Goal: Task Accomplishment & Management: Complete application form

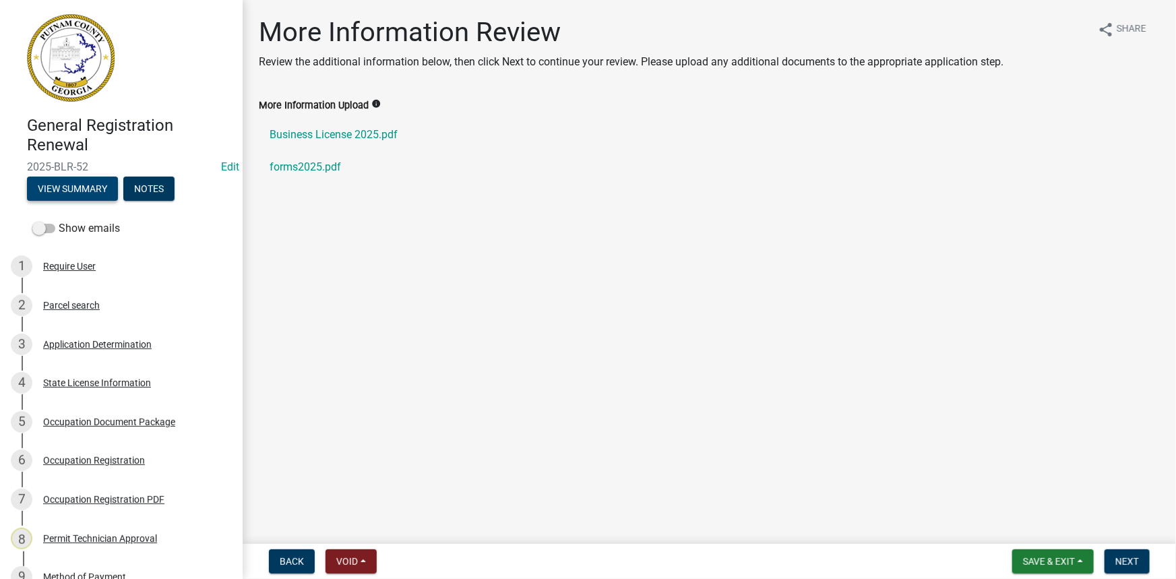
click at [71, 191] on button "View Summary" at bounding box center [72, 189] width 91 height 24
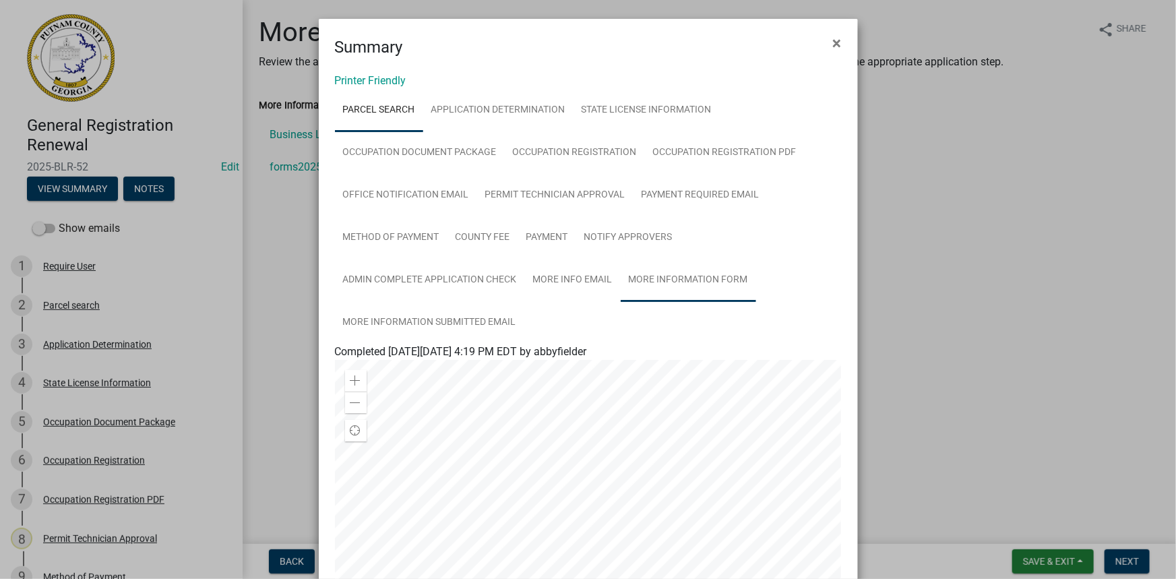
click at [656, 285] on link "More Information Form" at bounding box center [688, 280] width 135 height 43
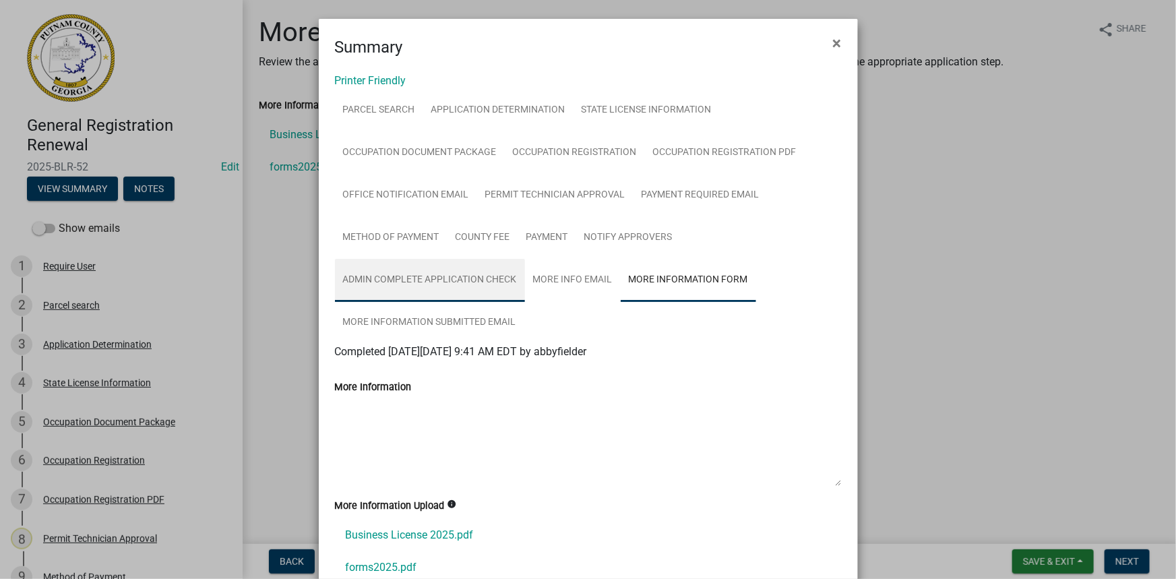
click at [482, 280] on link "Admin Complete Application Check" at bounding box center [430, 280] width 190 height 43
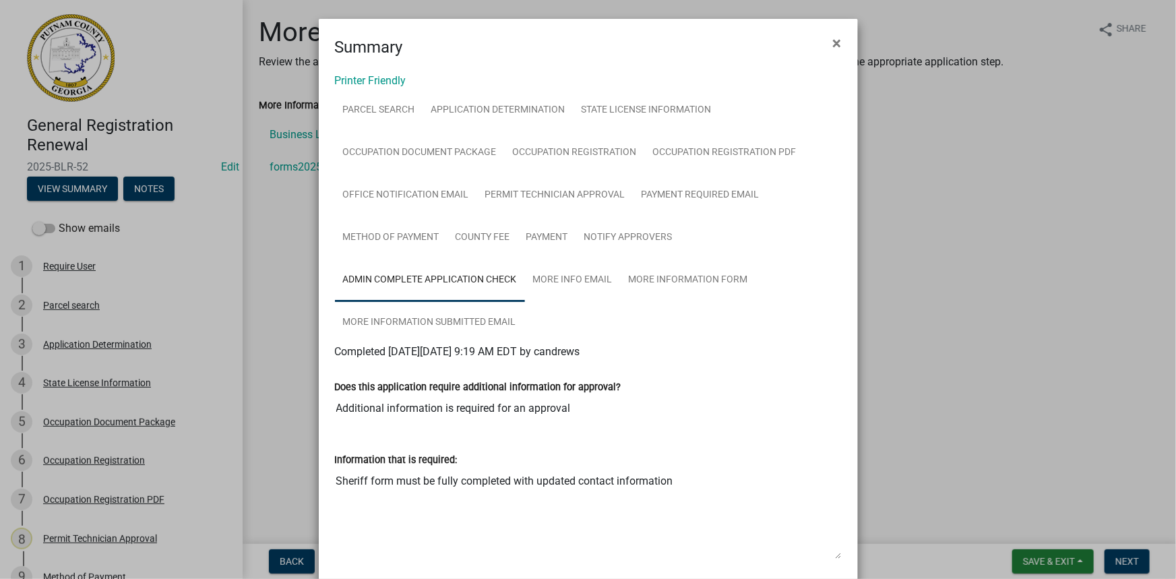
click at [984, 252] on ngb-modal-window "Summary × Printer Friendly Parcel search Application Determination State Licens…" at bounding box center [588, 289] width 1176 height 579
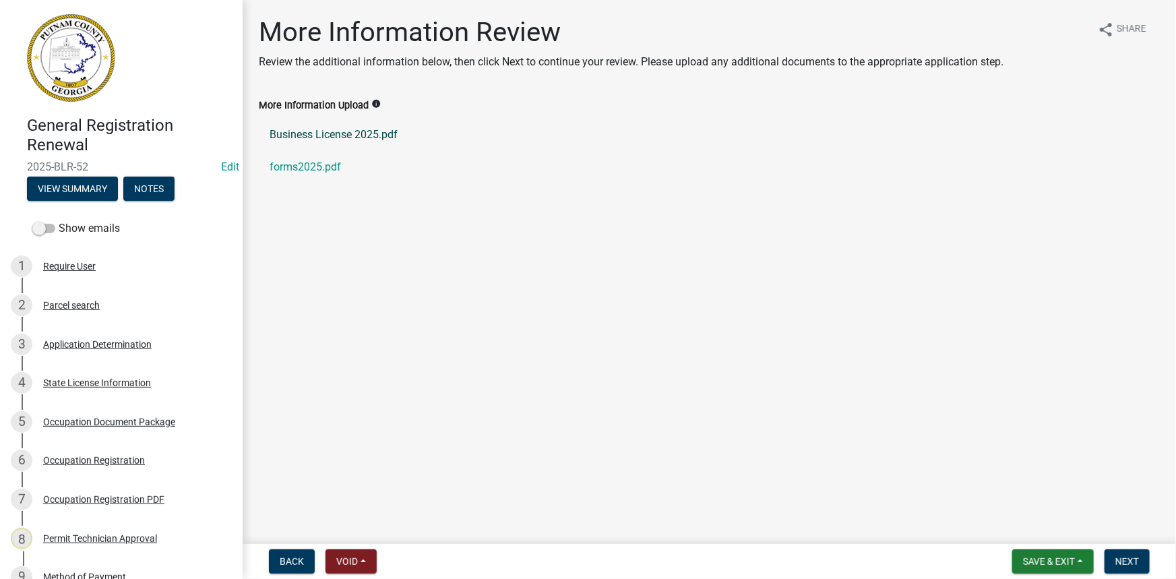
click at [375, 131] on link "Business License 2025.pdf" at bounding box center [709, 135] width 901 height 32
click at [298, 163] on link "forms2025.pdf" at bounding box center [709, 167] width 901 height 32
click at [86, 185] on button "View Summary" at bounding box center [72, 189] width 91 height 24
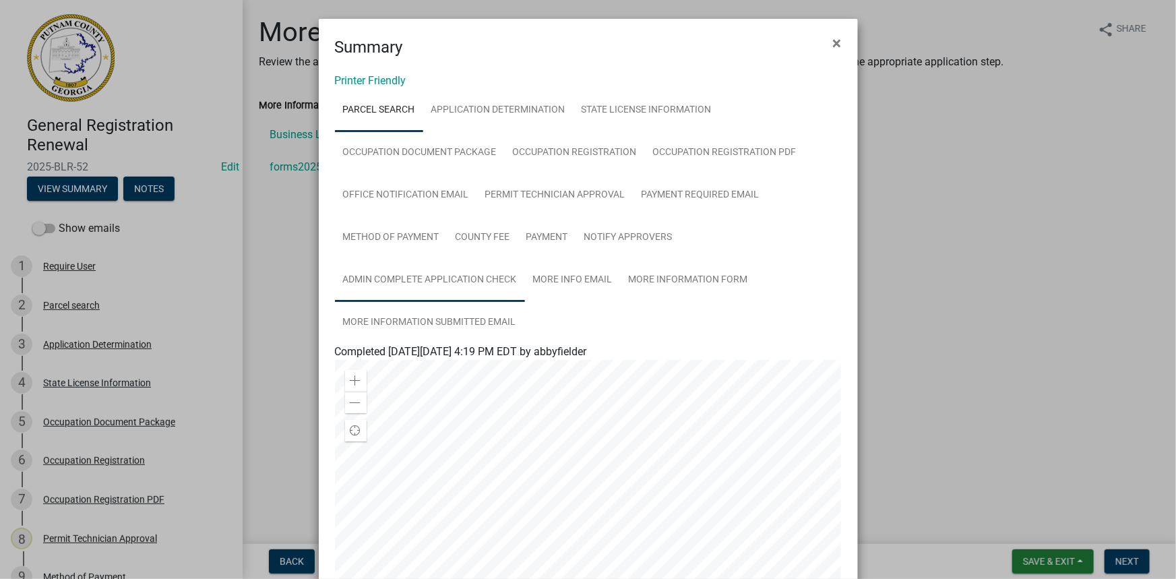
click at [446, 294] on link "Admin Complete Application Check" at bounding box center [430, 280] width 190 height 43
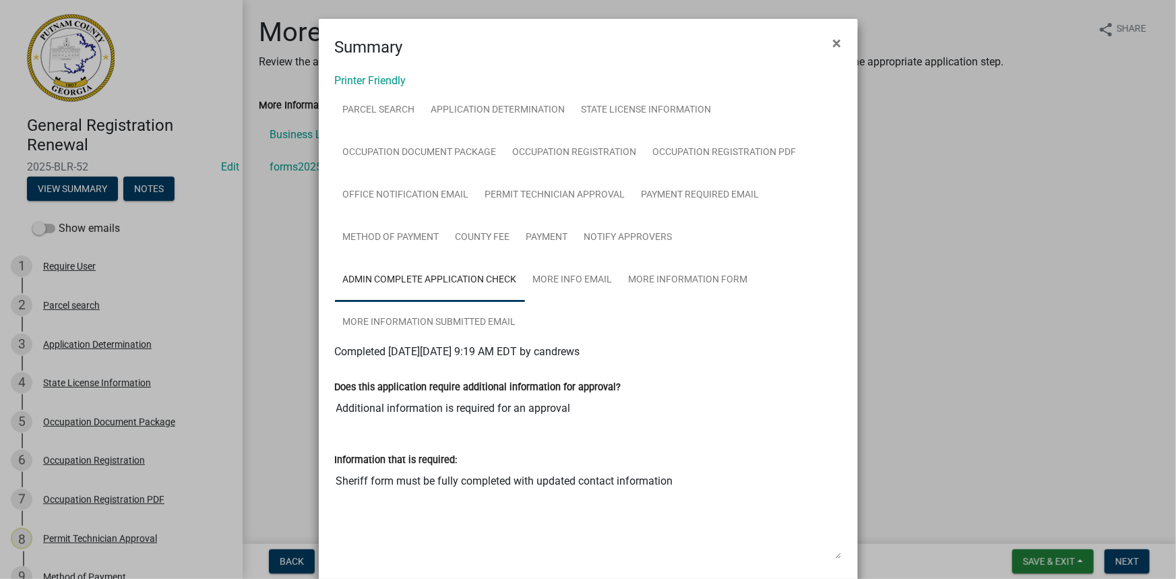
drag, startPoint x: 591, startPoint y: 478, endPoint x: 321, endPoint y: 492, distance: 270.6
click at [325, 492] on div "Information that is required: Sheriff form must be fully completed with updated…" at bounding box center [588, 501] width 527 height 137
click at [1136, 572] on ngb-modal-window "Summary × Printer Friendly Parcel search Application Determination State Licens…" at bounding box center [588, 289] width 1176 height 579
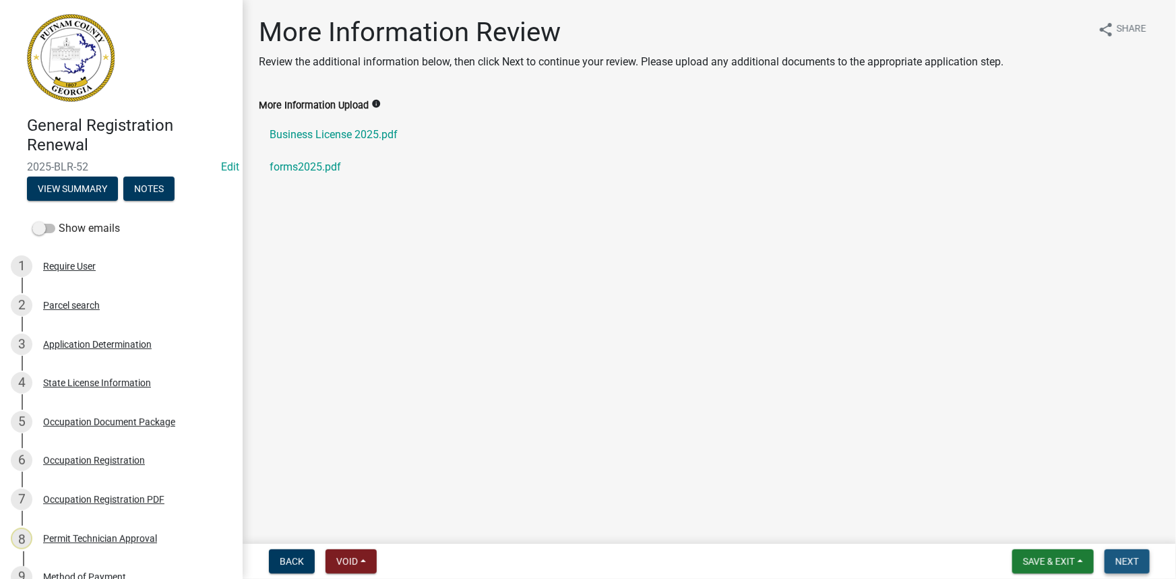
click at [1126, 563] on span "Next" at bounding box center [1127, 561] width 24 height 11
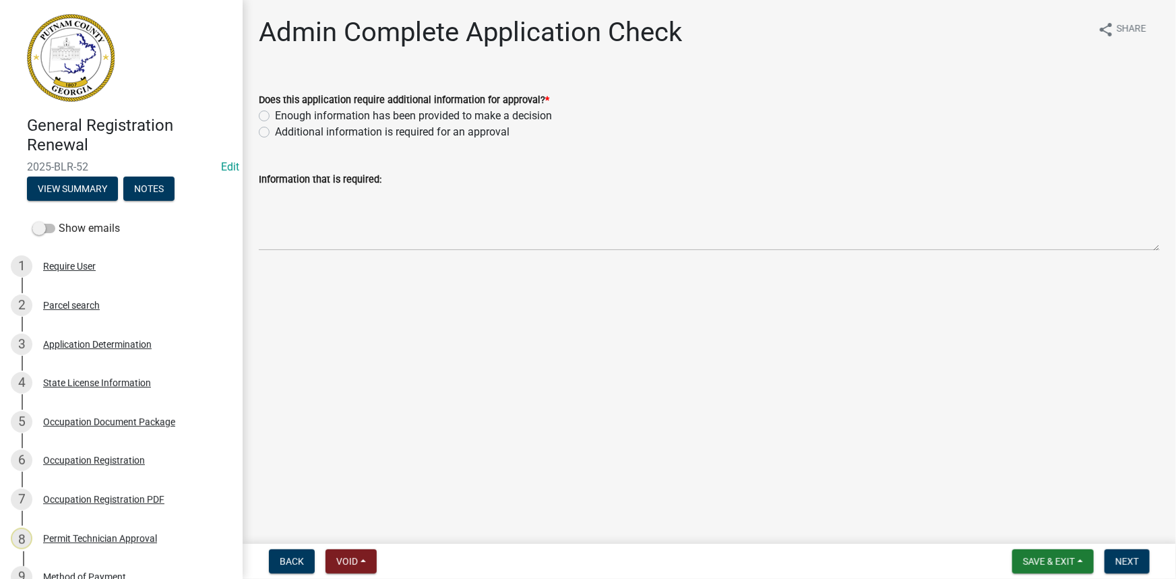
click at [344, 124] on label "Additional information is required for an approval" at bounding box center [392, 132] width 235 height 16
click at [284, 124] on input "Additional information is required for an approval" at bounding box center [279, 128] width 9 height 9
radio input "true"
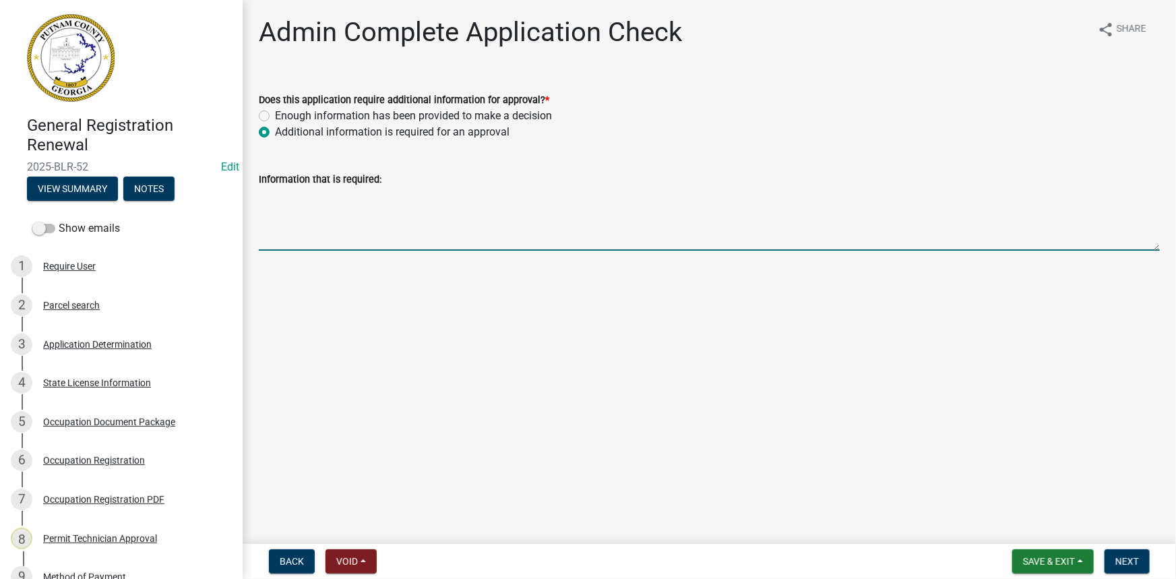
click at [362, 214] on textarea "Information that is required:" at bounding box center [709, 218] width 901 height 63
paste textarea "Sheriff form must be fully completed with updated contact information"
type textarea "Sheriff form must be fully completed with updated contact information"
click at [1126, 563] on span "Next" at bounding box center [1127, 561] width 24 height 11
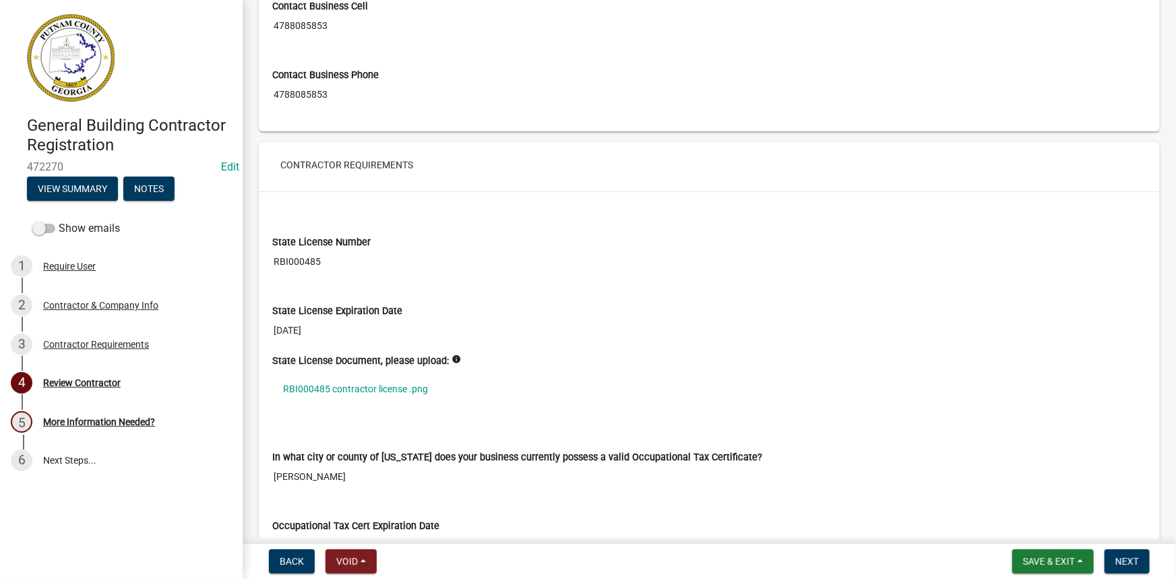
scroll to position [857, 0]
click at [365, 384] on link "RBI000485 contractor license .png" at bounding box center [709, 388] width 874 height 31
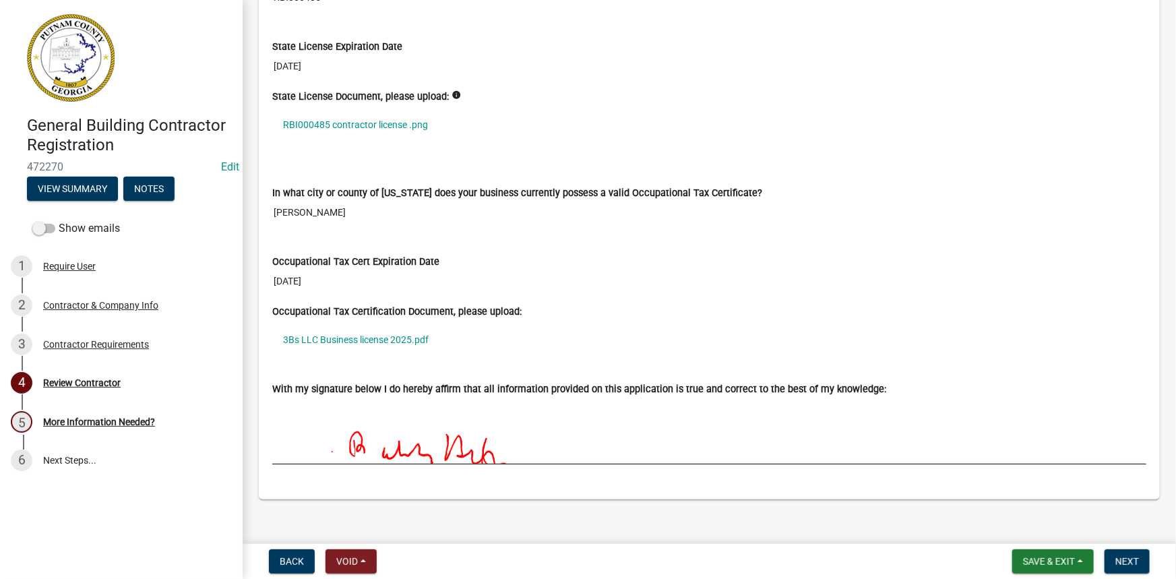
scroll to position [1132, 0]
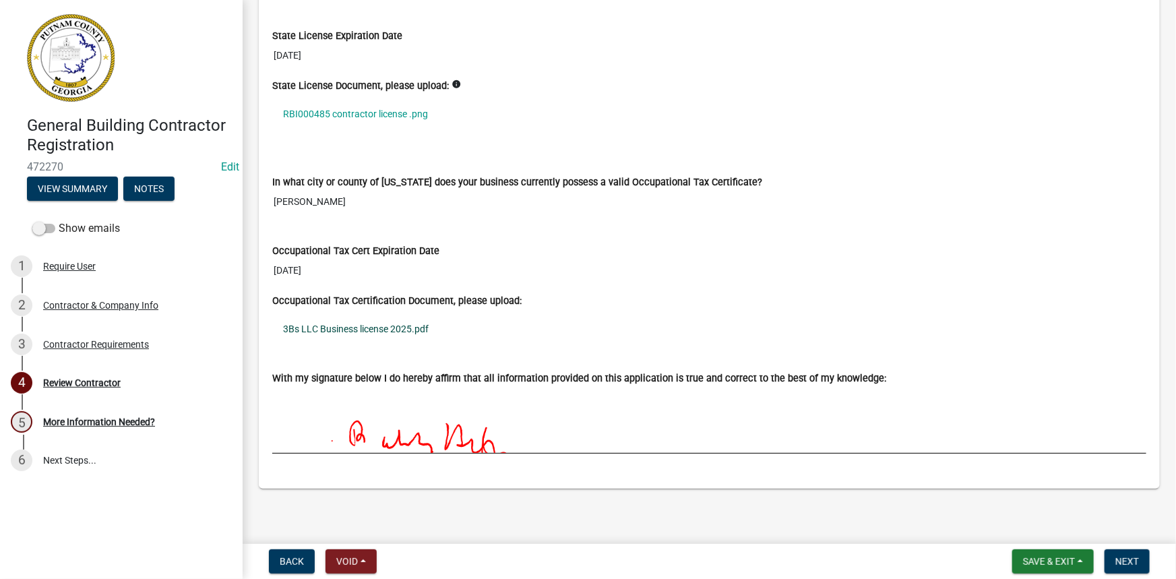
click at [389, 324] on link "3Bs LLC Business license 2025.pdf" at bounding box center [709, 328] width 874 height 31
click at [1117, 559] on span "Next" at bounding box center [1127, 561] width 24 height 11
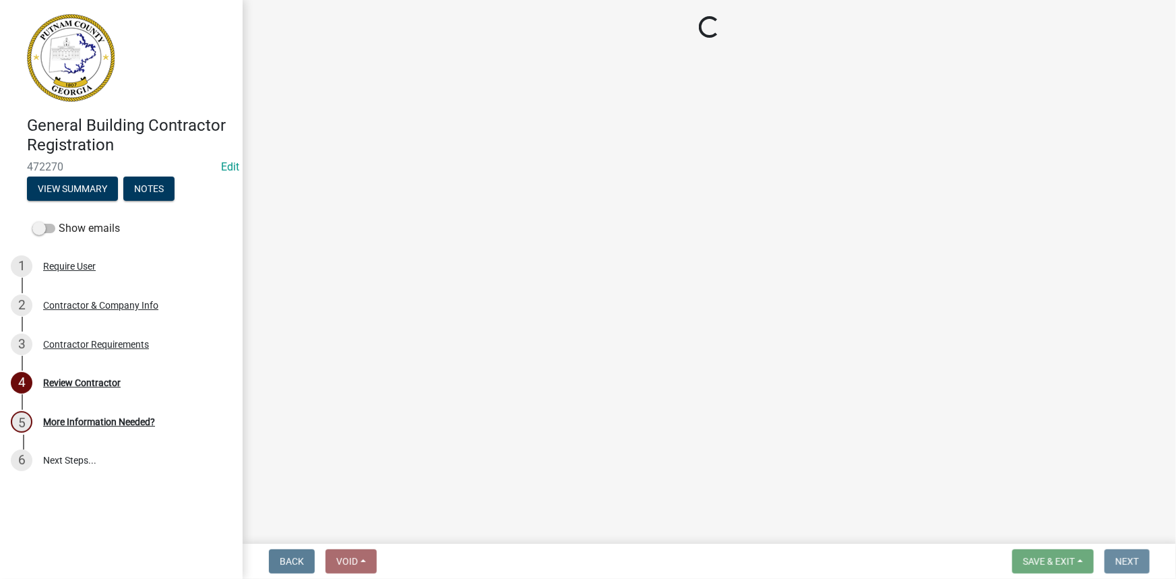
scroll to position [0, 0]
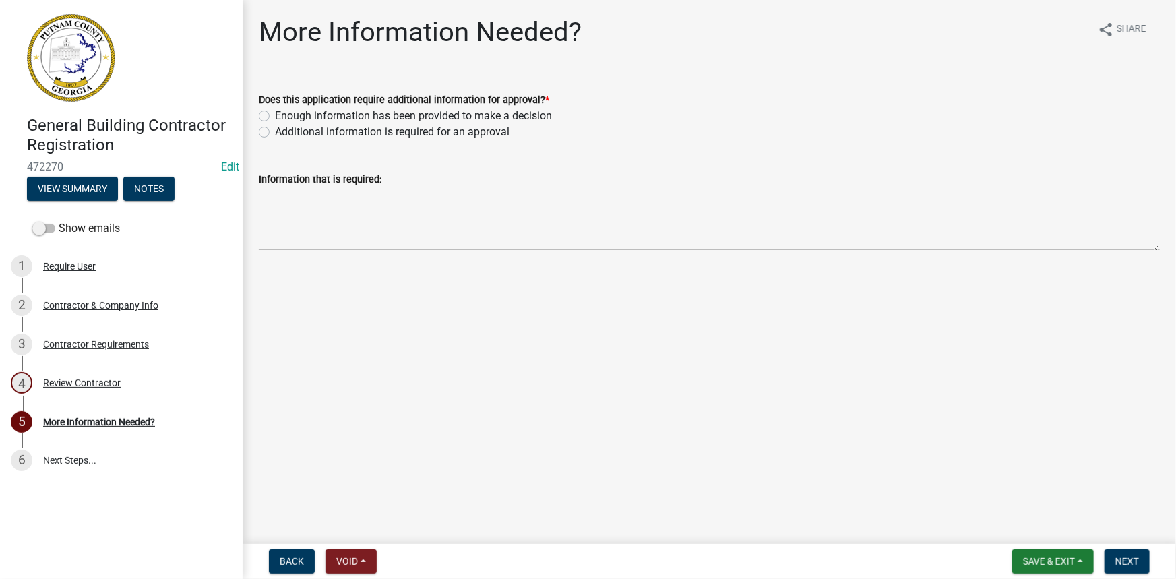
click at [348, 118] on label "Enough information has been provided to make a decision" at bounding box center [413, 116] width 277 height 16
click at [284, 117] on input "Enough information has been provided to make a decision" at bounding box center [279, 112] width 9 height 9
radio input "true"
click at [1134, 572] on button "Next" at bounding box center [1127, 561] width 45 height 24
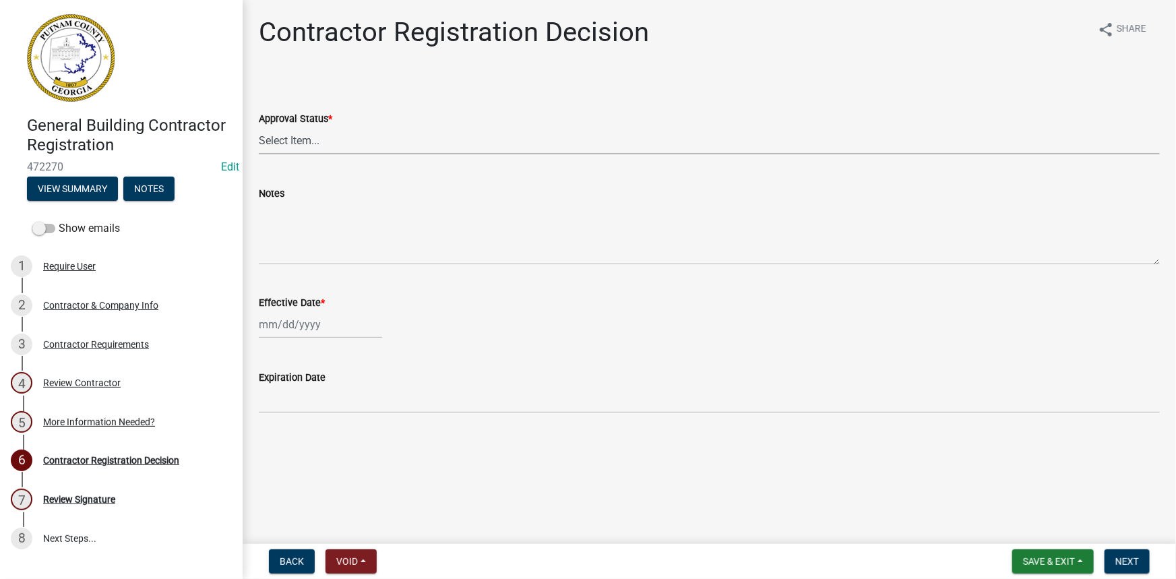
click at [346, 152] on select "Select Item... Approved Denied" at bounding box center [709, 141] width 901 height 28
click at [259, 127] on select "Select Item... Approved Denied" at bounding box center [709, 141] width 901 height 28
select select "4b86b809-39dd-4c68-9f3d-fdb3e7050482"
click at [305, 319] on div at bounding box center [320, 325] width 123 height 28
select select "9"
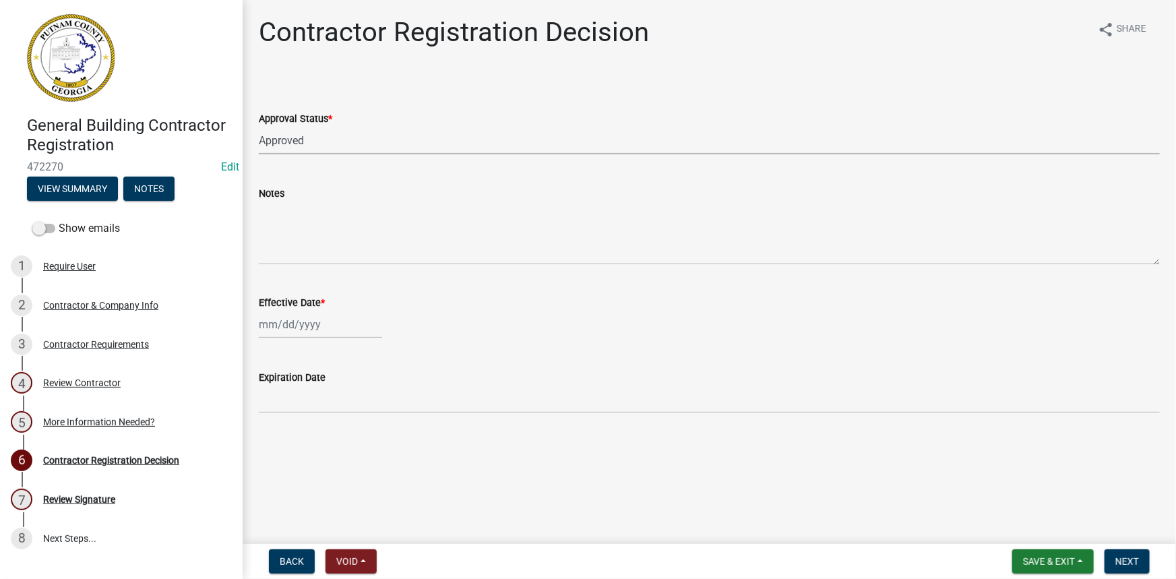
select select "2025"
click at [339, 403] on div "4" at bounding box center [337, 397] width 22 height 22
type input "[DATE]"
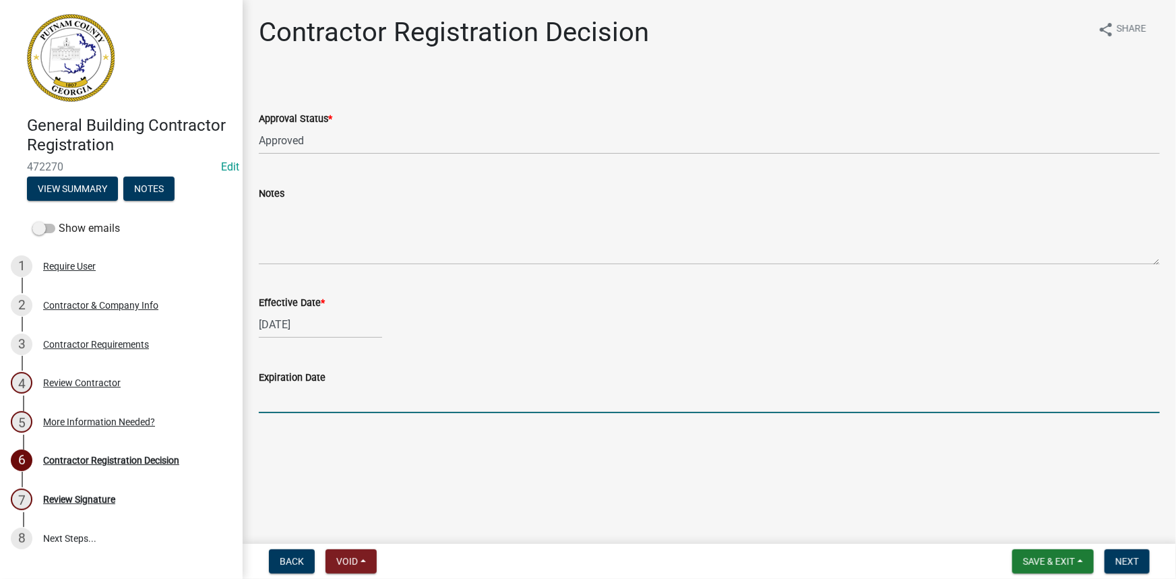
click at [340, 407] on input "Expiration Date" at bounding box center [709, 400] width 901 height 28
click at [88, 188] on button "View Summary" at bounding box center [72, 189] width 91 height 24
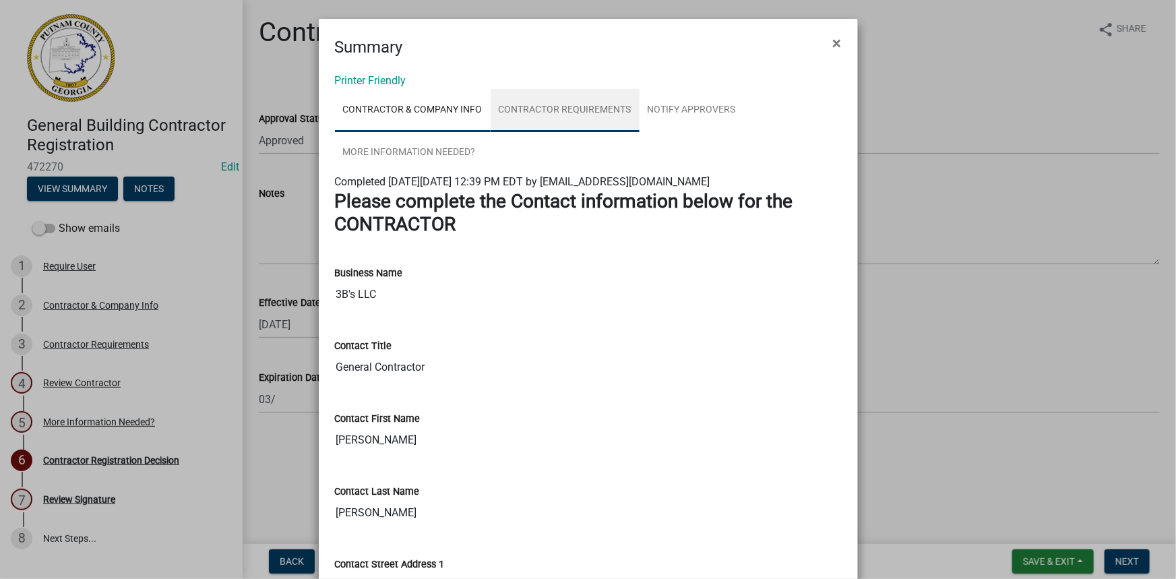
click at [566, 108] on link "Contractor Requirements" at bounding box center [565, 110] width 149 height 43
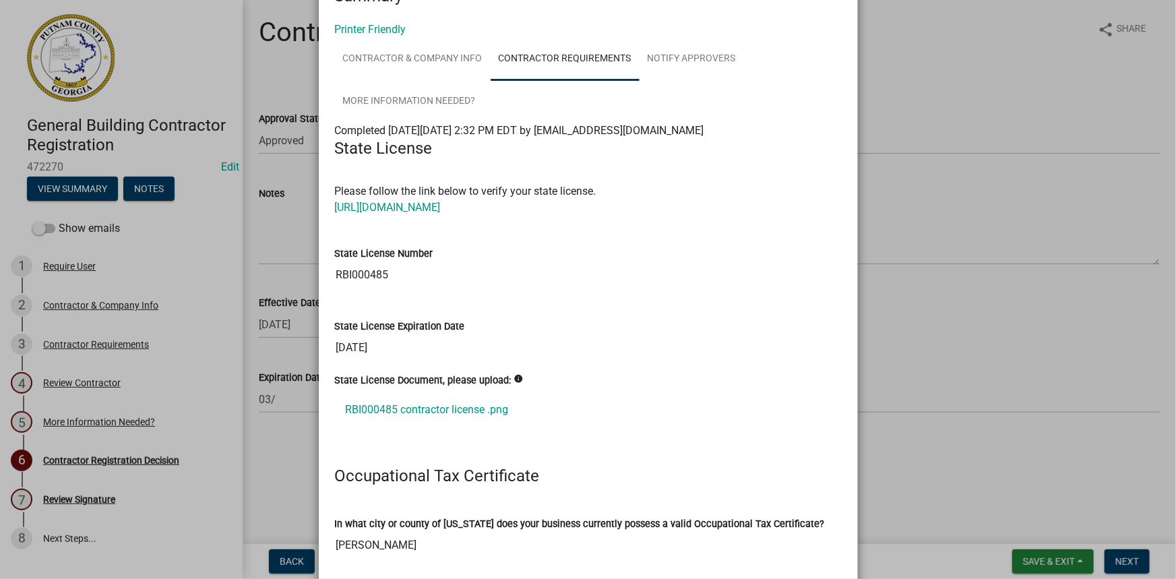
scroll to position [122, 0]
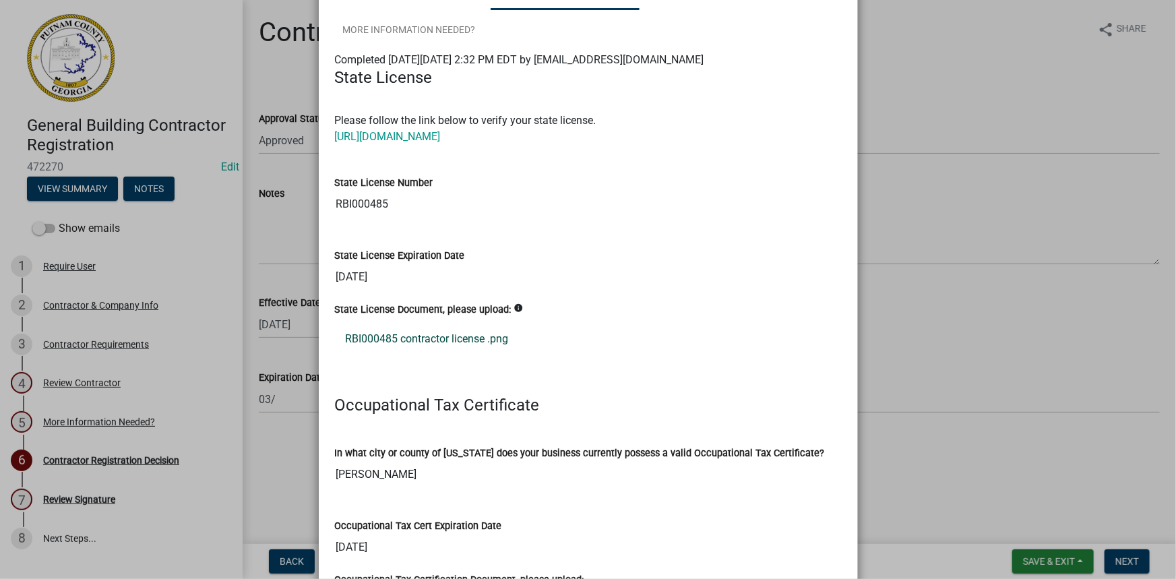
click at [480, 336] on link "RBI000485 contractor license .png" at bounding box center [588, 339] width 507 height 32
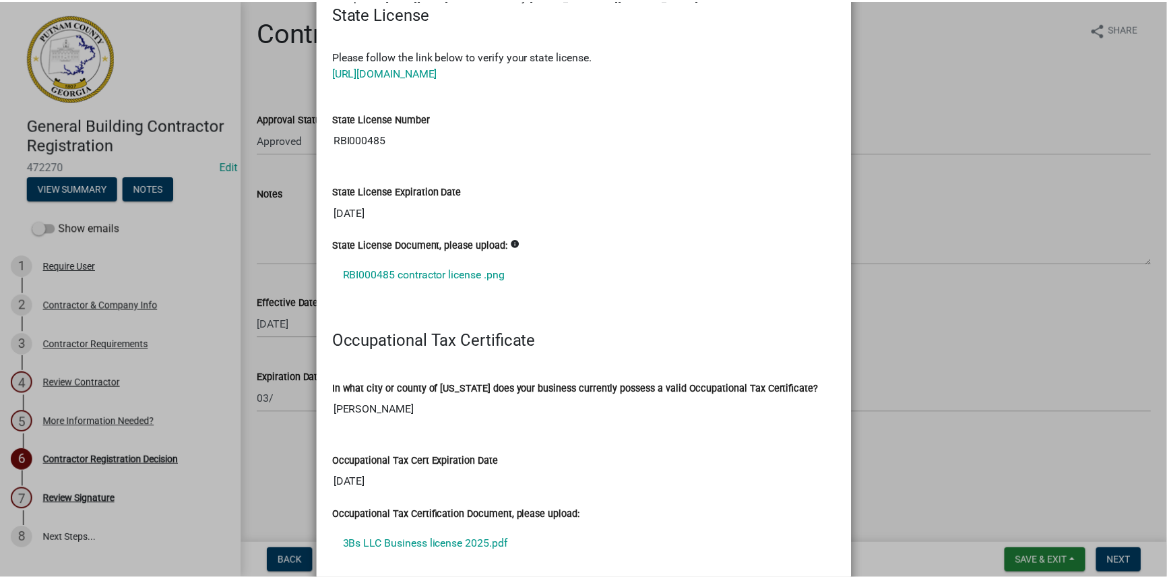
scroll to position [245, 0]
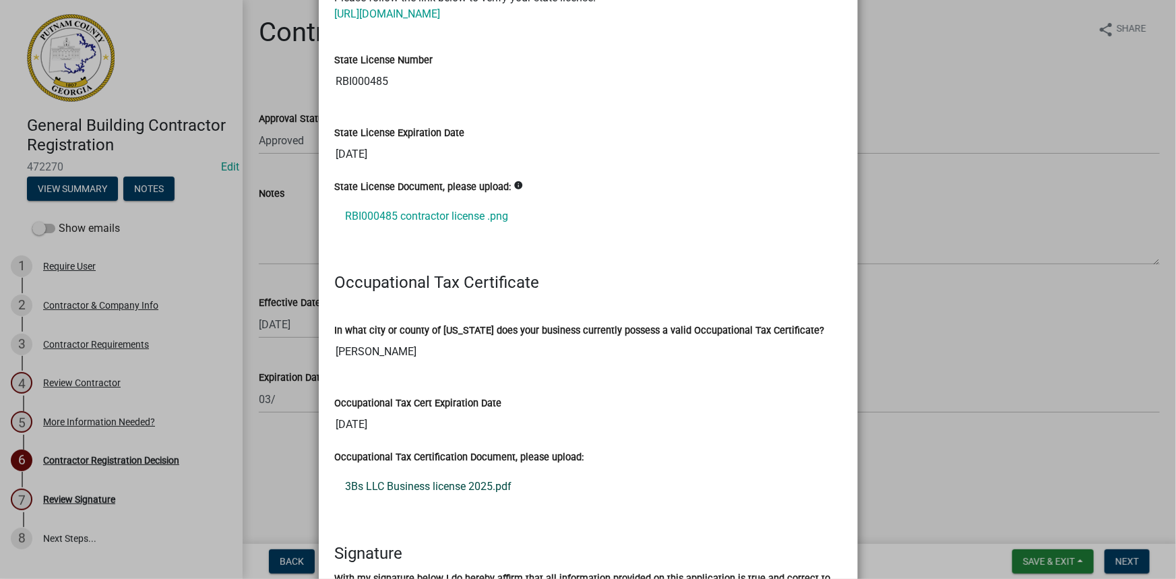
click at [429, 483] on link "3Bs LLC Business license 2025.pdf" at bounding box center [588, 486] width 507 height 32
click at [291, 394] on ngb-modal-window "Summary × Printer Friendly Contractor & Company Info Contractor Requirements No…" at bounding box center [588, 289] width 1176 height 579
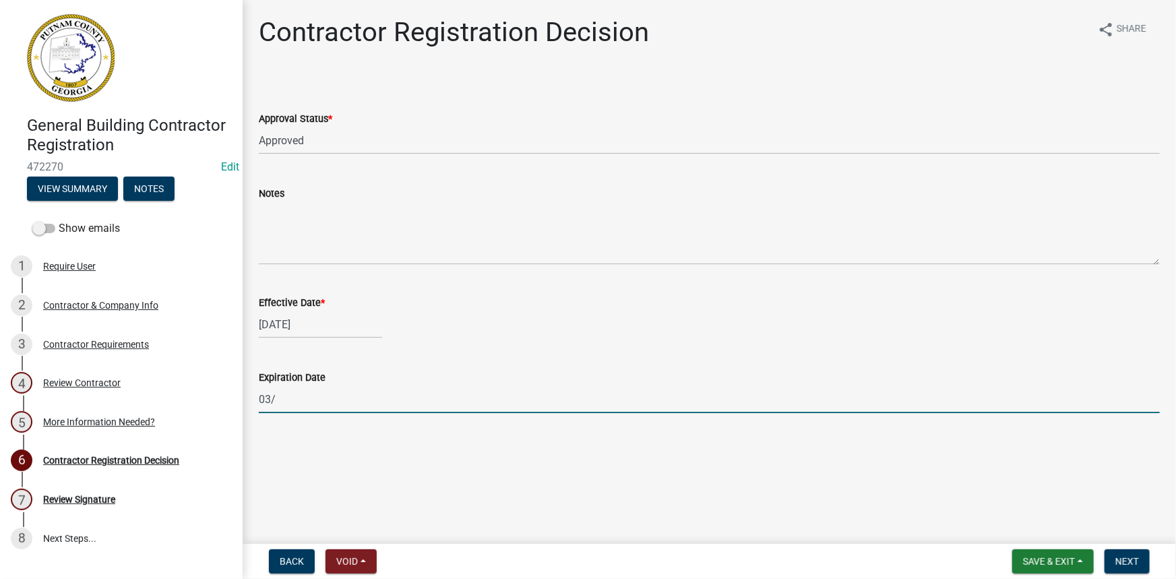
click at [289, 399] on input "03/" at bounding box center [709, 400] width 901 height 28
type input "03/31/2026"
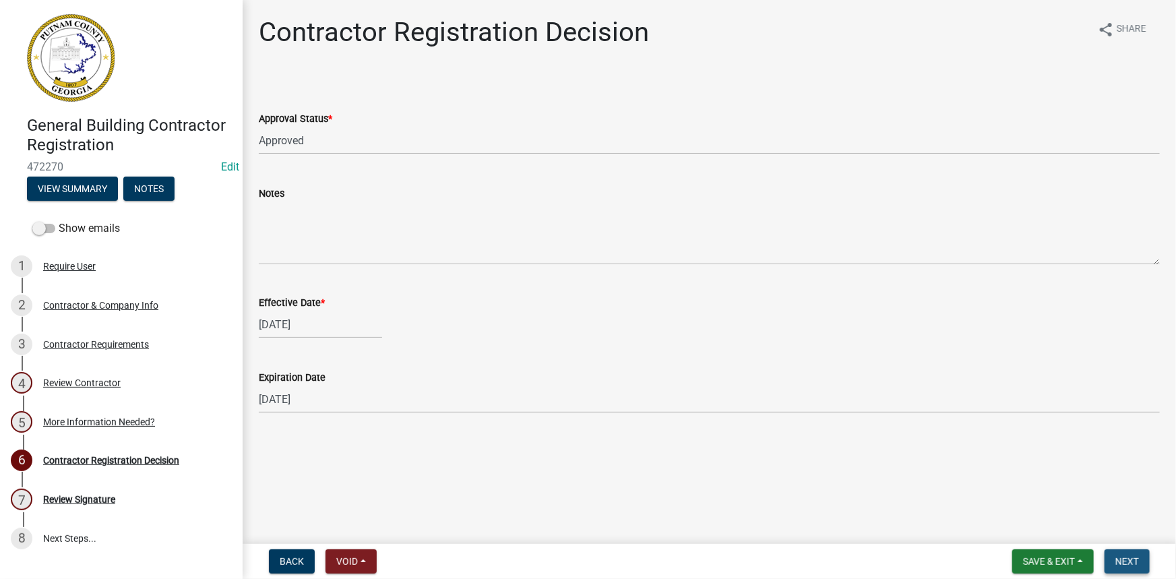
click at [1136, 562] on span "Next" at bounding box center [1127, 561] width 24 height 11
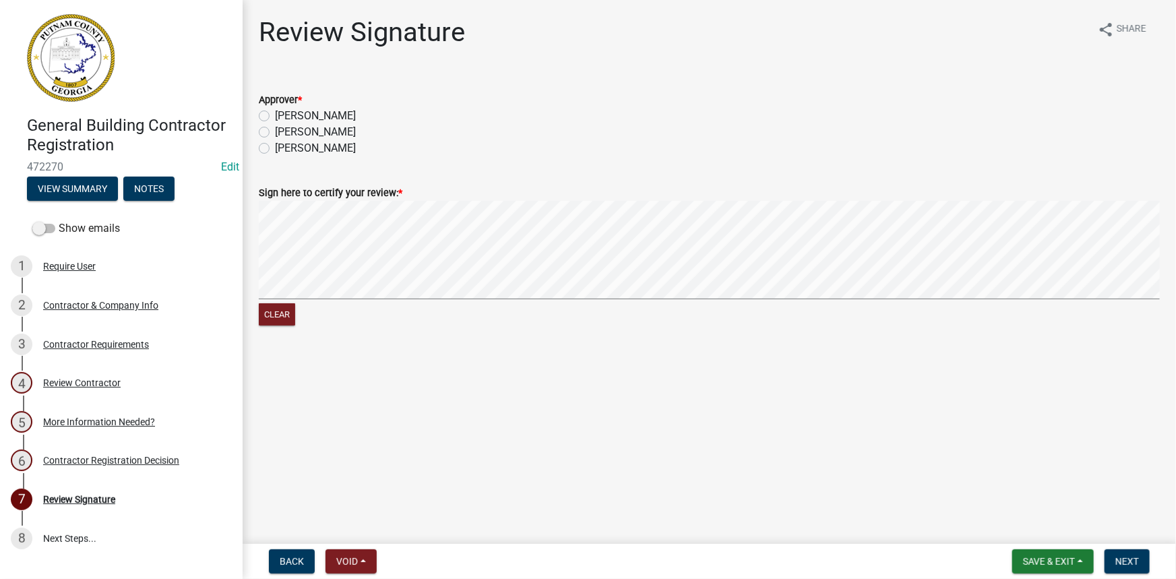
click at [319, 115] on div "Courtney" at bounding box center [709, 116] width 901 height 16
click at [318, 115] on div "Courtney" at bounding box center [709, 116] width 901 height 16
click at [305, 115] on label "Courtney" at bounding box center [315, 116] width 81 height 16
click at [284, 115] on input "Courtney" at bounding box center [279, 112] width 9 height 9
radio input "true"
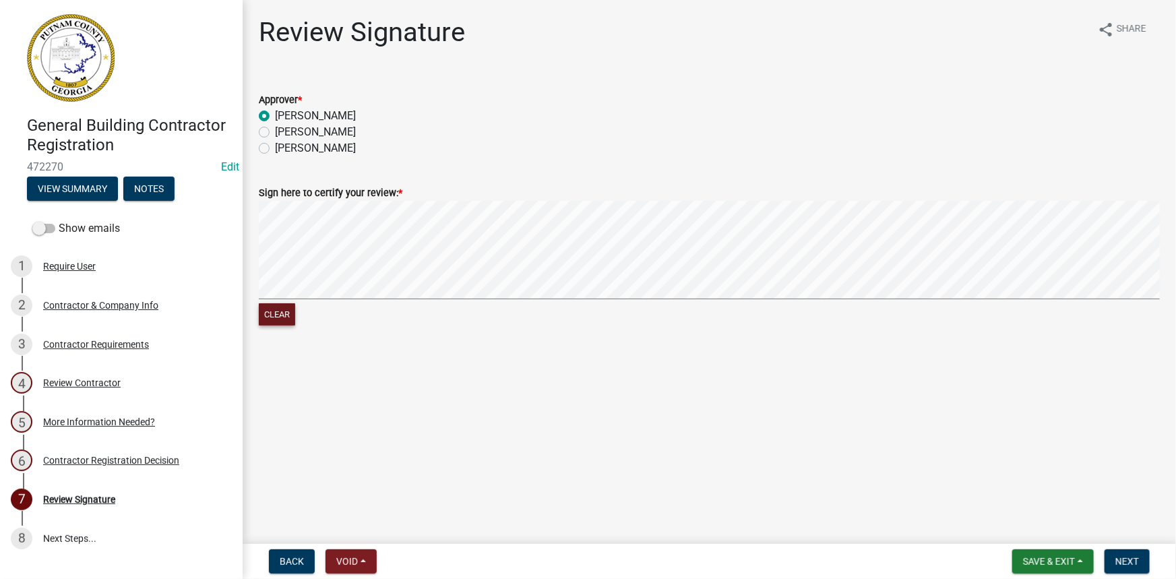
click at [276, 314] on button "Clear" at bounding box center [277, 314] width 36 height 22
click at [284, 310] on button "Clear" at bounding box center [277, 314] width 36 height 22
click at [279, 321] on button "Clear" at bounding box center [277, 314] width 36 height 22
click at [1126, 557] on span "Next" at bounding box center [1127, 561] width 24 height 11
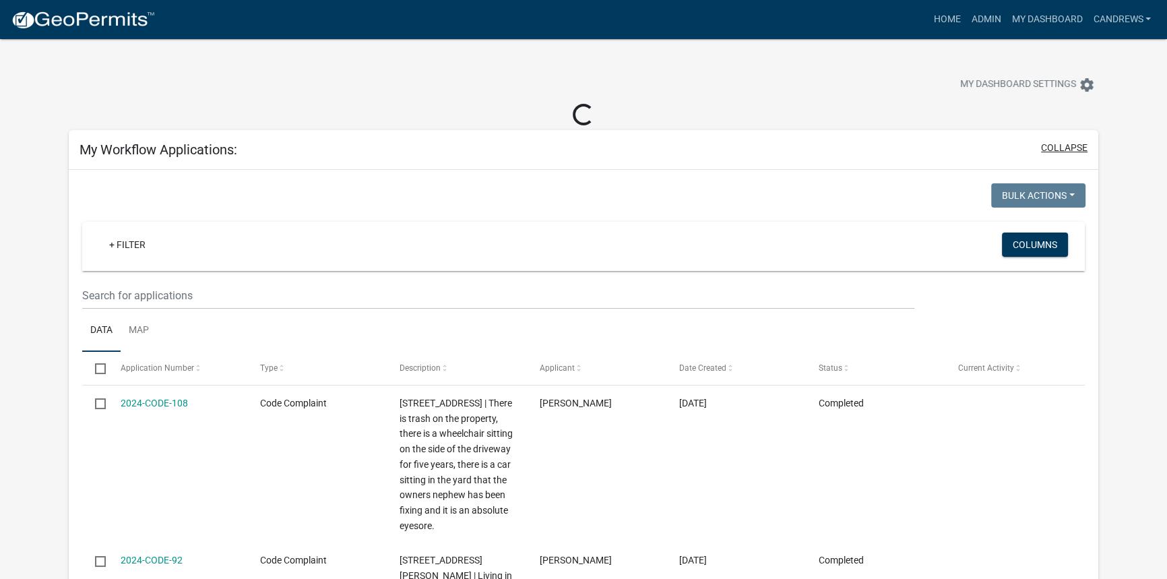
click at [1062, 150] on button "collapse" at bounding box center [1064, 148] width 47 height 14
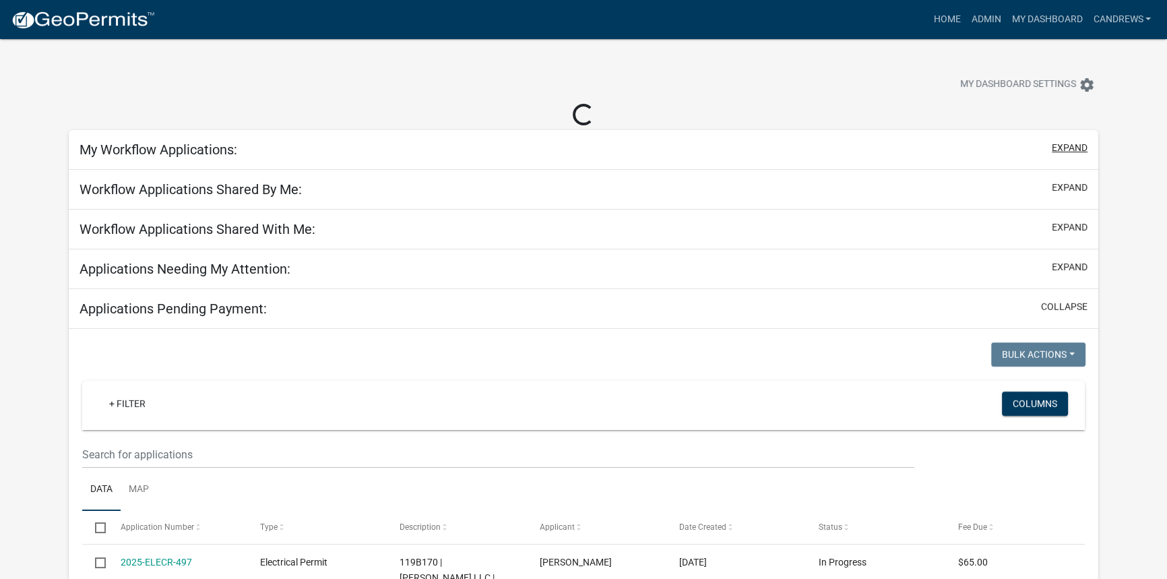
select select "2: 50"
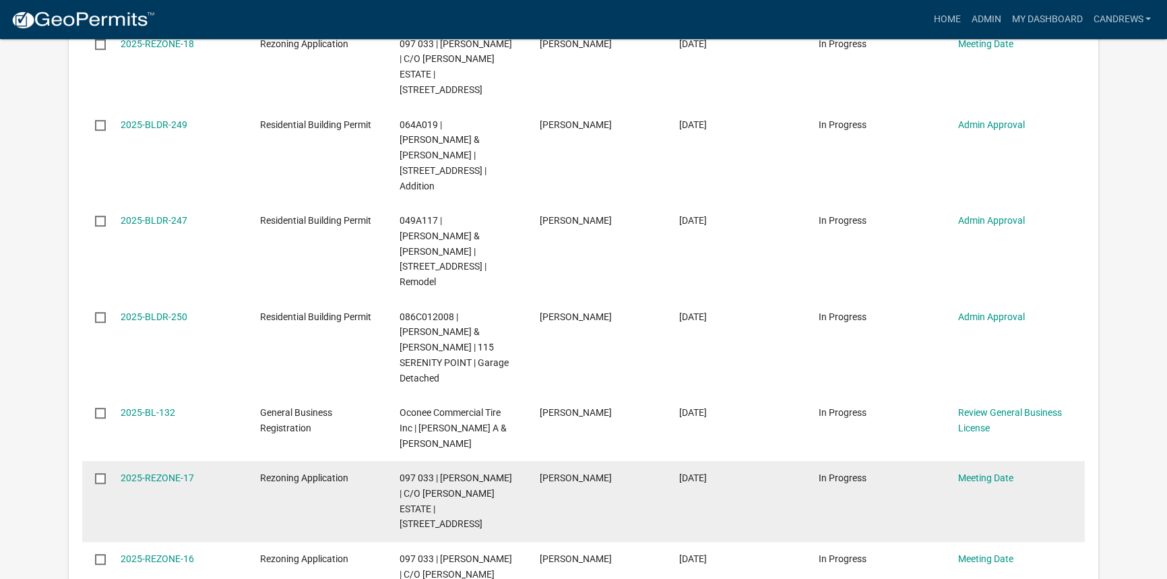
scroll to position [980, 0]
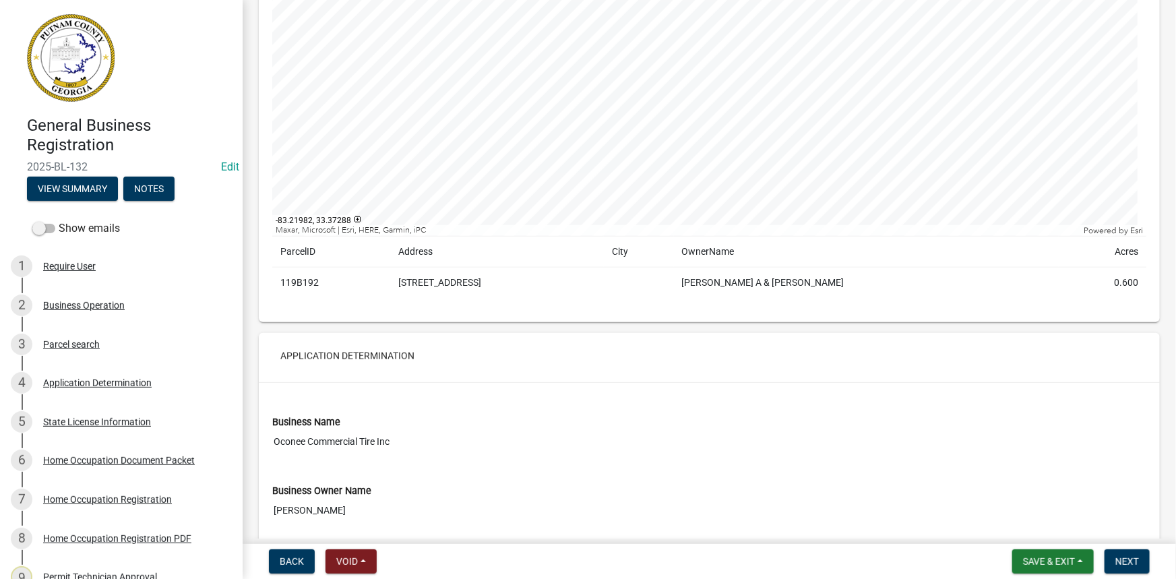
scroll to position [490, 0]
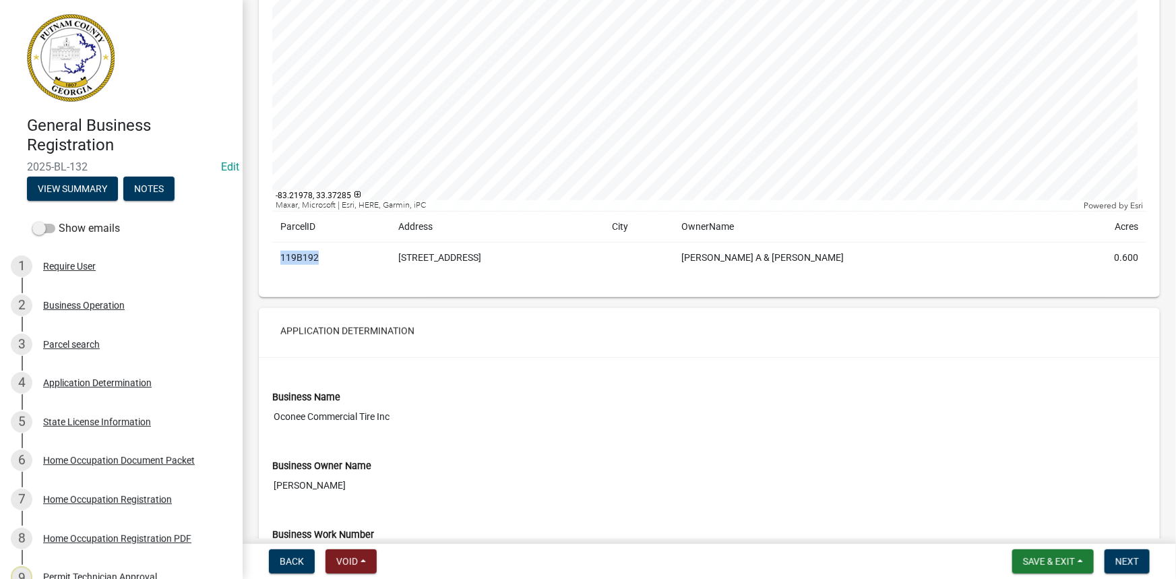
drag, startPoint x: 317, startPoint y: 256, endPoint x: 278, endPoint y: 256, distance: 39.1
click at [278, 256] on td "119B192" at bounding box center [331, 258] width 118 height 31
copy td "119B192"
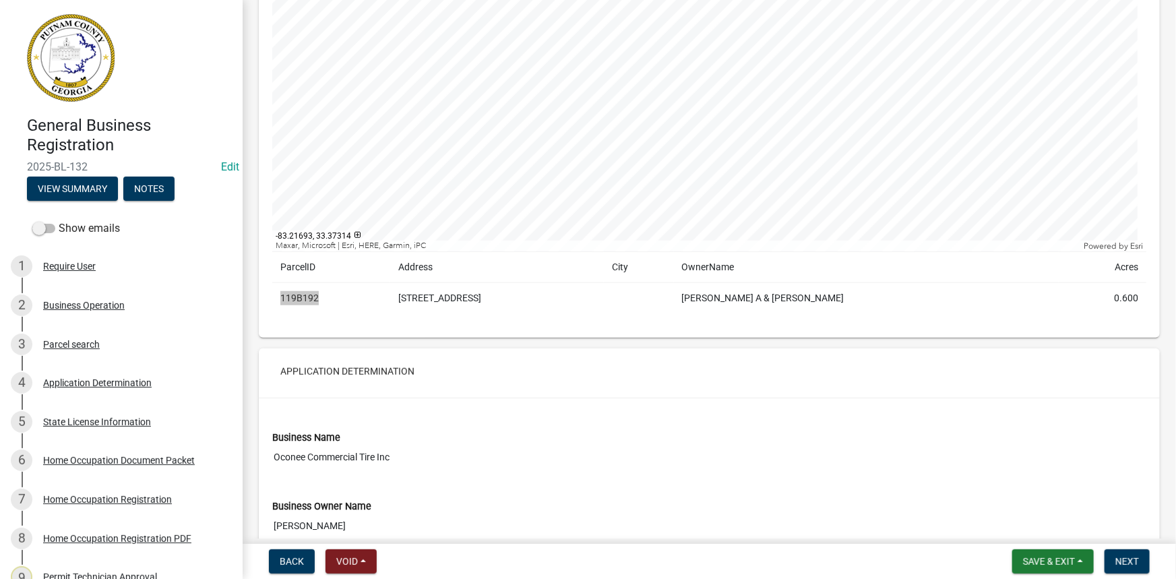
scroll to position [429, 0]
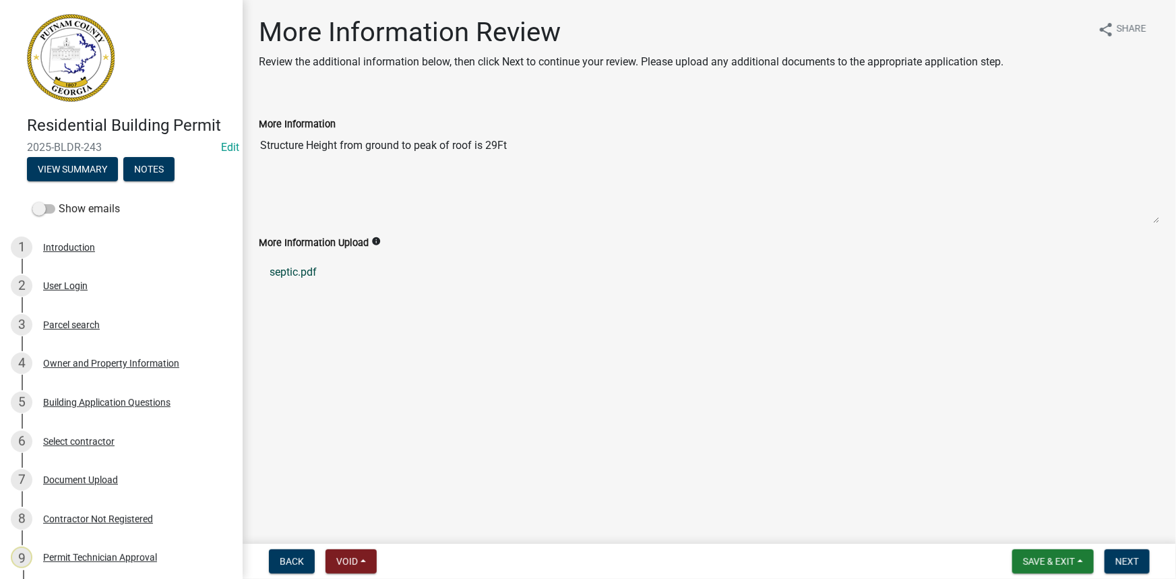
click at [295, 267] on link "septic.pdf" at bounding box center [709, 272] width 901 height 32
click at [67, 489] on div "7 Document Upload" at bounding box center [116, 480] width 210 height 22
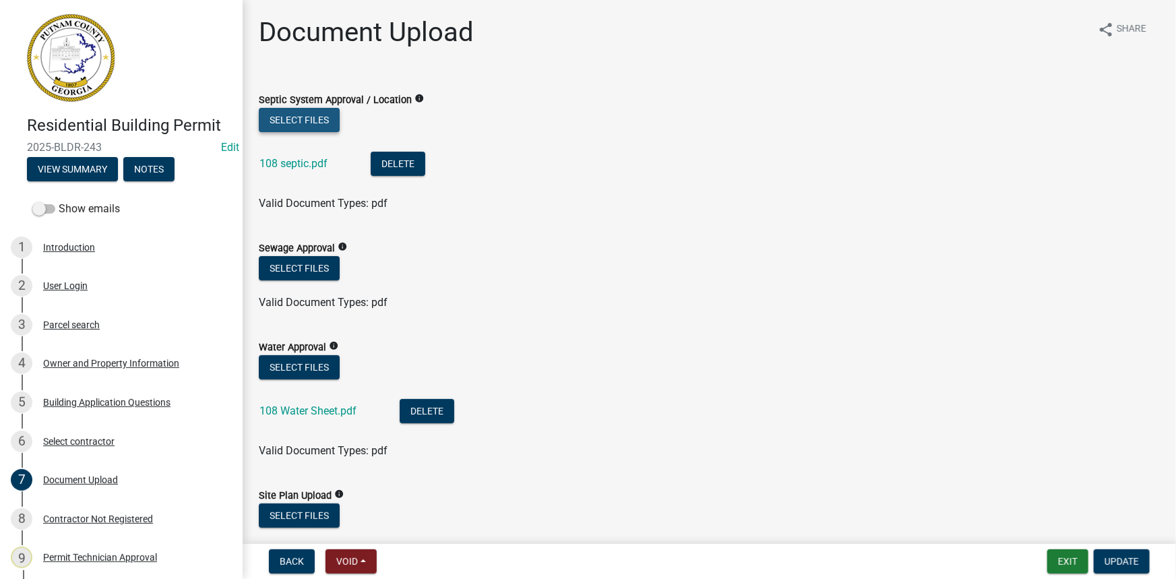
click at [309, 119] on button "Select files" at bounding box center [299, 120] width 81 height 24
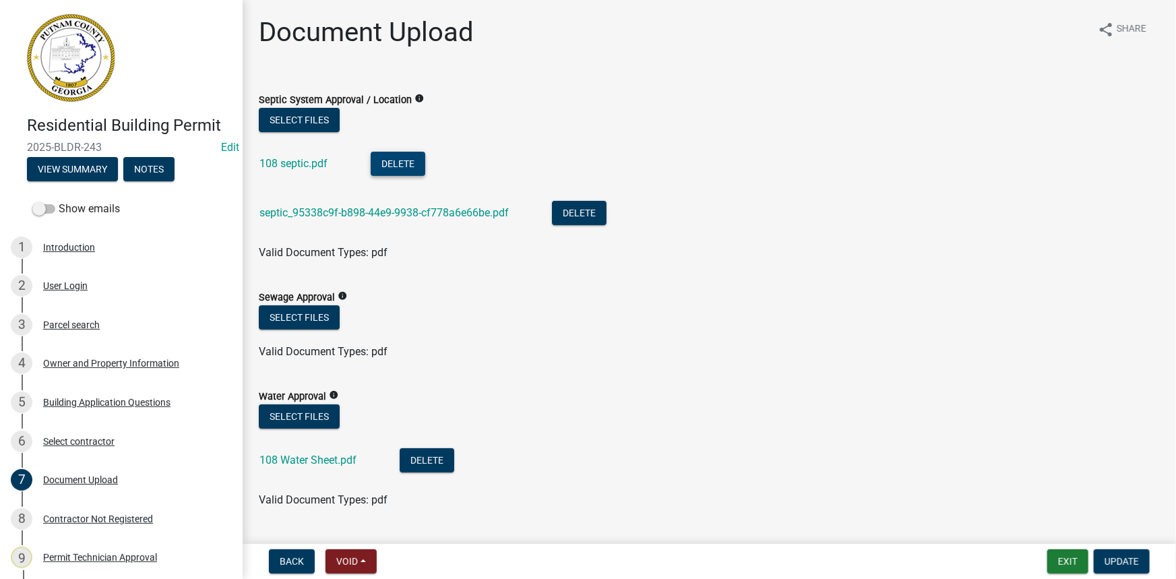
click at [389, 162] on button "Delete" at bounding box center [398, 164] width 55 height 24
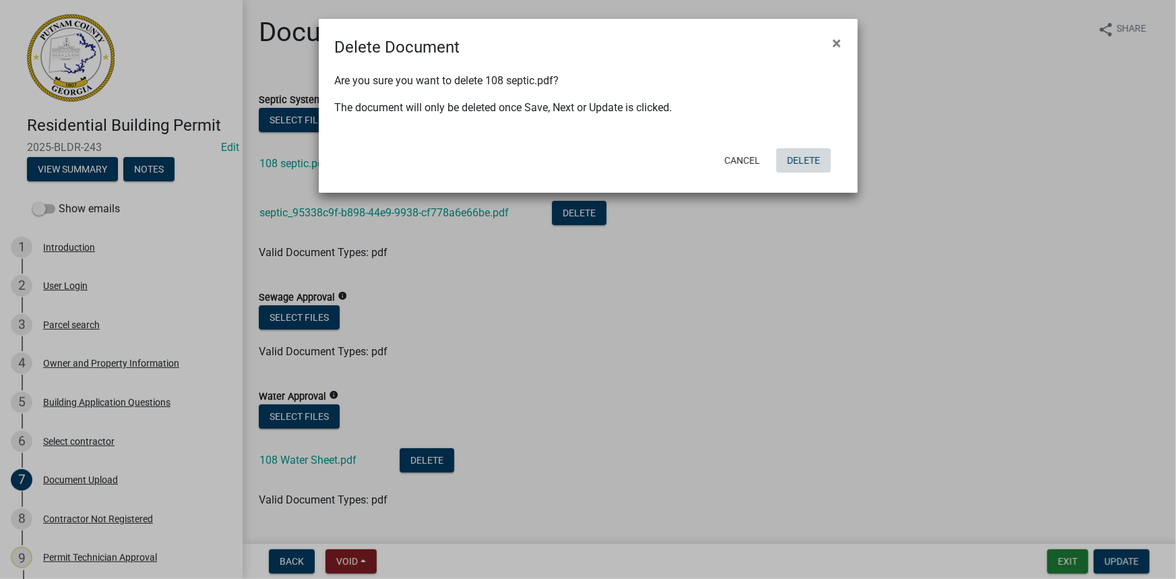
click at [818, 159] on button "Delete" at bounding box center [803, 160] width 55 height 24
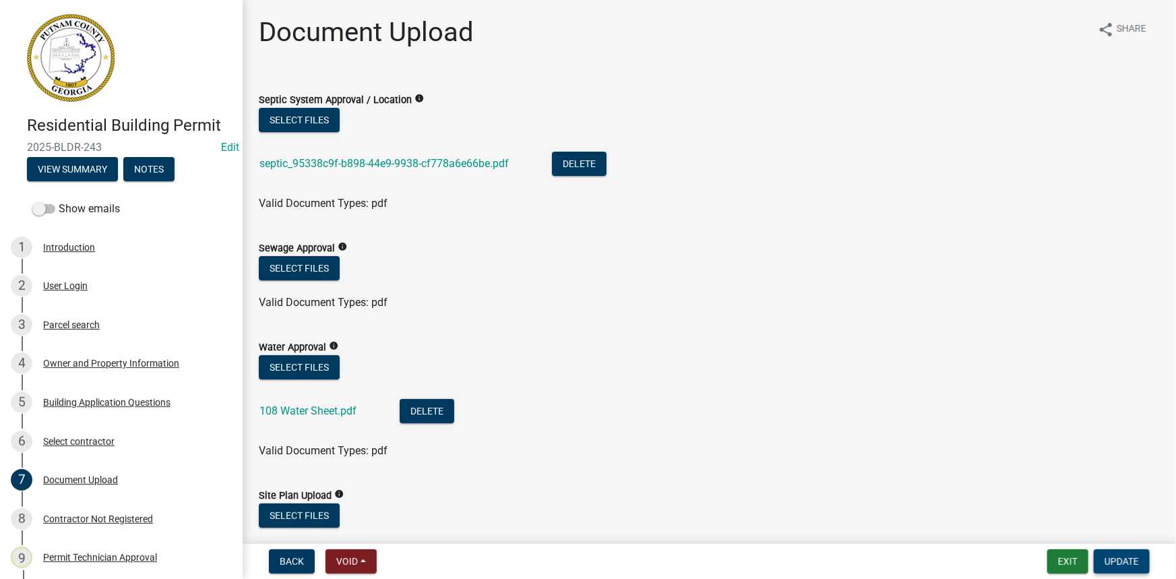
click at [1130, 557] on span "Update" at bounding box center [1122, 561] width 34 height 11
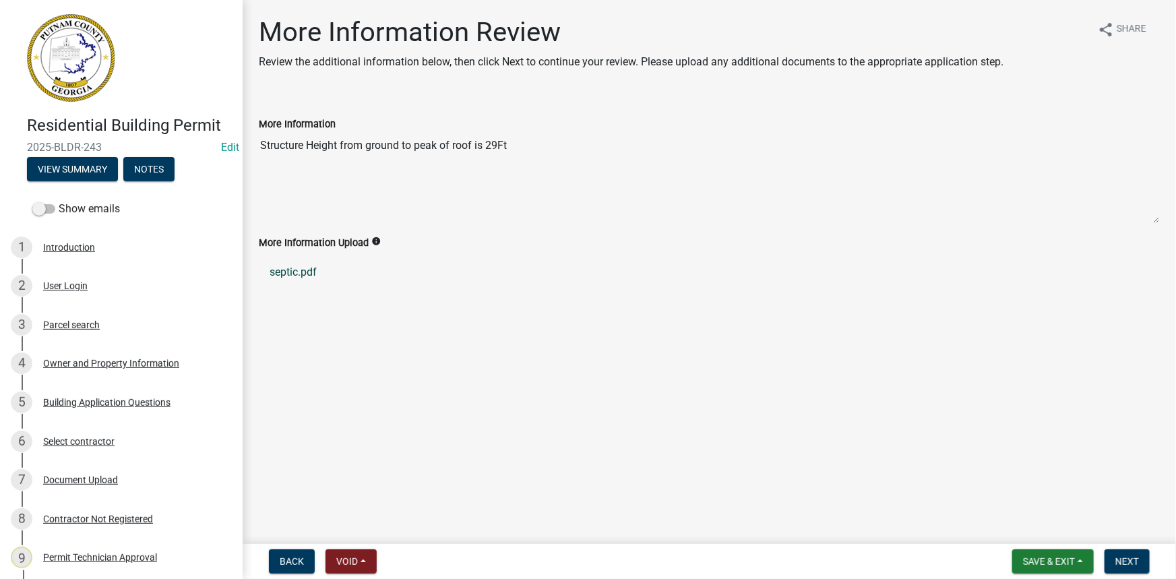
click at [299, 275] on link "septic.pdf" at bounding box center [709, 272] width 901 height 32
click at [1124, 563] on span "Next" at bounding box center [1127, 561] width 24 height 11
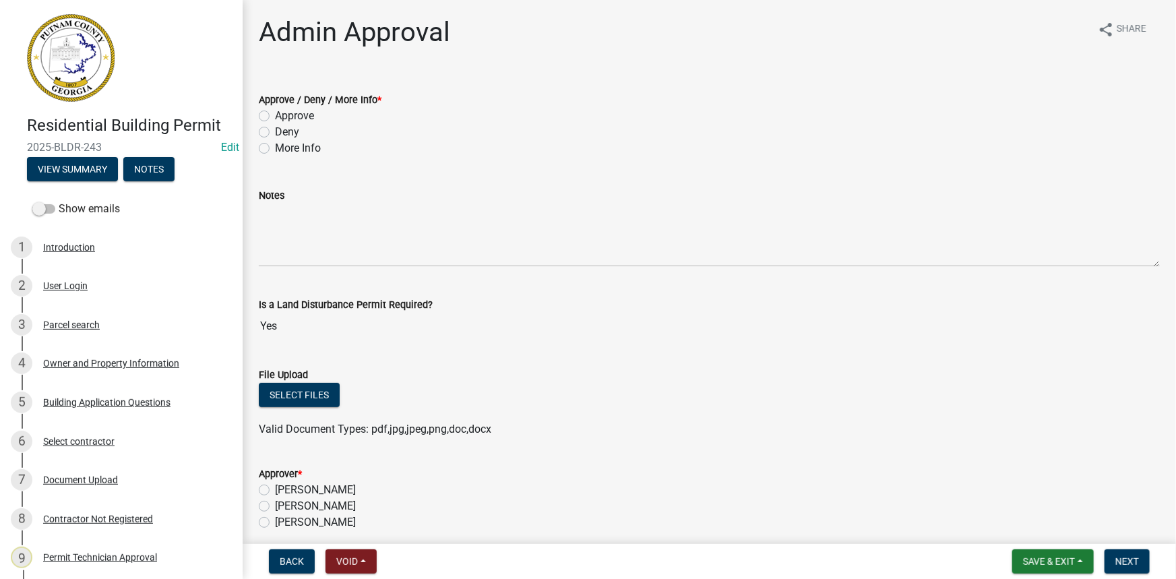
click at [287, 117] on label "Approve" at bounding box center [294, 116] width 39 height 16
click at [284, 117] on input "Approve" at bounding box center [279, 112] width 9 height 9
radio input "true"
click at [308, 145] on label "More Info" at bounding box center [298, 148] width 46 height 16
click at [284, 145] on input "More Info" at bounding box center [279, 144] width 9 height 9
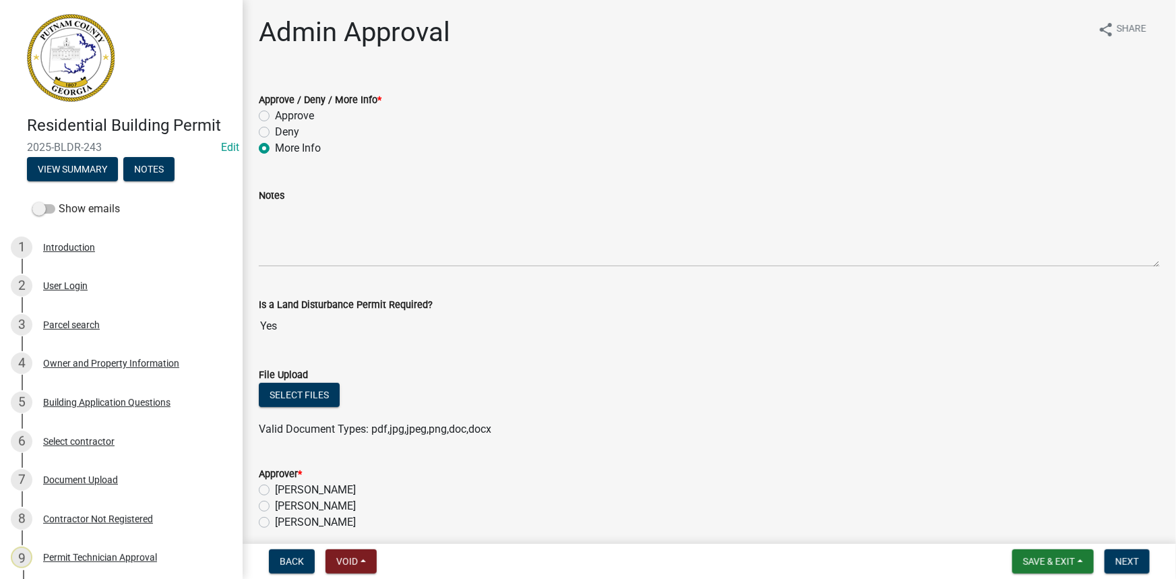
radio input "true"
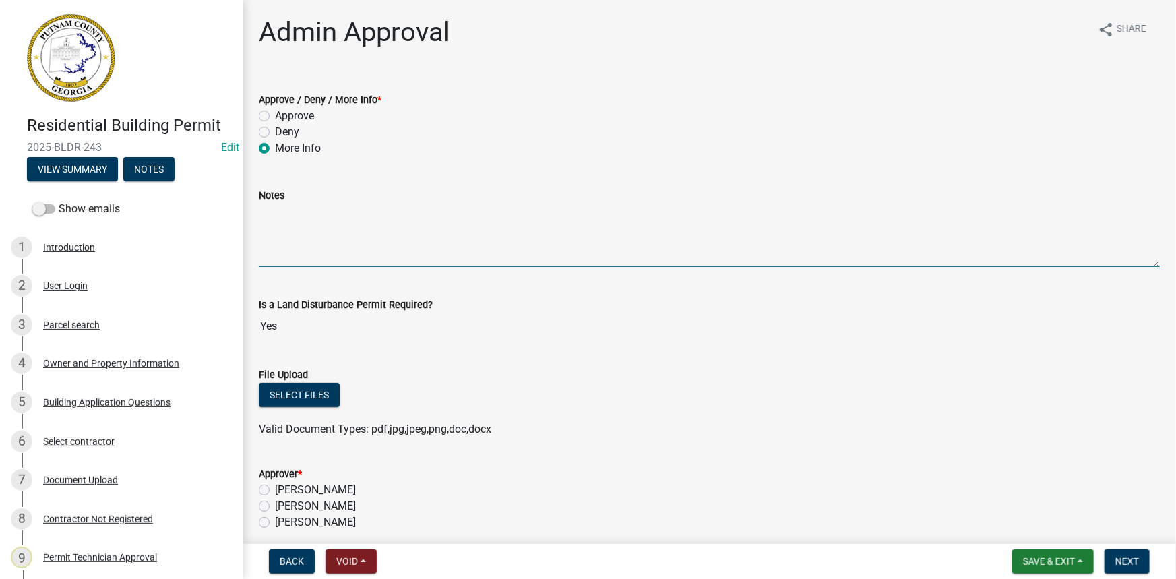
click at [343, 232] on textarea "Notes" at bounding box center [709, 235] width 901 height 63
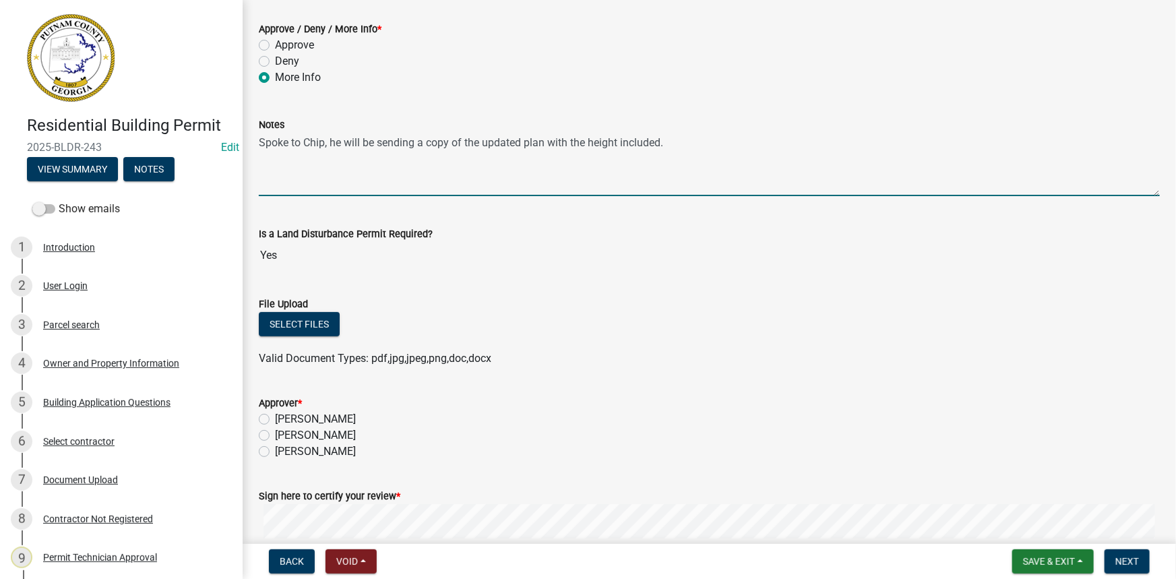
scroll to position [122, 0]
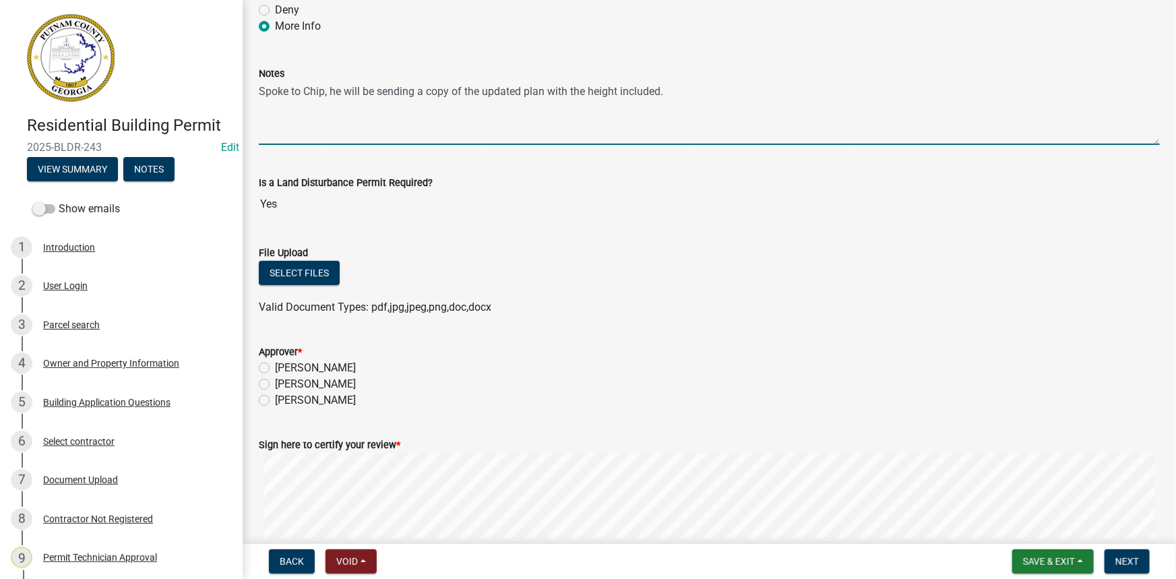
type textarea "Spoke to Chip, he will be sending a copy of the updated plan with the height in…"
click at [296, 384] on label "[PERSON_NAME]" at bounding box center [315, 384] width 81 height 16
click at [284, 384] on input "[PERSON_NAME]" at bounding box center [279, 380] width 9 height 9
radio input "true"
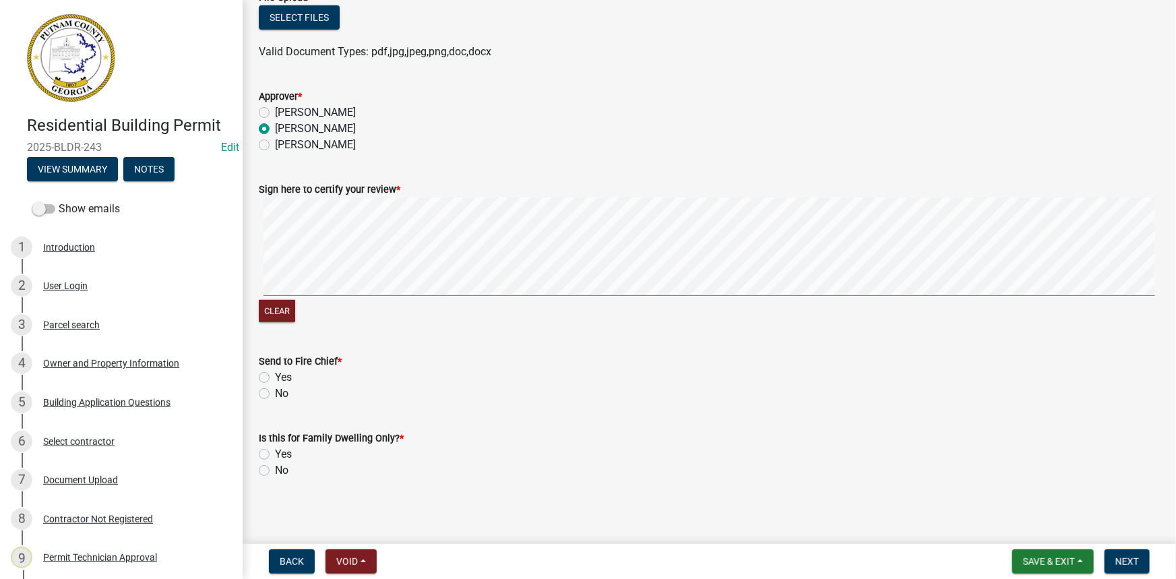
scroll to position [381, 0]
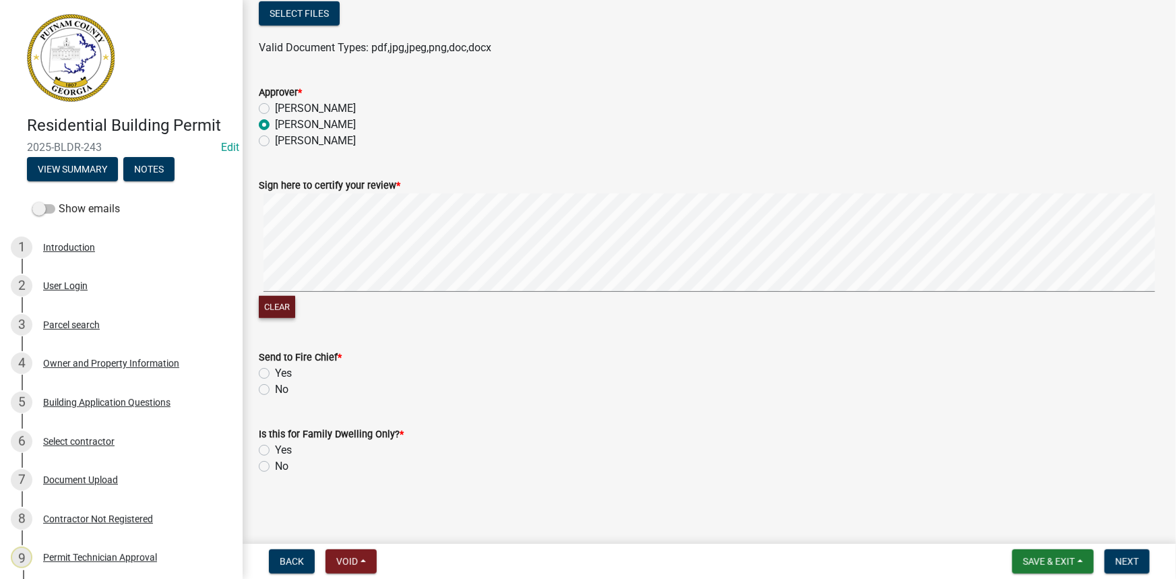
click at [277, 304] on button "Clear" at bounding box center [277, 307] width 36 height 22
click at [275, 393] on label "No" at bounding box center [281, 389] width 13 height 16
click at [275, 390] on input "No" at bounding box center [279, 385] width 9 height 9
radio input "true"
click at [276, 472] on label "No" at bounding box center [281, 466] width 13 height 16
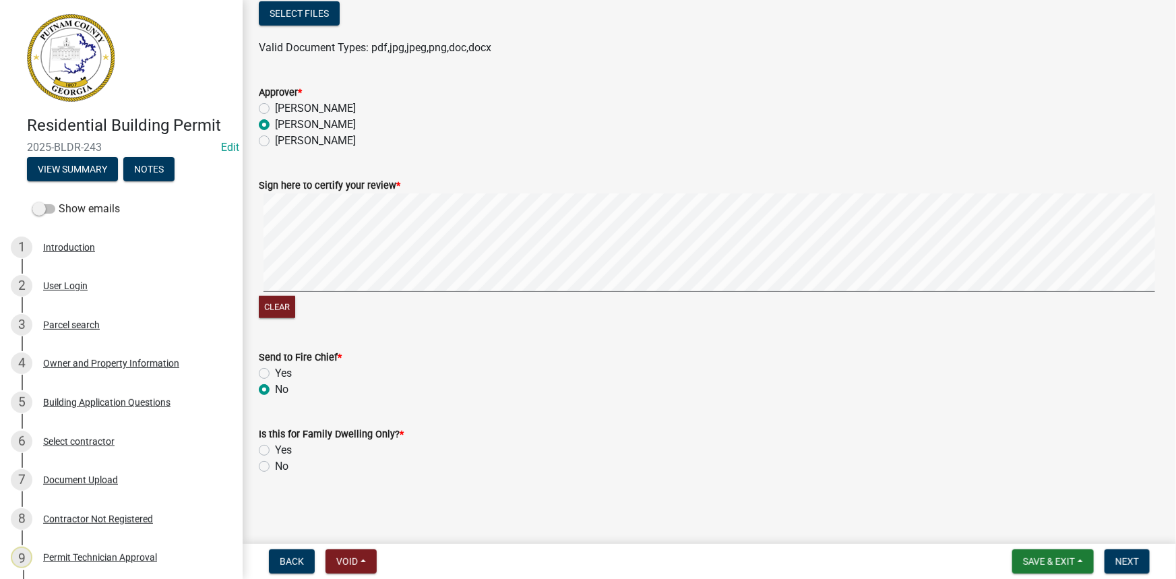
click at [276, 467] on input "No" at bounding box center [279, 462] width 9 height 9
radio input "true"
click at [1117, 554] on button "Next" at bounding box center [1127, 561] width 45 height 24
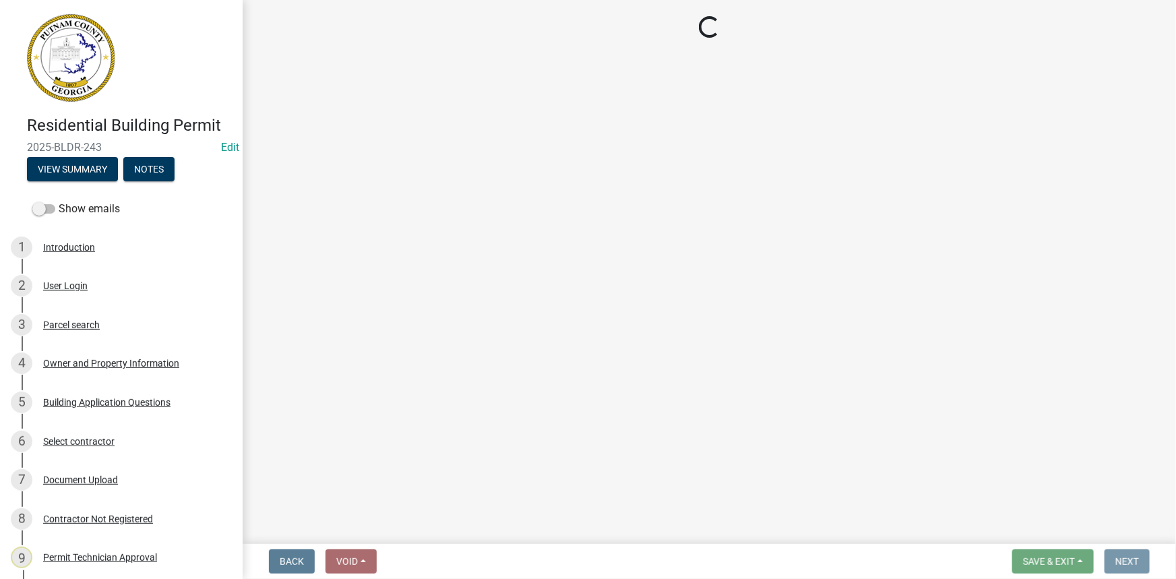
scroll to position [0, 0]
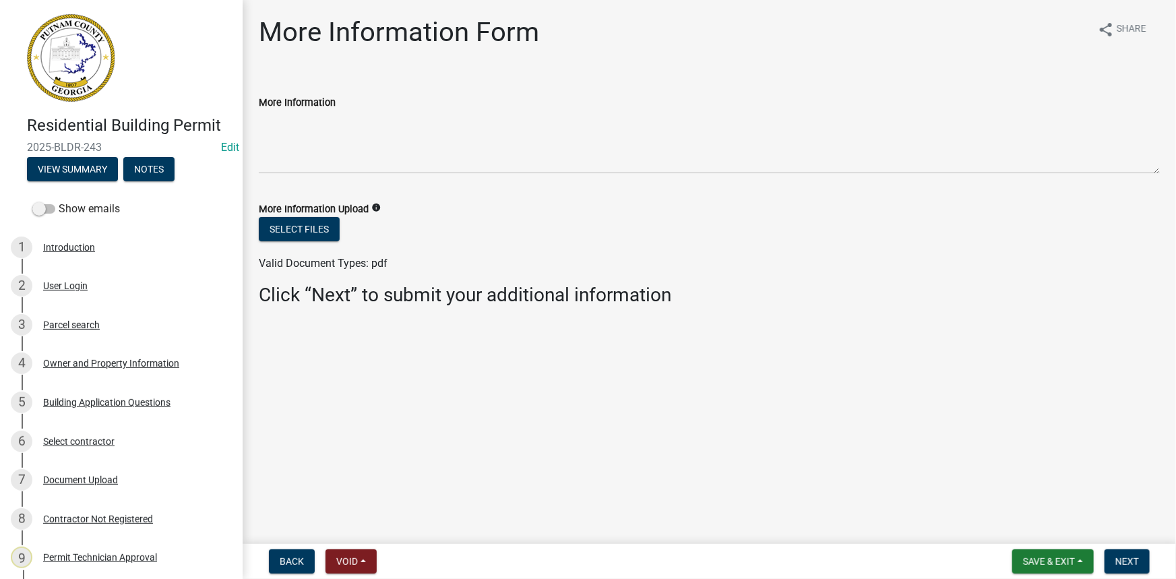
click at [390, 69] on div "More Information Form share Share More Information More Information Upload info…" at bounding box center [709, 172] width 921 height 313
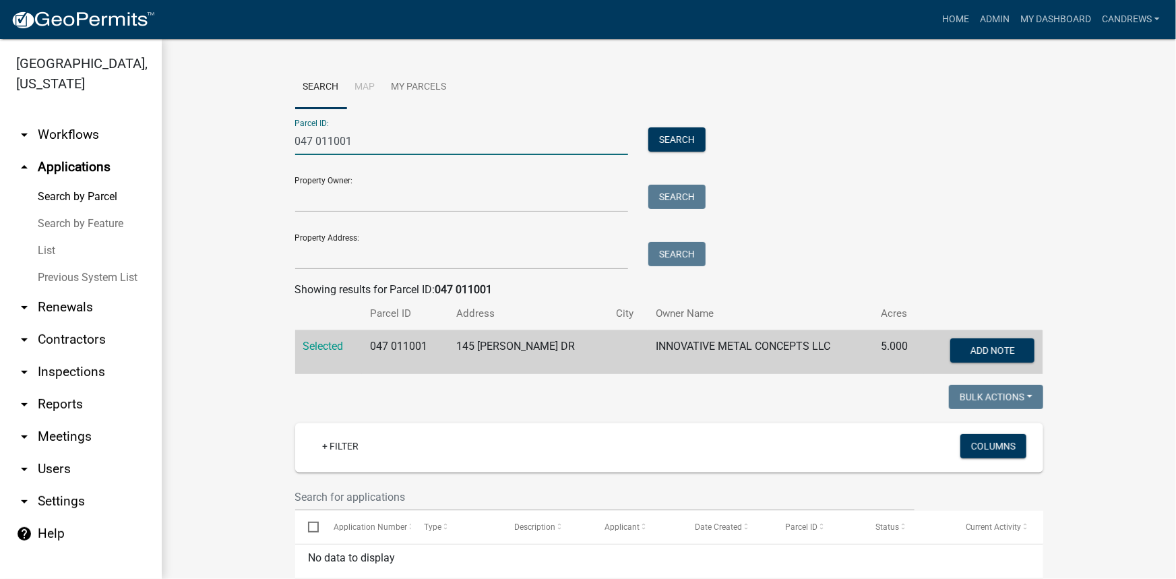
drag, startPoint x: 327, startPoint y: 142, endPoint x: 224, endPoint y: 142, distance: 102.4
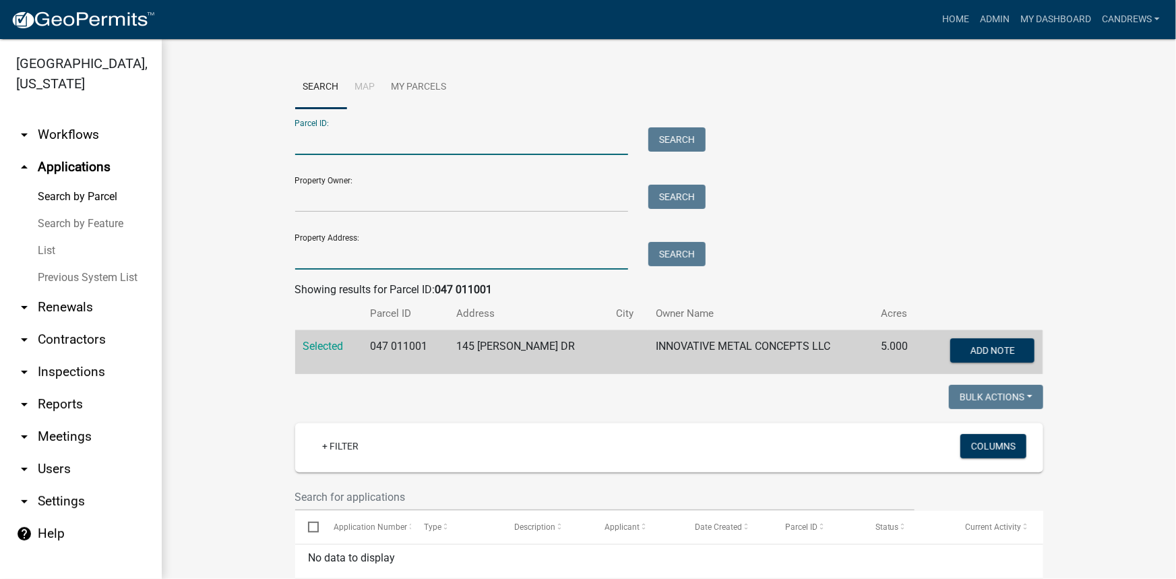
click at [325, 262] on input "Property Address:" at bounding box center [462, 256] width 334 height 28
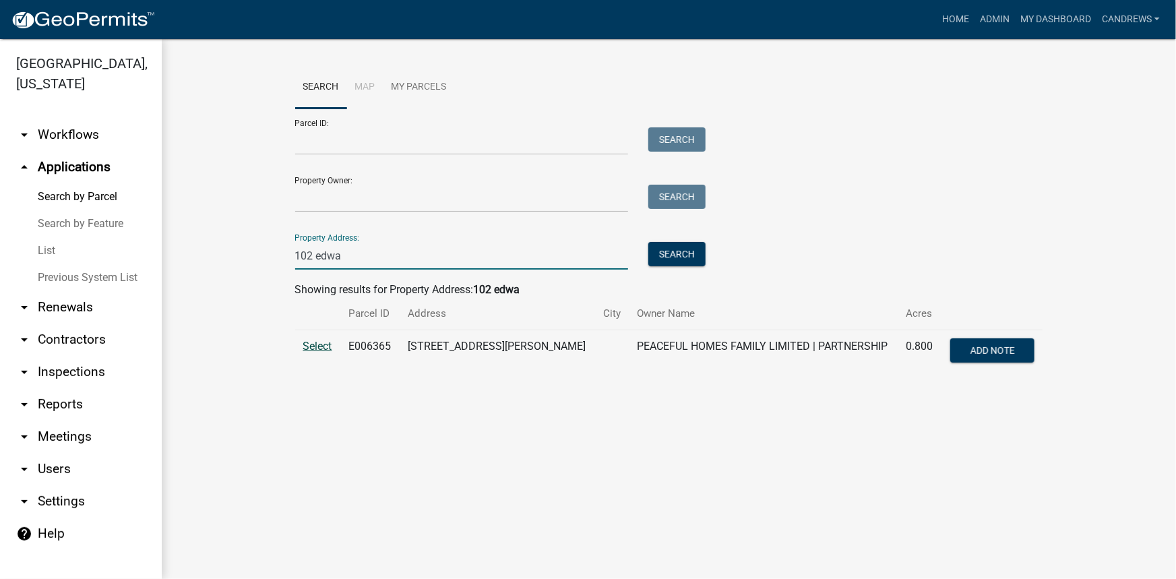
type input "102 edwa"
click at [326, 346] on span "Select" at bounding box center [317, 346] width 29 height 13
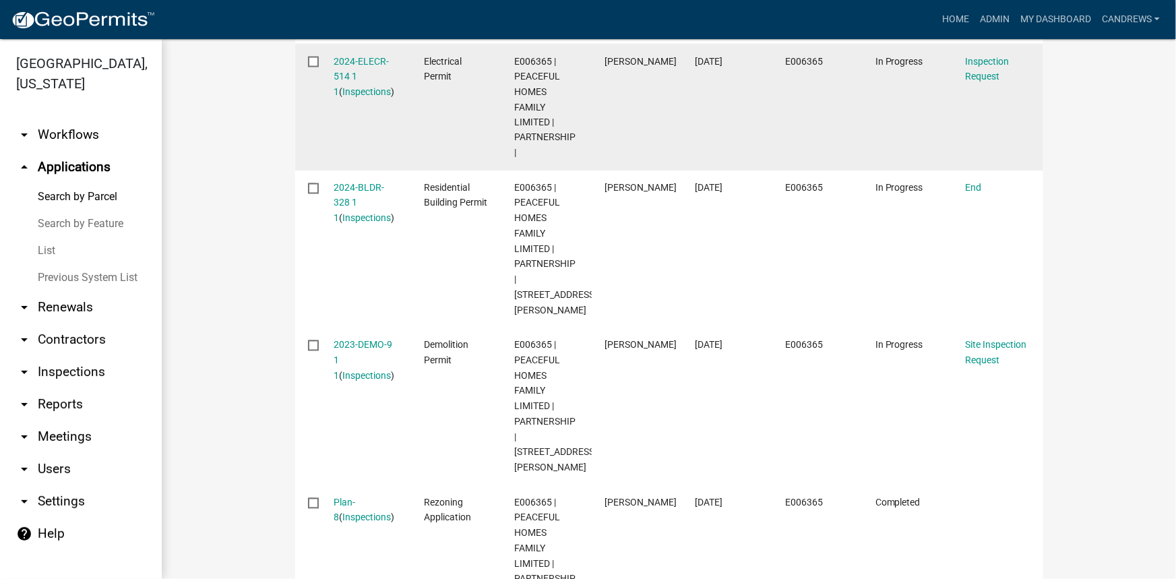
scroll to position [1281, 0]
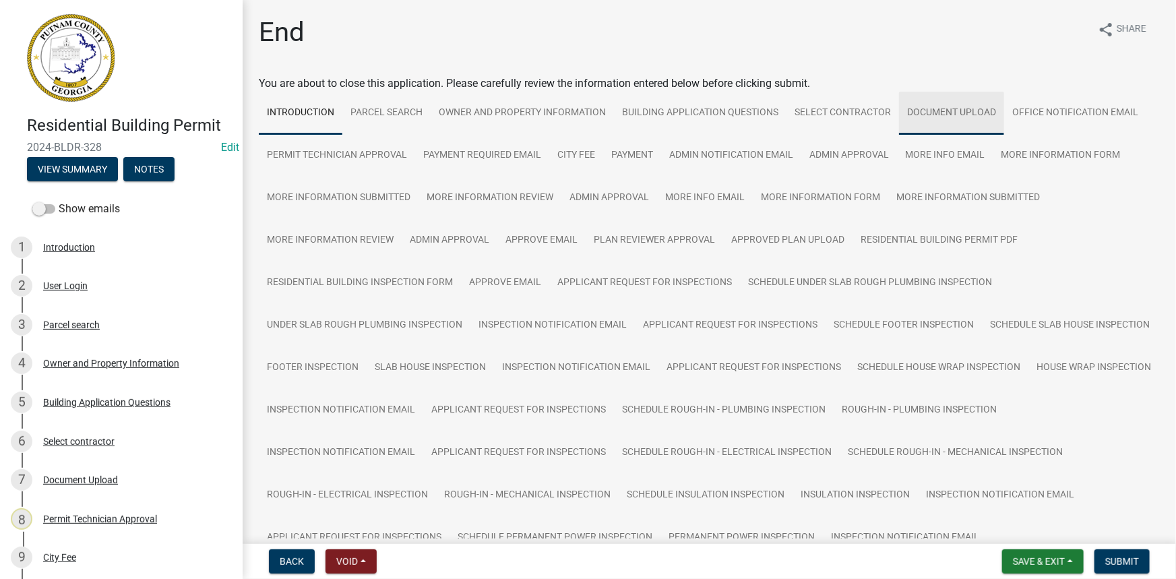
drag, startPoint x: 952, startPoint y: 102, endPoint x: 942, endPoint y: 101, distance: 9.5
click at [951, 102] on link "Document Upload" at bounding box center [951, 113] width 105 height 43
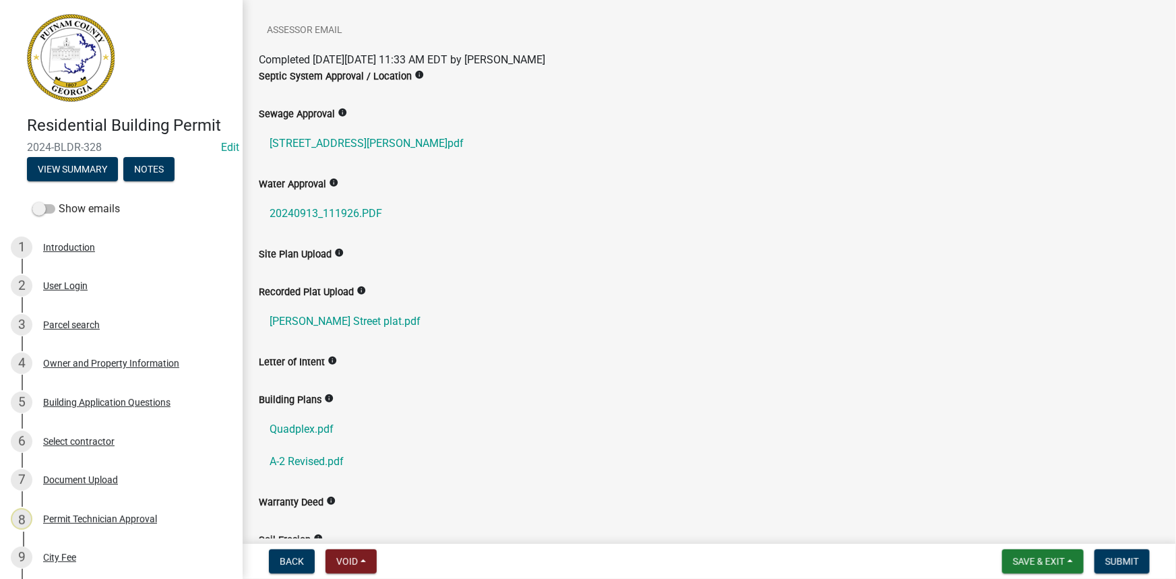
scroll to position [613, 0]
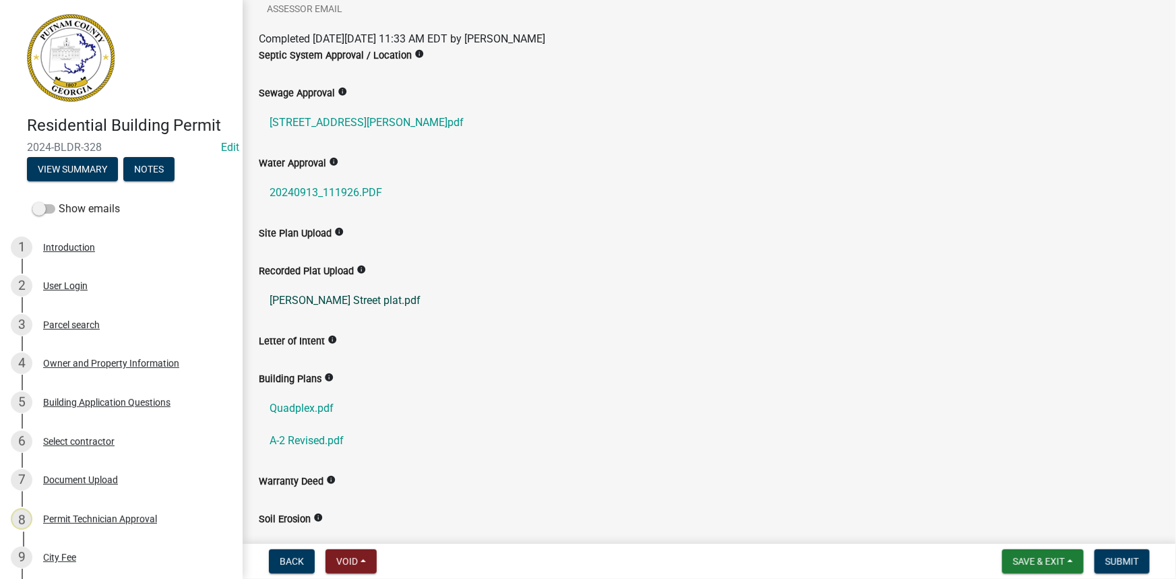
click at [368, 296] on link "[PERSON_NAME] Street plat.pdf" at bounding box center [709, 300] width 901 height 32
click at [328, 402] on link "Quadplex.pdf" at bounding box center [709, 408] width 901 height 32
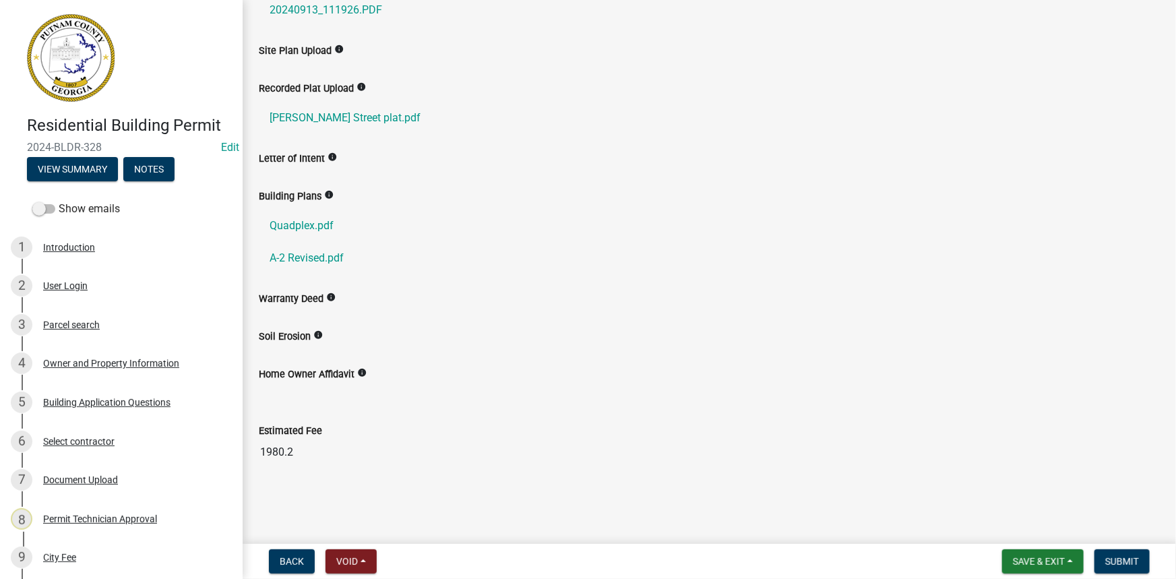
scroll to position [796, 0]
click at [310, 255] on link "A-2 Revised.pdf" at bounding box center [709, 257] width 901 height 32
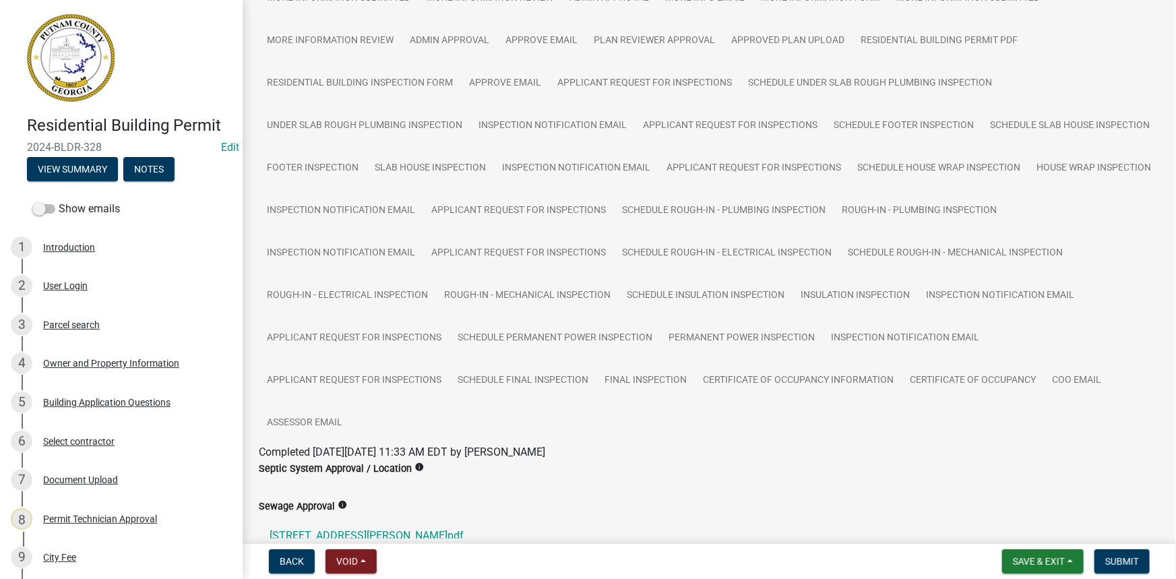
scroll to position [122, 0]
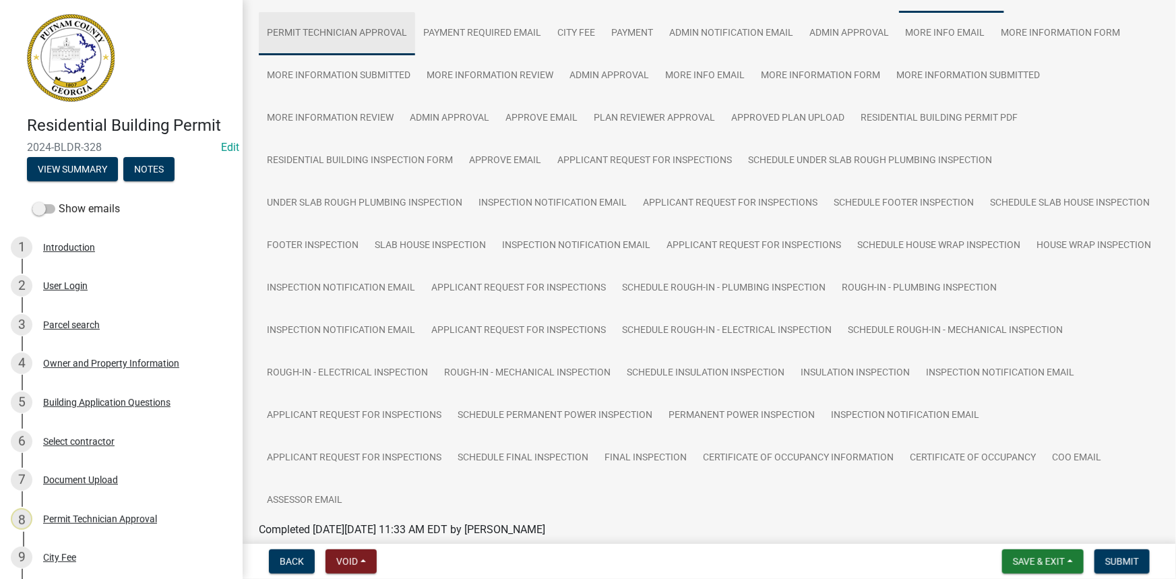
click at [377, 38] on link "Permit Technician Approval" at bounding box center [337, 33] width 156 height 43
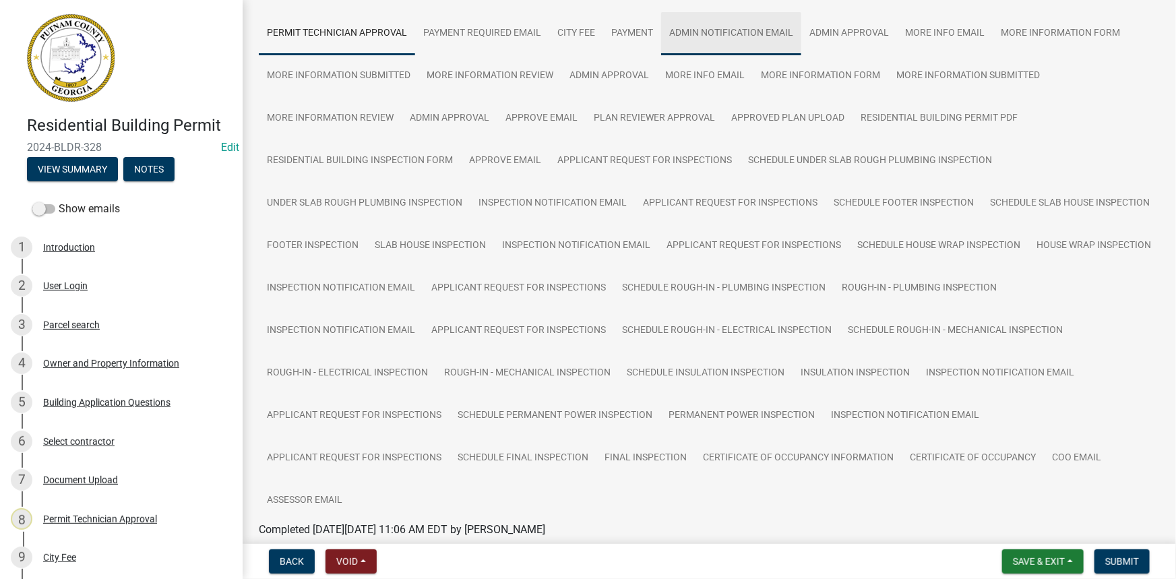
click at [762, 44] on link "Admin Notification Email" at bounding box center [731, 33] width 140 height 43
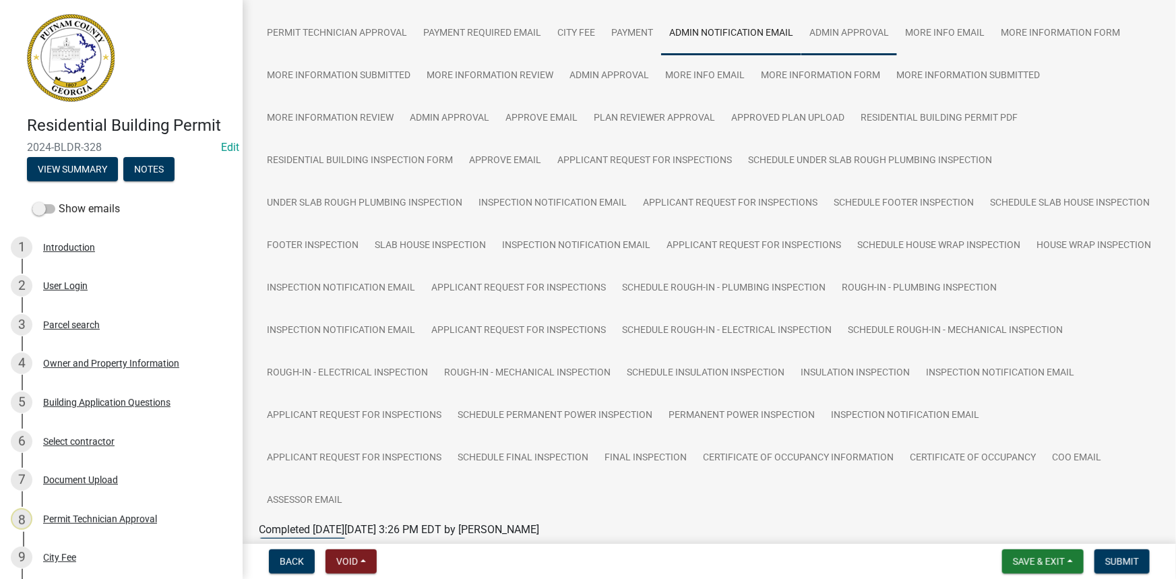
click at [842, 44] on link "Admin Approval" at bounding box center [849, 33] width 96 height 43
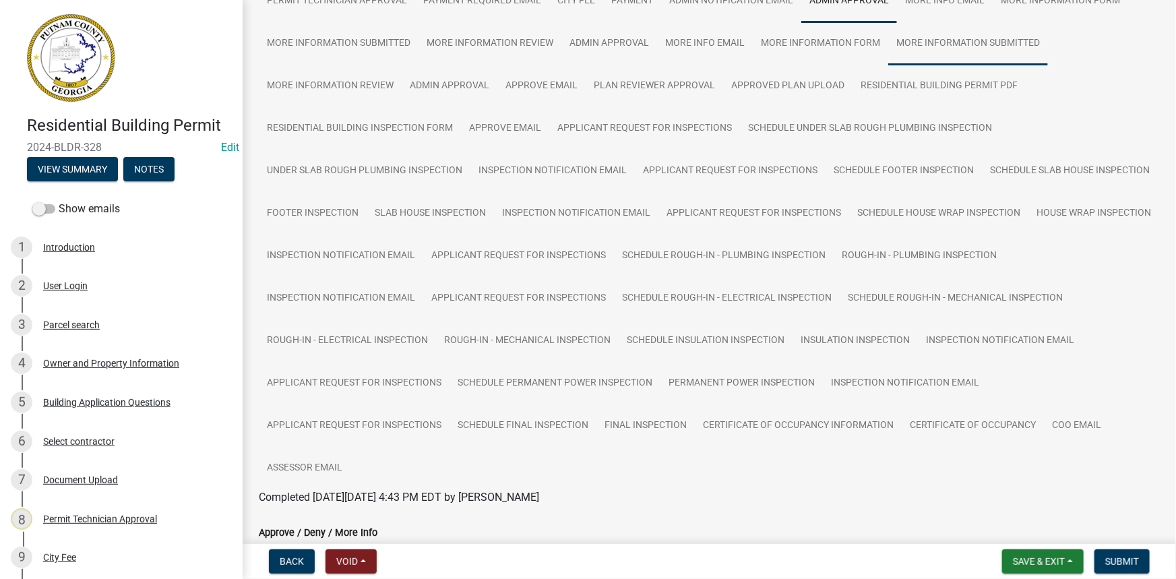
scroll to position [140, 0]
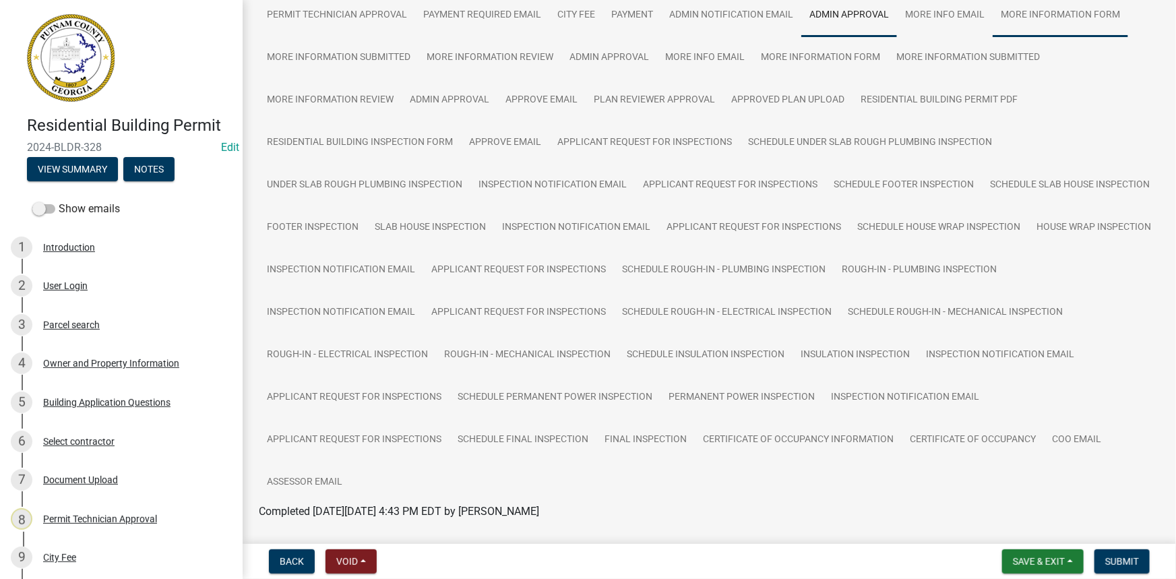
click at [1045, 18] on link "More Information Form" at bounding box center [1060, 15] width 135 height 43
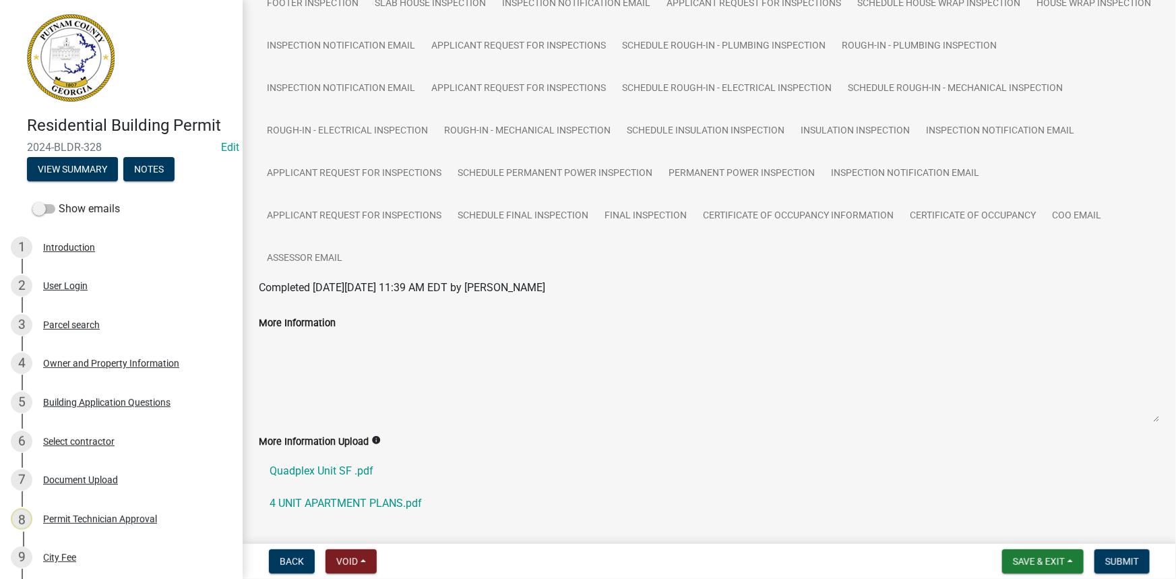
scroll to position [385, 0]
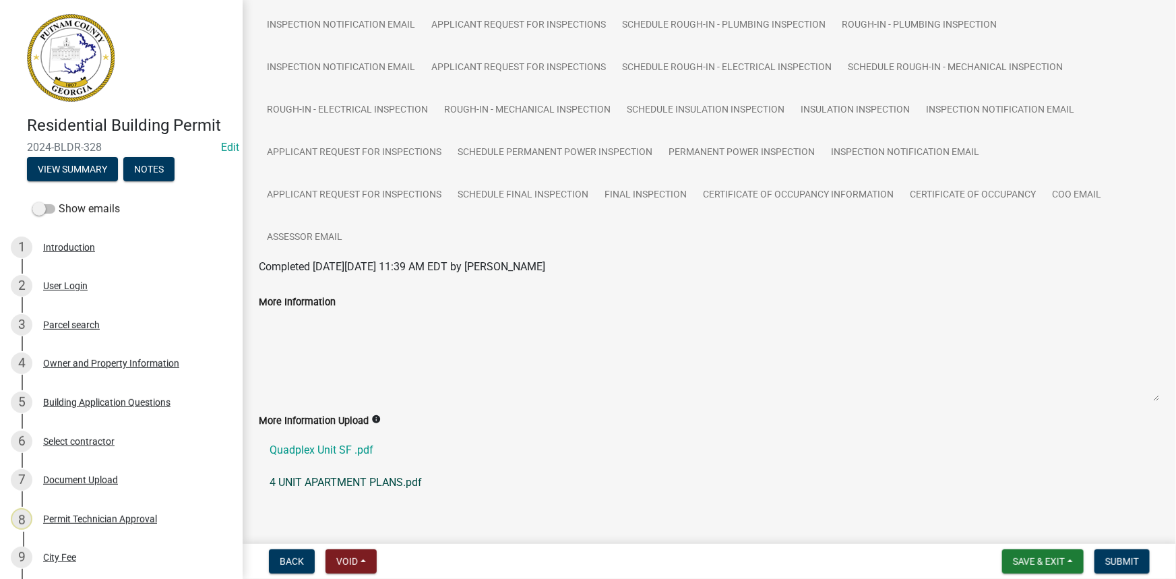
click at [359, 470] on link "4 UNIT APARTMENT PLANS.pdf" at bounding box center [709, 482] width 901 height 32
click at [361, 443] on link "Quadplex Unit SF .pdf" at bounding box center [709, 450] width 901 height 32
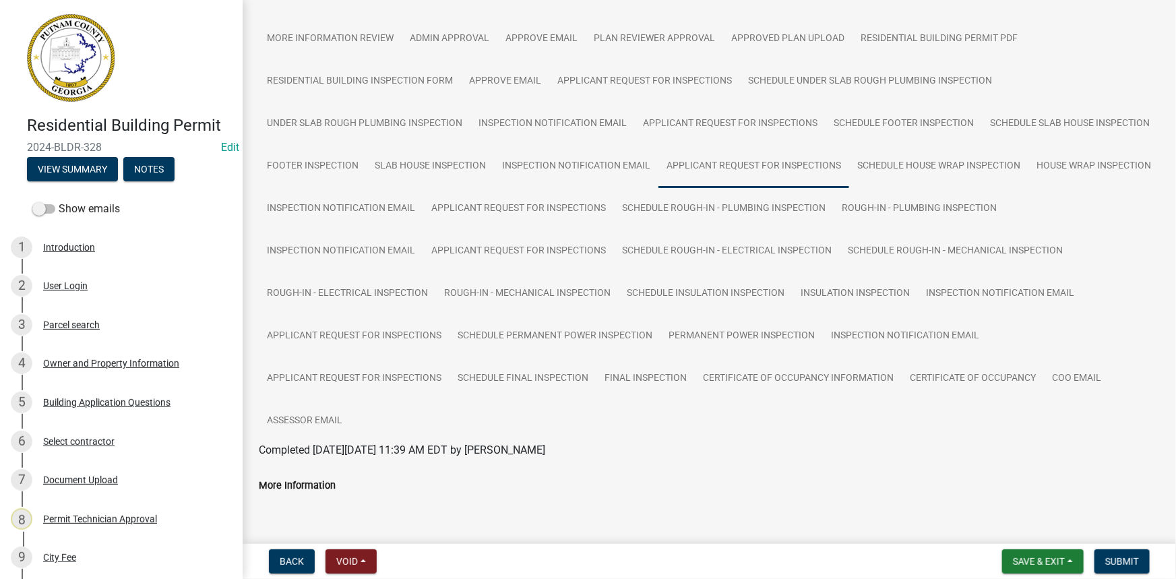
scroll to position [79, 0]
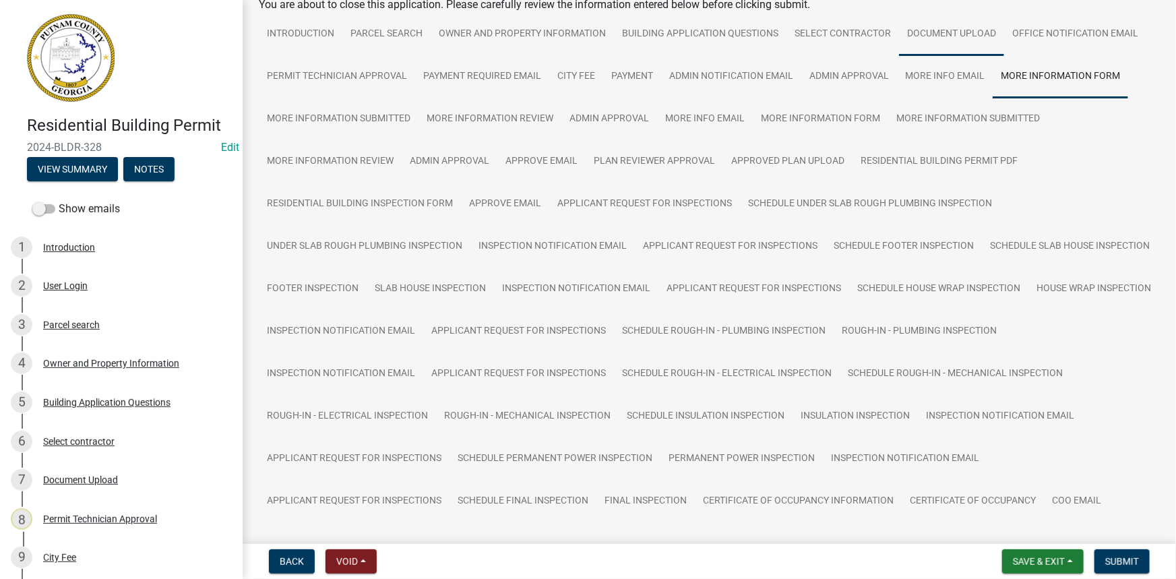
click at [954, 36] on link "Document Upload" at bounding box center [951, 34] width 105 height 43
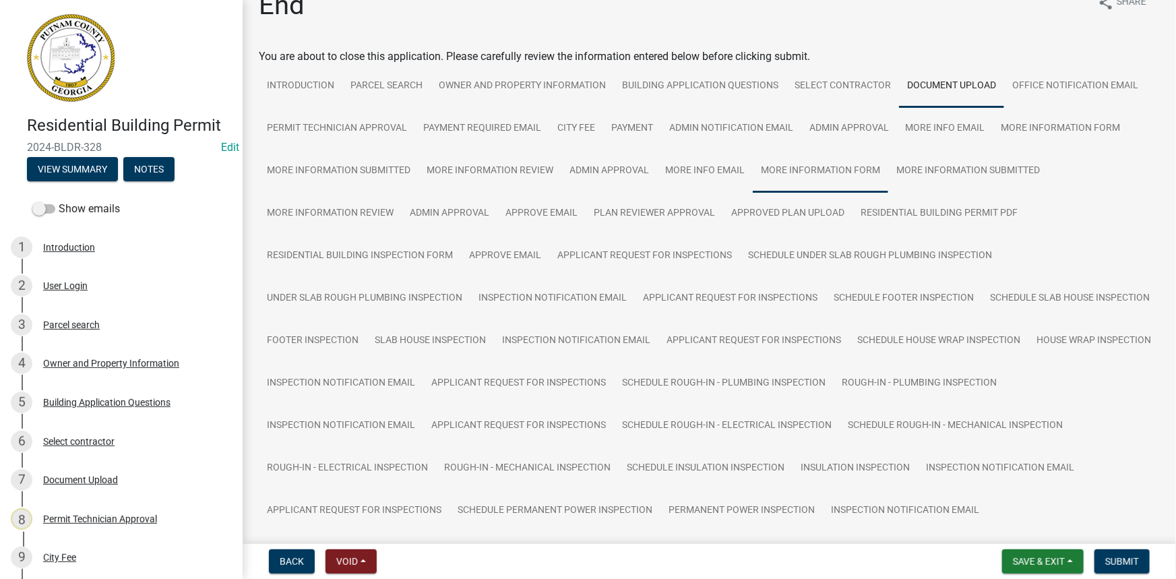
scroll to position [0, 0]
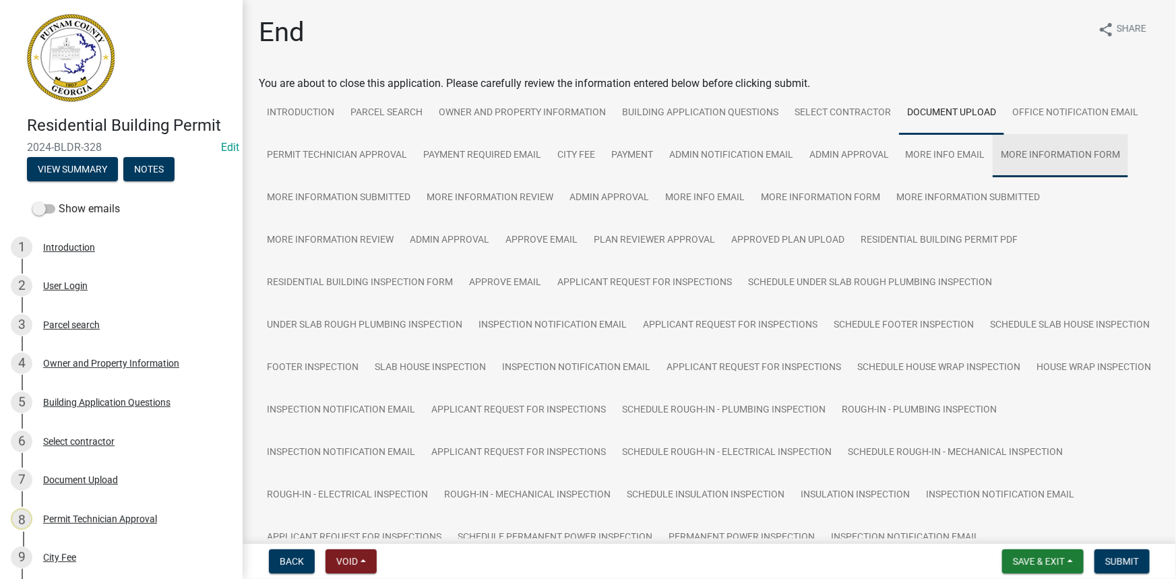
click at [1027, 154] on link "More Information Form" at bounding box center [1060, 155] width 135 height 43
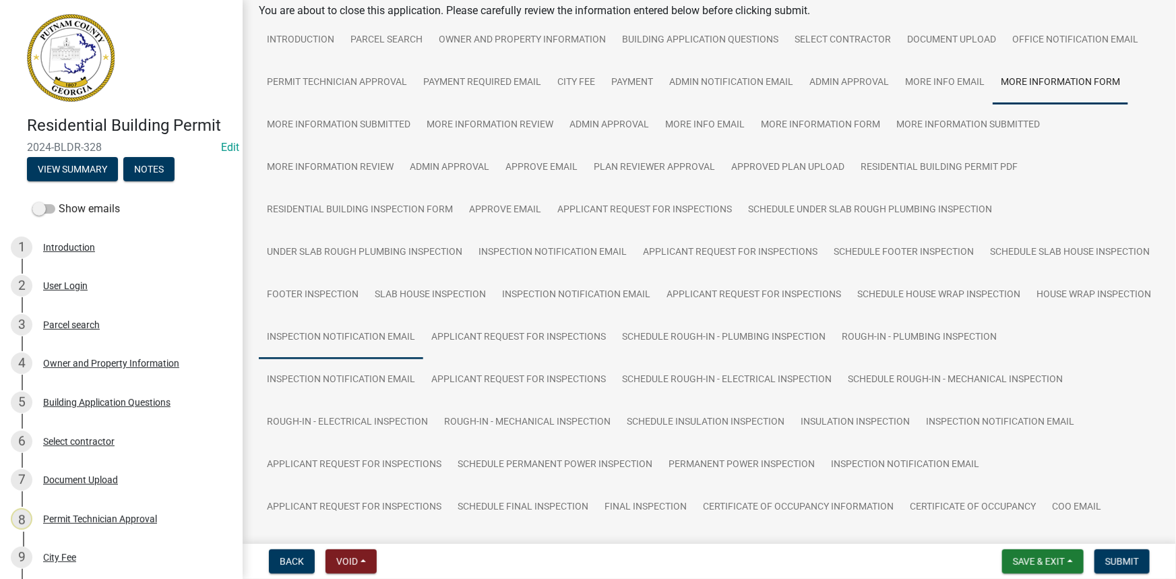
scroll to position [60, 0]
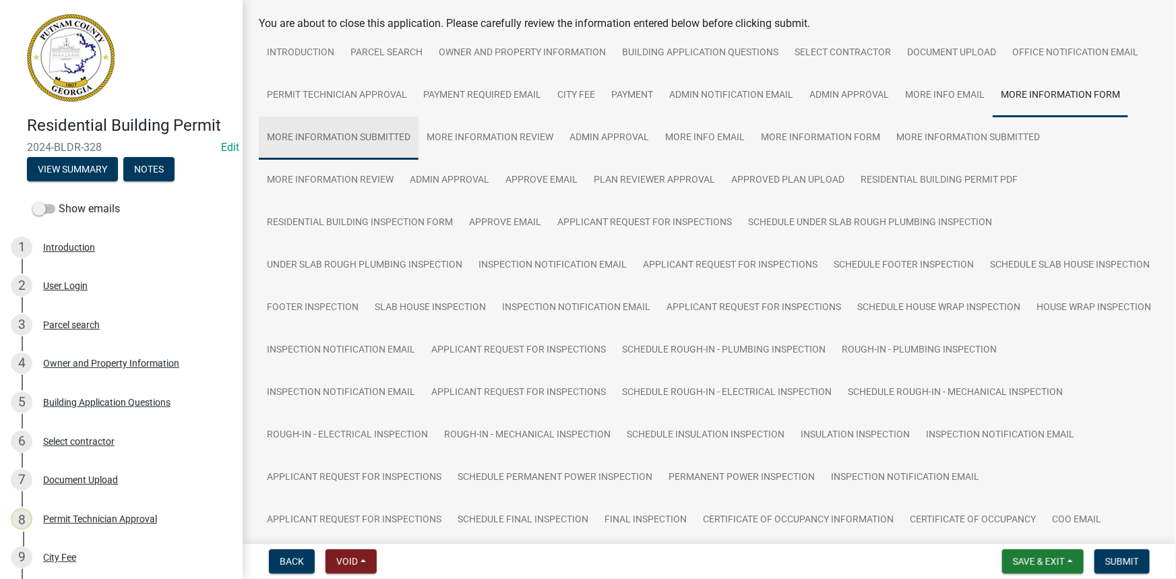
click at [357, 129] on link "More Information Submitted" at bounding box center [339, 138] width 160 height 43
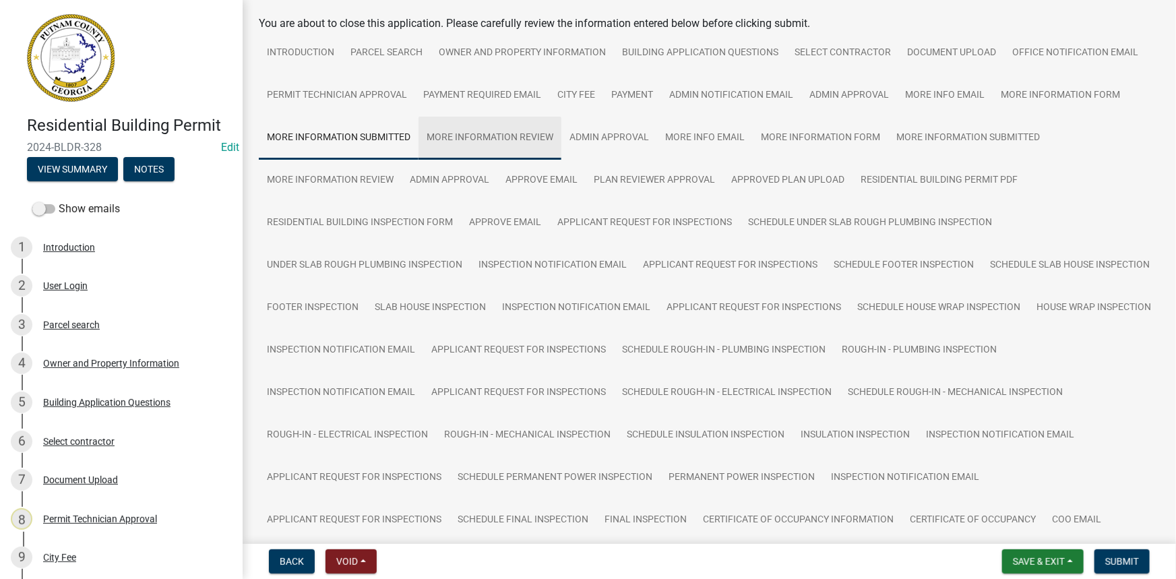
click at [485, 135] on link "More Information Review" at bounding box center [490, 138] width 143 height 43
click at [617, 135] on link "Admin Approval" at bounding box center [609, 138] width 96 height 43
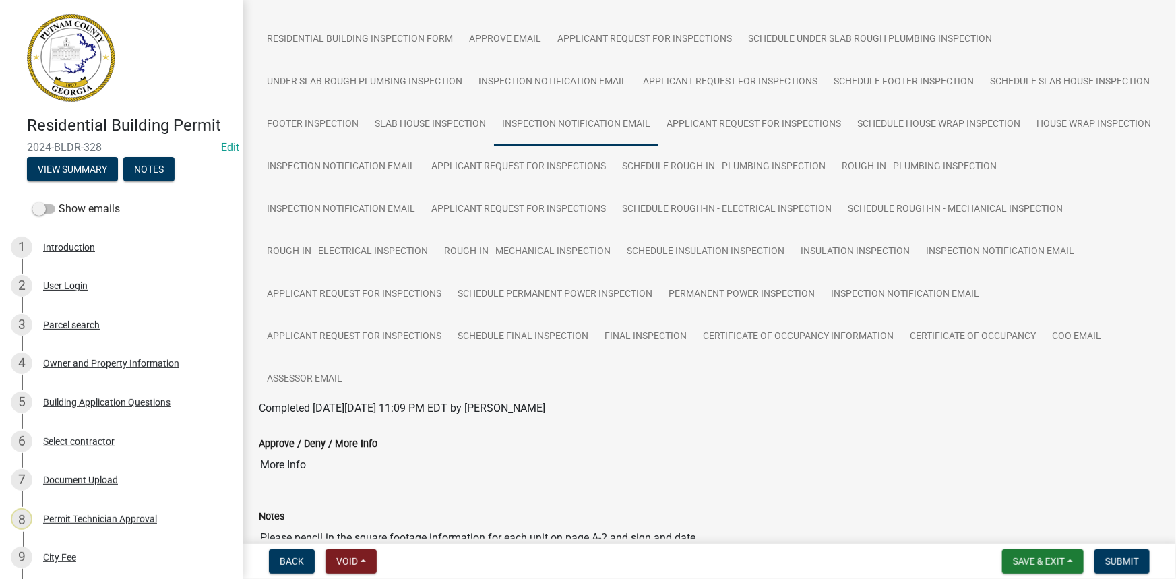
scroll to position [182, 0]
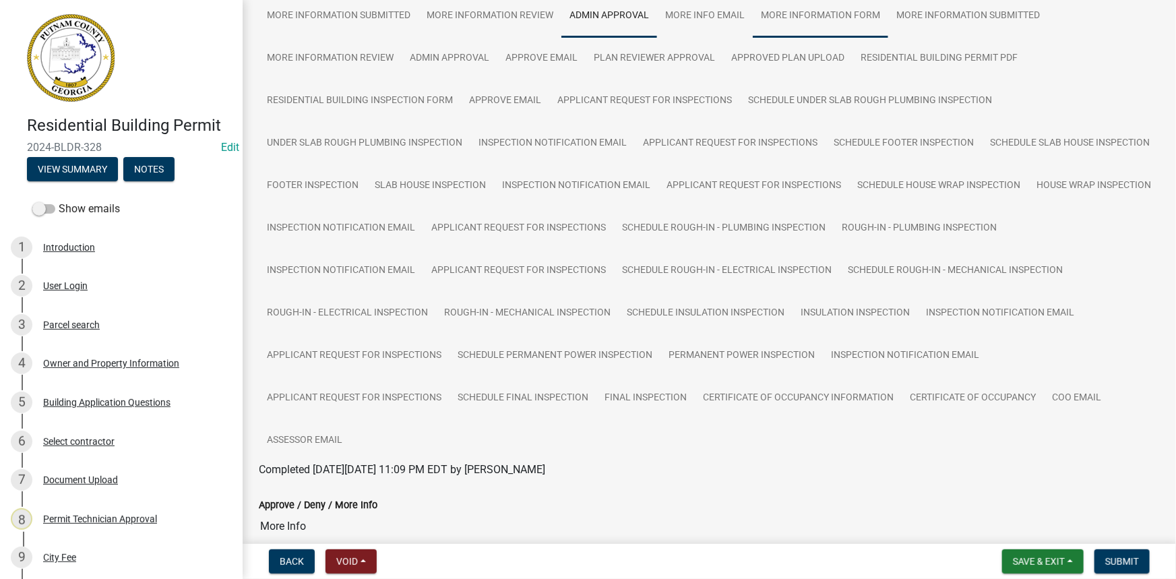
click at [809, 21] on link "More Information Form" at bounding box center [820, 16] width 135 height 43
click at [456, 61] on link "Admin Approval" at bounding box center [450, 58] width 96 height 43
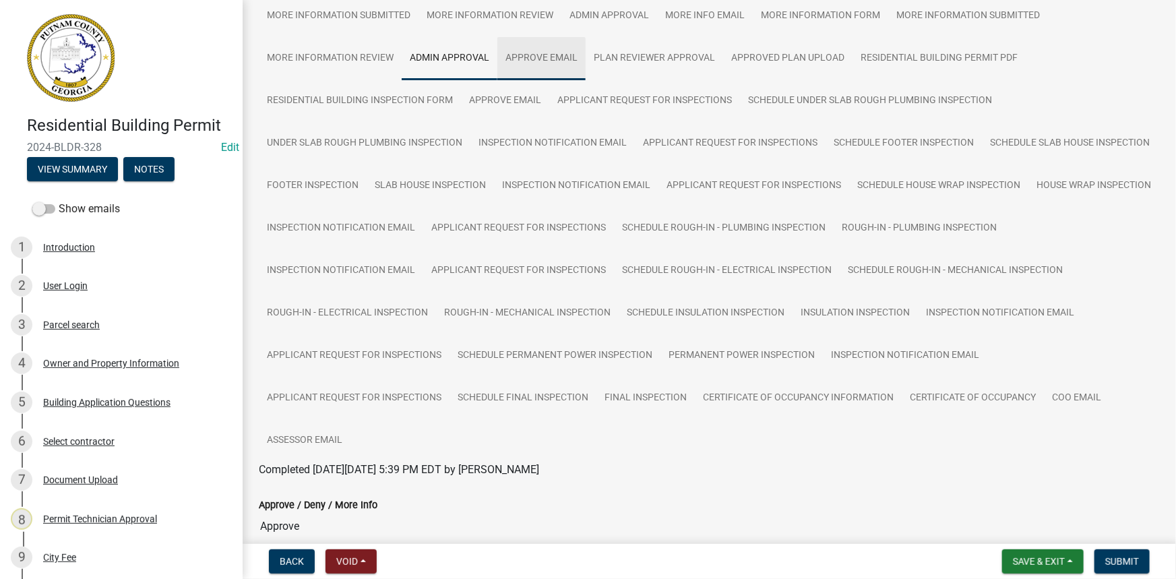
click at [557, 70] on link "Approve Email" at bounding box center [541, 58] width 88 height 43
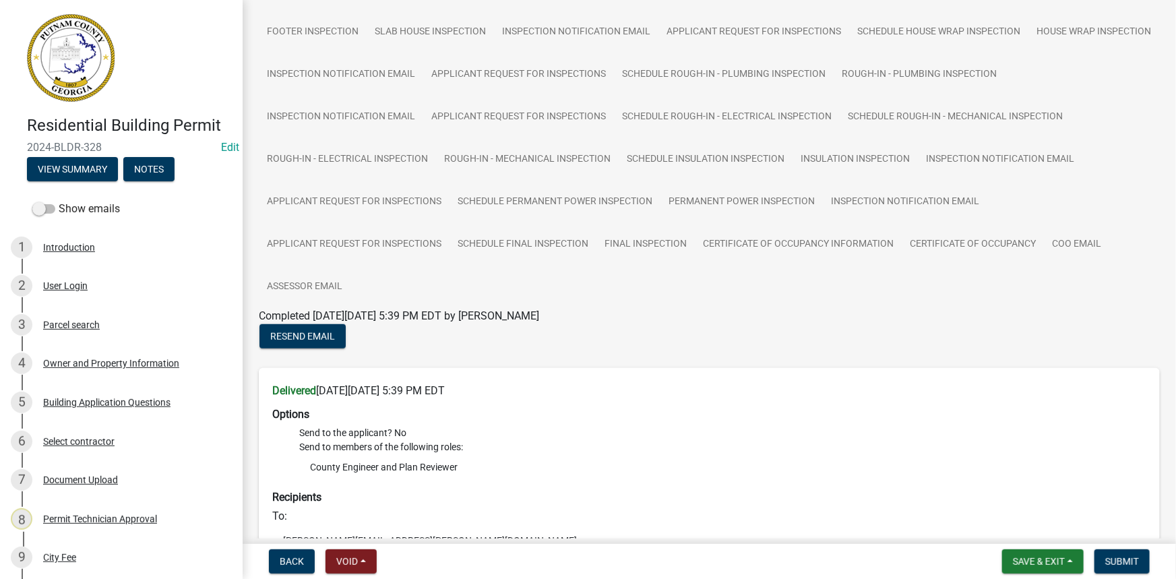
scroll to position [152, 0]
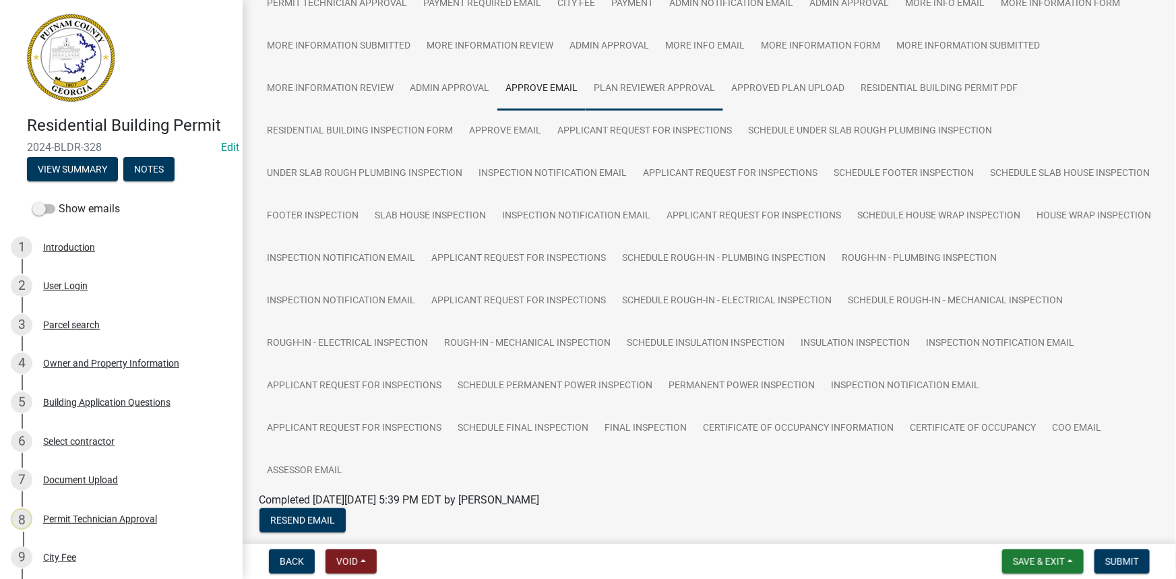
click at [637, 80] on link "Plan Reviewer Approval" at bounding box center [654, 88] width 137 height 43
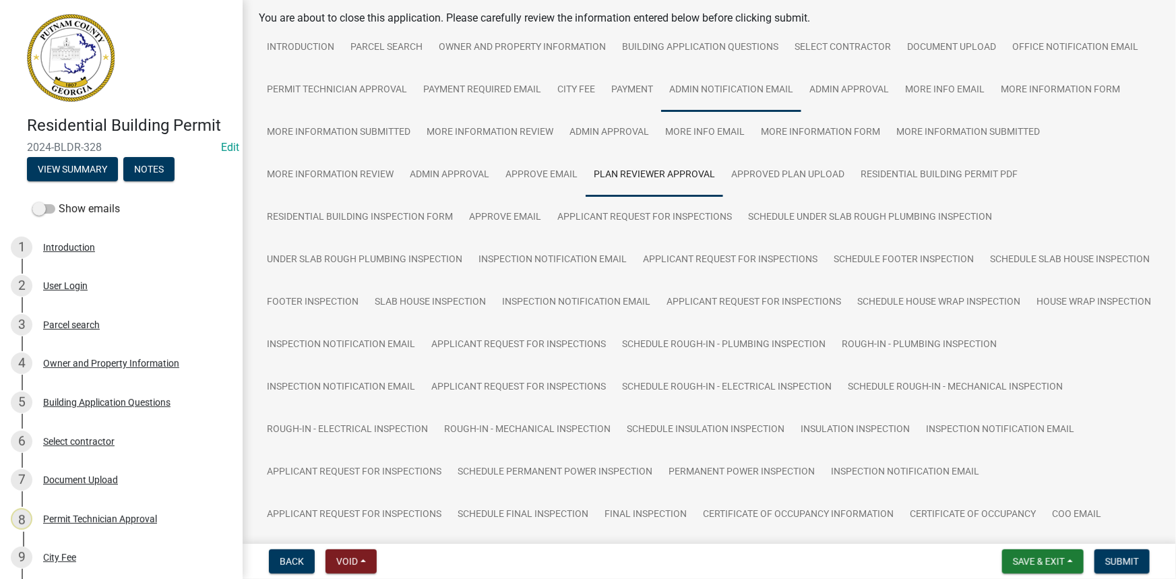
scroll to position [63, 0]
click at [782, 173] on link "Approved Plan Upload" at bounding box center [787, 177] width 129 height 43
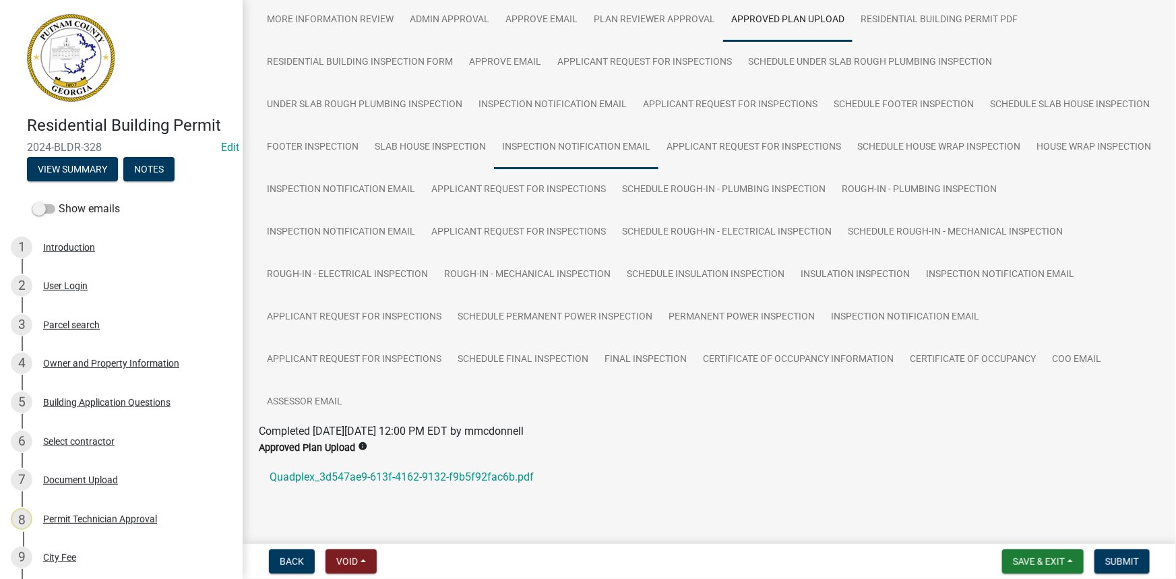
scroll to position [257, 0]
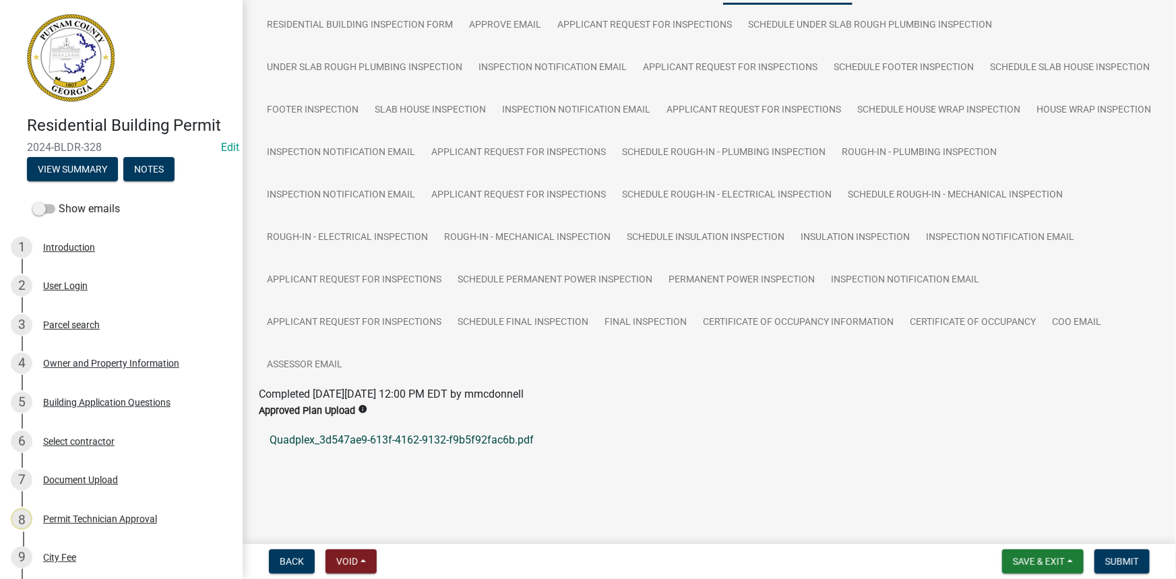
click at [454, 435] on link "Quadplex_3d547ae9-613f-4162-9132-f9b5f92fac6b.pdf" at bounding box center [709, 440] width 901 height 32
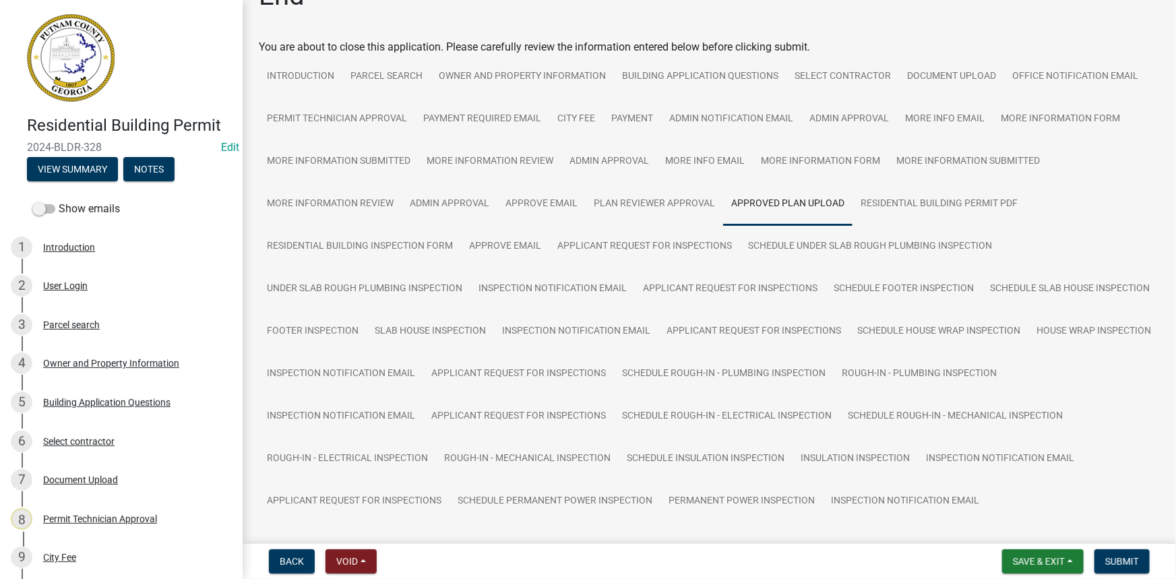
scroll to position [0, 0]
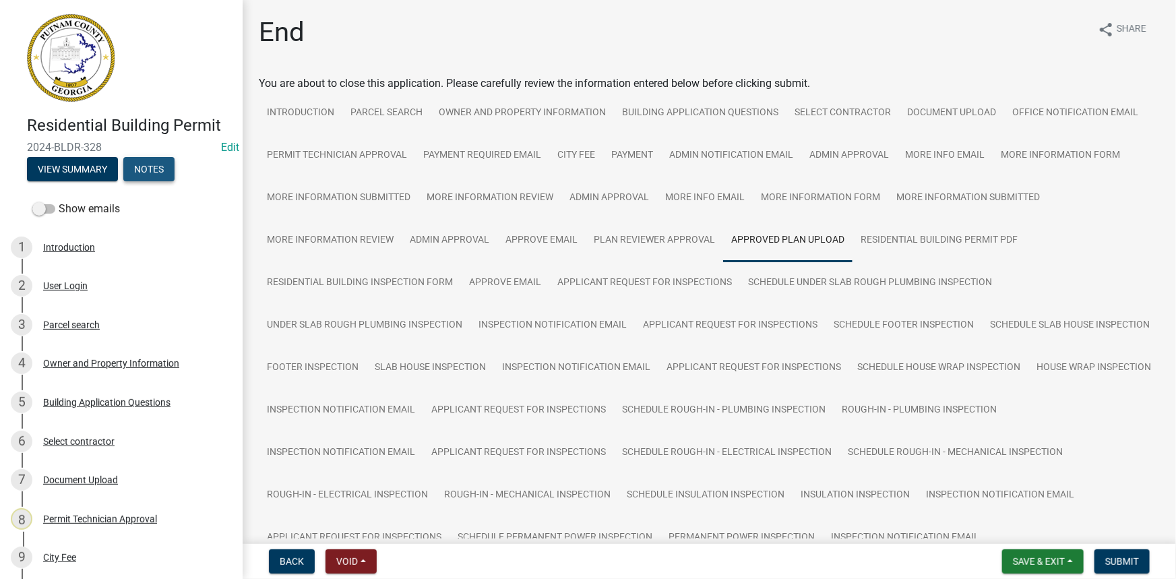
click at [143, 158] on button "Notes" at bounding box center [148, 169] width 51 height 24
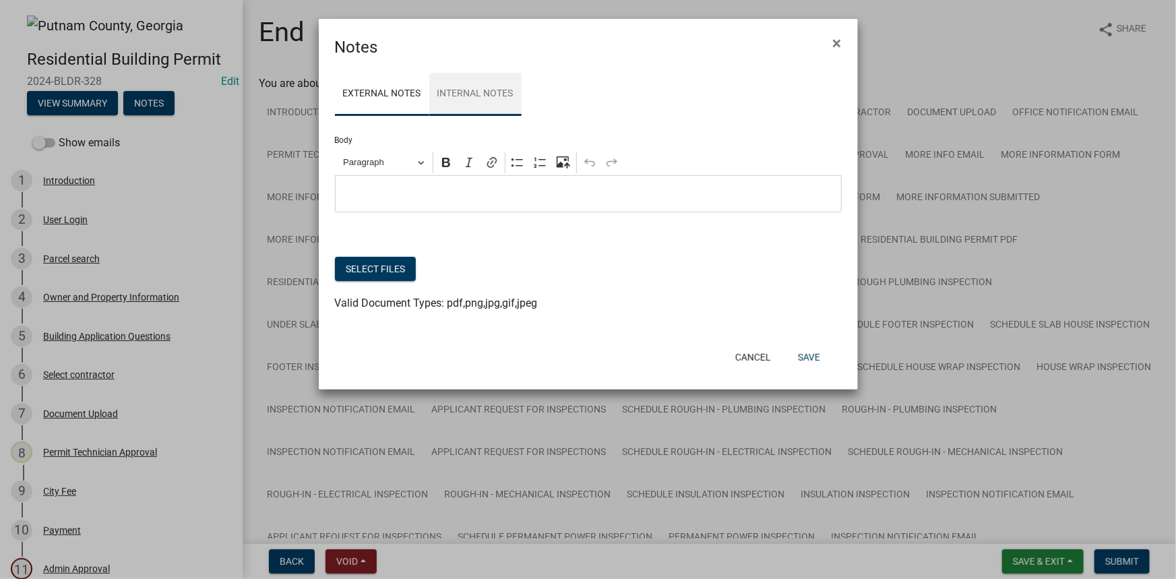
click at [481, 89] on link "Internal Notes" at bounding box center [475, 94] width 92 height 43
click at [975, 121] on ngb-modal-window "Notes × External Notes Internal Notes Body Rich Text Editor Paragraph Bold Ital…" at bounding box center [588, 289] width 1176 height 579
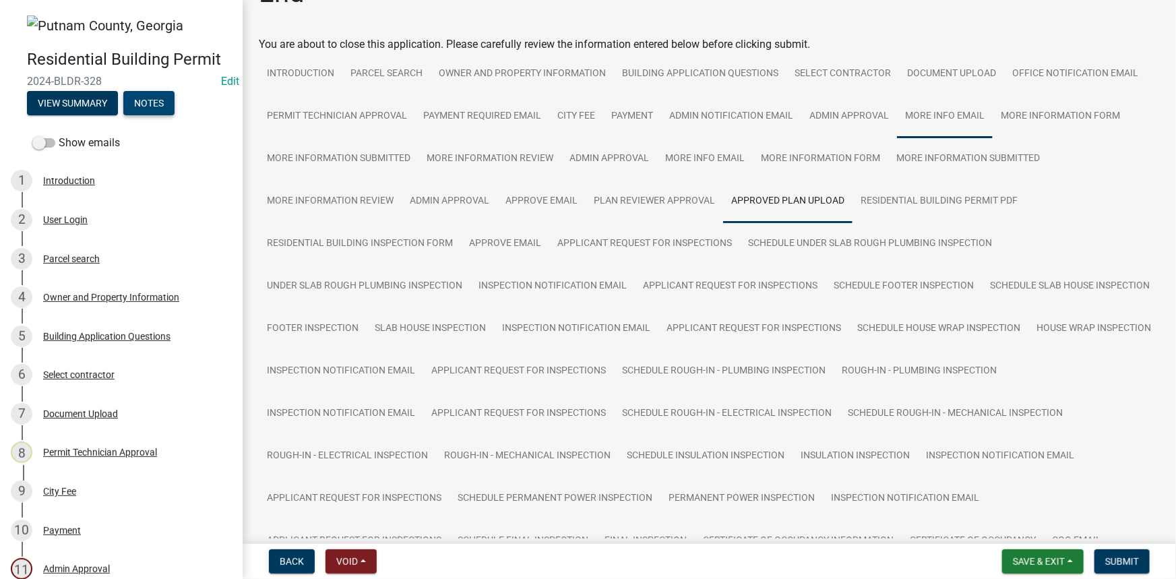
scroll to position [61, 0]
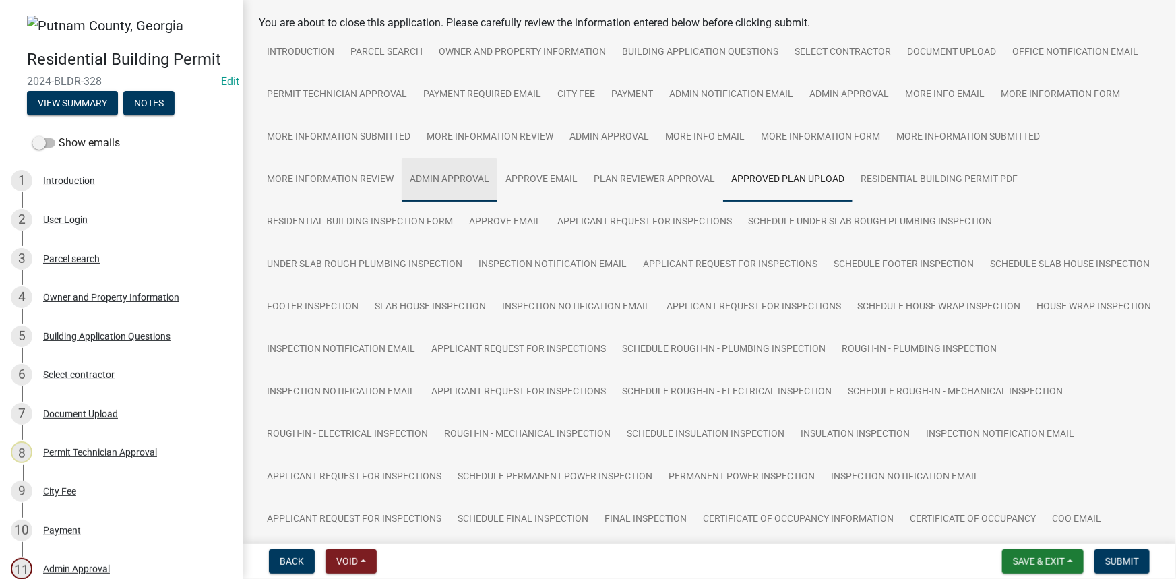
click at [455, 179] on link "Admin Approval" at bounding box center [450, 179] width 96 height 43
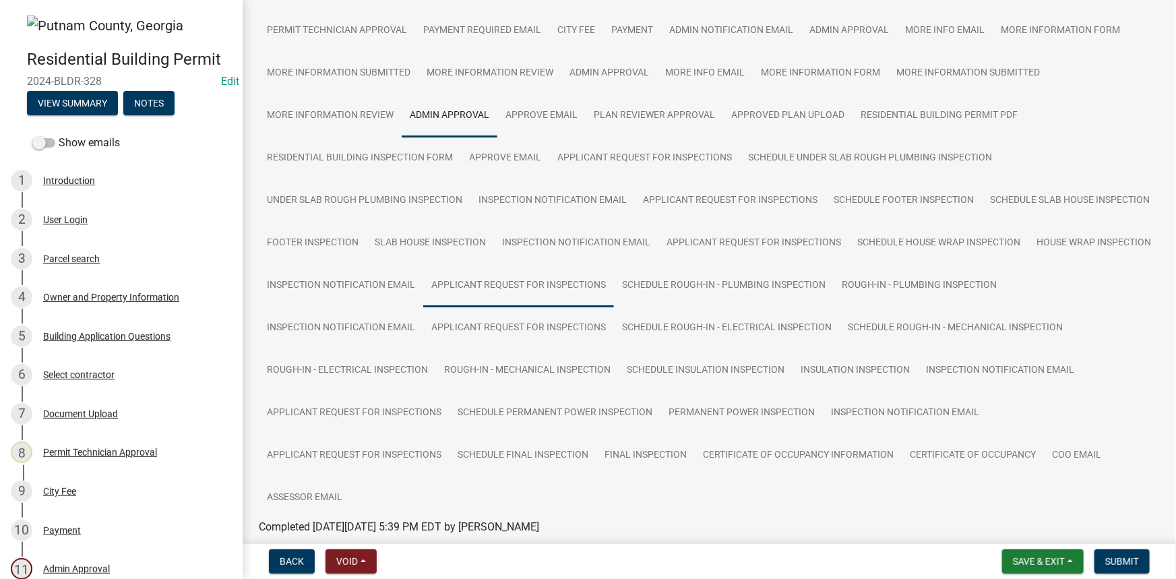
scroll to position [122, 0]
click at [783, 122] on link "Approved Plan Upload" at bounding box center [787, 118] width 129 height 43
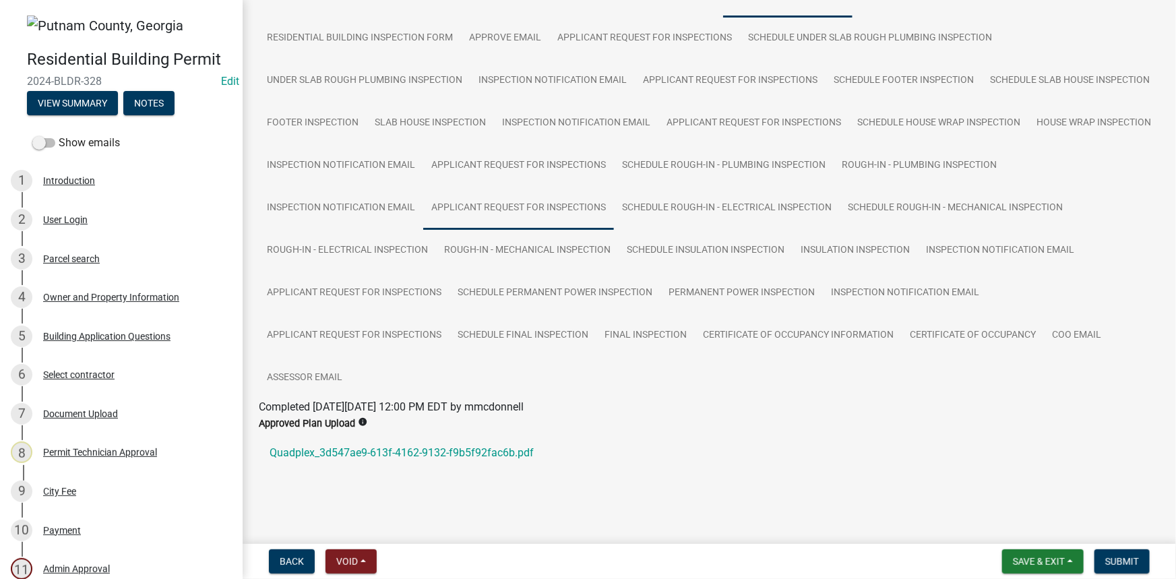
scroll to position [257, 0]
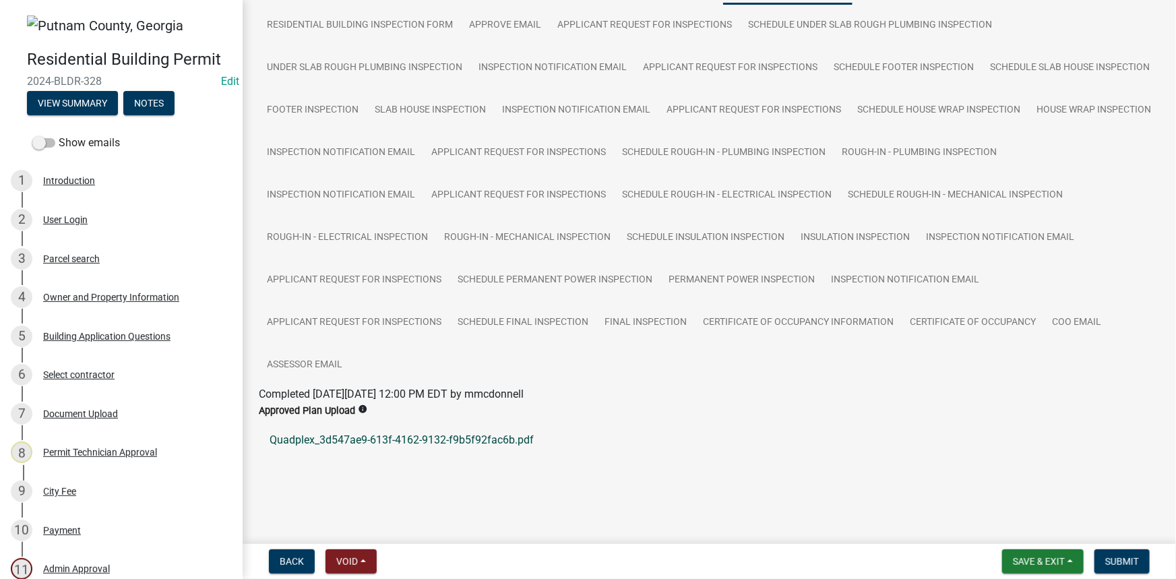
click at [439, 435] on link "Quadplex_3d547ae9-613f-4162-9132-f9b5f92fac6b.pdf" at bounding box center [709, 440] width 901 height 32
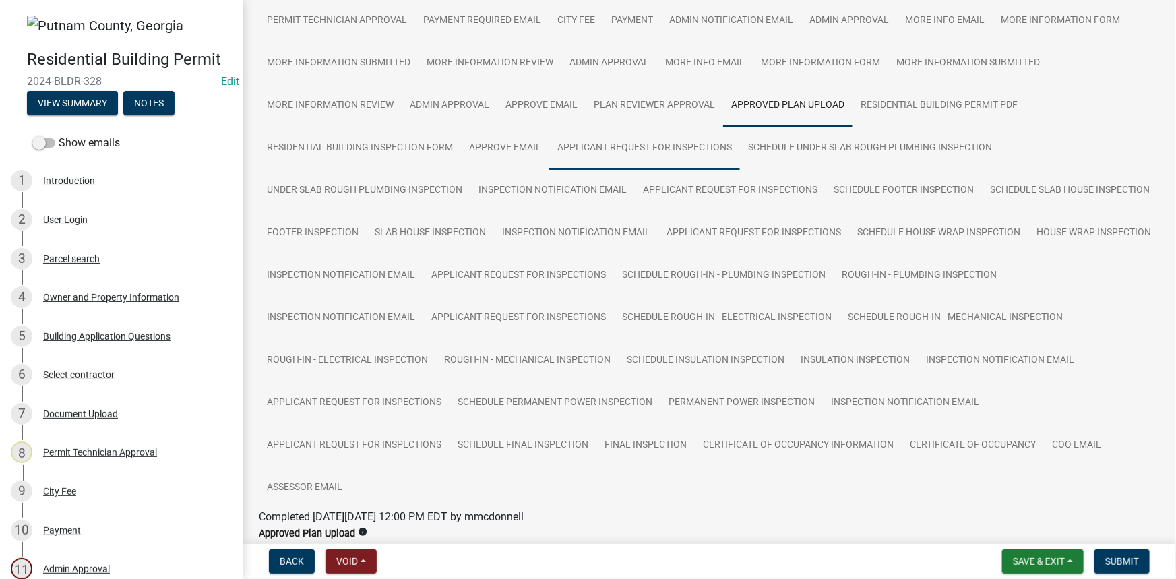
scroll to position [13, 0]
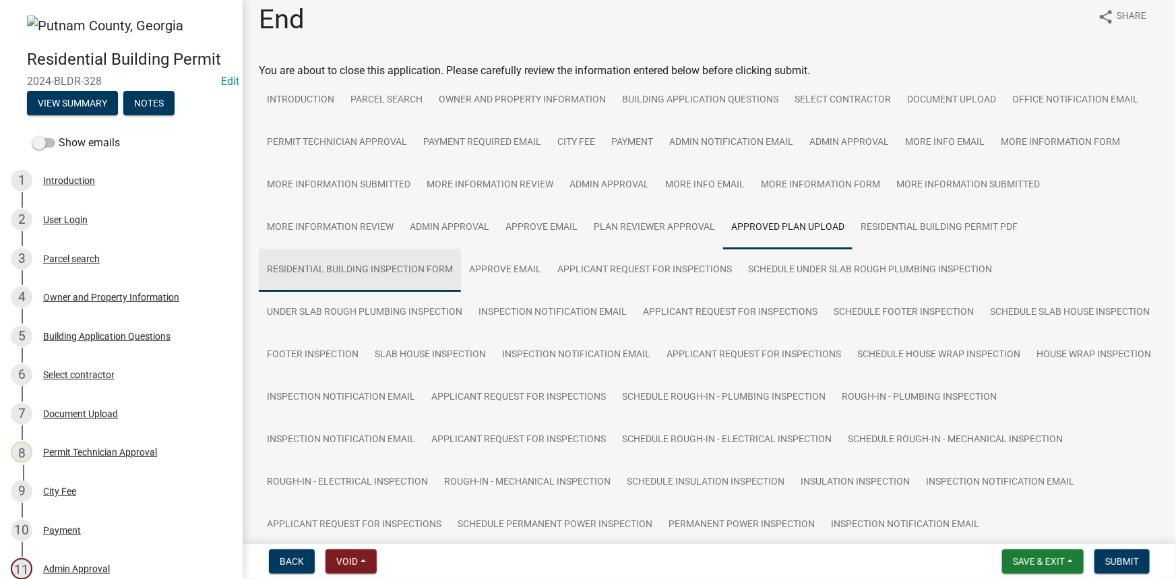
click at [408, 276] on link "Residential Building Inspection Form" at bounding box center [360, 270] width 202 height 43
click at [512, 277] on link "Approve Email" at bounding box center [505, 270] width 88 height 43
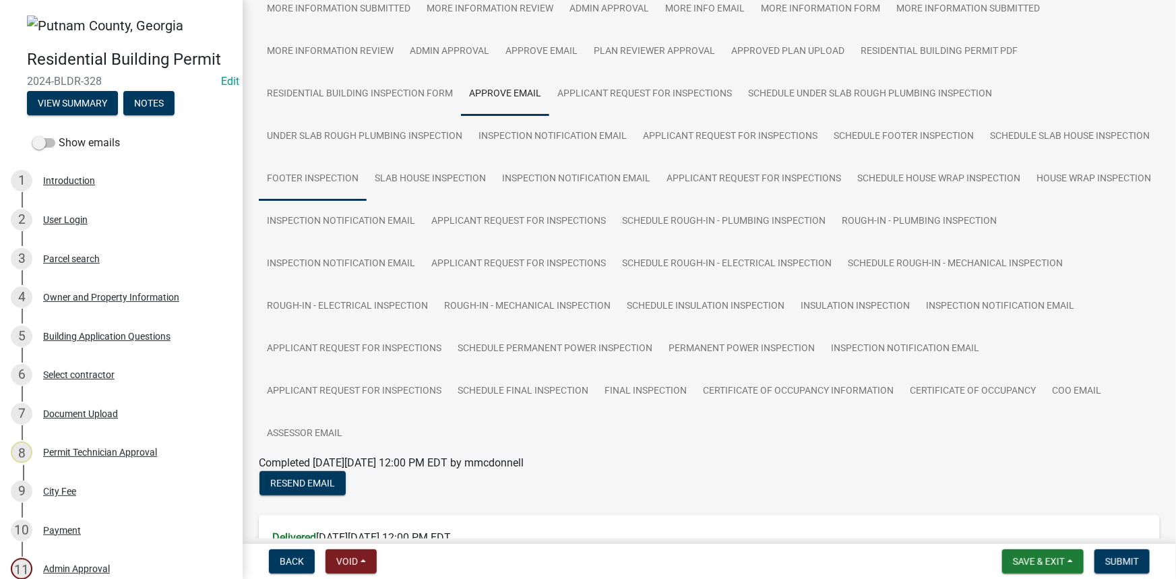
scroll to position [135, 0]
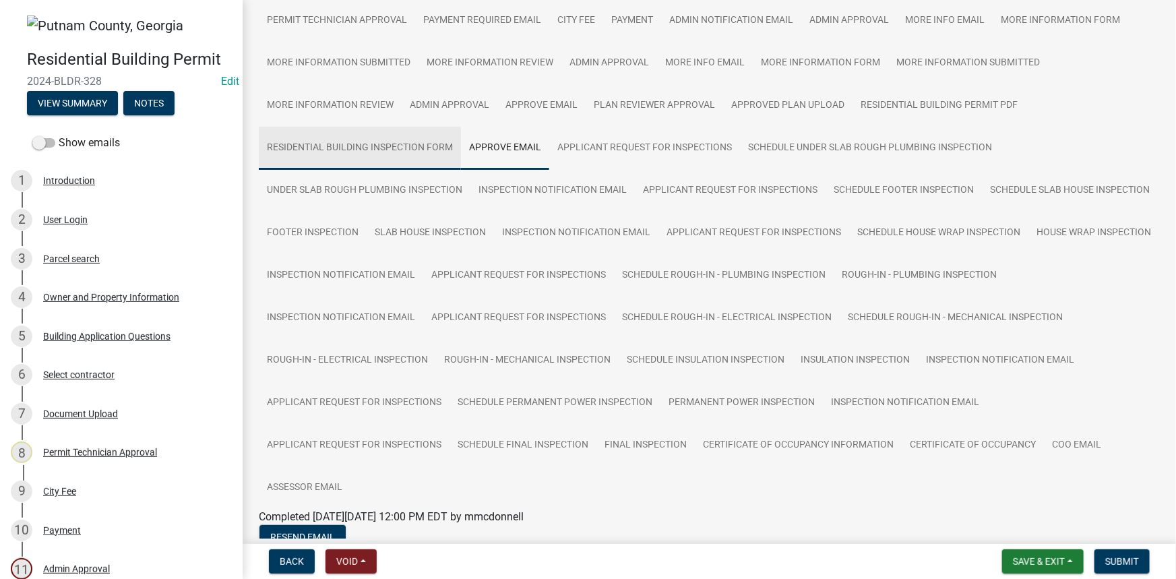
click at [394, 149] on link "Residential Building Inspection Form" at bounding box center [360, 148] width 202 height 43
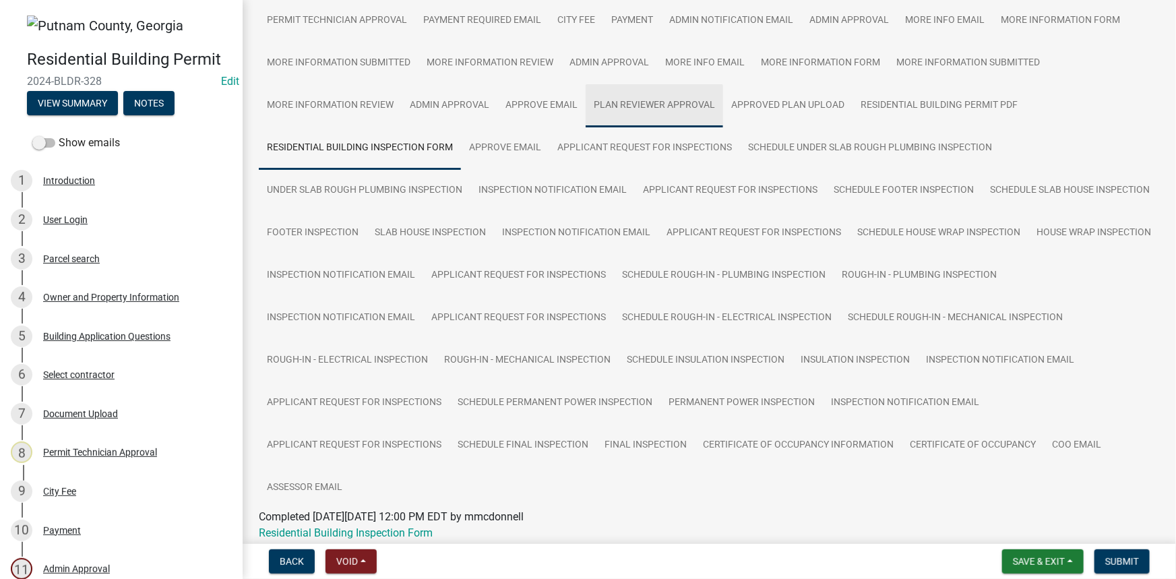
click at [677, 104] on link "Plan Reviewer Approval" at bounding box center [654, 105] width 137 height 43
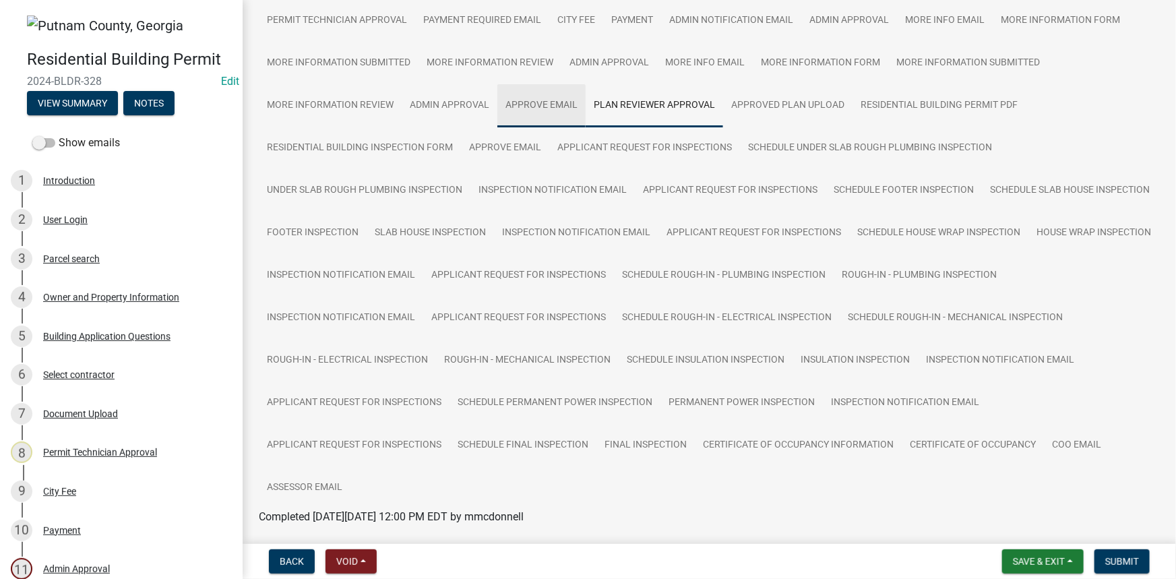
click at [570, 104] on link "Approve Email" at bounding box center [541, 105] width 88 height 43
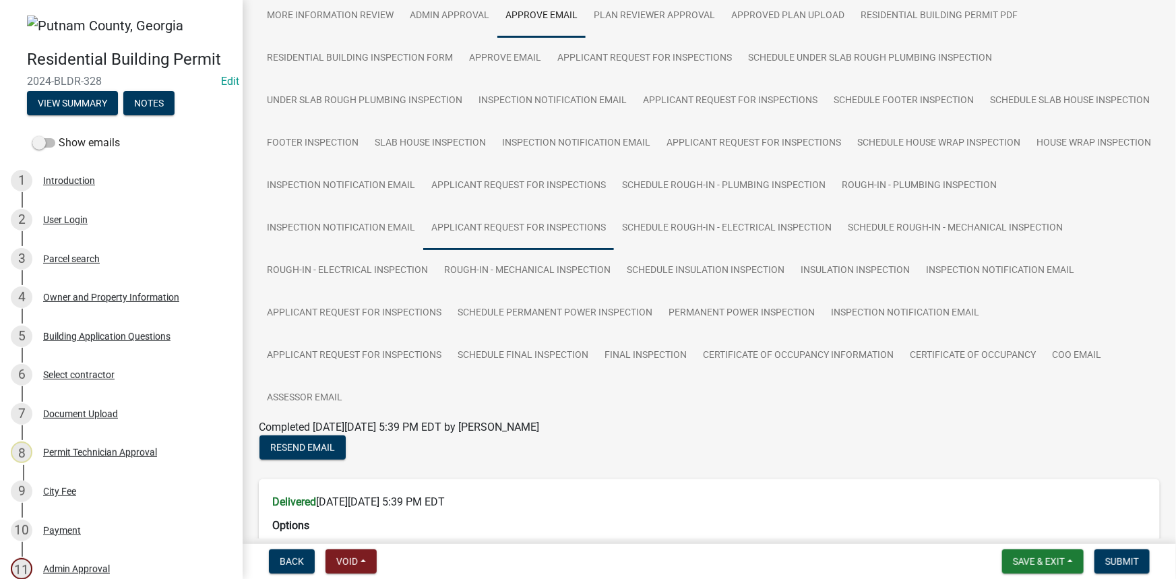
scroll to position [213, 0]
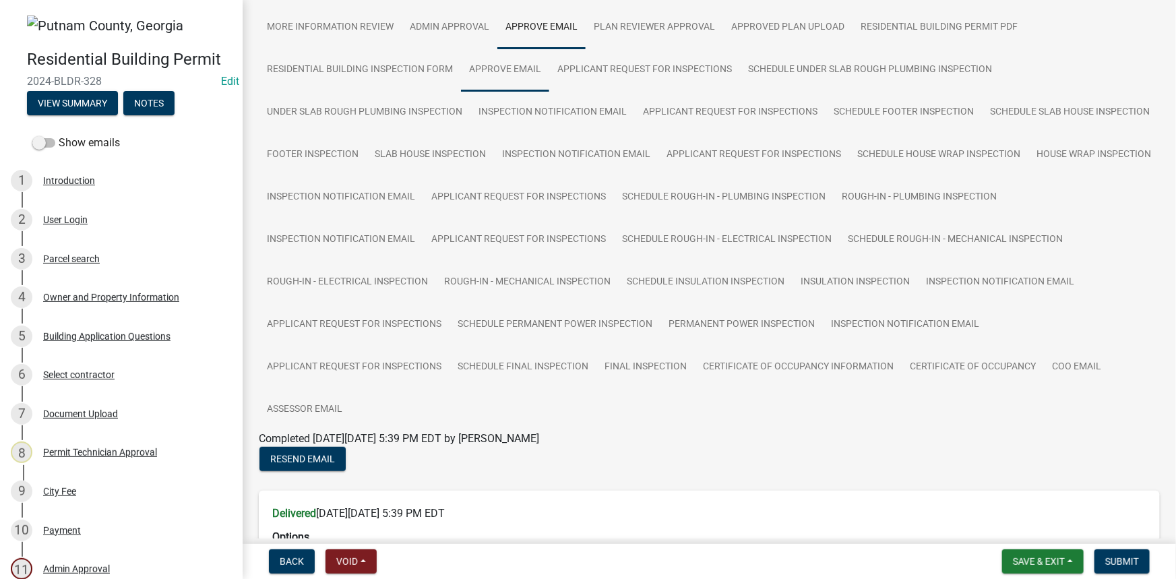
click at [520, 71] on link "Approve Email" at bounding box center [505, 70] width 88 height 43
click at [824, 347] on link "Certificate of Occupancy Information" at bounding box center [798, 367] width 207 height 43
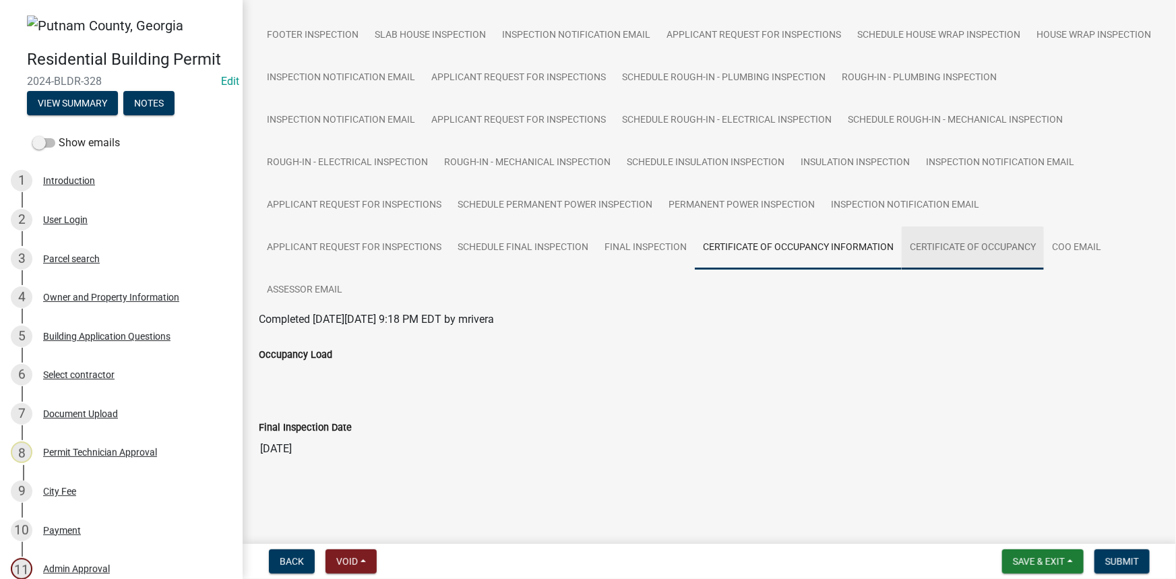
click at [907, 247] on link "Certificate of Occupancy" at bounding box center [973, 247] width 142 height 43
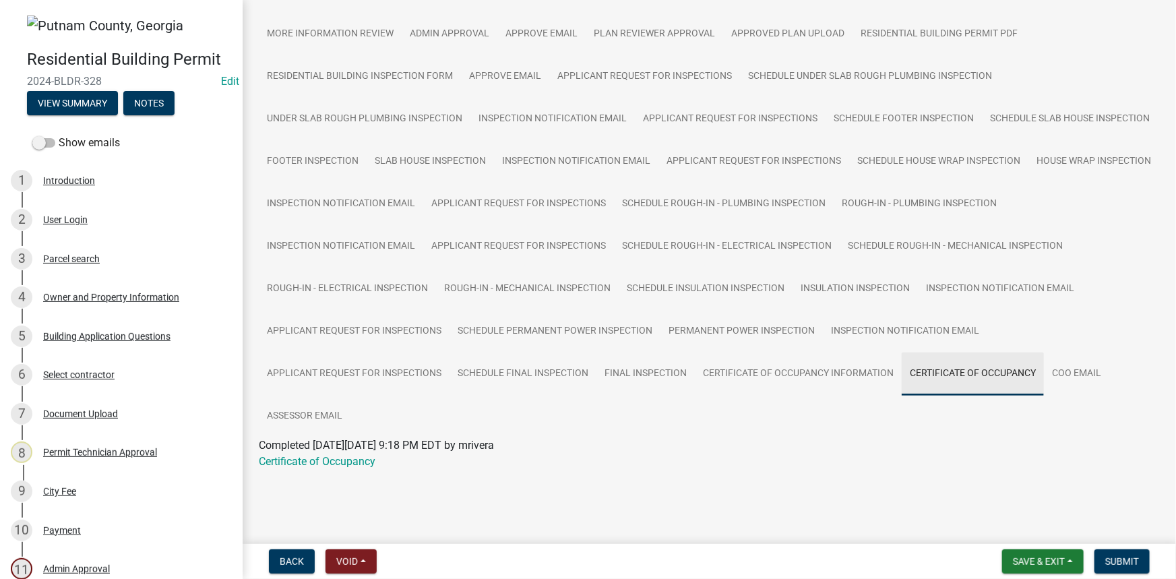
scroll to position [204, 0]
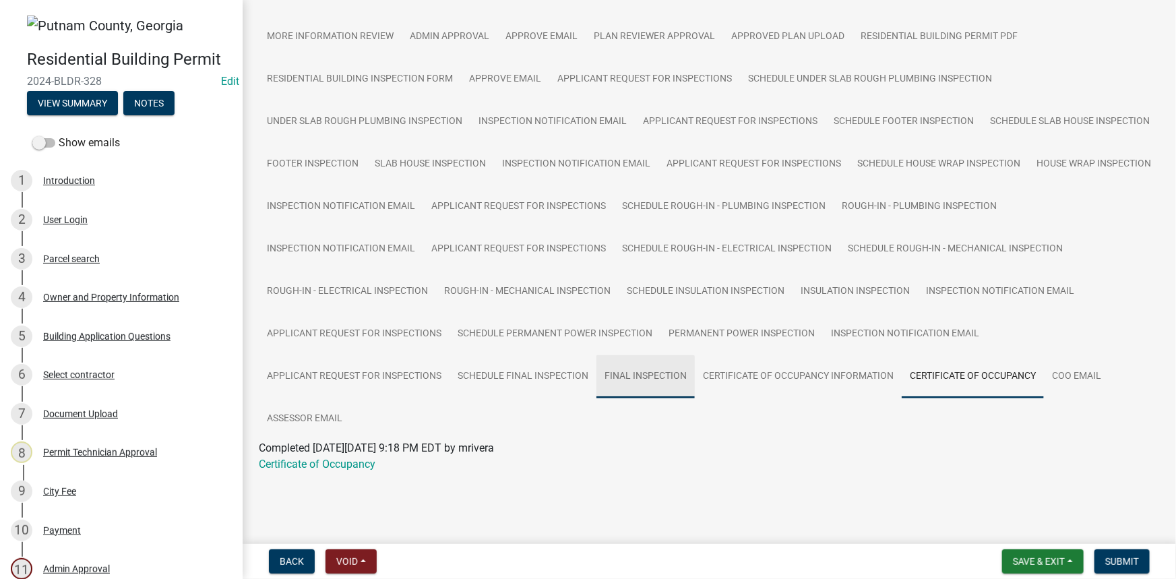
click at [663, 379] on link "Final Inspection" at bounding box center [645, 376] width 98 height 43
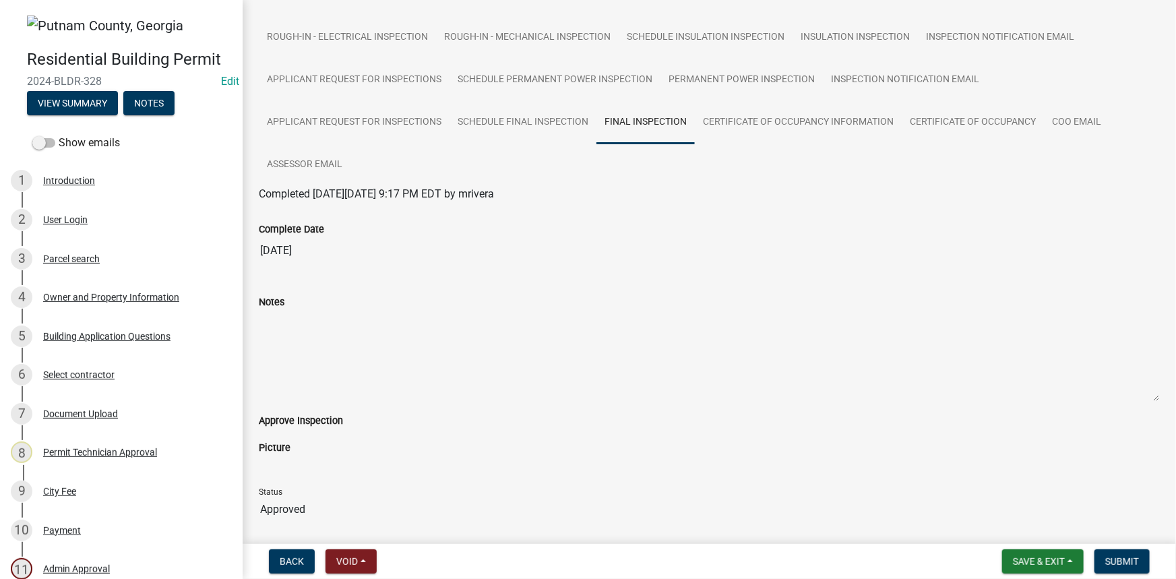
scroll to position [396, 0]
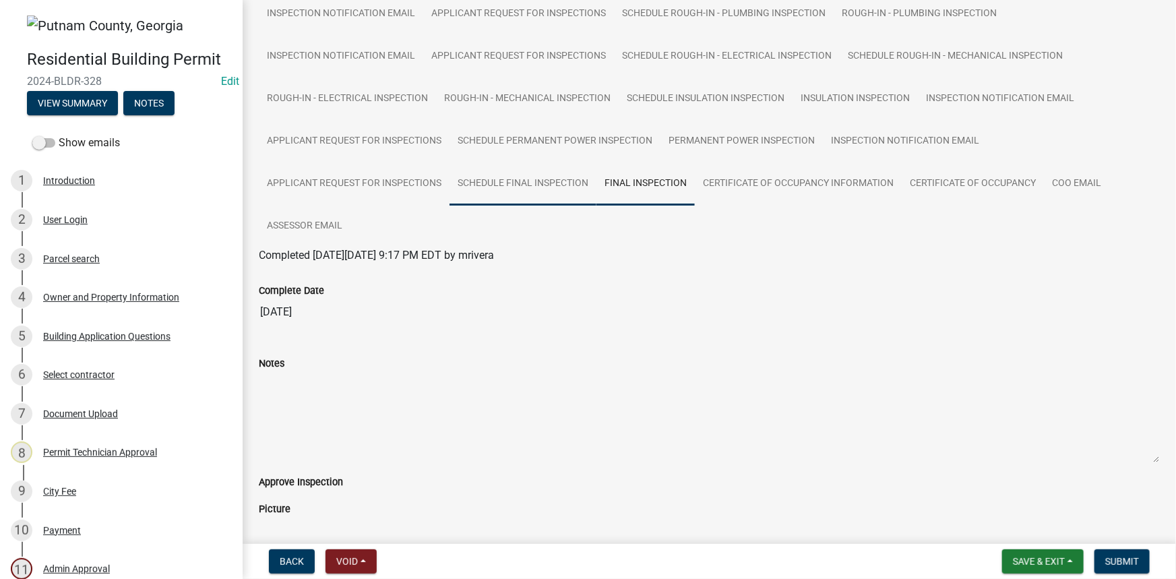
click at [532, 179] on link "Schedule Final Inspection" at bounding box center [523, 183] width 147 height 43
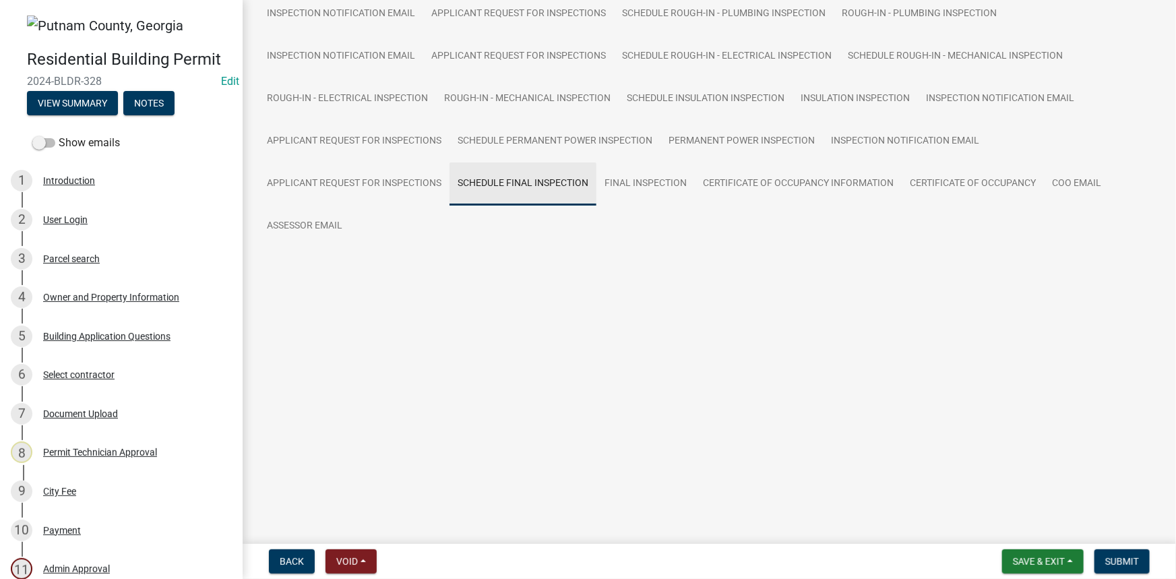
scroll to position [332, 0]
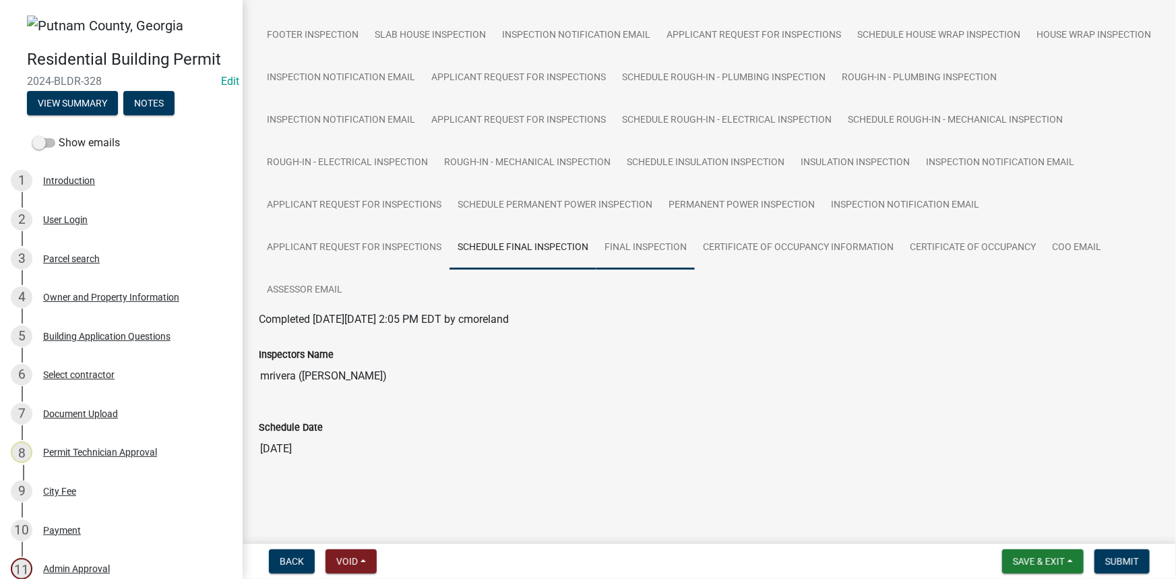
click at [636, 254] on link "Final Inspection" at bounding box center [645, 247] width 98 height 43
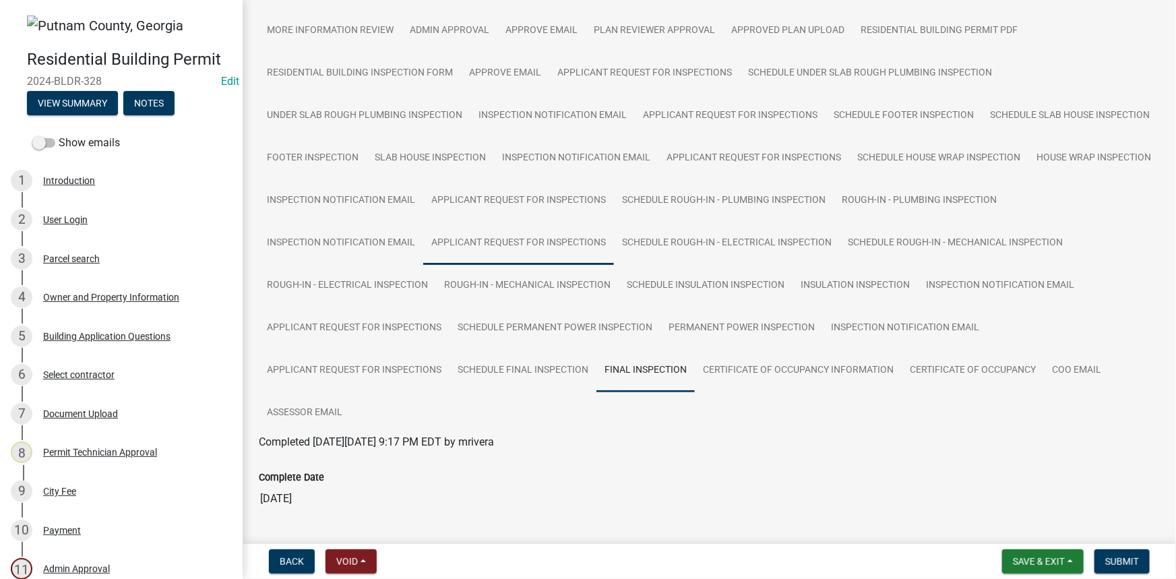
scroll to position [148, 0]
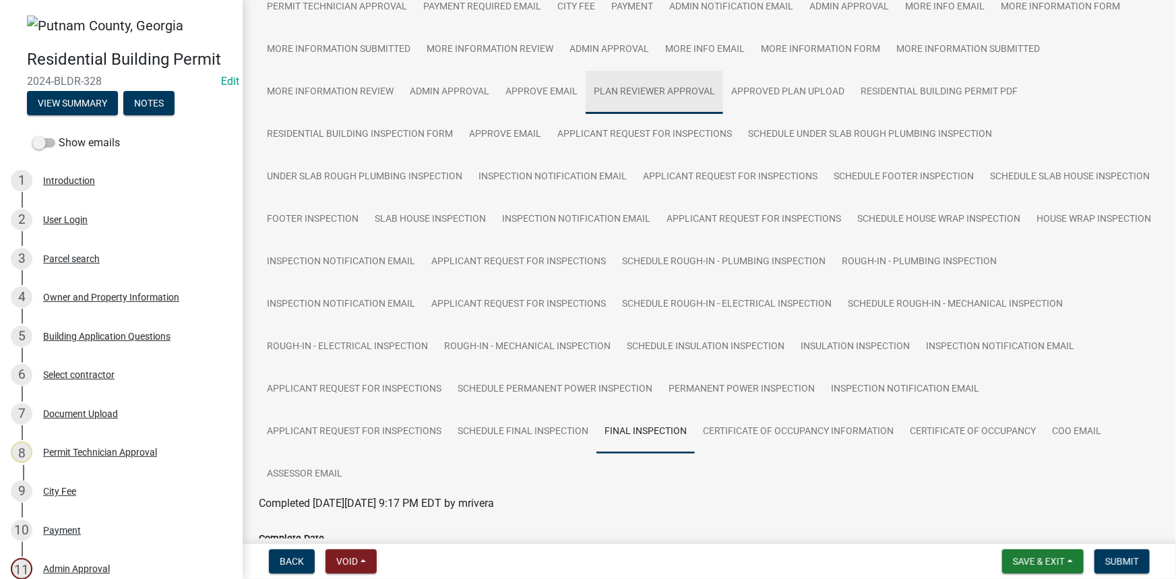
click at [684, 94] on link "Plan Reviewer Approval" at bounding box center [654, 92] width 137 height 43
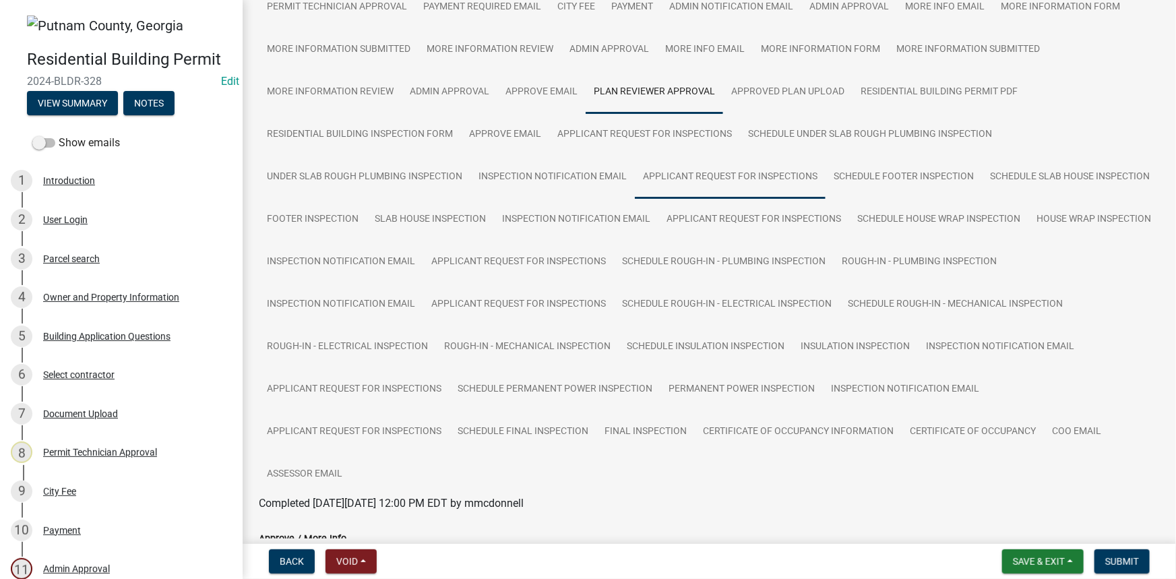
scroll to position [88, 0]
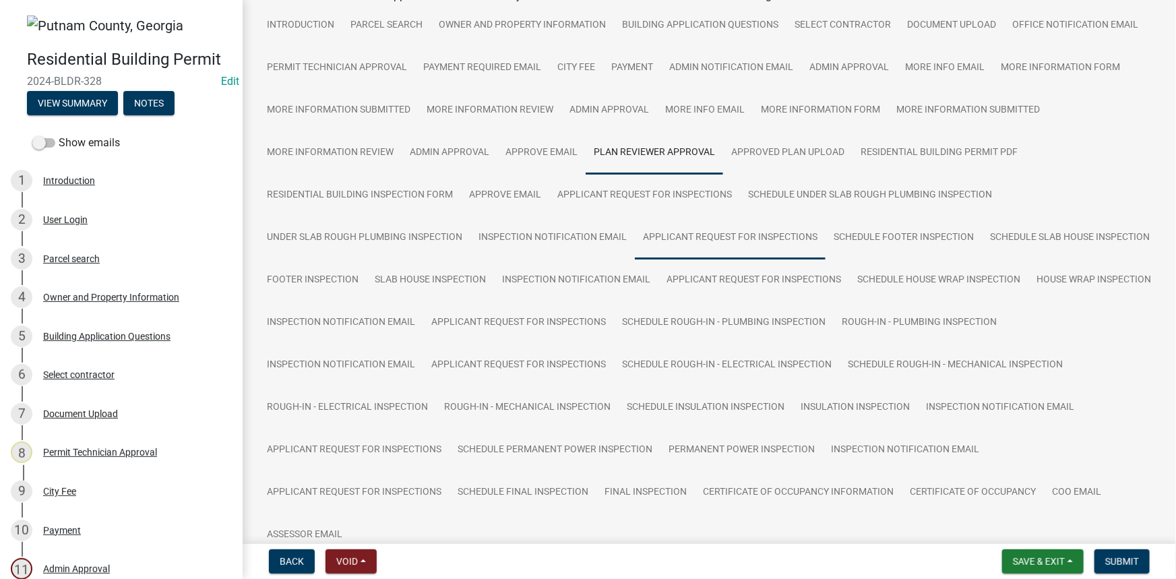
click at [682, 159] on link "Plan Reviewer Approval" at bounding box center [654, 152] width 137 height 43
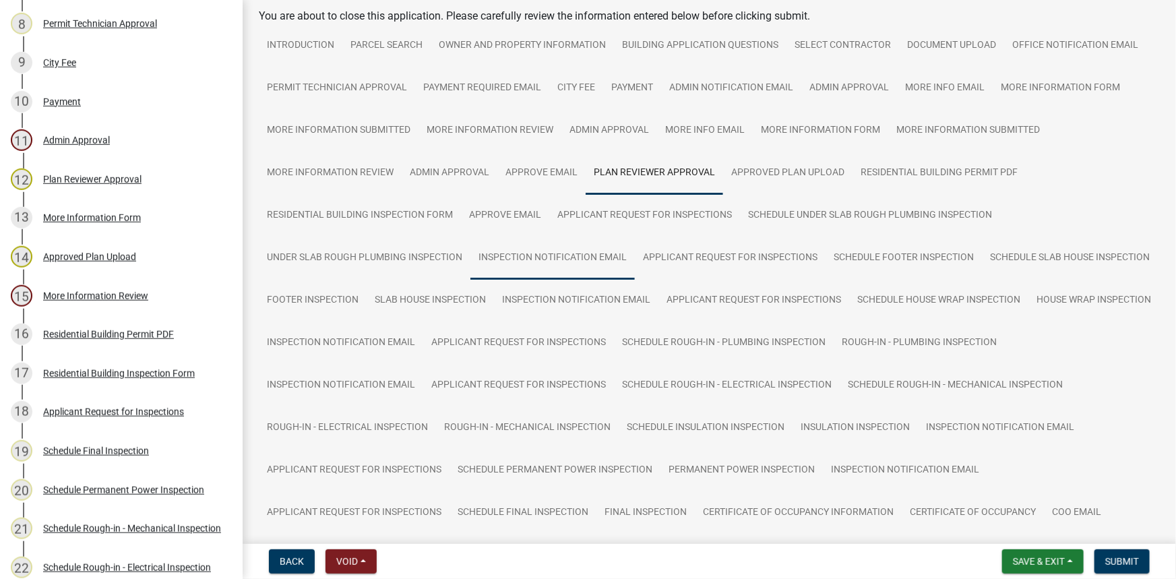
scroll to position [26, 0]
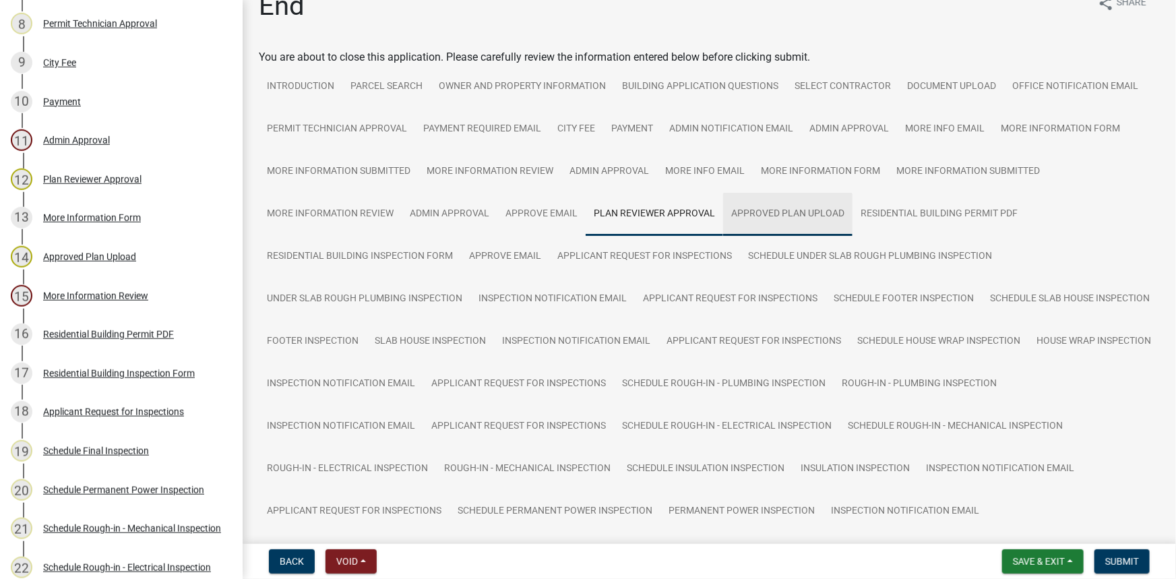
click at [760, 202] on link "Approved Plan Upload" at bounding box center [787, 214] width 129 height 43
click at [700, 213] on link "Plan Reviewer Approval" at bounding box center [654, 214] width 137 height 43
click at [504, 203] on link "Approve Email" at bounding box center [541, 214] width 88 height 43
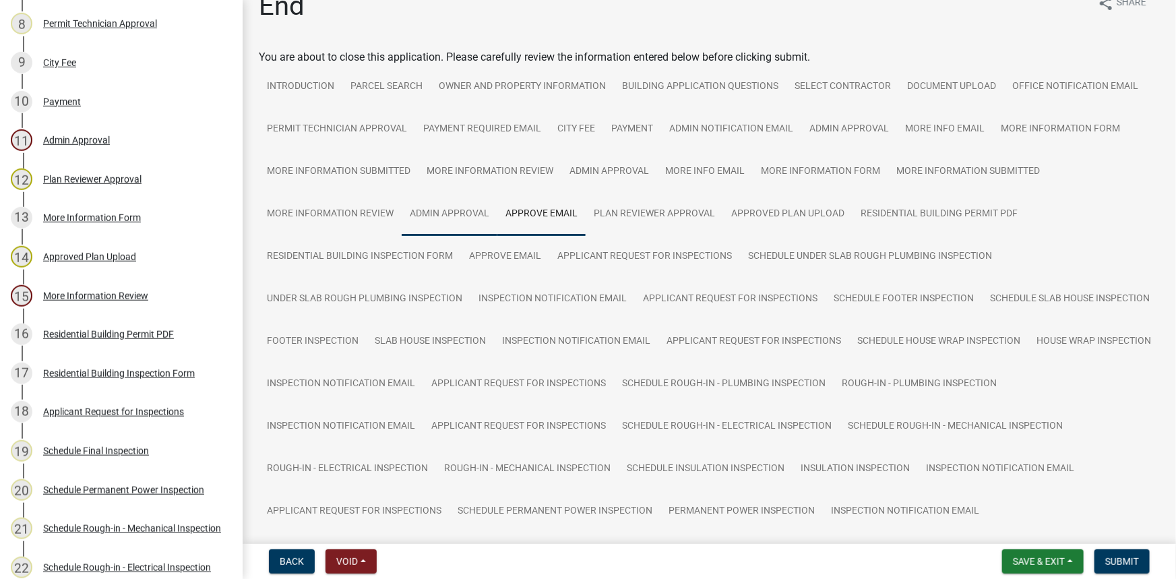
click at [464, 209] on link "Admin Approval" at bounding box center [450, 214] width 96 height 43
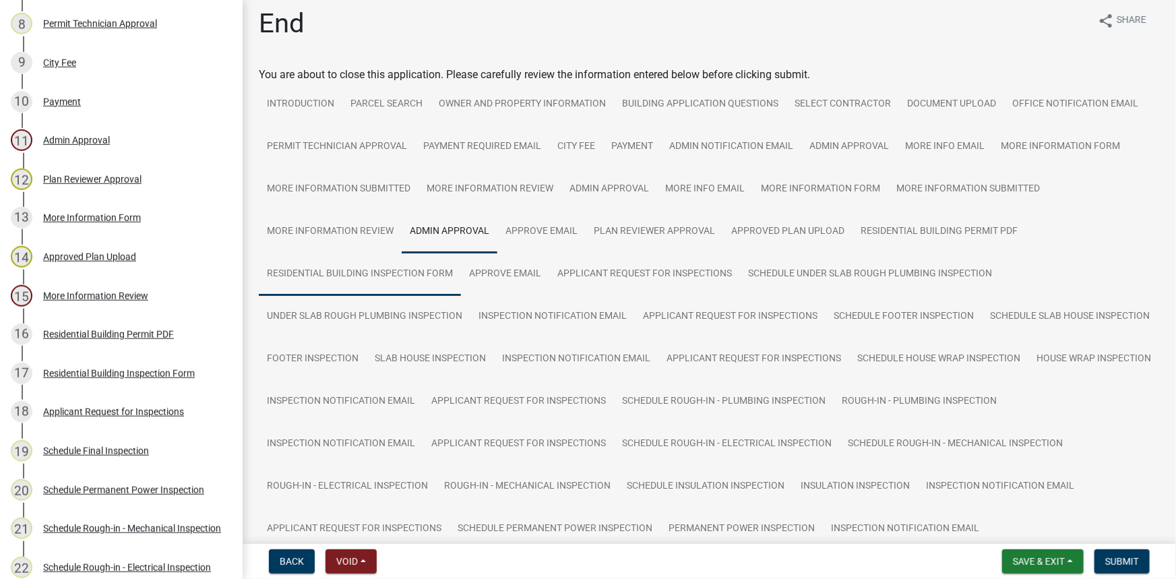
scroll to position [0, 0]
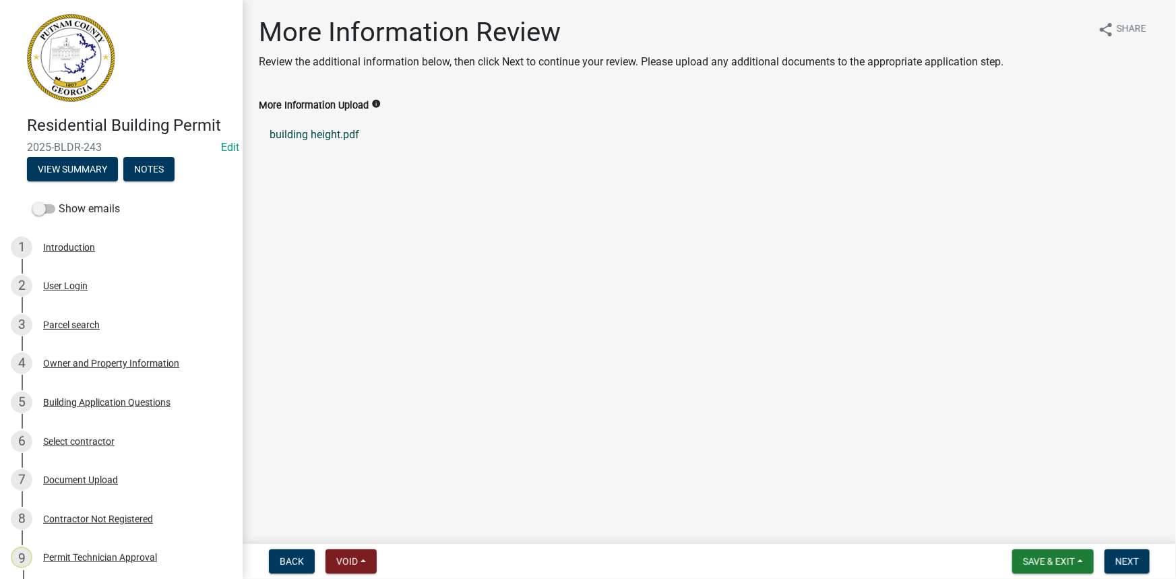
click at [316, 133] on link "building height.pdf" at bounding box center [709, 135] width 901 height 32
click at [108, 483] on div "Document Upload" at bounding box center [80, 479] width 75 height 9
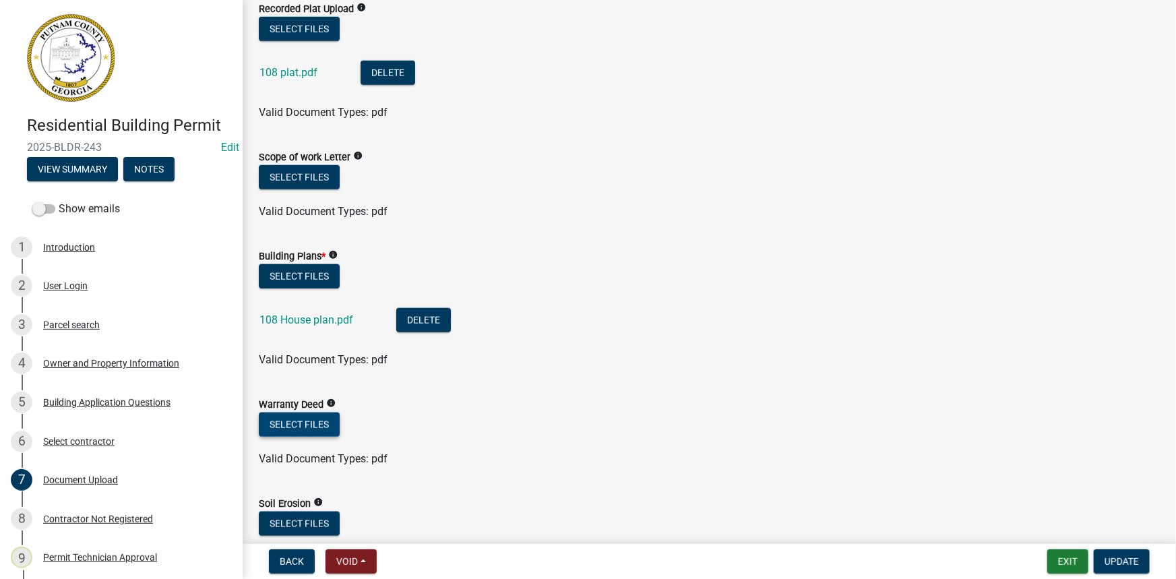
scroll to position [674, 0]
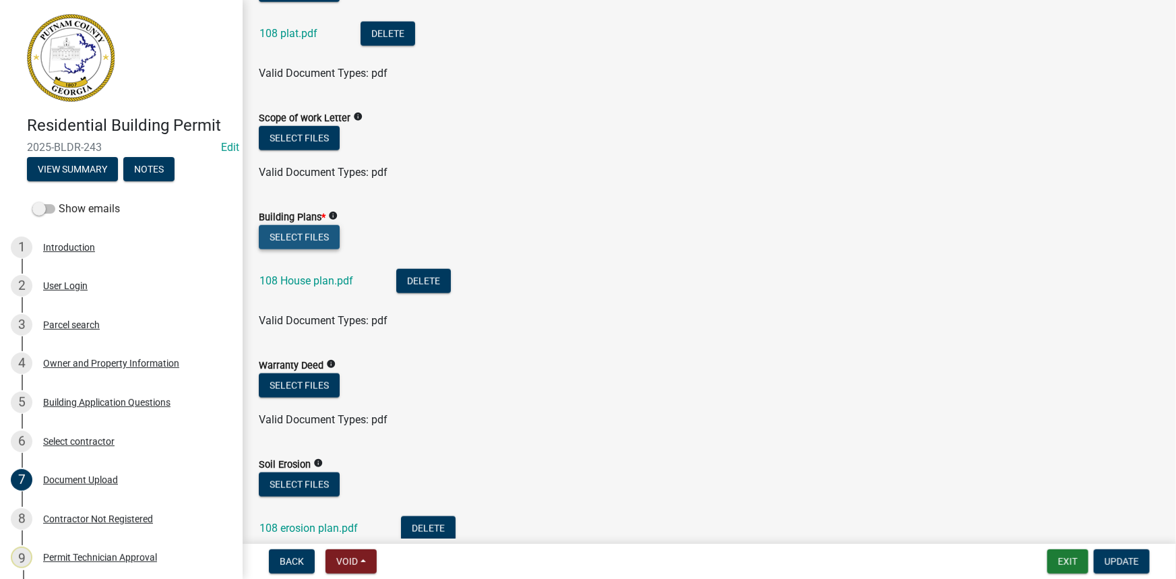
click at [289, 232] on button "Select files" at bounding box center [299, 237] width 81 height 24
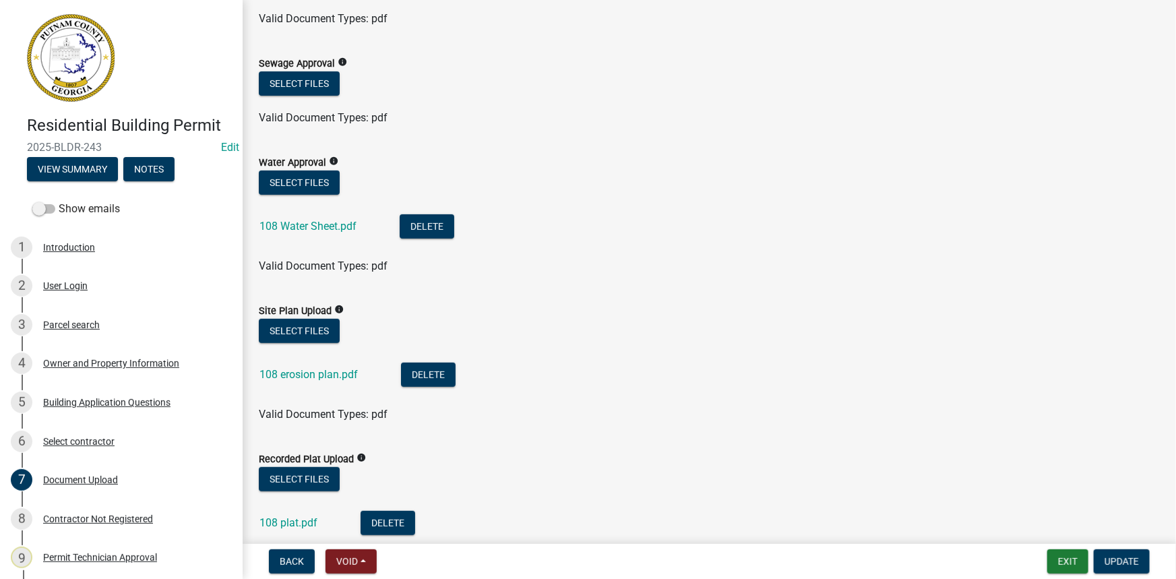
scroll to position [62, 0]
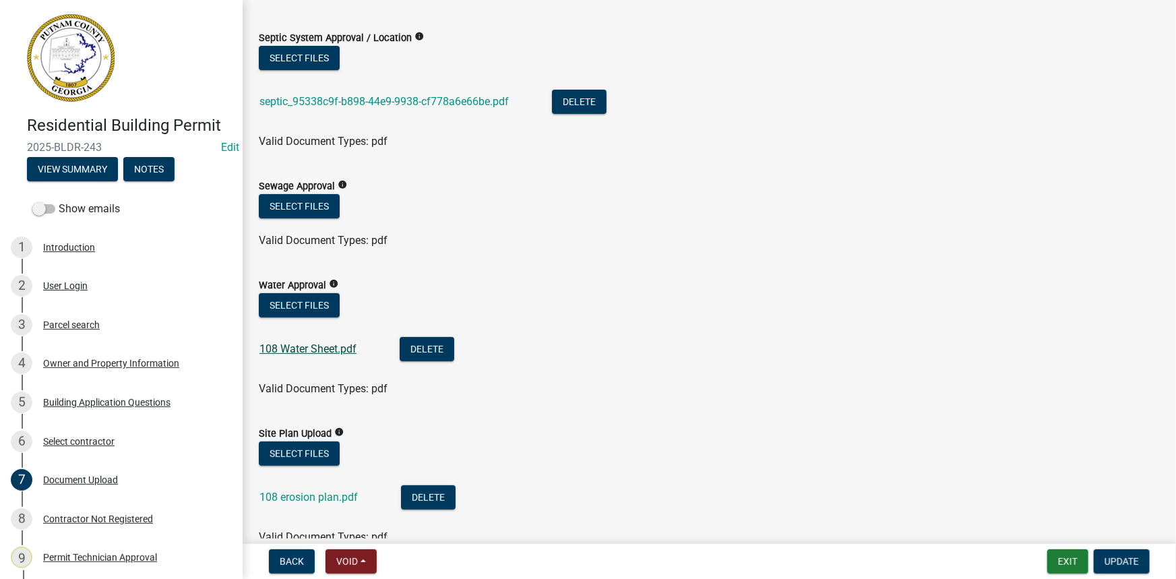
click at [332, 350] on link "108 Water Sheet.pdf" at bounding box center [307, 348] width 97 height 13
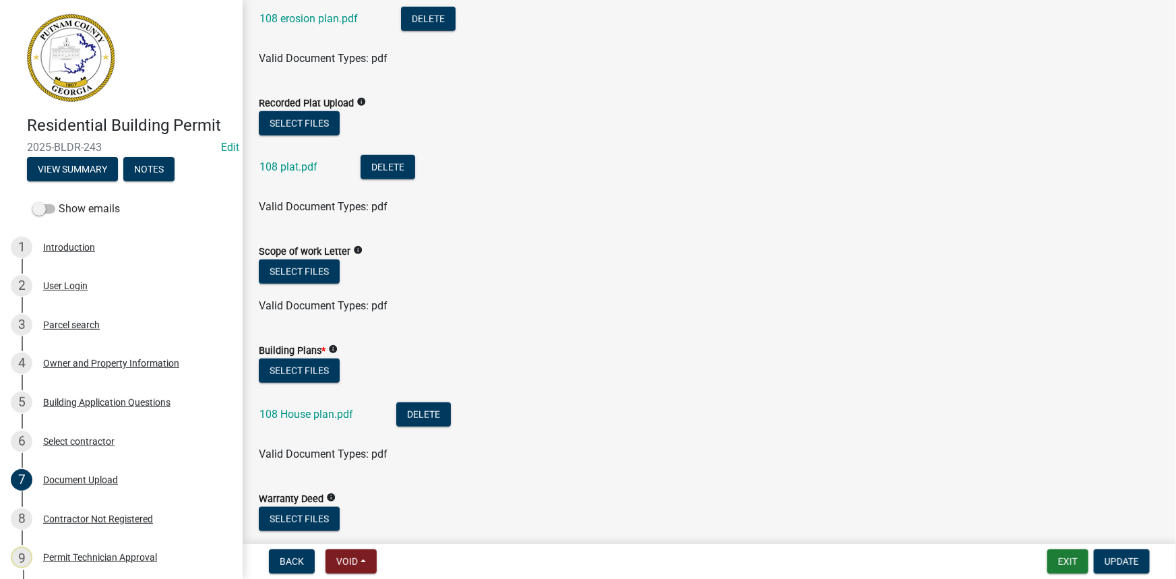
scroll to position [613, 0]
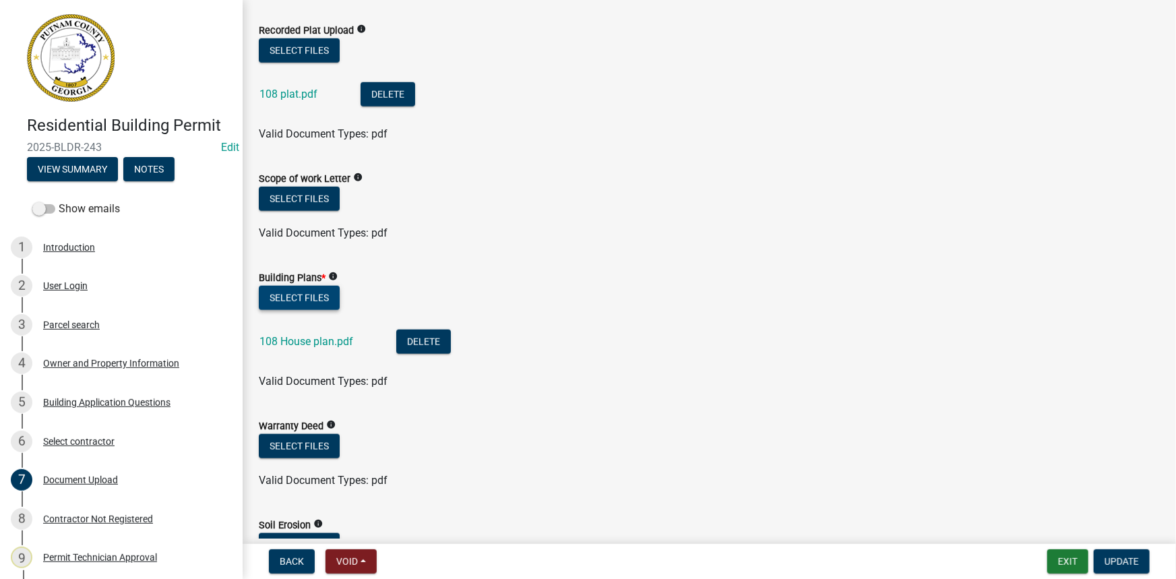
click at [320, 295] on button "Select files" at bounding box center [299, 298] width 81 height 24
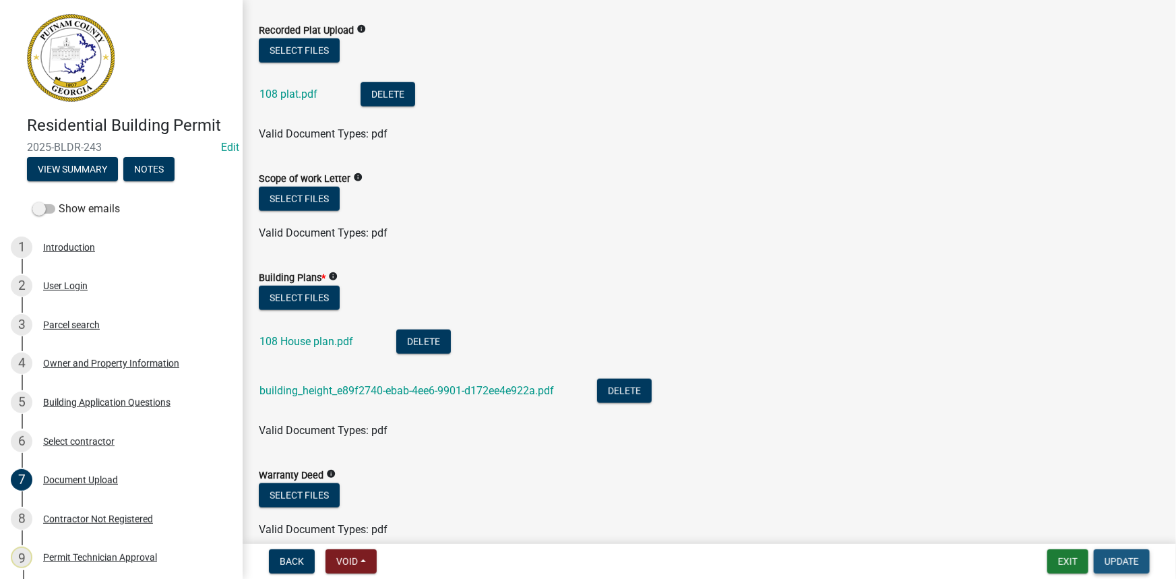
click at [1115, 556] on span "Update" at bounding box center [1122, 561] width 34 height 11
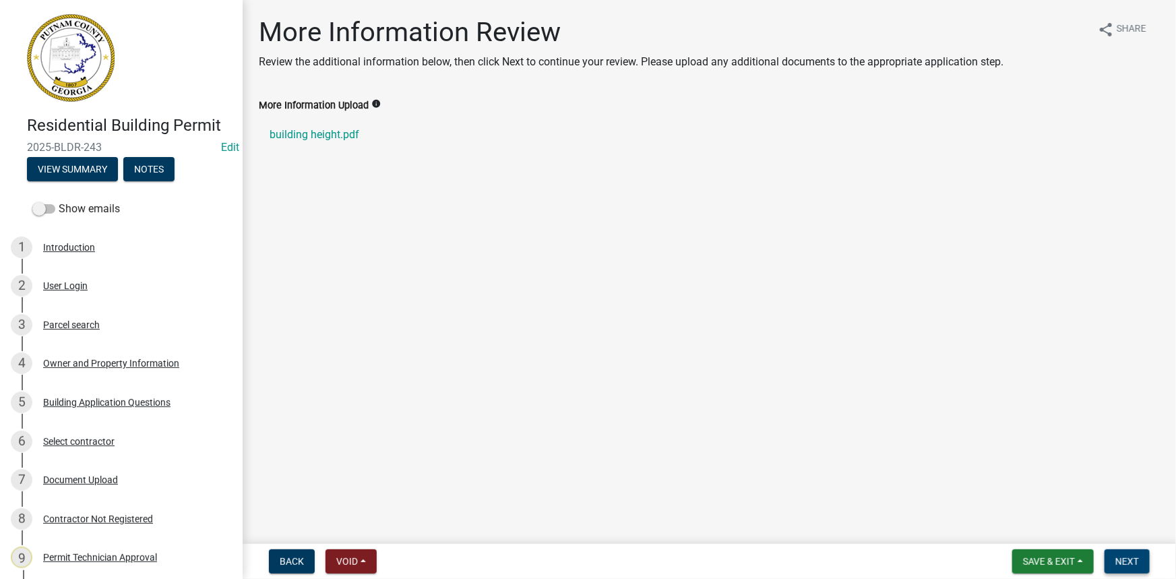
click at [1133, 559] on span "Next" at bounding box center [1127, 561] width 24 height 11
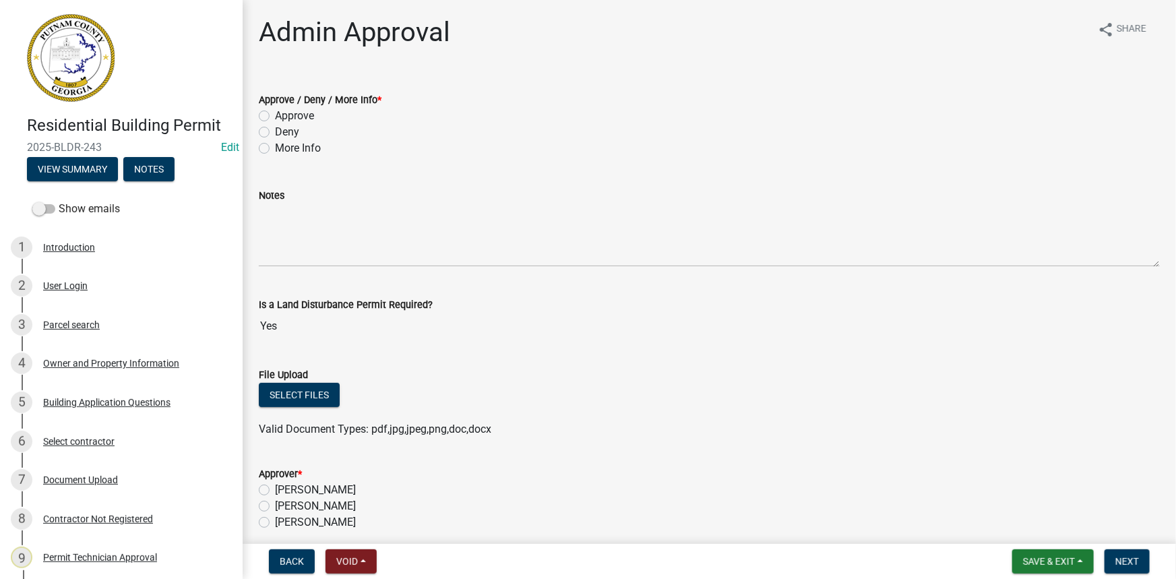
click at [308, 116] on label "Approve" at bounding box center [294, 116] width 39 height 16
click at [284, 116] on input "Approve" at bounding box center [279, 112] width 9 height 9
radio input "true"
drag, startPoint x: 315, startPoint y: 502, endPoint x: 317, endPoint y: 479, distance: 23.0
click at [316, 500] on label "Courtney Andrews" at bounding box center [315, 506] width 81 height 16
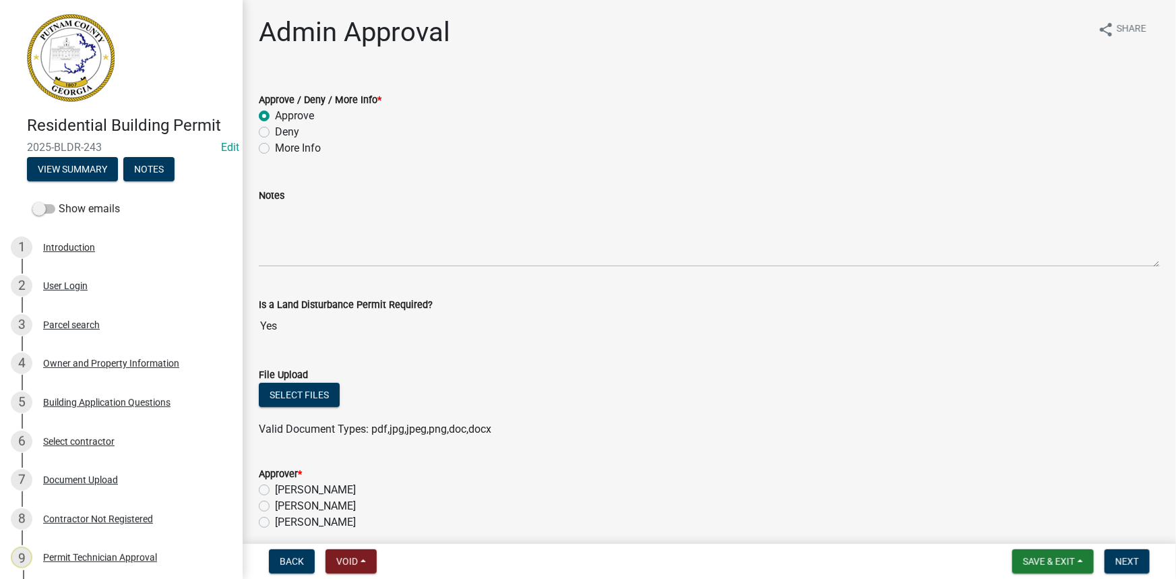
click at [343, 497] on div "Lisa Jackson" at bounding box center [709, 490] width 901 height 16
click at [344, 506] on label "Courtney Andrews" at bounding box center [315, 506] width 81 height 16
click at [284, 506] on input "[PERSON_NAME]" at bounding box center [279, 502] width 9 height 9
radio input "true"
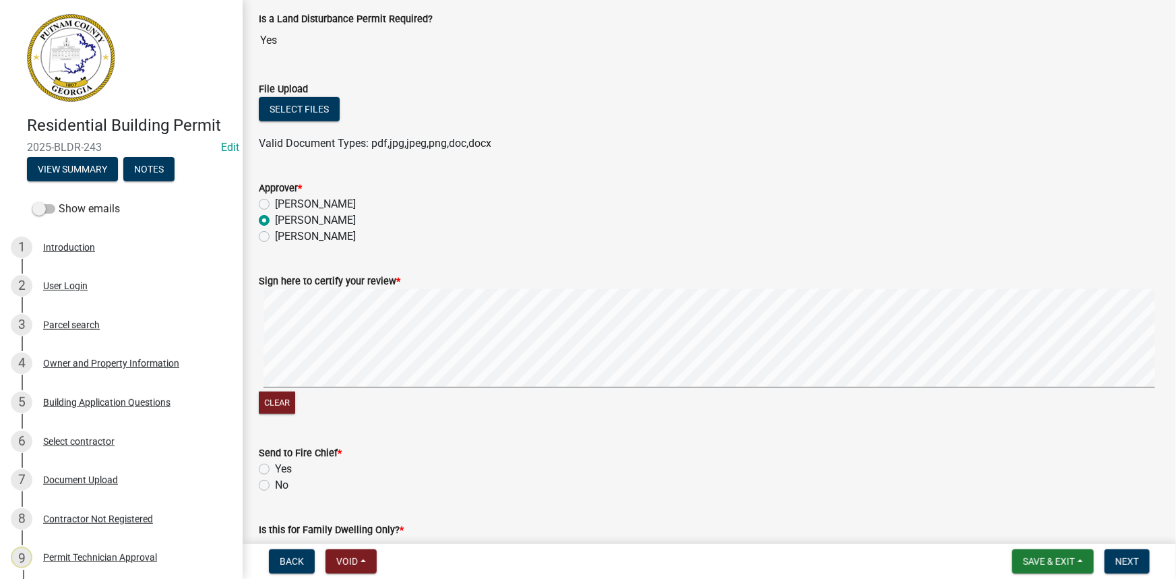
scroll to position [381, 0]
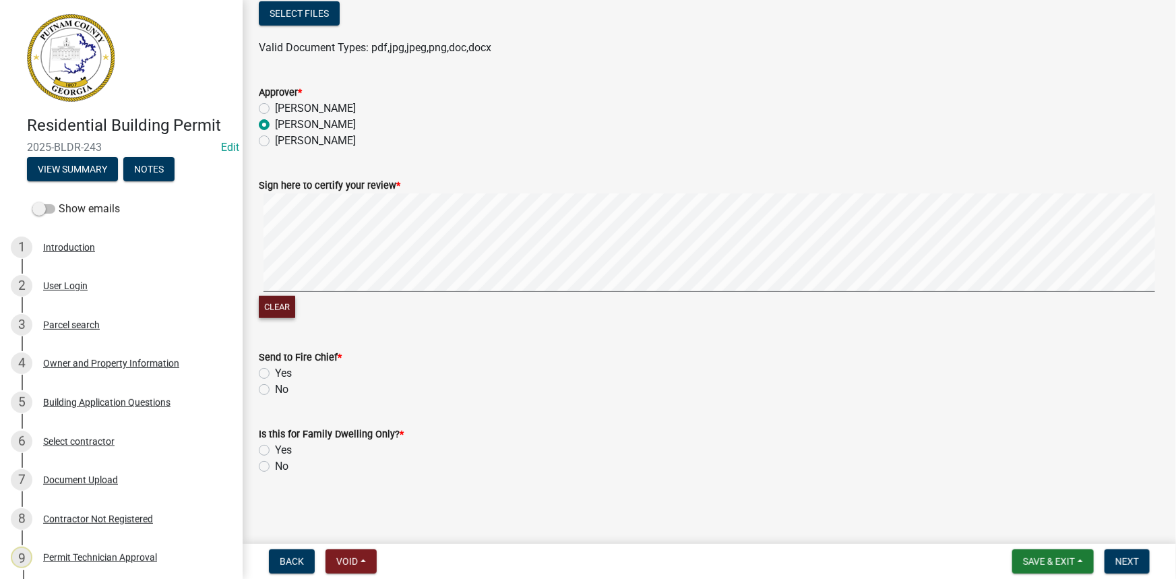
click at [274, 306] on button "Clear" at bounding box center [277, 307] width 36 height 22
click at [273, 305] on button "Clear" at bounding box center [277, 307] width 36 height 22
click at [277, 304] on button "Clear" at bounding box center [277, 307] width 36 height 22
click at [272, 309] on button "Clear" at bounding box center [277, 307] width 36 height 22
click at [270, 301] on button "Clear" at bounding box center [277, 307] width 36 height 22
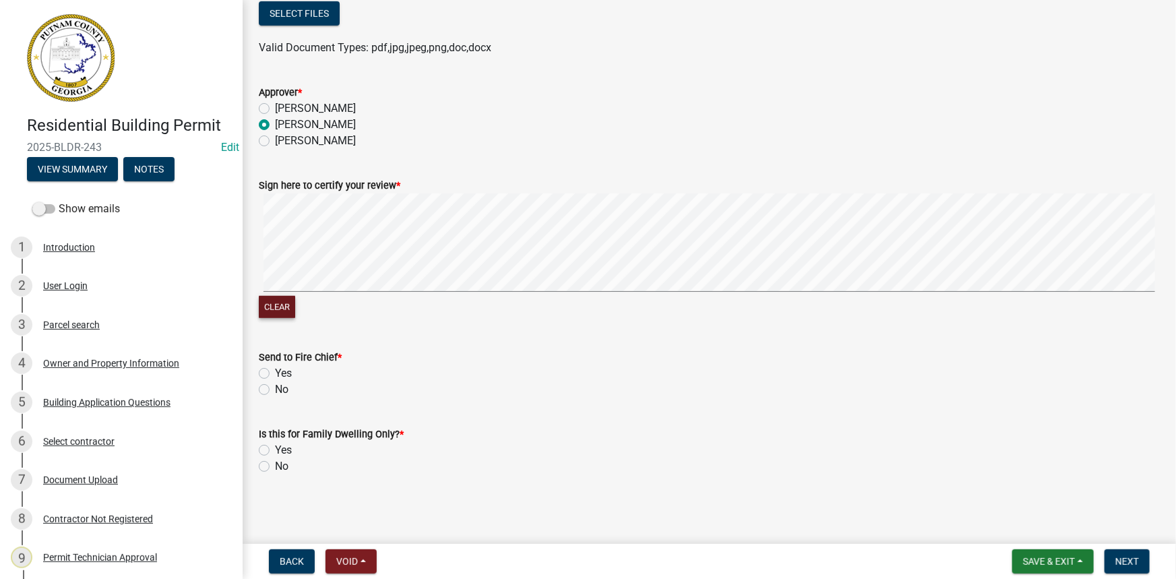
click at [277, 303] on button "Clear" at bounding box center [277, 307] width 36 height 22
click at [282, 392] on label "No" at bounding box center [281, 389] width 13 height 16
click at [282, 390] on input "No" at bounding box center [279, 385] width 9 height 9
radio input "true"
click at [286, 466] on label "No" at bounding box center [281, 466] width 13 height 16
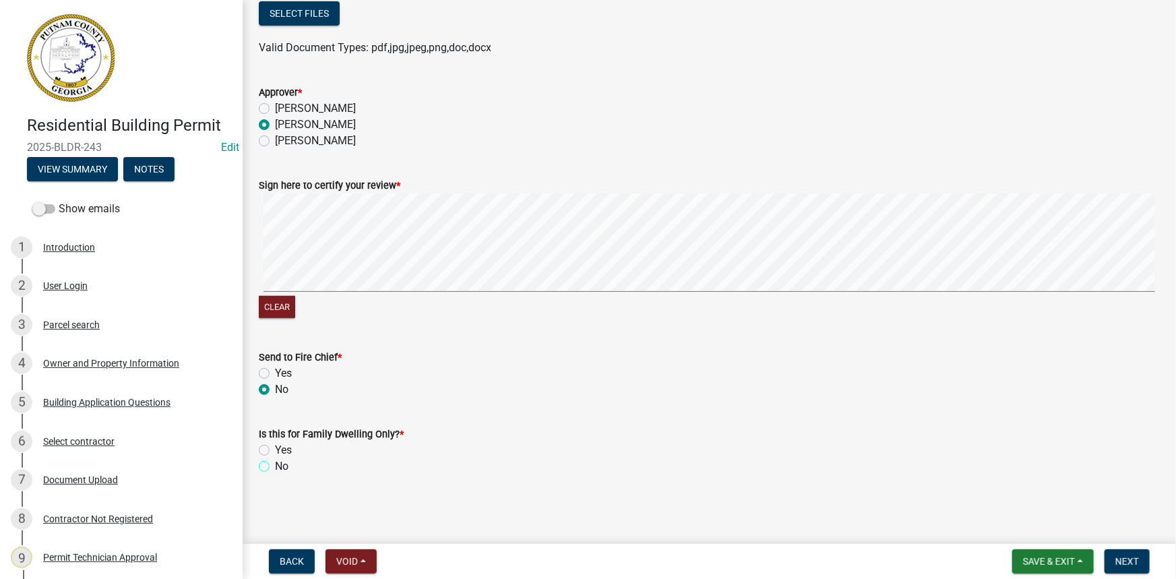
click at [284, 466] on input "No" at bounding box center [279, 462] width 9 height 9
radio input "true"
click at [1139, 562] on span "Next" at bounding box center [1127, 561] width 24 height 11
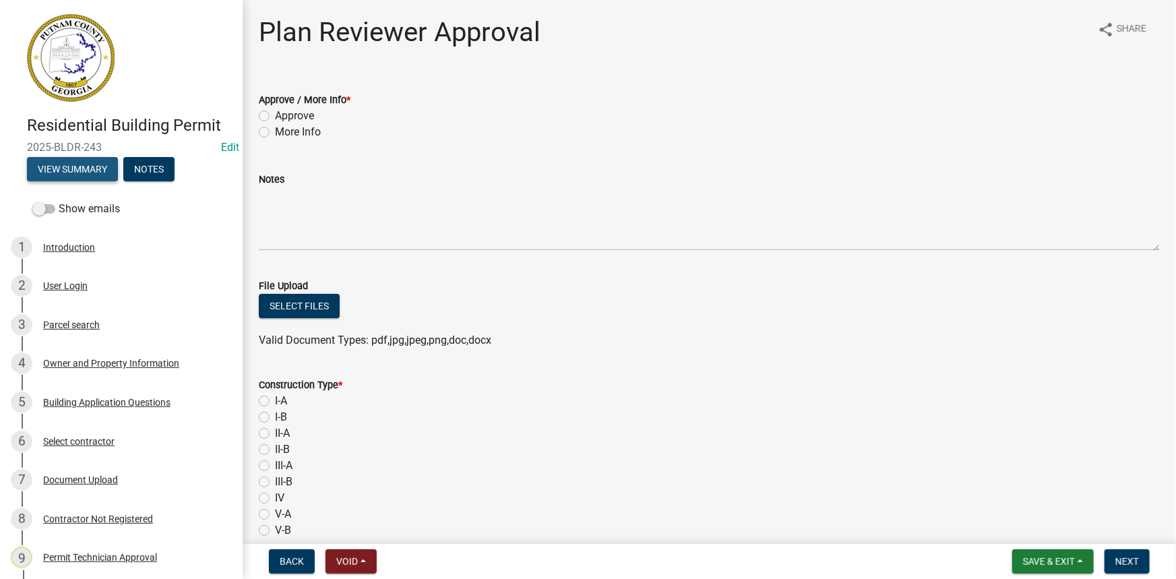
click at [94, 168] on button "View Summary" at bounding box center [72, 169] width 91 height 24
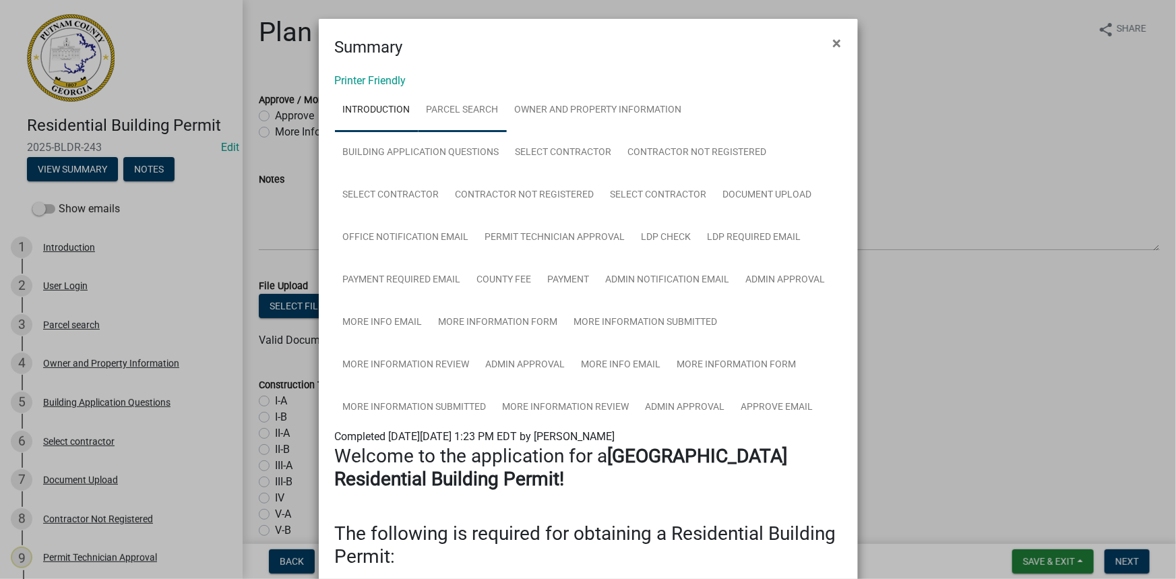
click at [479, 102] on link "Parcel search" at bounding box center [463, 110] width 88 height 43
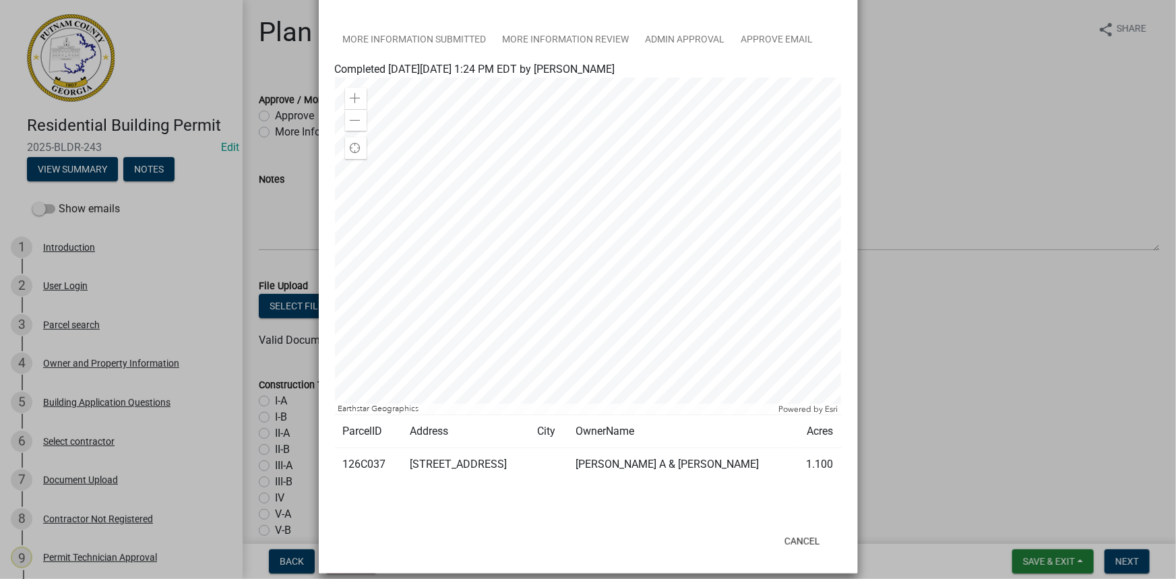
scroll to position [379, 0]
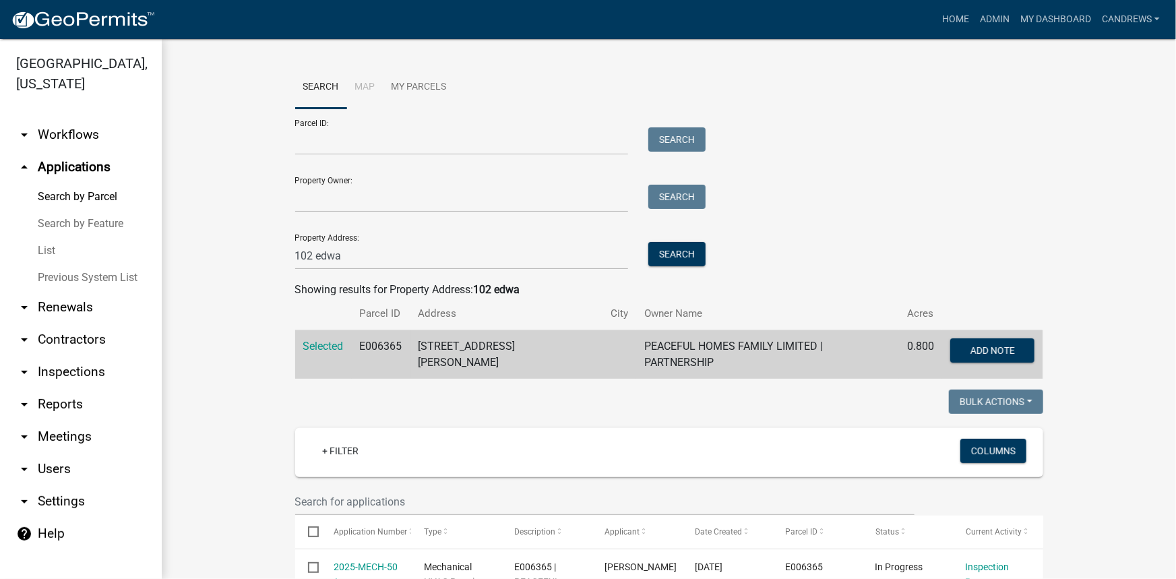
scroll to position [1281, 0]
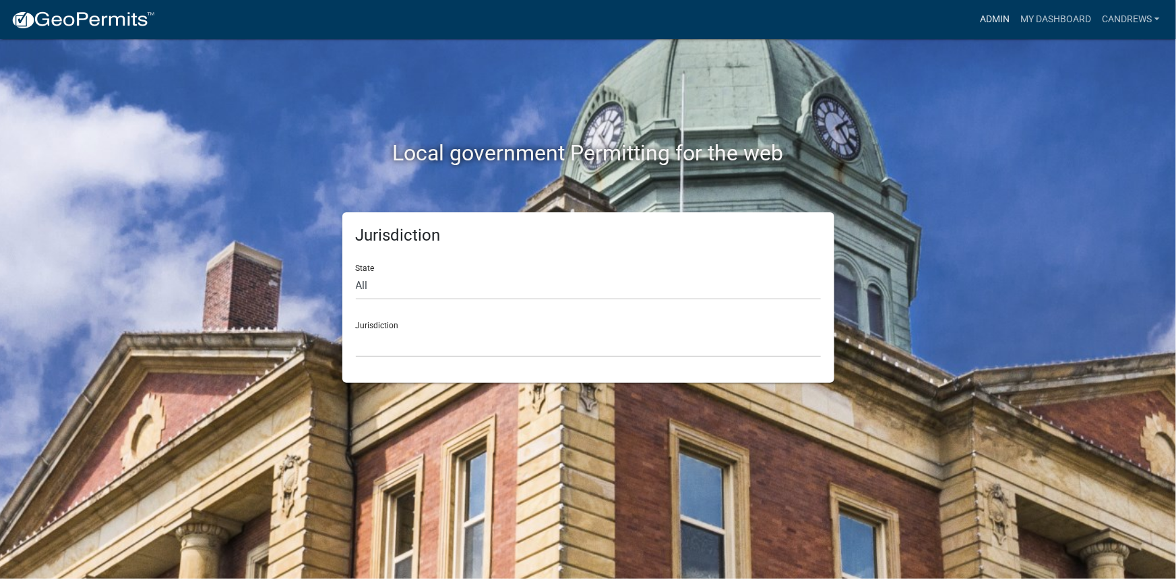
click at [997, 10] on link "Admin" at bounding box center [995, 20] width 40 height 26
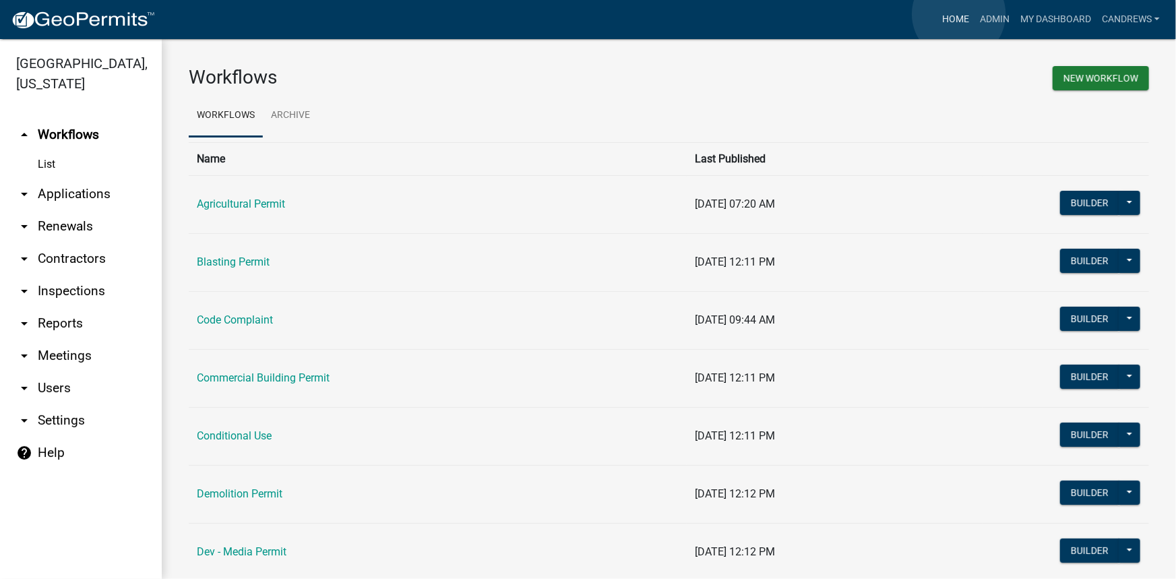
click at [959, 15] on link "Home" at bounding box center [956, 20] width 38 height 26
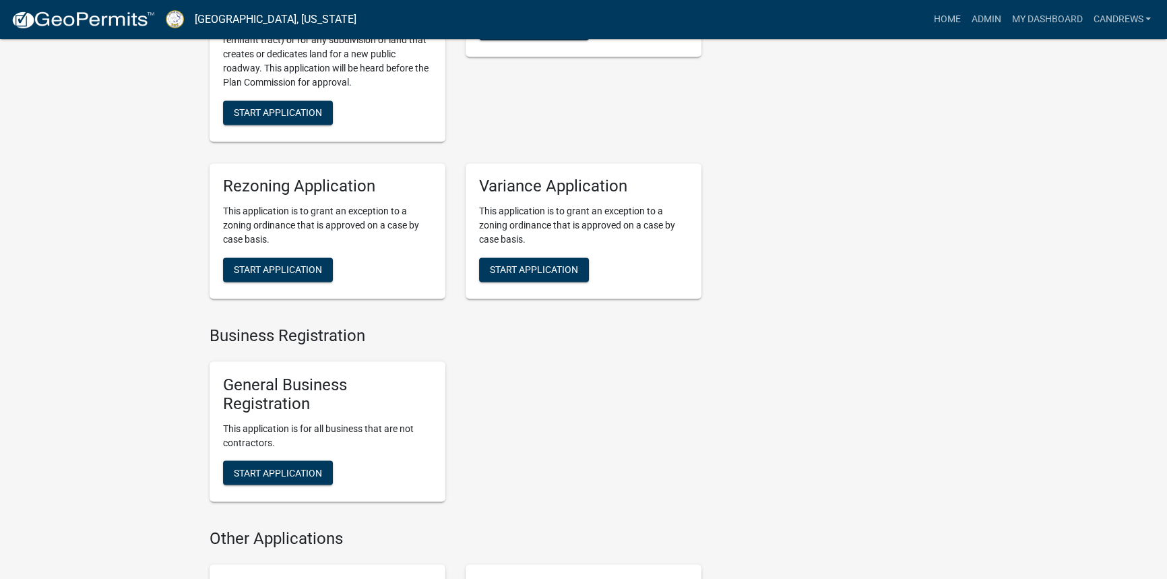
scroll to position [2941, 0]
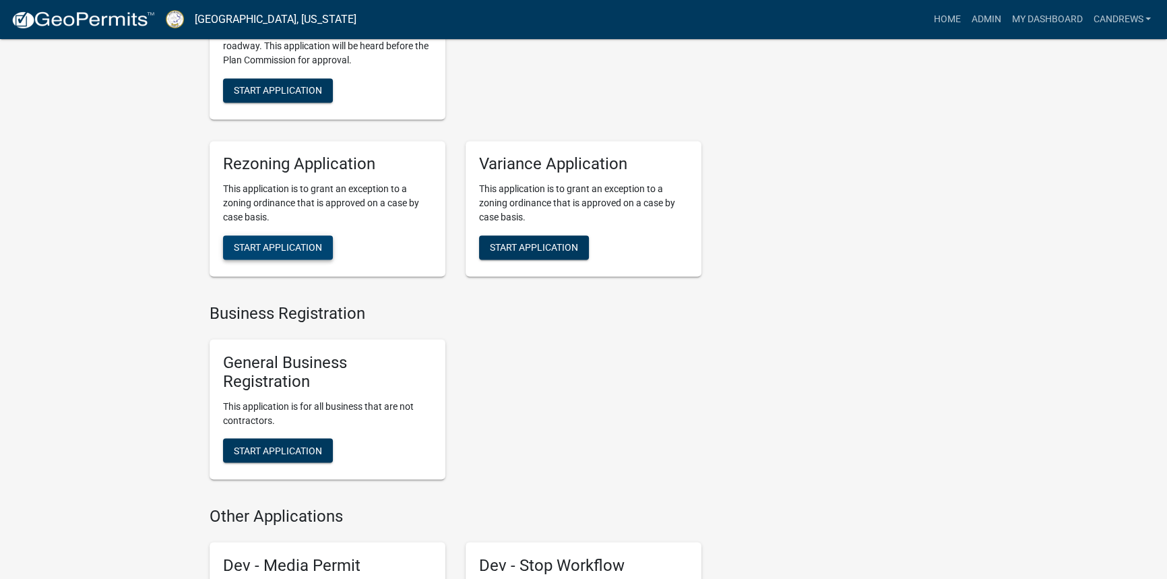
click at [278, 243] on span "Start Application" at bounding box center [278, 246] width 88 height 11
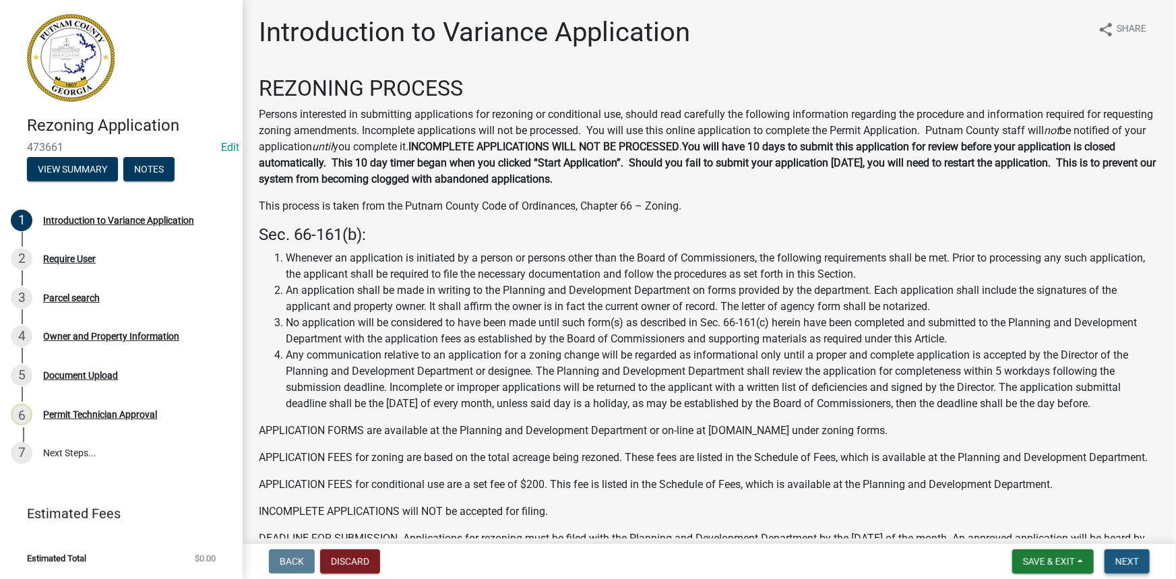
click at [1124, 564] on span "Next" at bounding box center [1127, 561] width 24 height 11
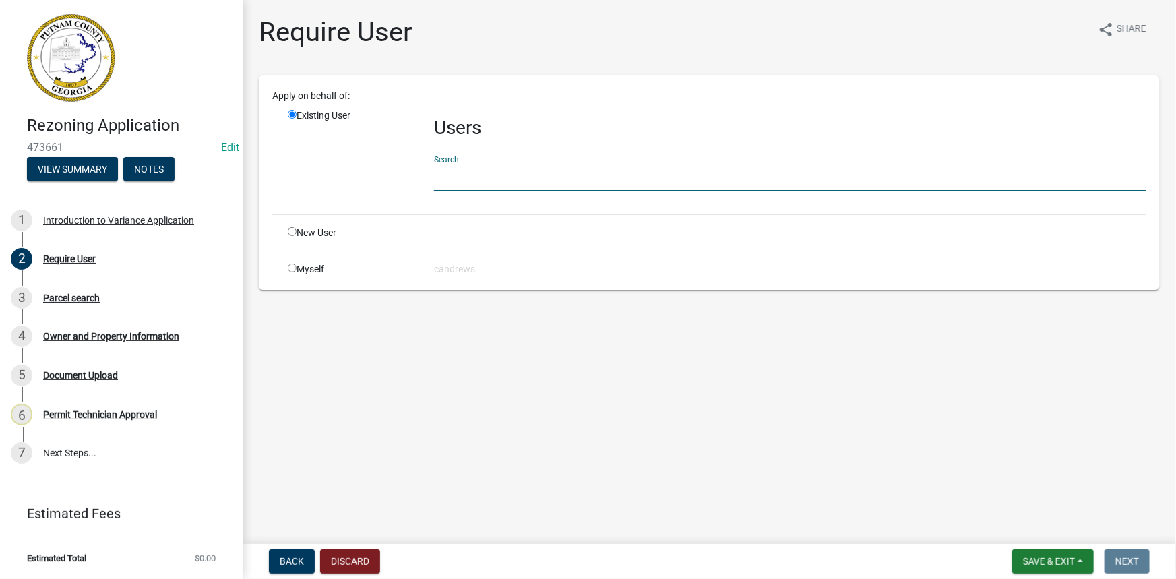
click at [474, 179] on input "text" at bounding box center [790, 178] width 712 height 28
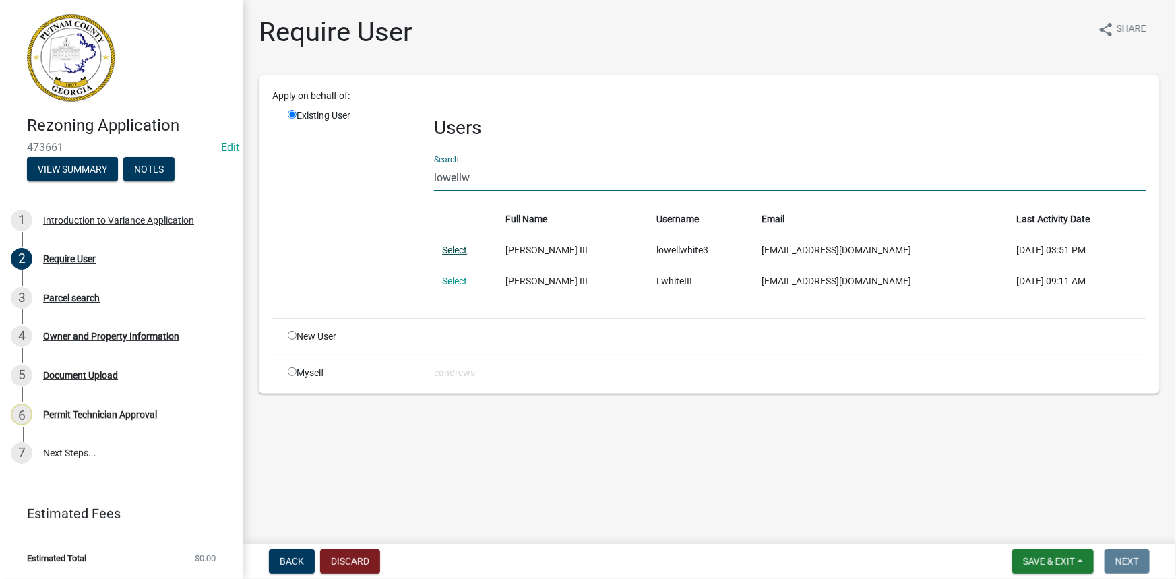
type input "lowellw"
click at [460, 248] on link "Select" at bounding box center [454, 250] width 25 height 11
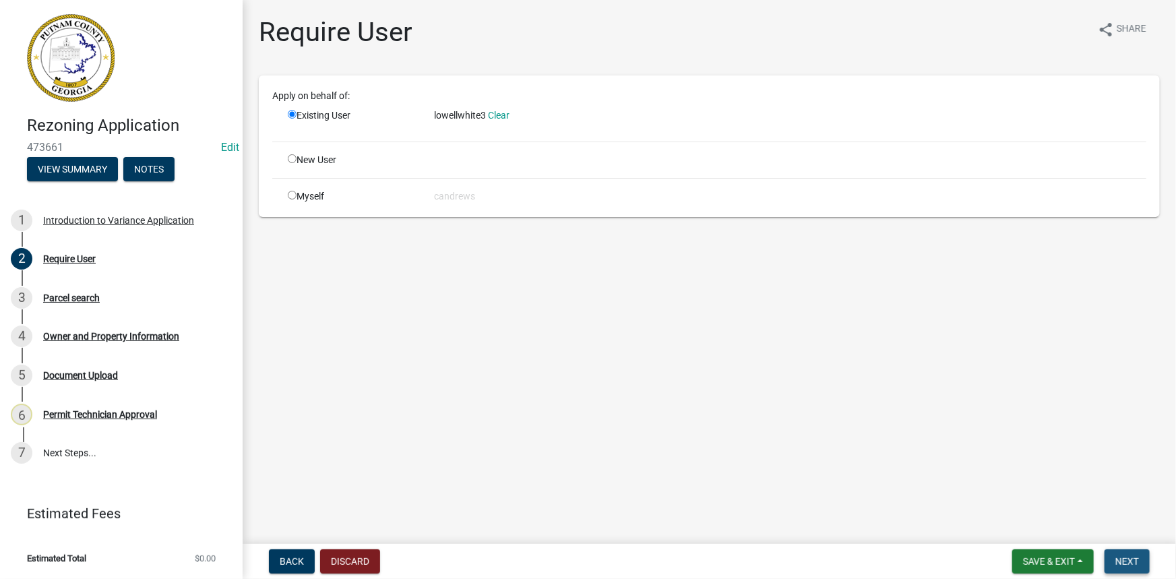
click at [1130, 566] on span "Next" at bounding box center [1127, 561] width 24 height 11
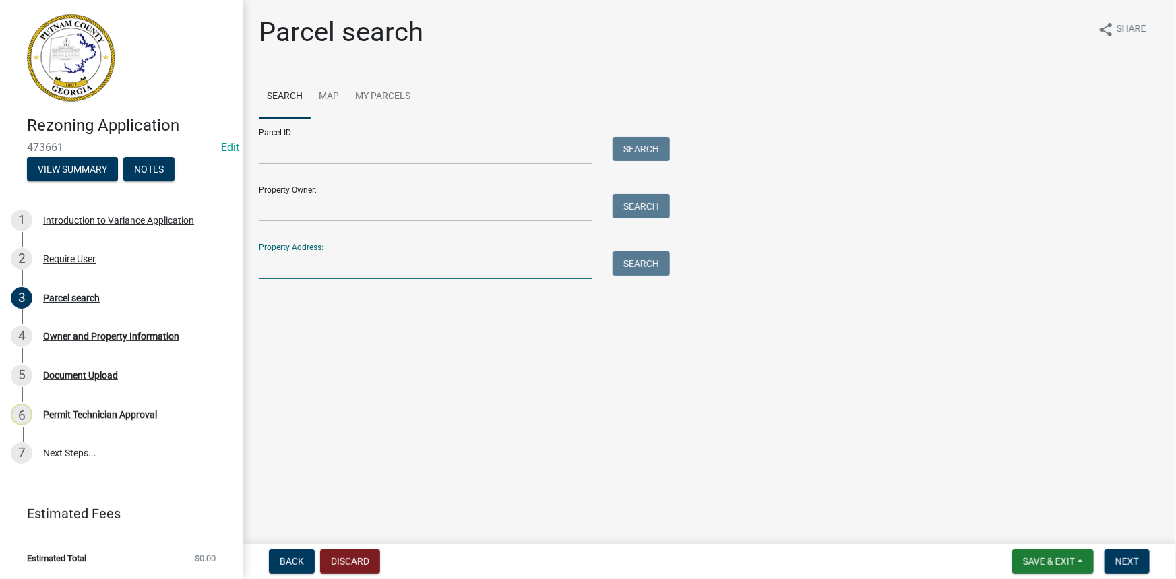
click at [323, 270] on input "Property Address:" at bounding box center [426, 265] width 334 height 28
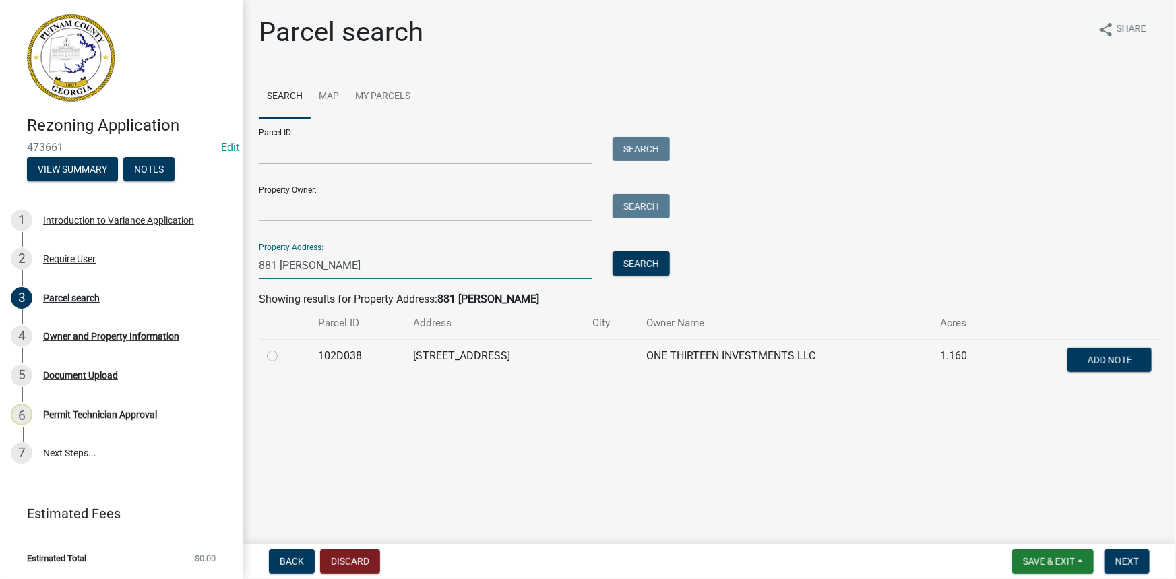
type input "881 [PERSON_NAME]"
click at [283, 348] on label at bounding box center [283, 348] width 0 height 0
click at [283, 357] on input "radio" at bounding box center [287, 352] width 9 height 9
radio input "true"
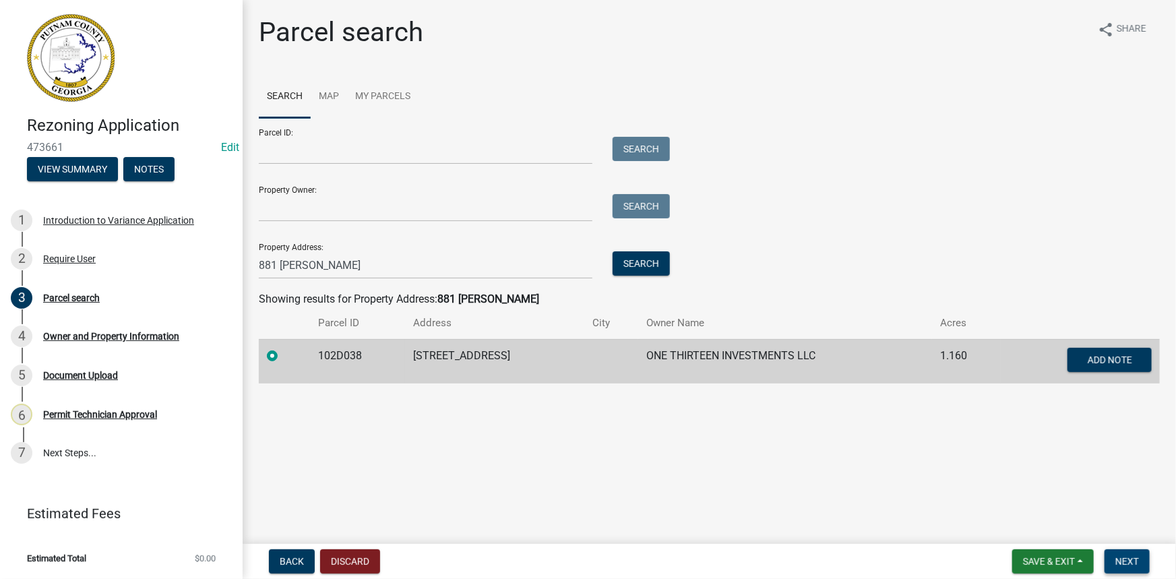
click at [1124, 561] on span "Next" at bounding box center [1127, 561] width 24 height 11
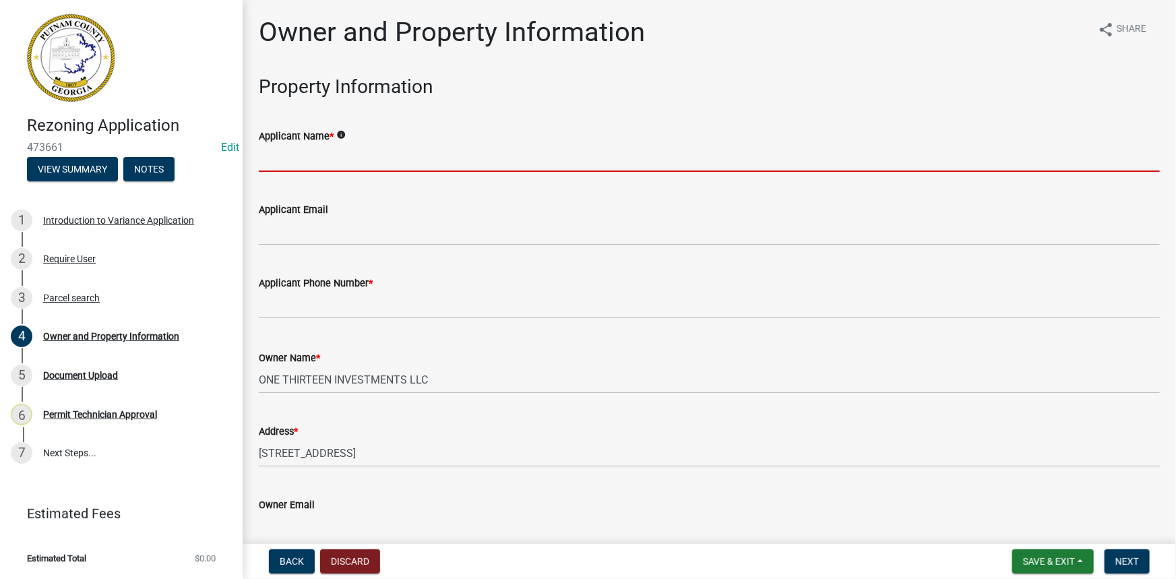
click at [294, 164] on input "Applicant Name *" at bounding box center [709, 158] width 901 height 28
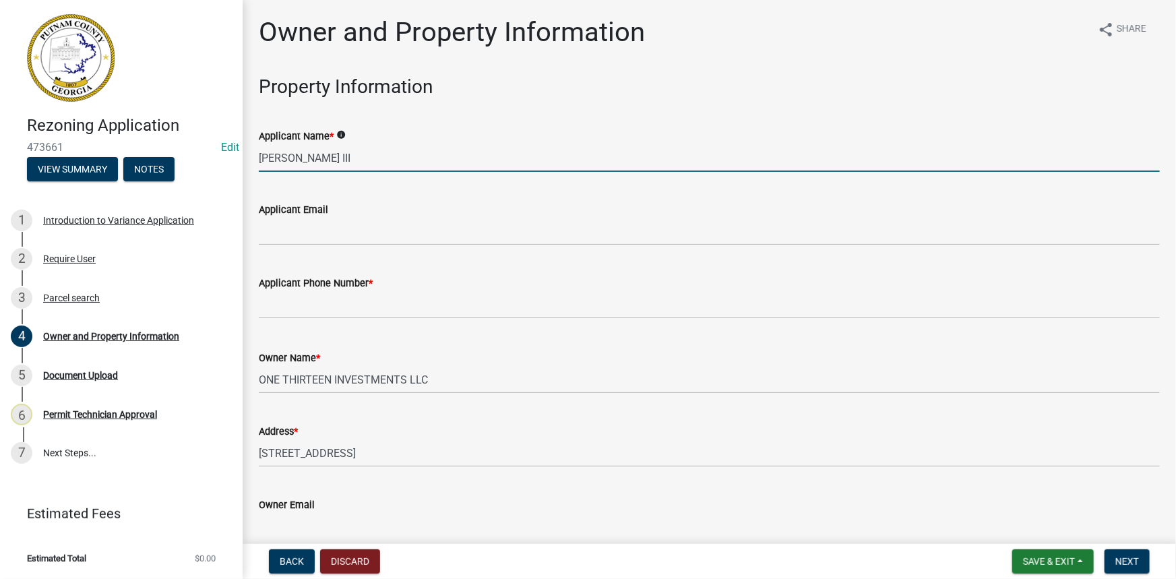
type input "Lowell White III"
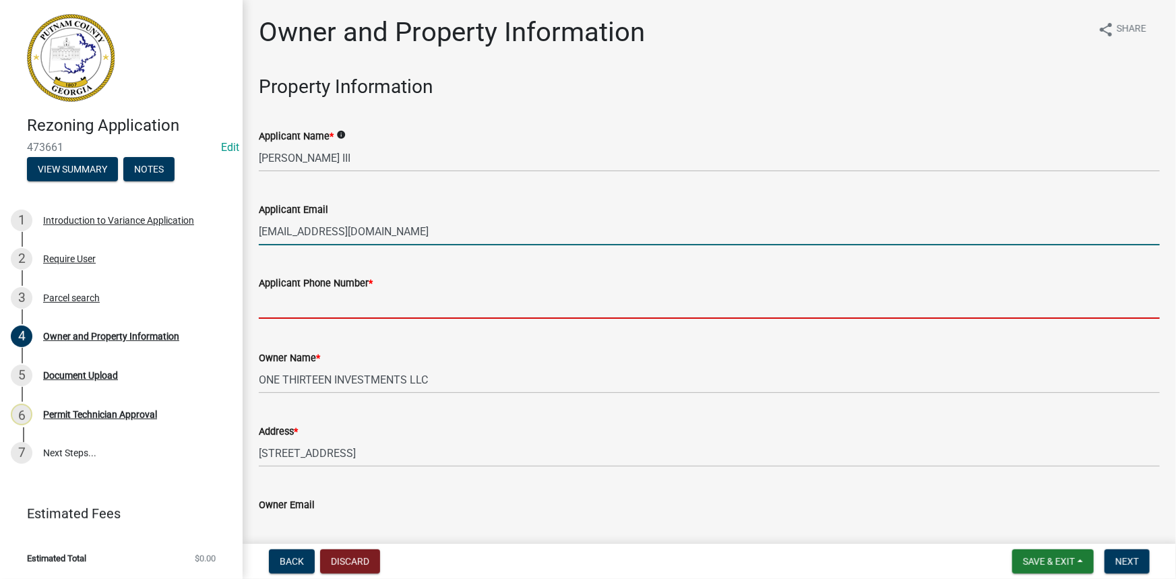
click at [353, 231] on input "lowellw@lightsofocnee.com" at bounding box center [709, 232] width 901 height 28
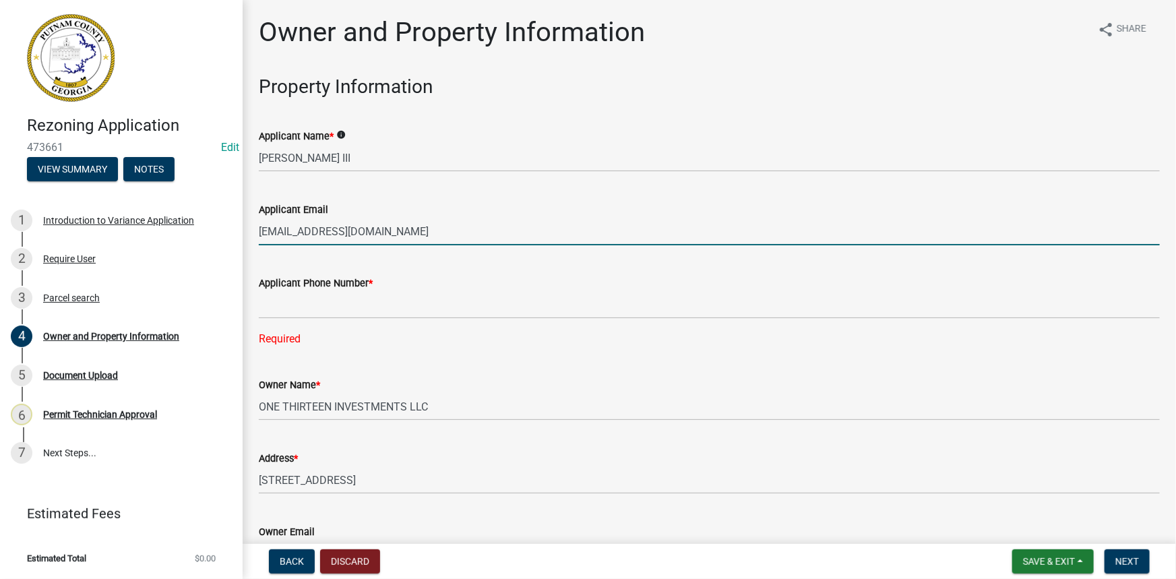
type input "lowellw@lightsofoconee.com"
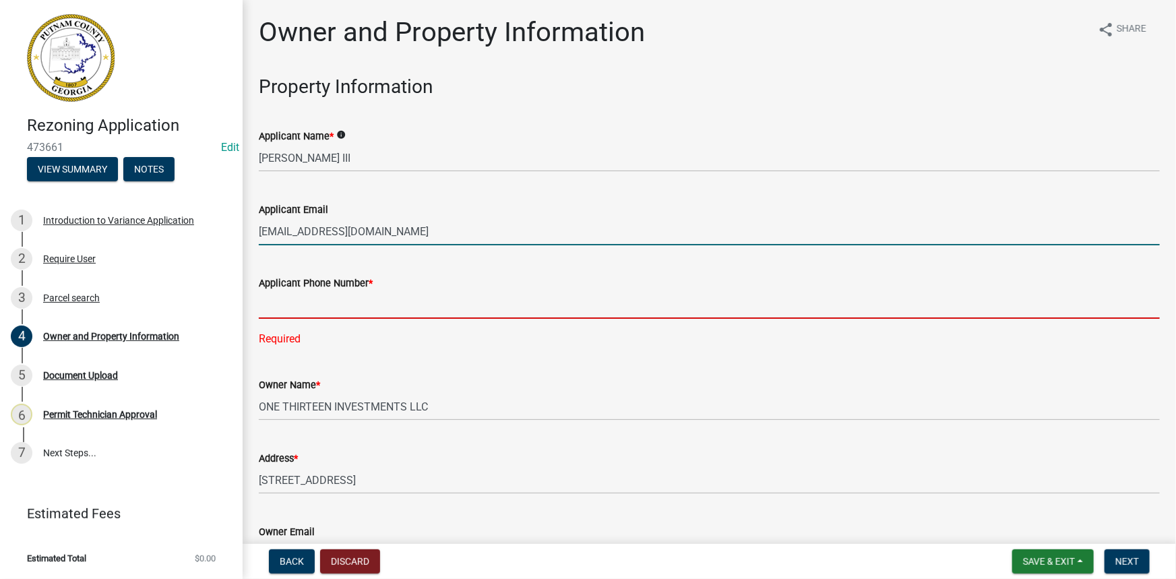
click at [351, 307] on input "text" at bounding box center [709, 305] width 901 height 28
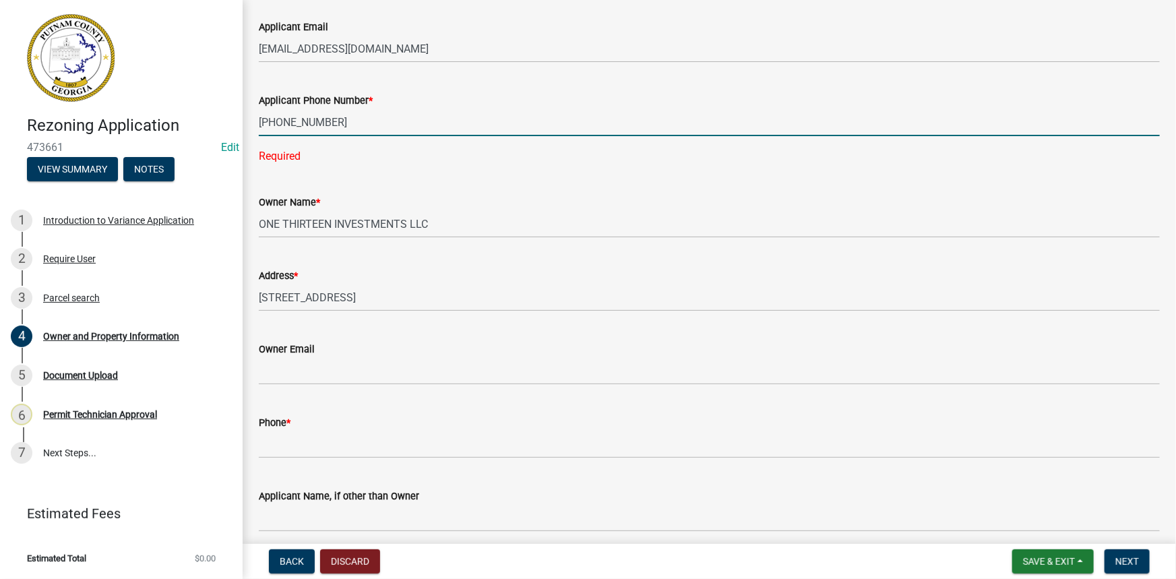
scroll to position [183, 0]
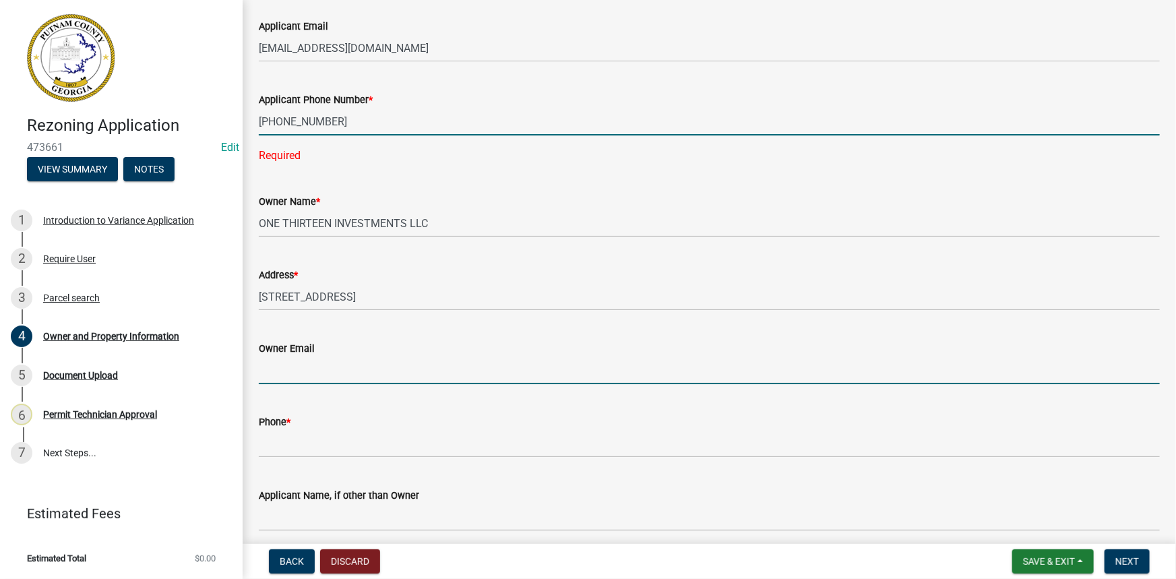
type input "7064732351"
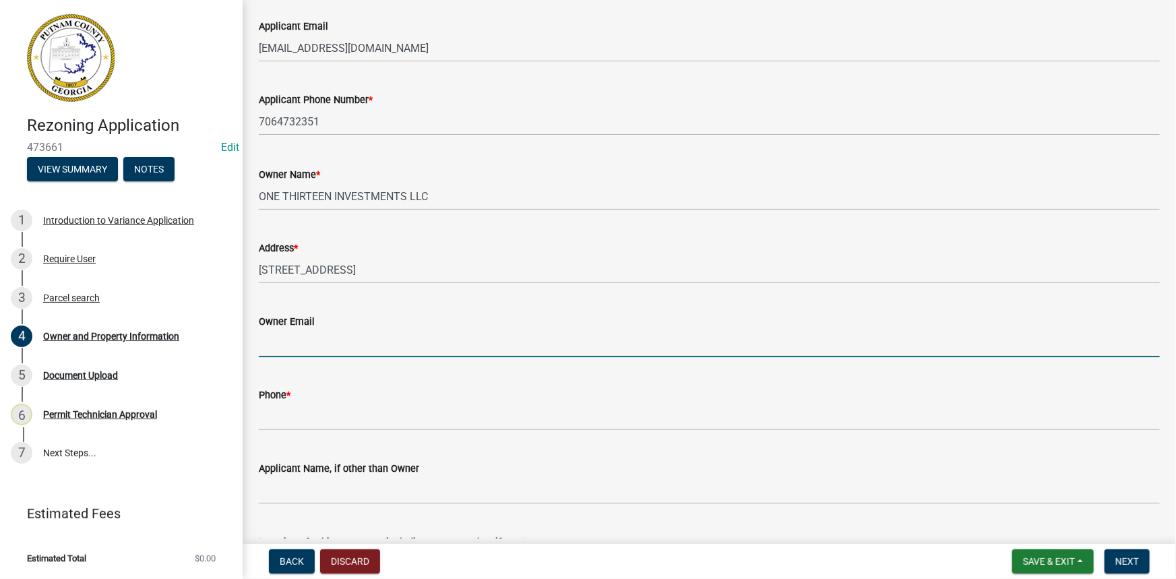
click at [349, 343] on input "lowellw@lightsofocnee.com" at bounding box center [709, 344] width 901 height 28
click at [350, 343] on input "lowellw@lightsofocnee.com" at bounding box center [709, 344] width 901 height 28
type input "lowellw@lightsofoconee.com"
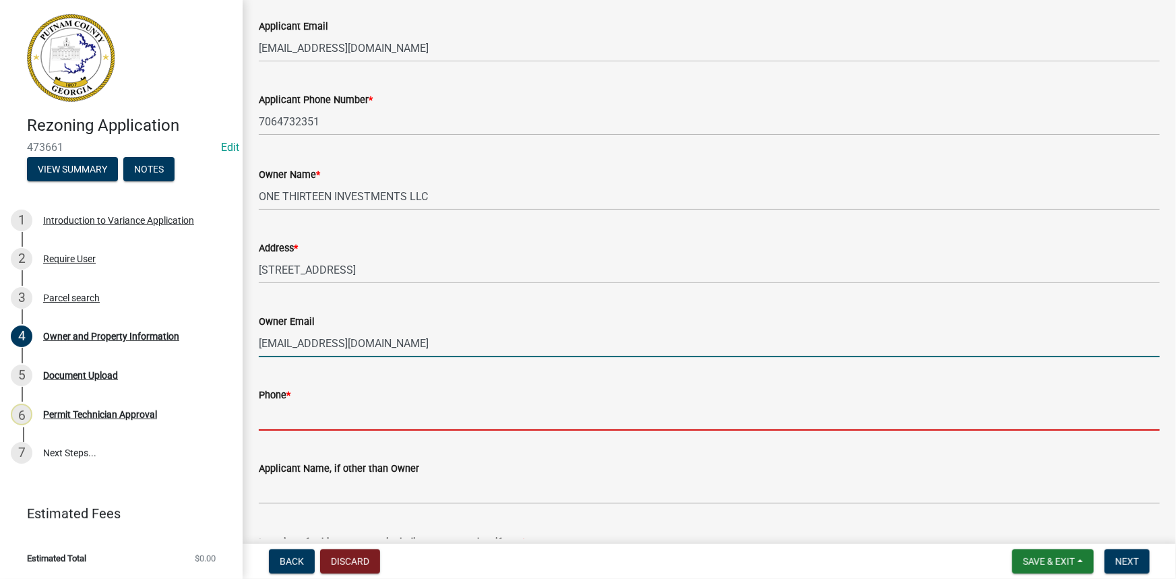
click at [338, 415] on input "Phone *" at bounding box center [709, 417] width 901 height 28
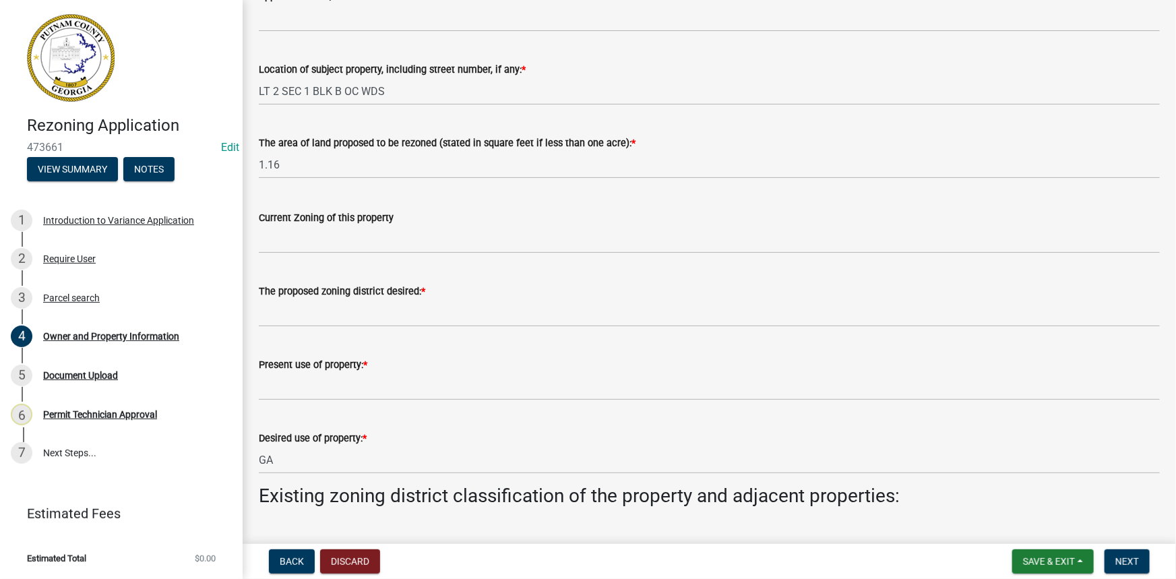
scroll to position [674, 0]
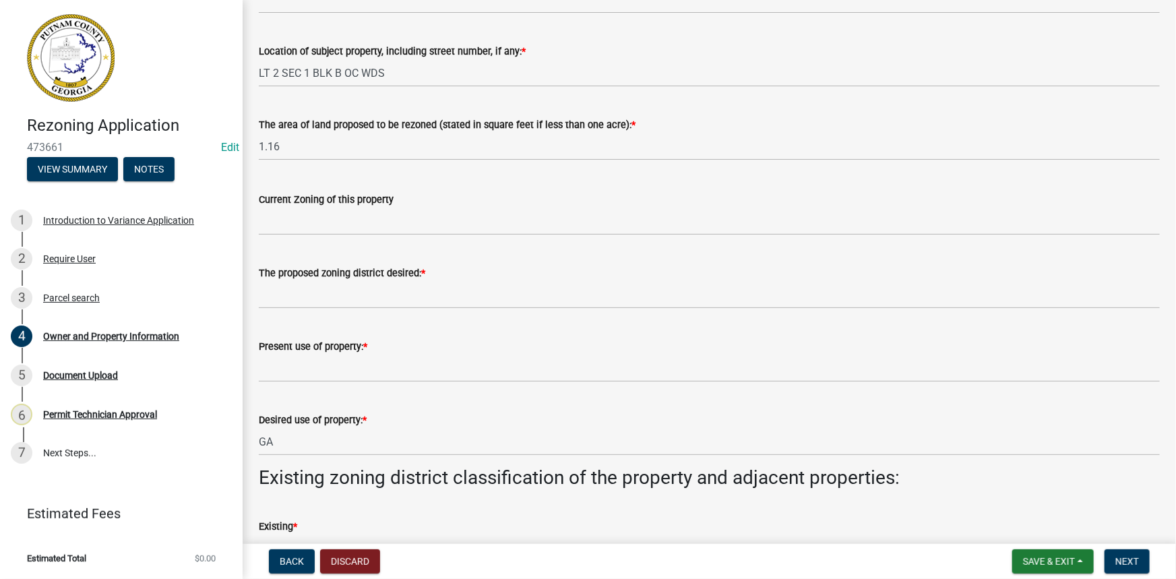
type input "706-473-2351"
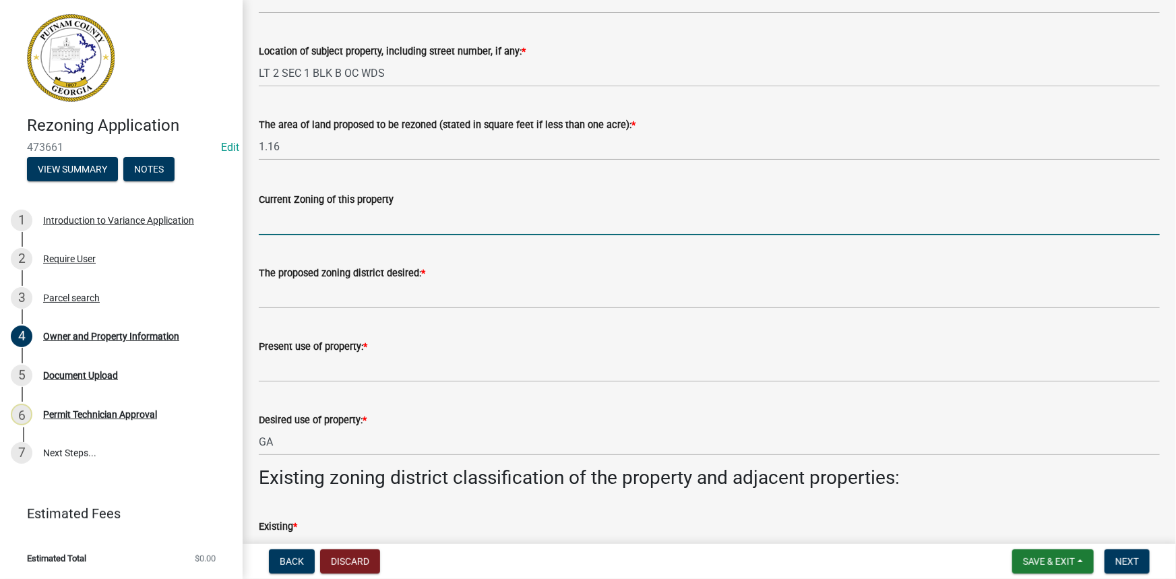
click at [285, 218] on input "Current Zoning of this property" at bounding box center [709, 222] width 901 height 28
type input "C-1"
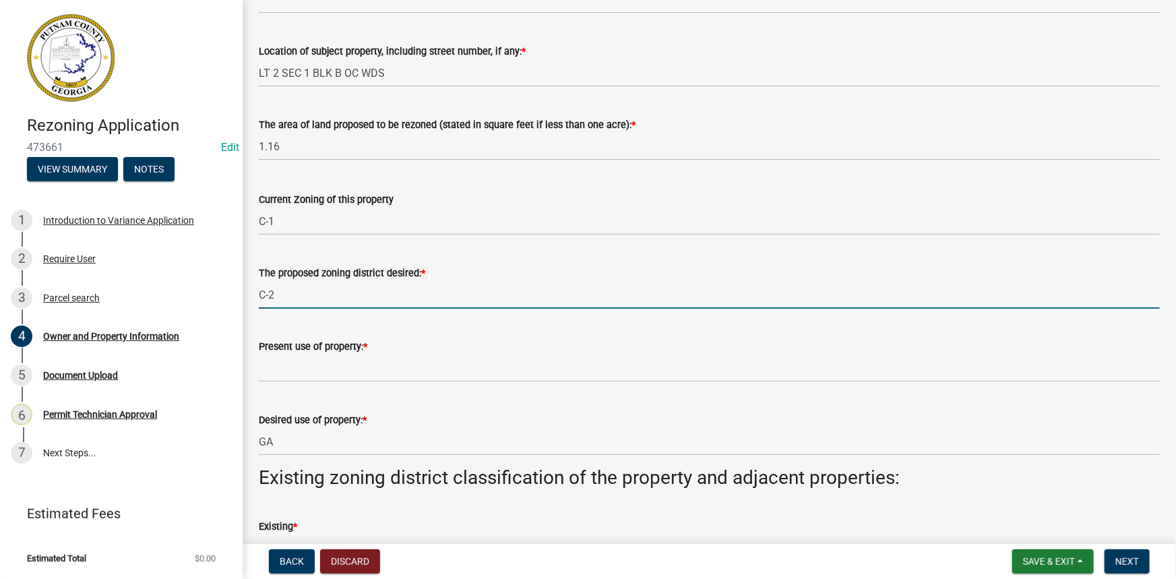
type input "C-2"
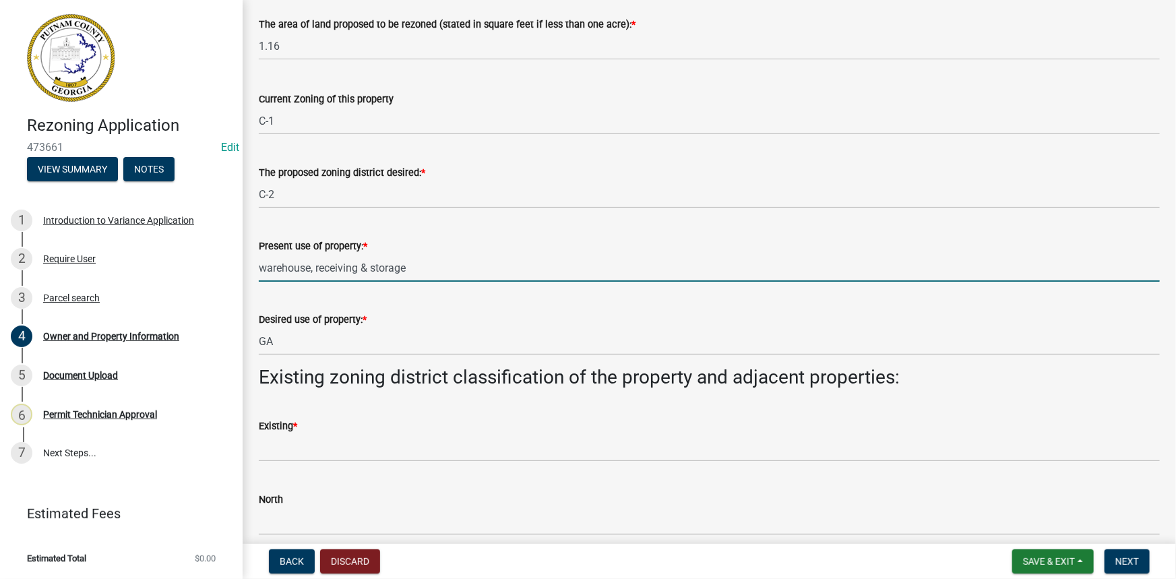
scroll to position [796, 0]
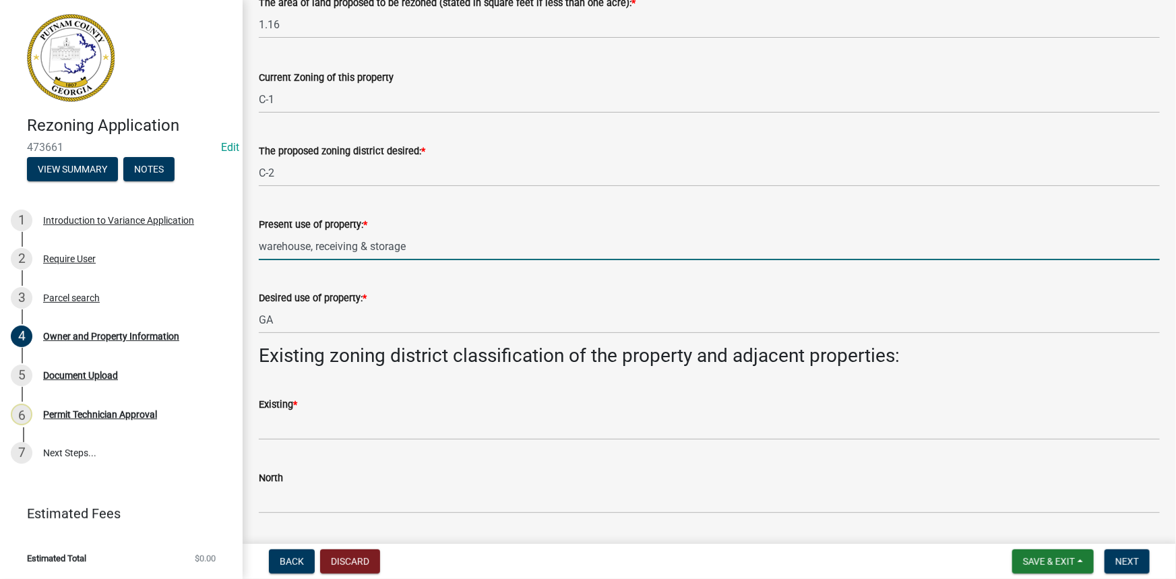
type input "warehouse, receiving & storage"
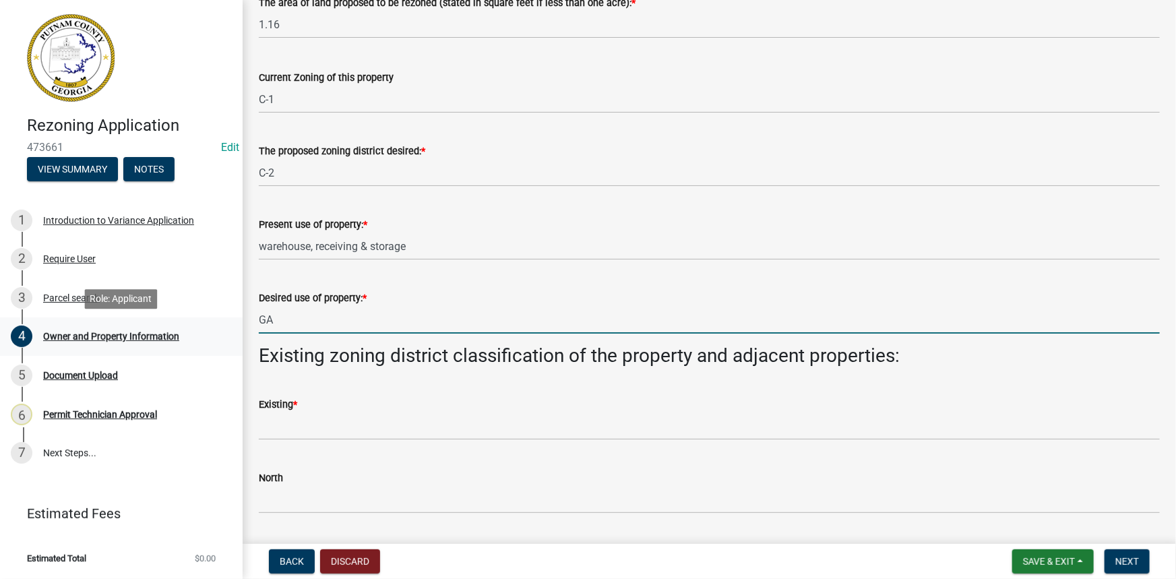
drag, startPoint x: 289, startPoint y: 319, endPoint x: 240, endPoint y: 319, distance: 49.2
click at [240, 319] on div "Rezoning Application 473661 Edit View Summary Notes 1 Introduction to Variance …" at bounding box center [588, 289] width 1176 height 579
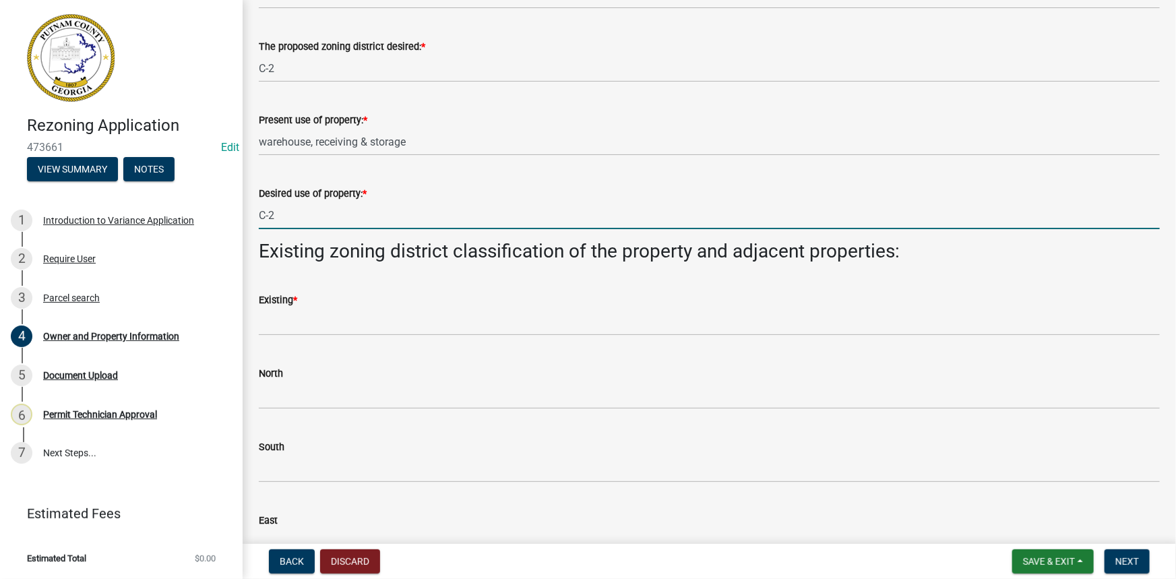
scroll to position [919, 0]
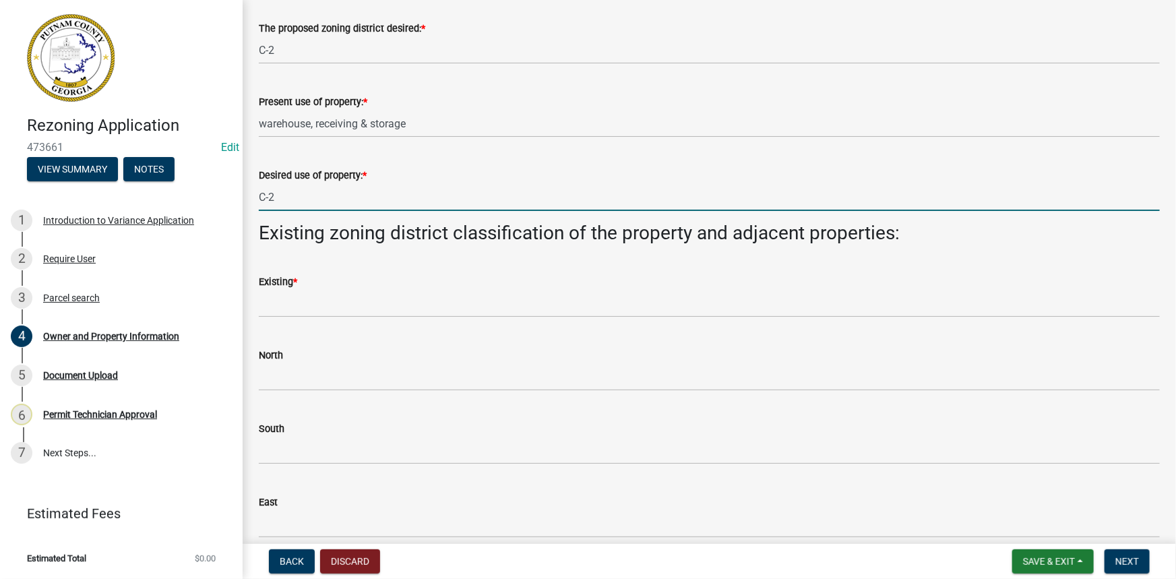
type input "C-2"
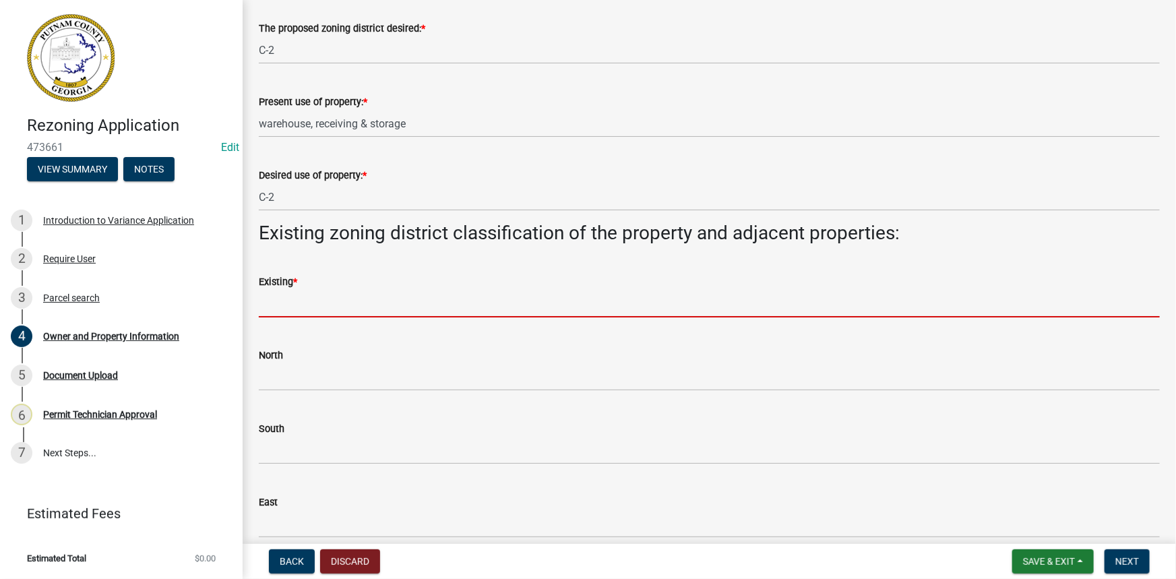
click at [306, 304] on input "Existing *" at bounding box center [709, 304] width 901 height 28
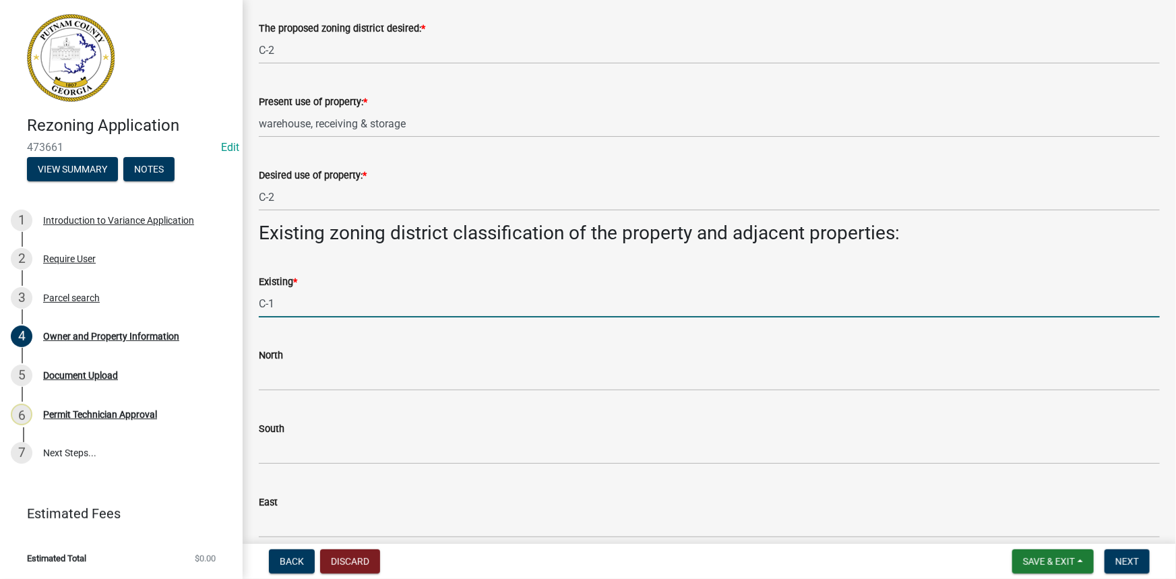
type input "C-1"
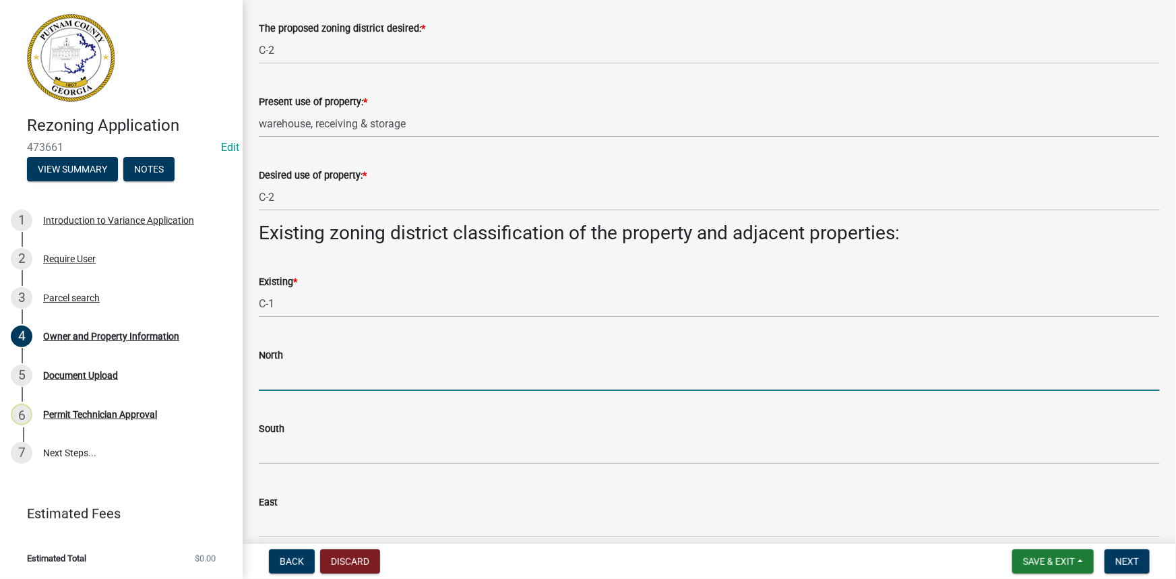
click at [296, 372] on input "North" at bounding box center [709, 377] width 901 height 28
type input "C-1"
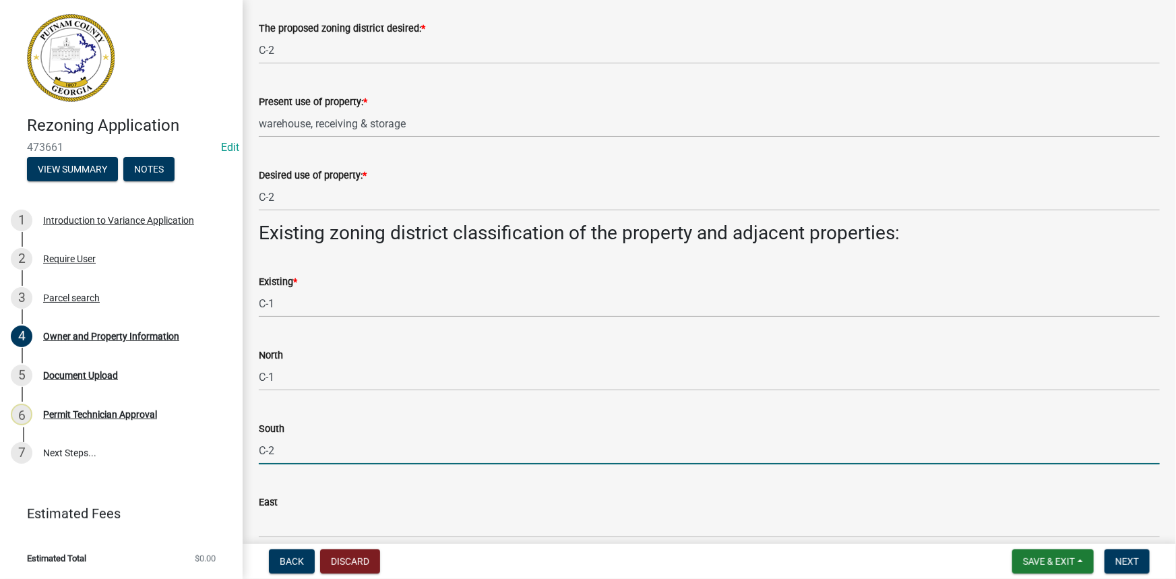
type input "C-2"
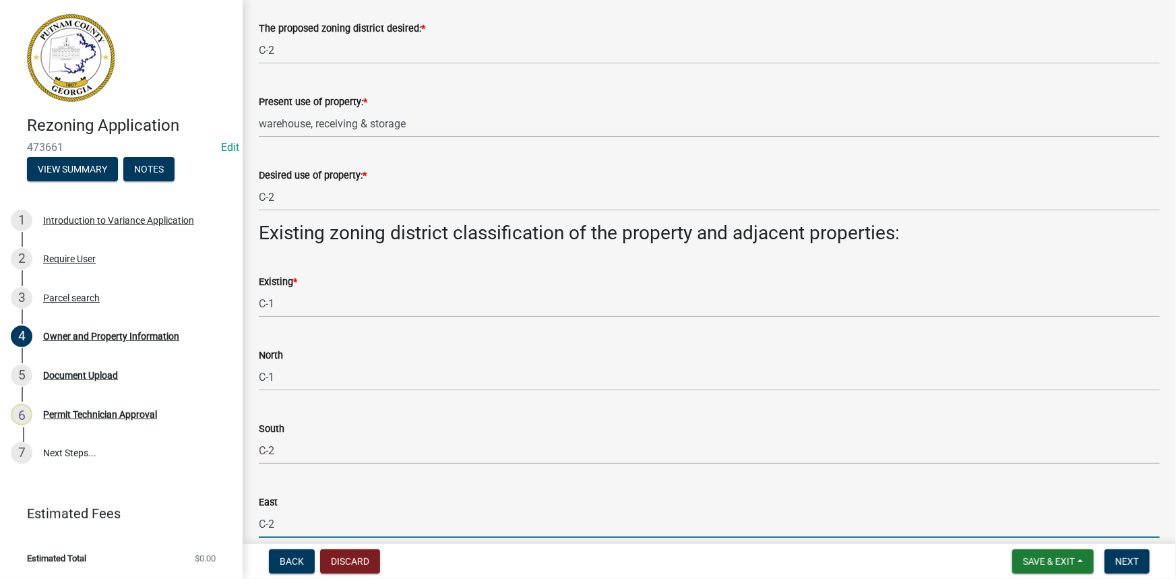
type input "C-2"
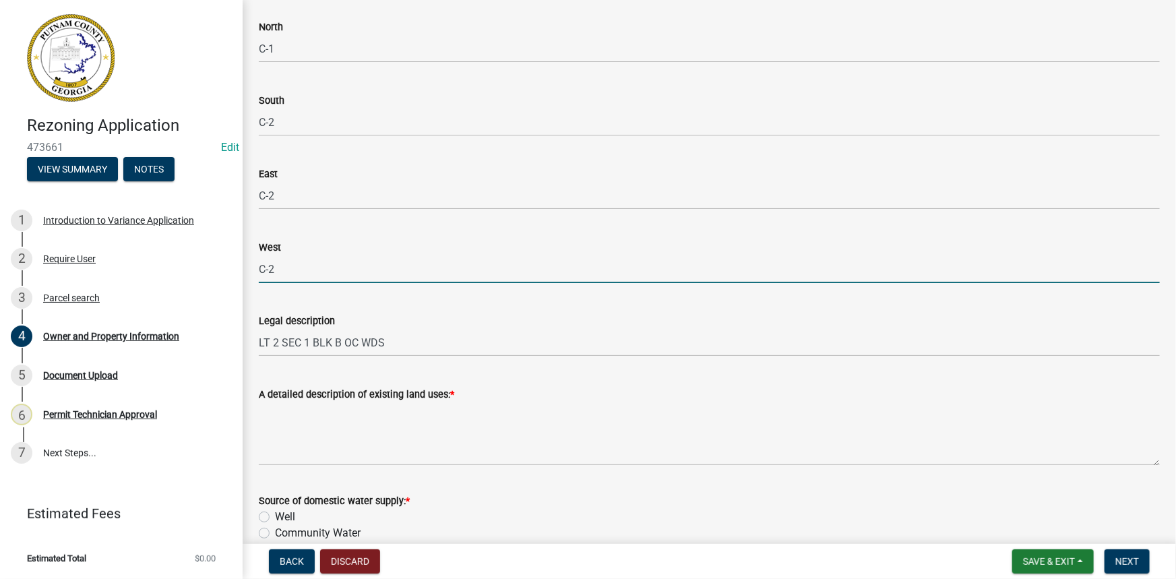
type input "C-2"
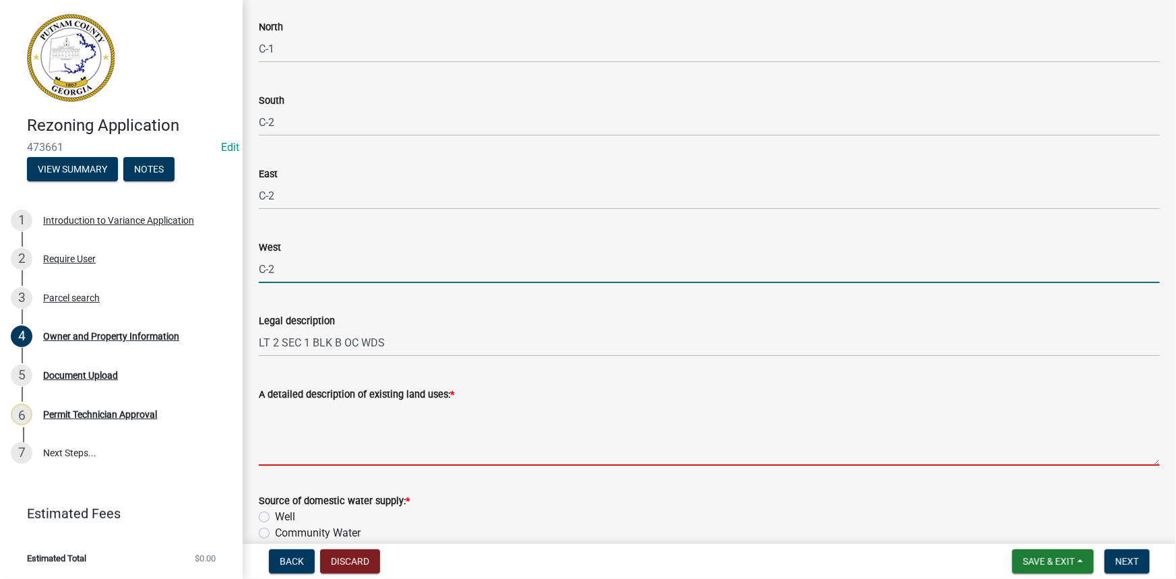
click at [293, 440] on textarea "A detailed description of existing land uses: *" at bounding box center [709, 433] width 901 height 63
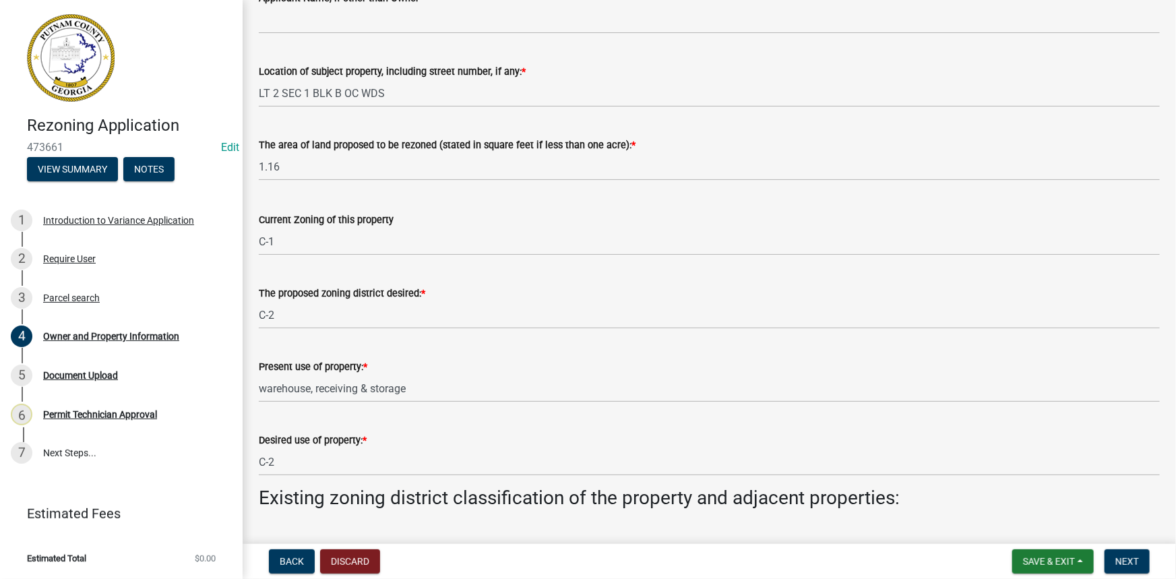
scroll to position [634, 0]
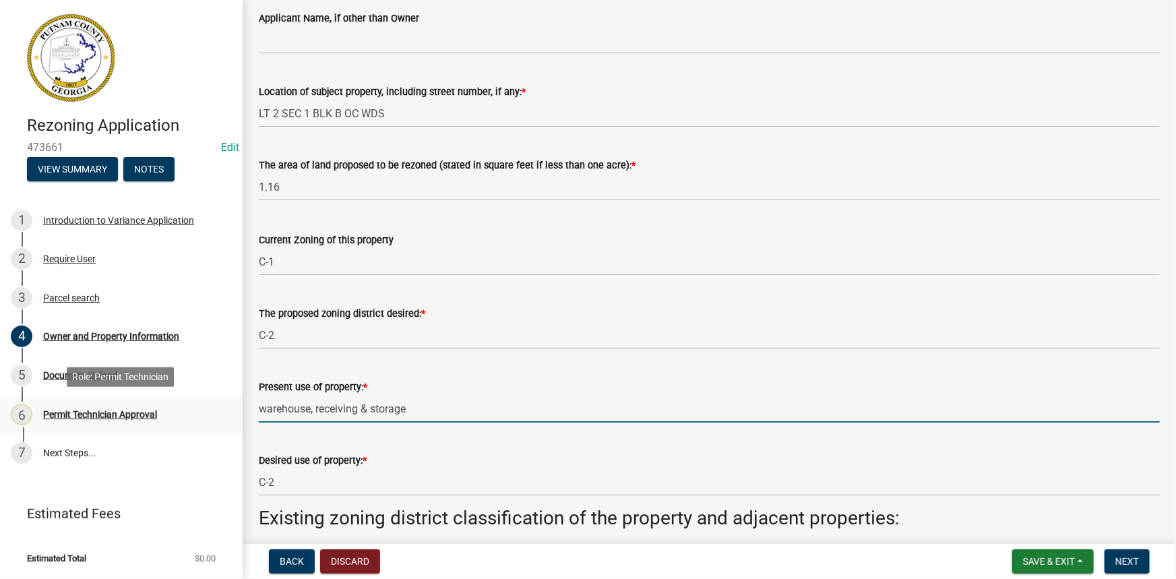
drag, startPoint x: 423, startPoint y: 416, endPoint x: 228, endPoint y: 410, distance: 194.2
click at [228, 410] on div "Rezoning Application 473661 Edit View Summary Notes 1 Introduction to Variance …" at bounding box center [588, 289] width 1176 height 579
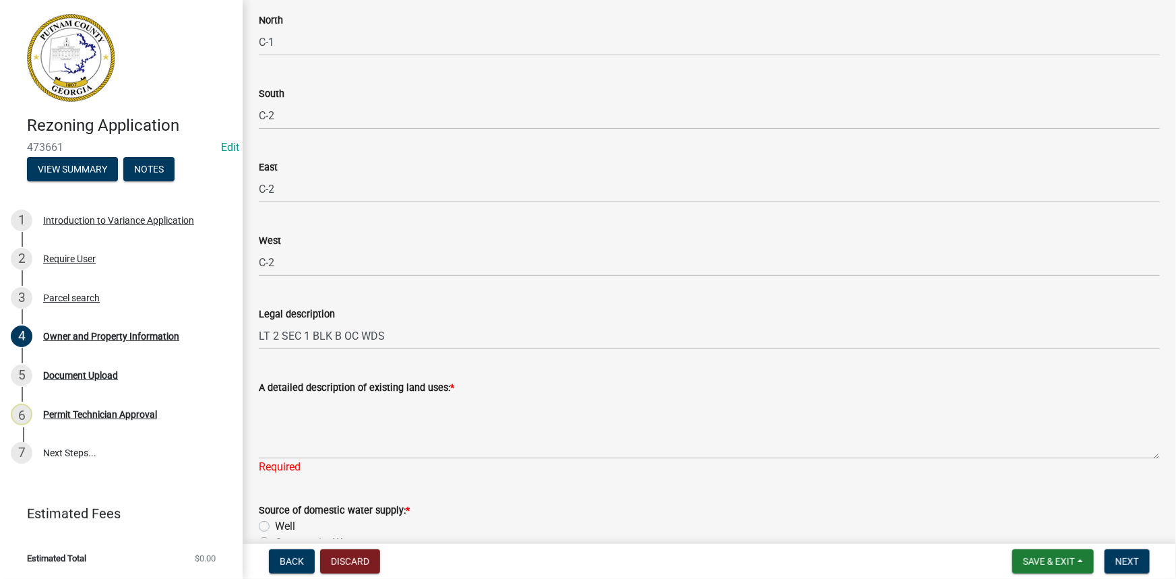
scroll to position [1308, 0]
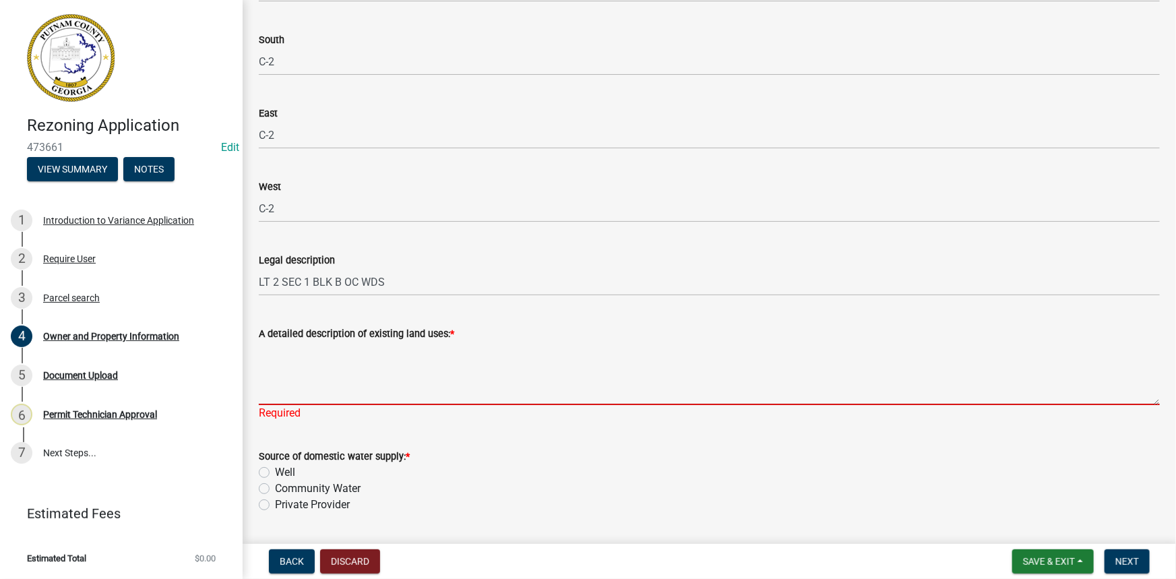
click at [294, 365] on textarea "A detailed description of existing land uses: *" at bounding box center [709, 373] width 901 height 63
paste textarea "warehouse, receiving & storage"
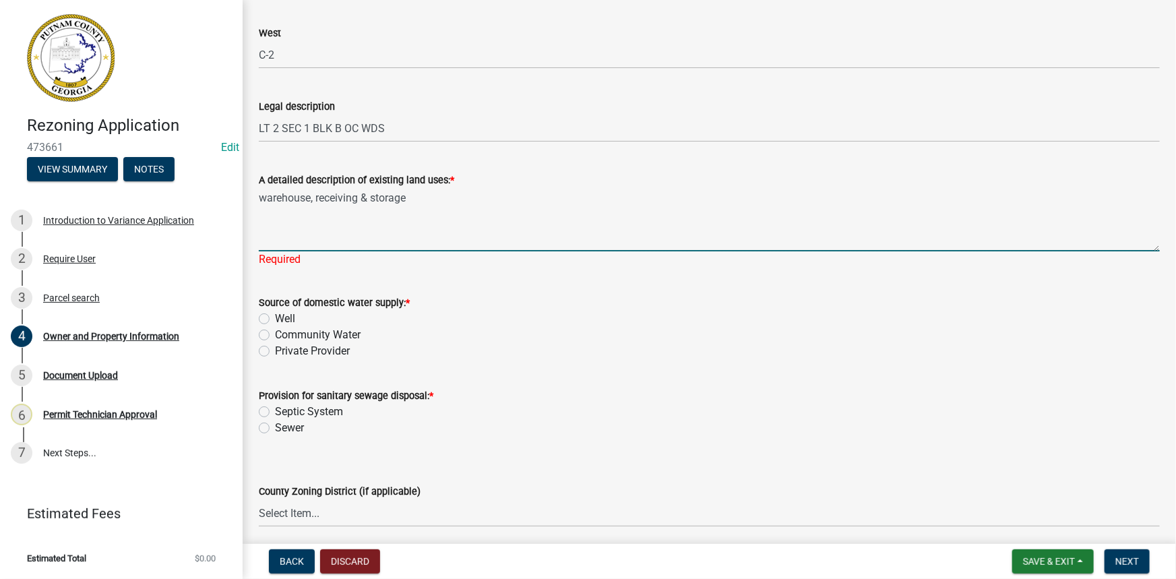
scroll to position [1492, 0]
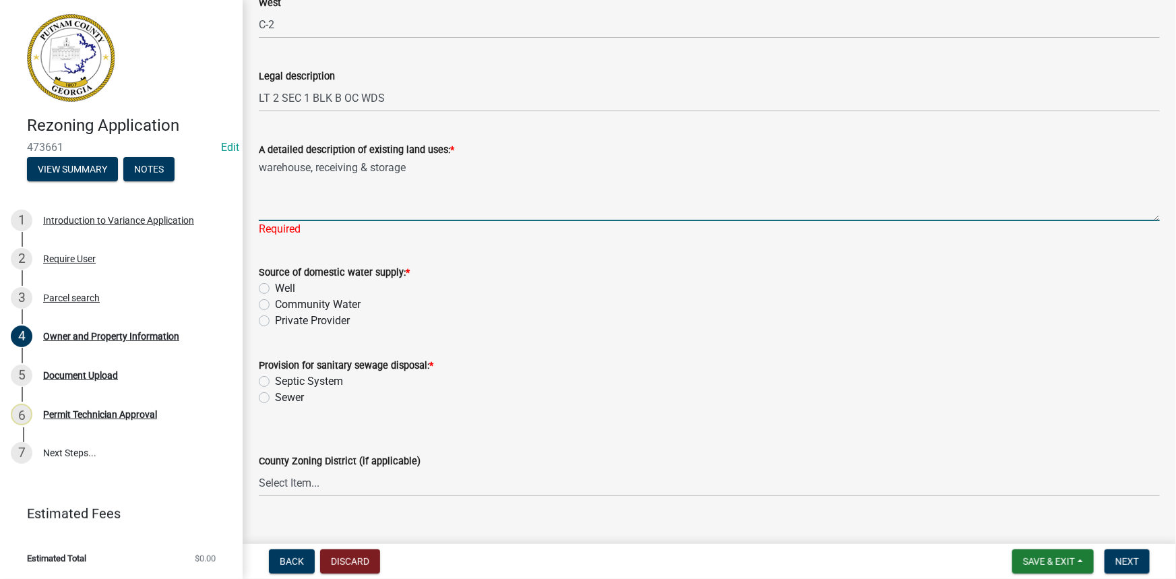
type textarea "warehouse, receiving & storage"
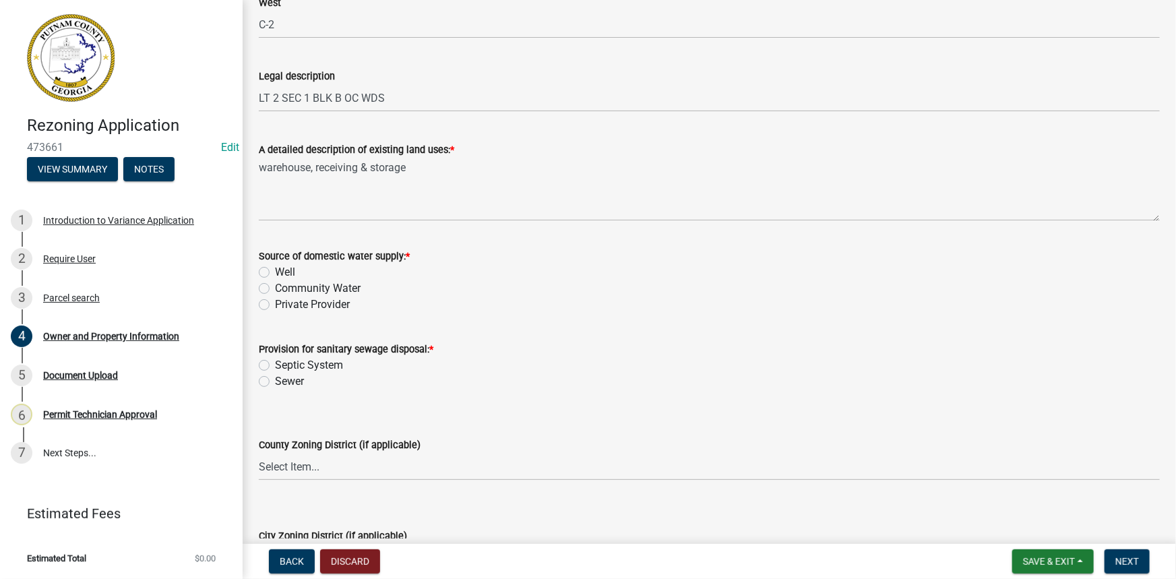
click at [299, 318] on wm-data-entity-input "Source of domestic water supply: * Well Community Water Private Provider" at bounding box center [709, 278] width 901 height 93
click at [305, 303] on label "Private Provider" at bounding box center [312, 305] width 75 height 16
click at [284, 303] on input "Private Provider" at bounding box center [279, 301] width 9 height 9
radio input "true"
click at [292, 367] on label "Septic System" at bounding box center [309, 365] width 68 height 16
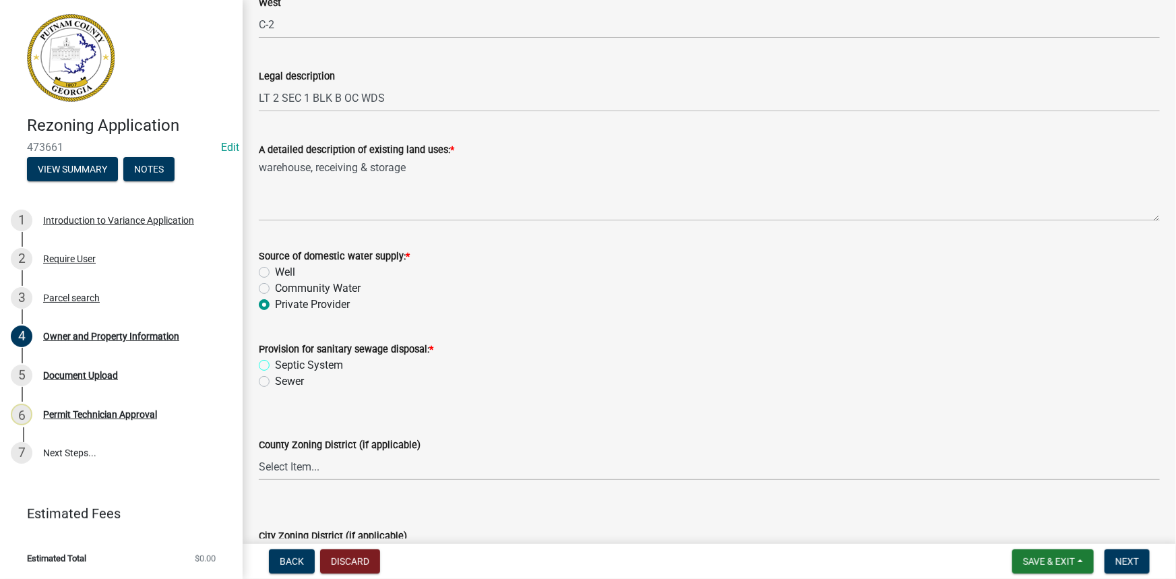
click at [284, 366] on input "Septic System" at bounding box center [279, 361] width 9 height 9
radio input "true"
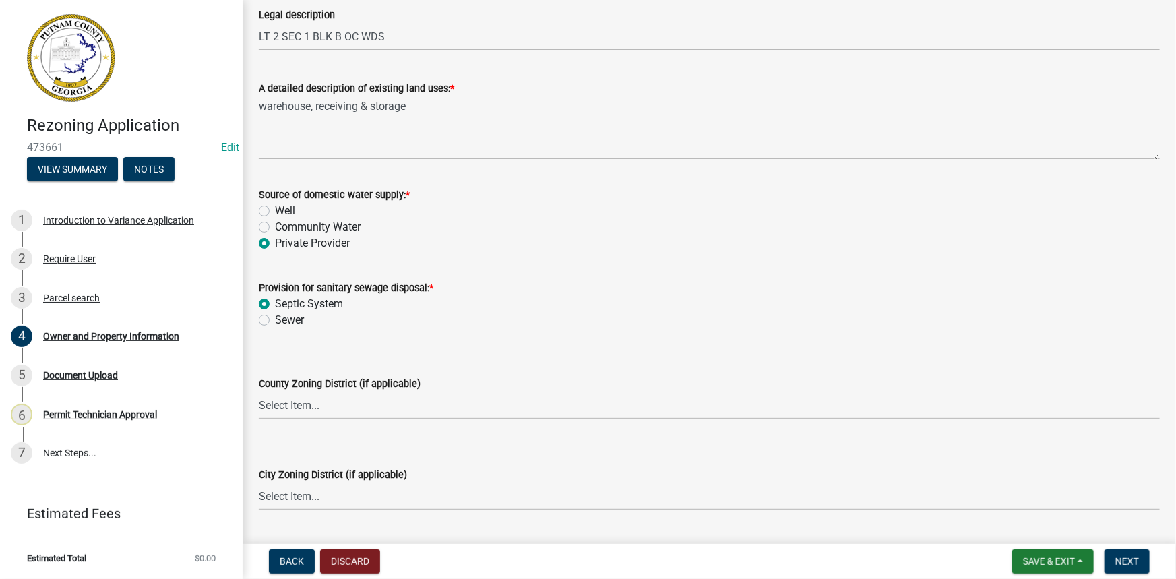
scroll to position [1614, 0]
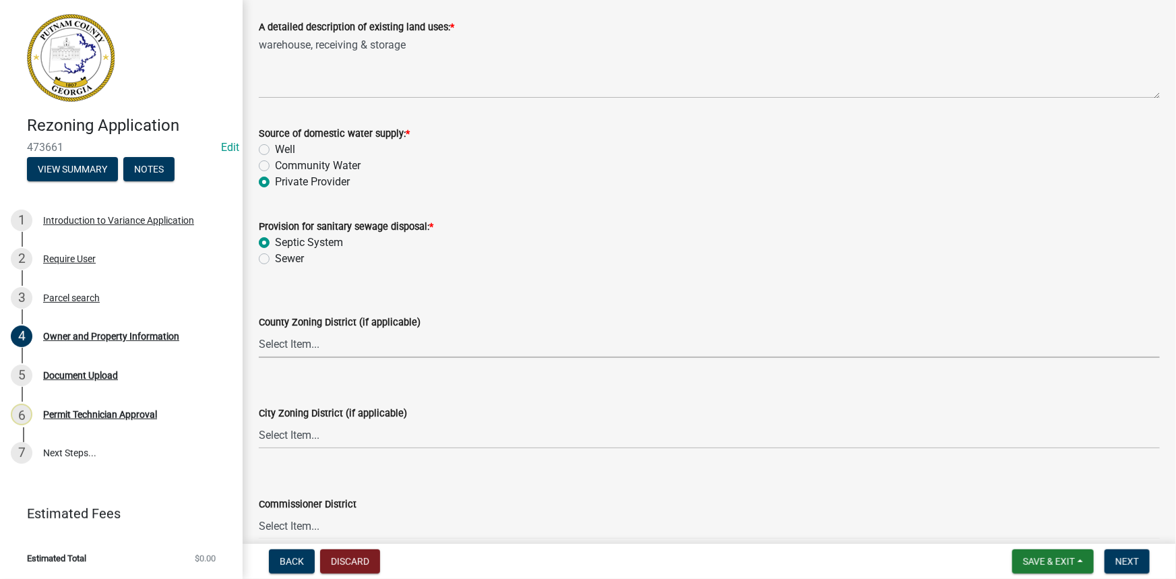
click at [309, 346] on select "Select Item... AG-1 R-1R R-1 R-2 MHP RM-1 RM-3 C-1 C-2 I-M PUD N/A" at bounding box center [709, 344] width 901 height 28
click at [259, 330] on select "Select Item... AG-1 R-1R R-1 R-2 MHP RM-1 RM-3 C-1 C-2 I-M PUD N/A" at bounding box center [709, 344] width 901 height 28
select select "a11fa51f-b34d-496b-ab35-5fd1b53a4648"
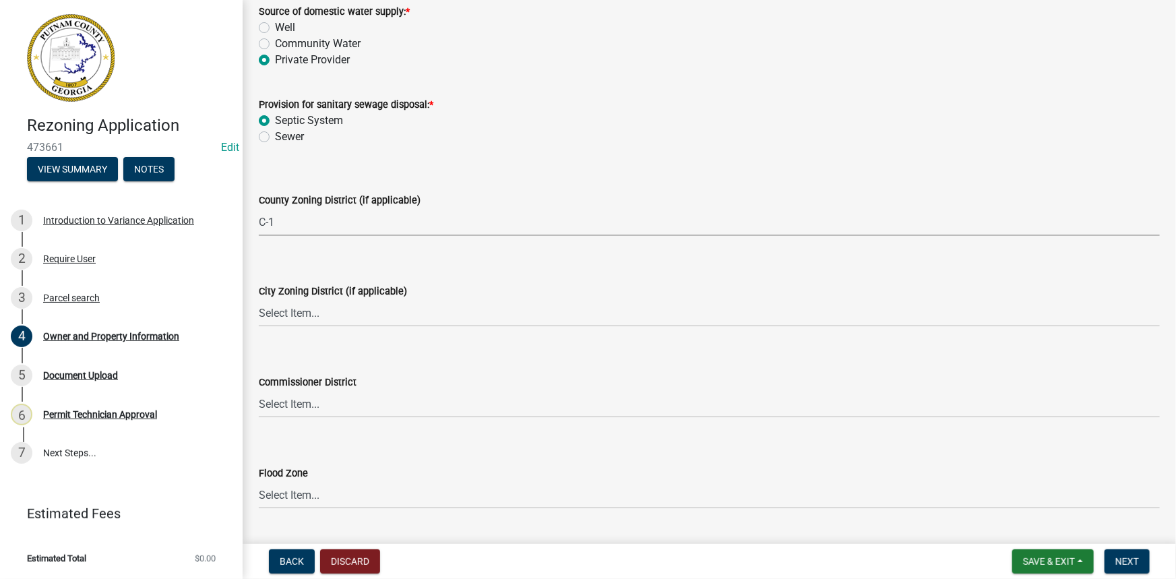
scroll to position [1737, 0]
click at [301, 398] on select "Select Item... District 1 District 2 District 3 District 4" at bounding box center [709, 404] width 901 height 28
click at [330, 402] on select "Select Item... District 1 District 2 District 3 District 4" at bounding box center [709, 404] width 901 height 28
click at [259, 390] on select "Select Item... District 1 District 2 District 3 District 4" at bounding box center [709, 404] width 901 height 28
select select "469c5908-2854-42d5-89ed-bee7fc26529e"
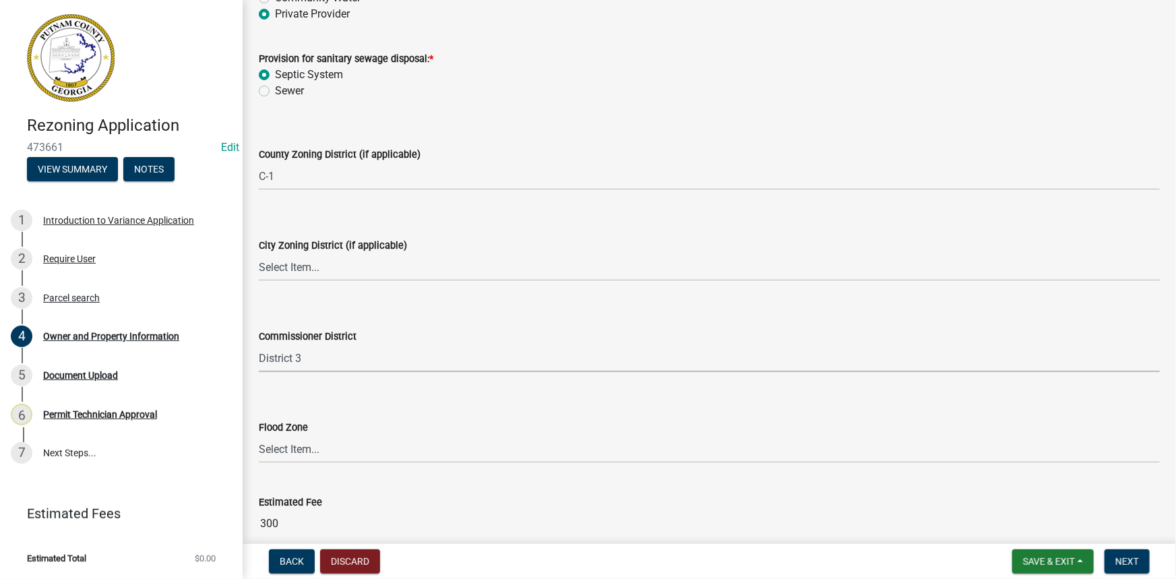
scroll to position [1845, 0]
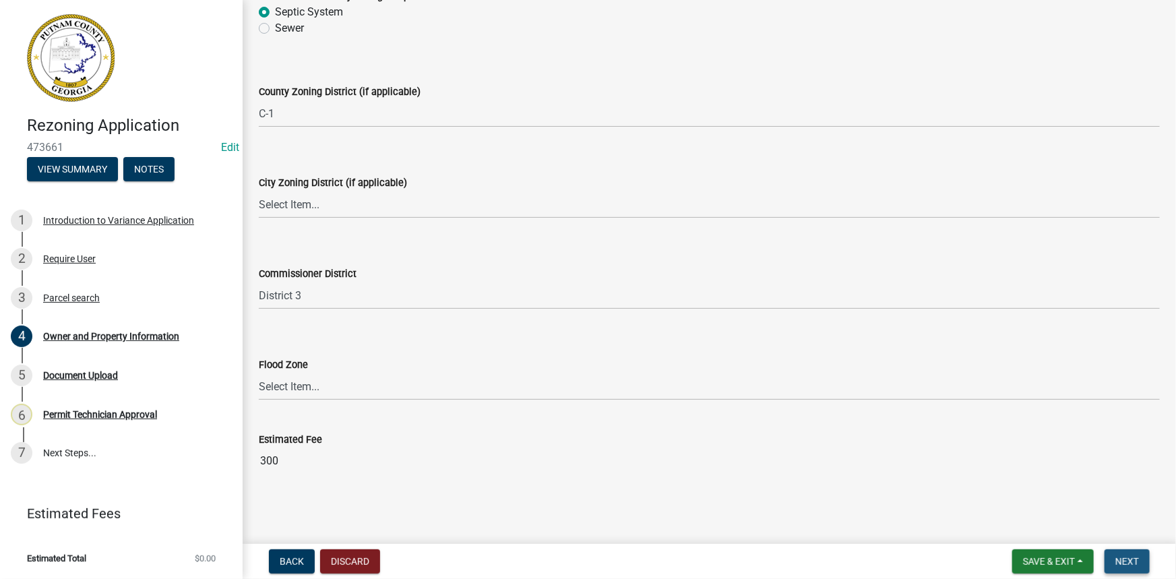
click at [1141, 558] on button "Next" at bounding box center [1127, 561] width 45 height 24
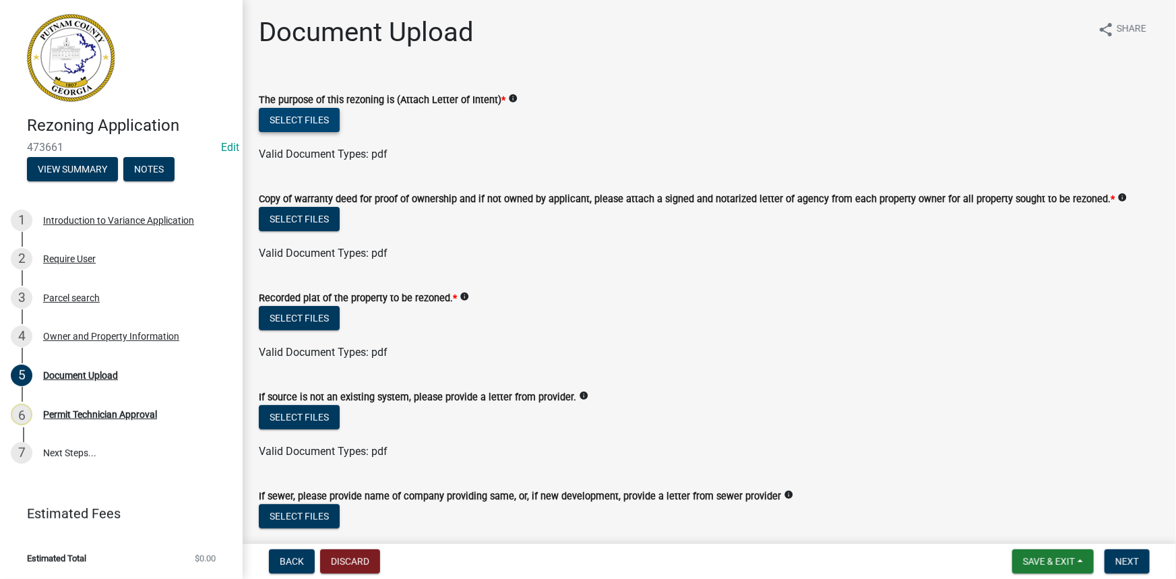
click at [318, 125] on button "Select files" at bounding box center [299, 120] width 81 height 24
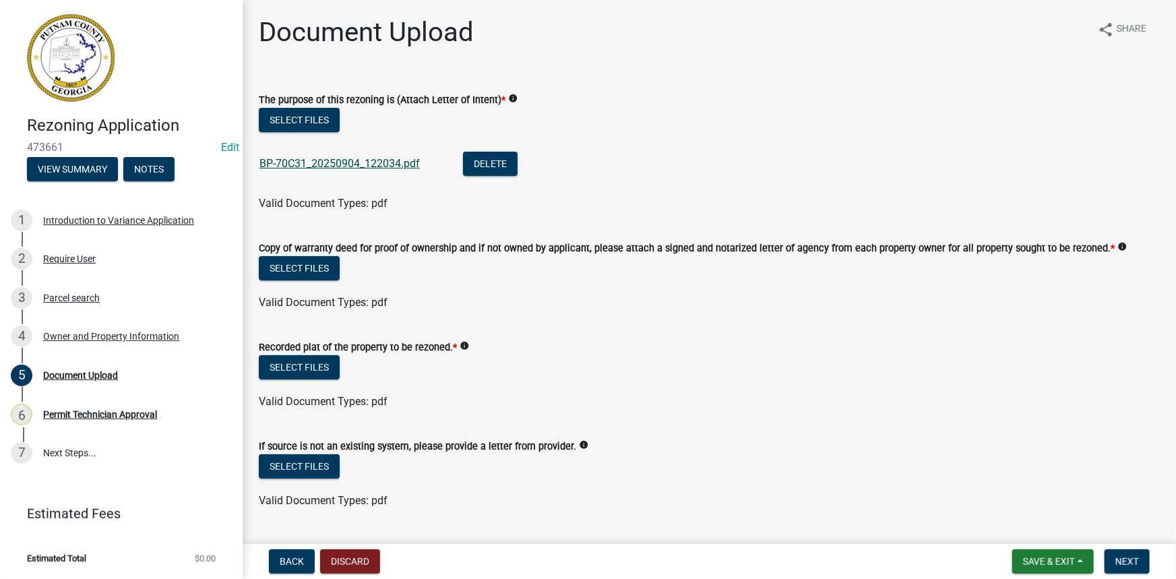
click at [339, 160] on link "BP-70C31_20250904_122034.pdf" at bounding box center [339, 163] width 160 height 13
click at [503, 160] on button "Delete" at bounding box center [490, 164] width 55 height 24
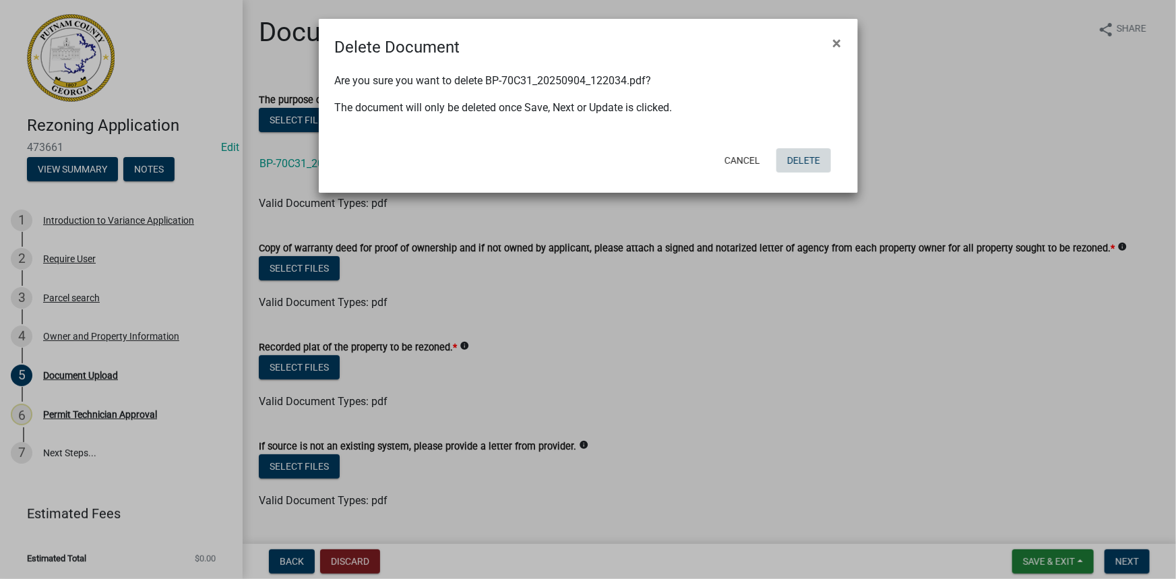
drag, startPoint x: 824, startPoint y: 165, endPoint x: 703, endPoint y: 148, distance: 122.5
click at [823, 164] on button "Delete" at bounding box center [803, 160] width 55 height 24
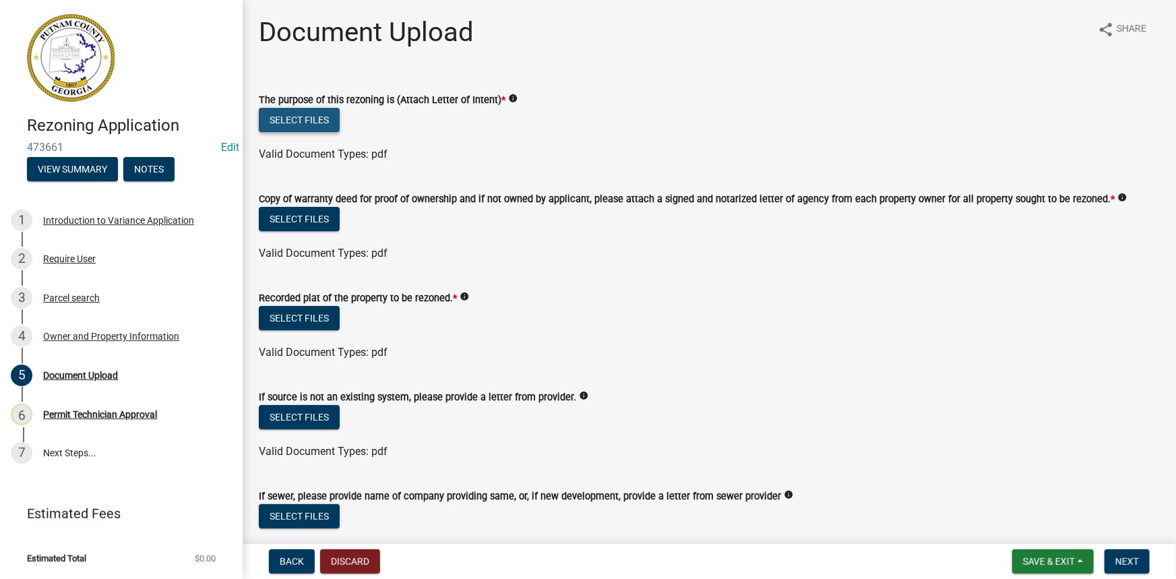
click at [273, 114] on button "Select files" at bounding box center [299, 120] width 81 height 24
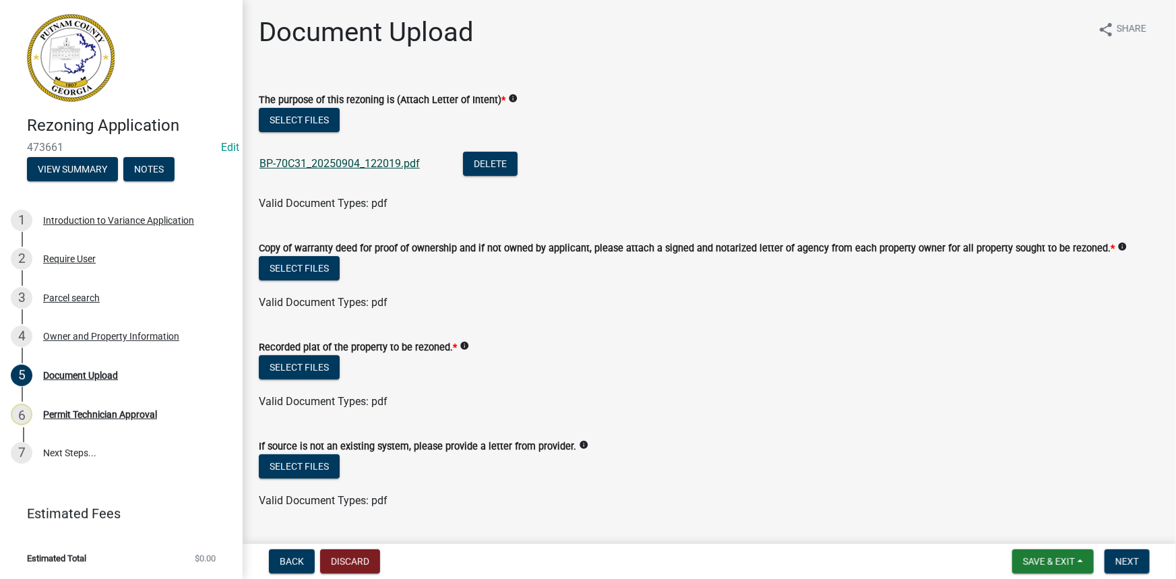
click at [321, 162] on link "BP-70C31_20250904_122019.pdf" at bounding box center [339, 163] width 160 height 13
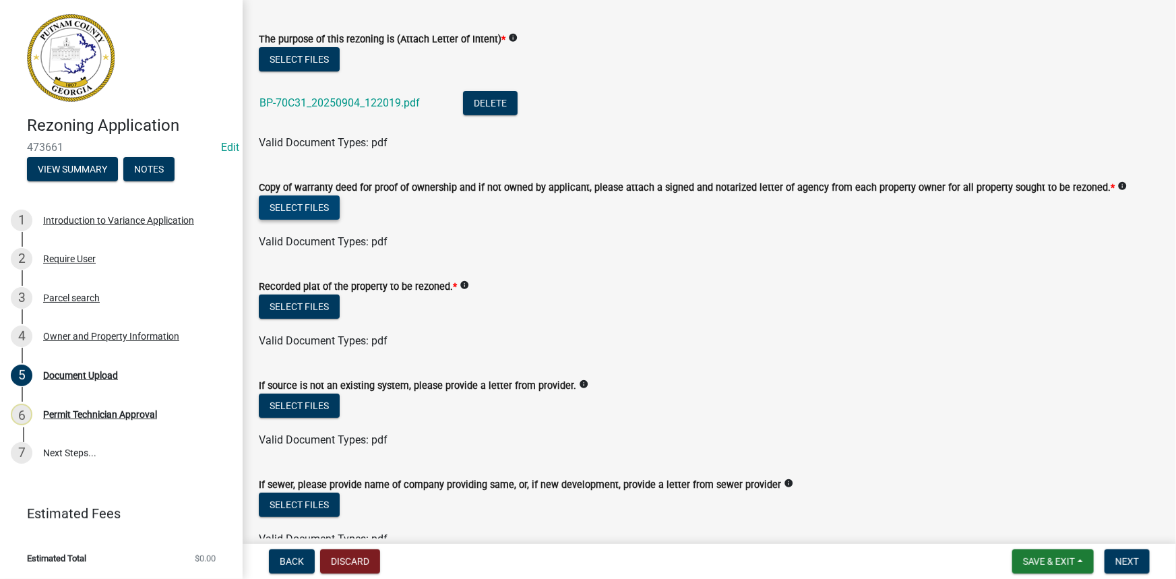
scroll to position [122, 0]
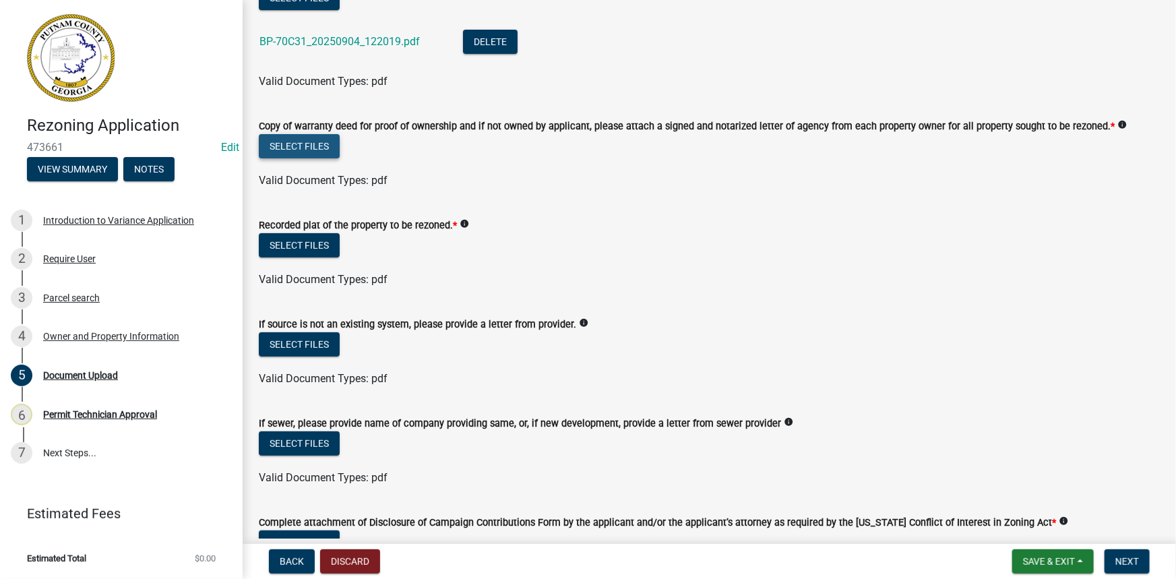
click at [330, 146] on button "Select files" at bounding box center [299, 146] width 81 height 24
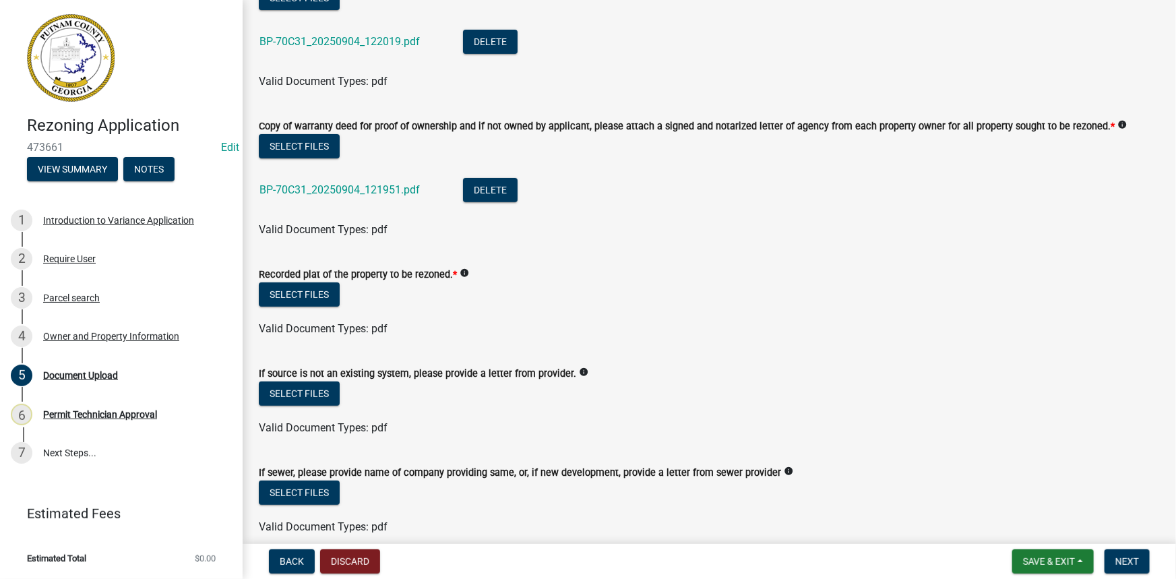
click at [348, 195] on div "BP-70C31_20250904_121951.pdf" at bounding box center [350, 192] width 182 height 28
click at [348, 193] on link "BP-70C31_20250904_121951.pdf" at bounding box center [339, 189] width 160 height 13
click at [301, 289] on button "Select files" at bounding box center [299, 294] width 81 height 24
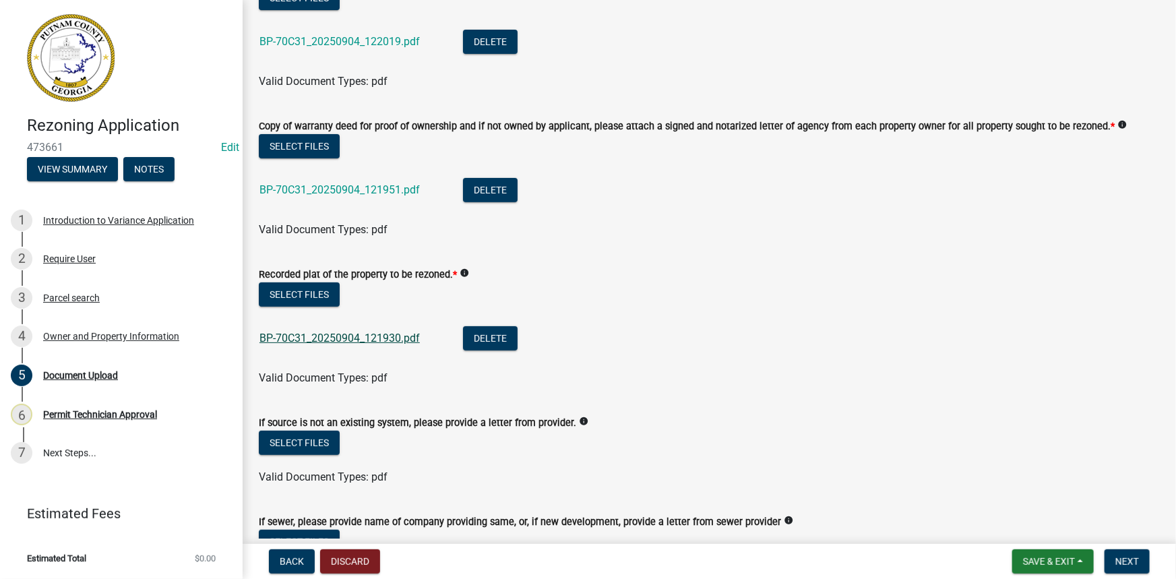
click at [347, 334] on link "BP-70C31_20250904_121930.pdf" at bounding box center [339, 338] width 160 height 13
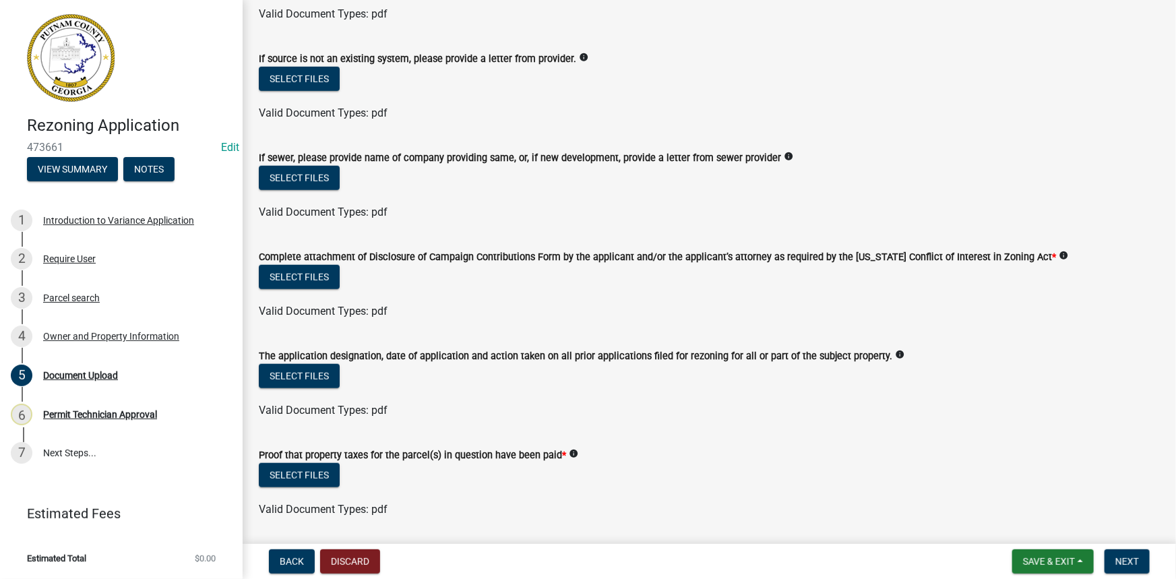
scroll to position [490, 0]
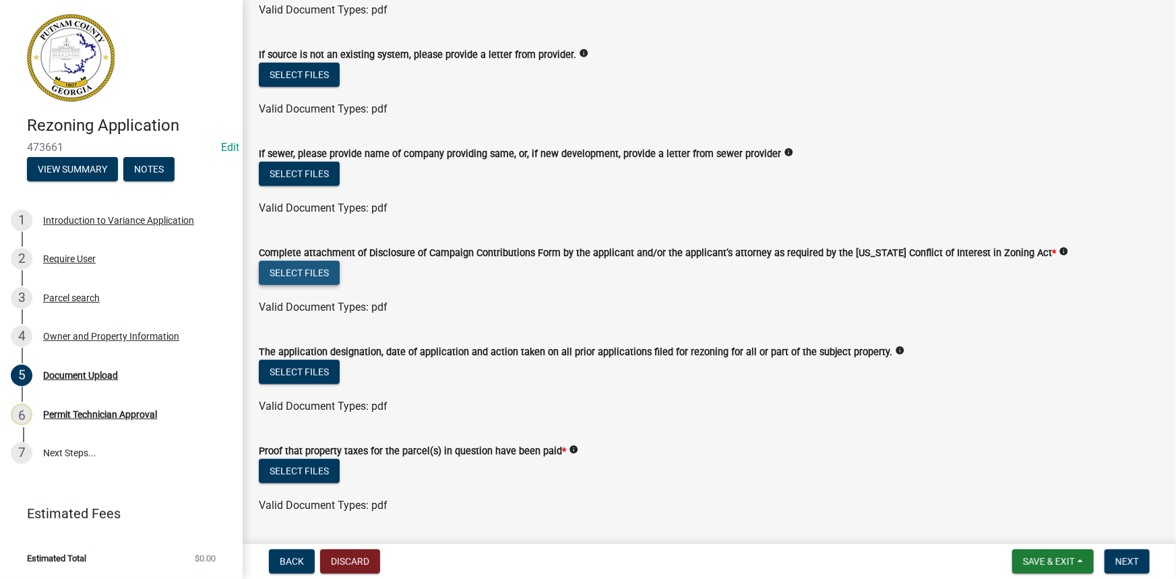
click at [297, 279] on button "Select files" at bounding box center [299, 273] width 81 height 24
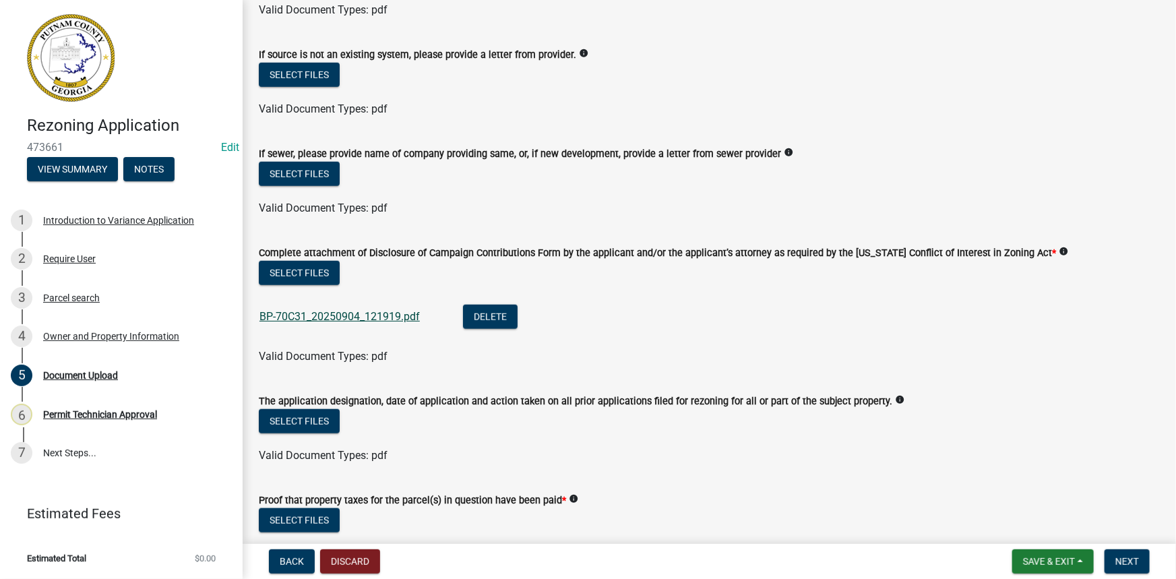
click at [372, 316] on link "BP-70C31_20250904_121919.pdf" at bounding box center [339, 316] width 160 height 13
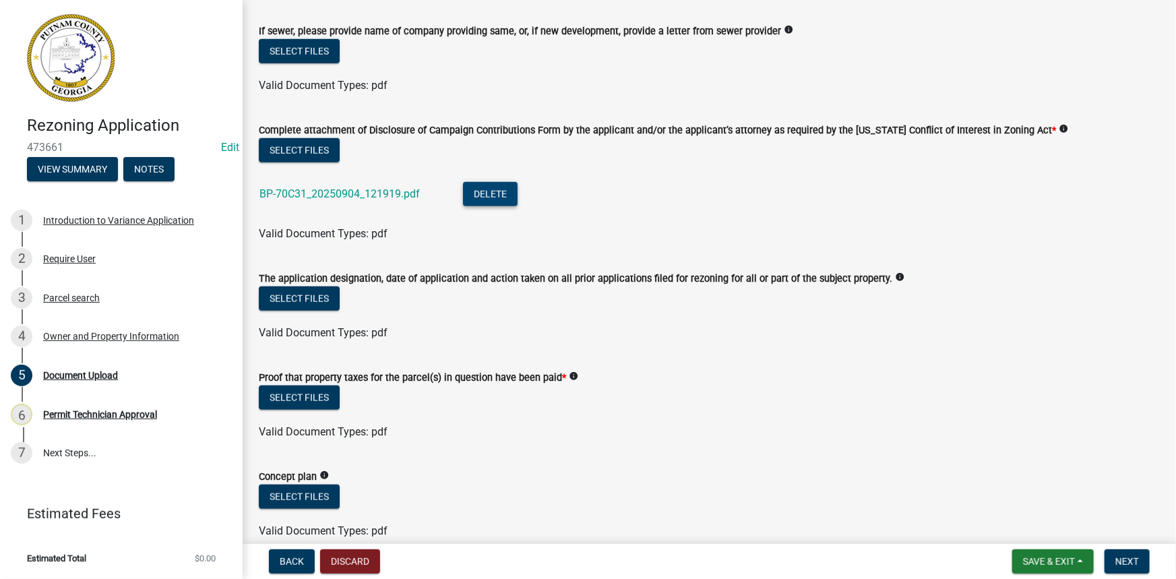
scroll to position [674, 0]
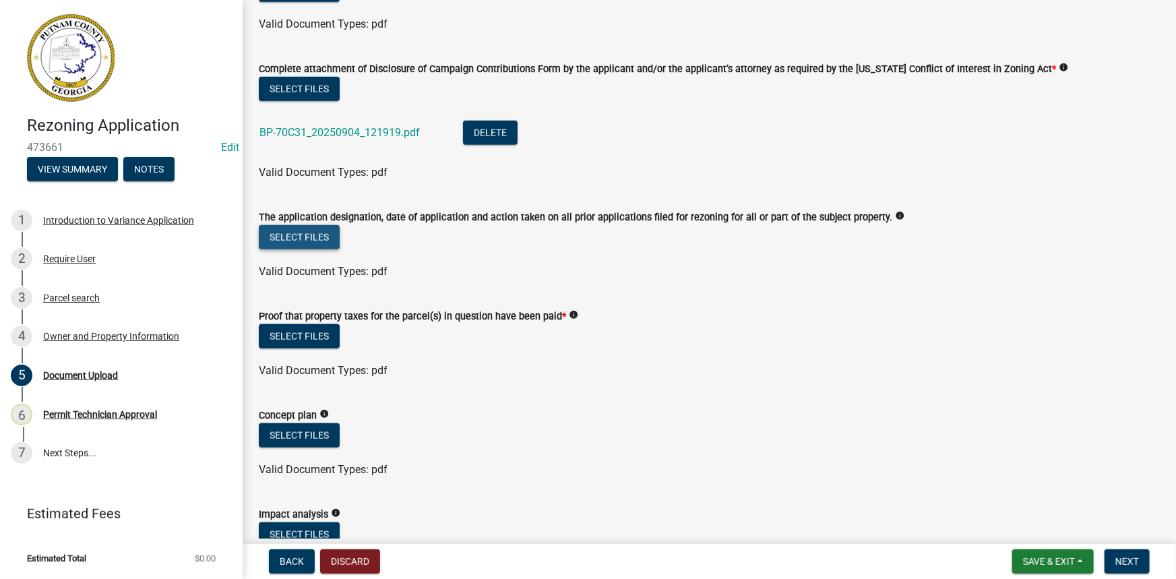
click at [323, 237] on button "Select files" at bounding box center [299, 237] width 81 height 24
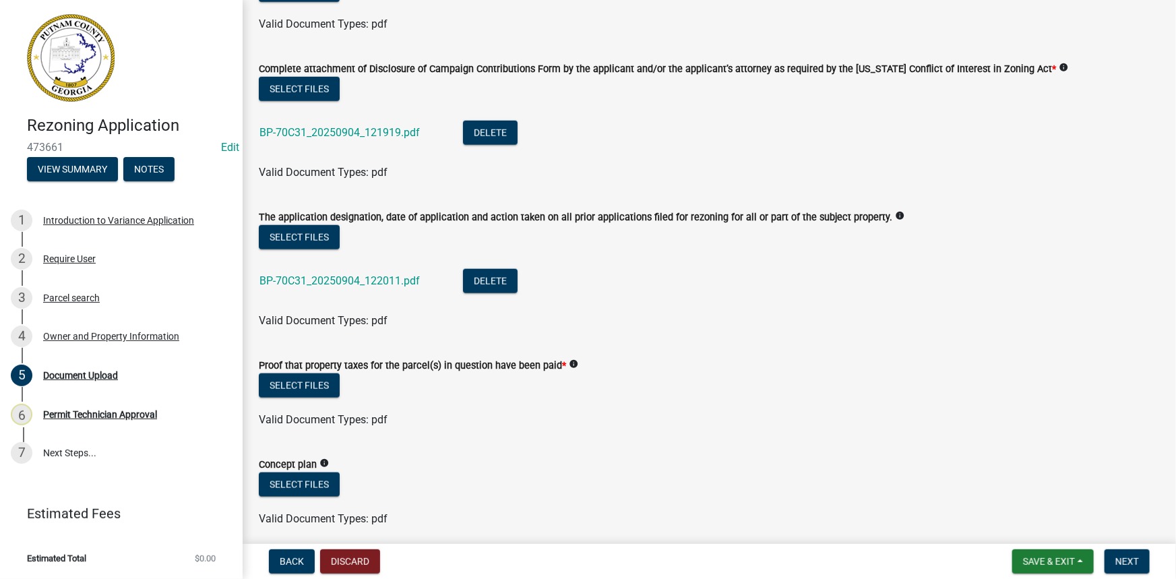
click at [350, 270] on div "BP-70C31_20250904_122011.pdf" at bounding box center [350, 283] width 182 height 28
click at [348, 286] on link "BP-70C31_20250904_122011.pdf" at bounding box center [339, 280] width 160 height 13
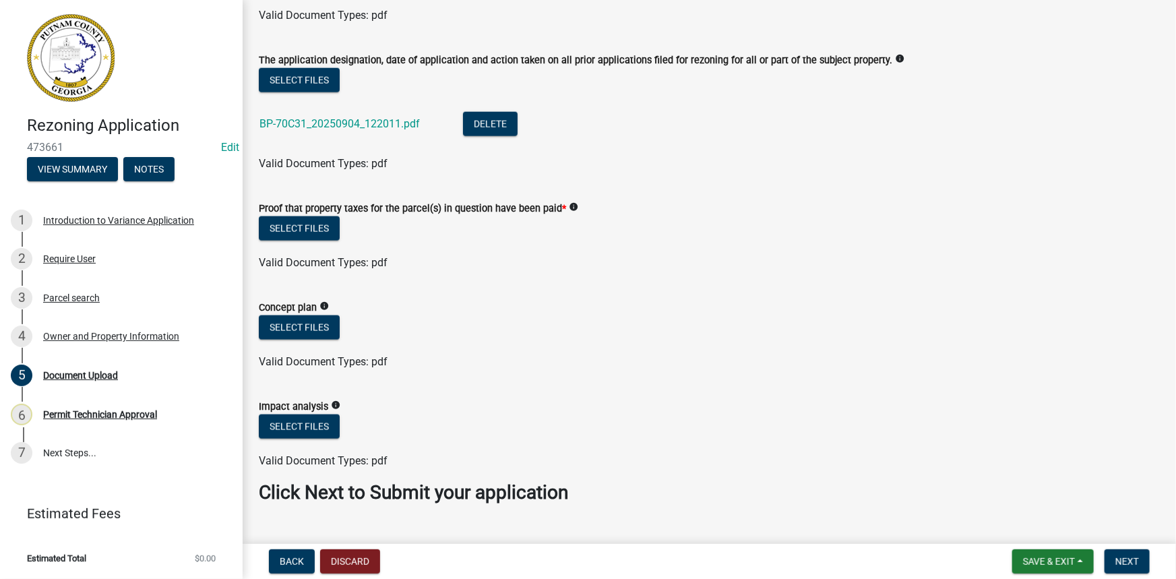
scroll to position [857, 0]
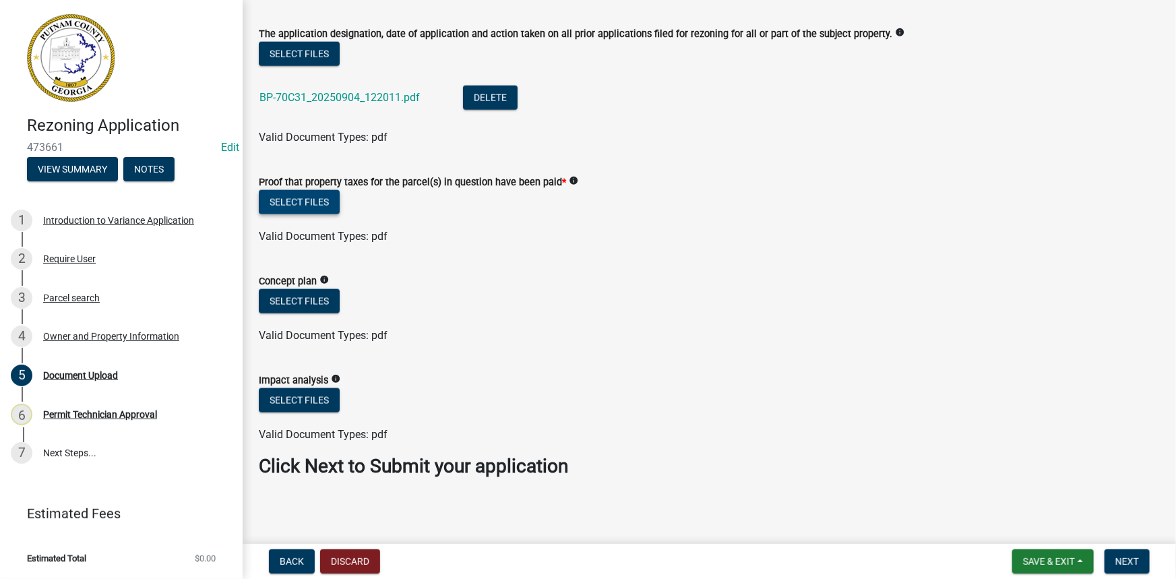
click at [330, 203] on button "Select files" at bounding box center [299, 202] width 81 height 24
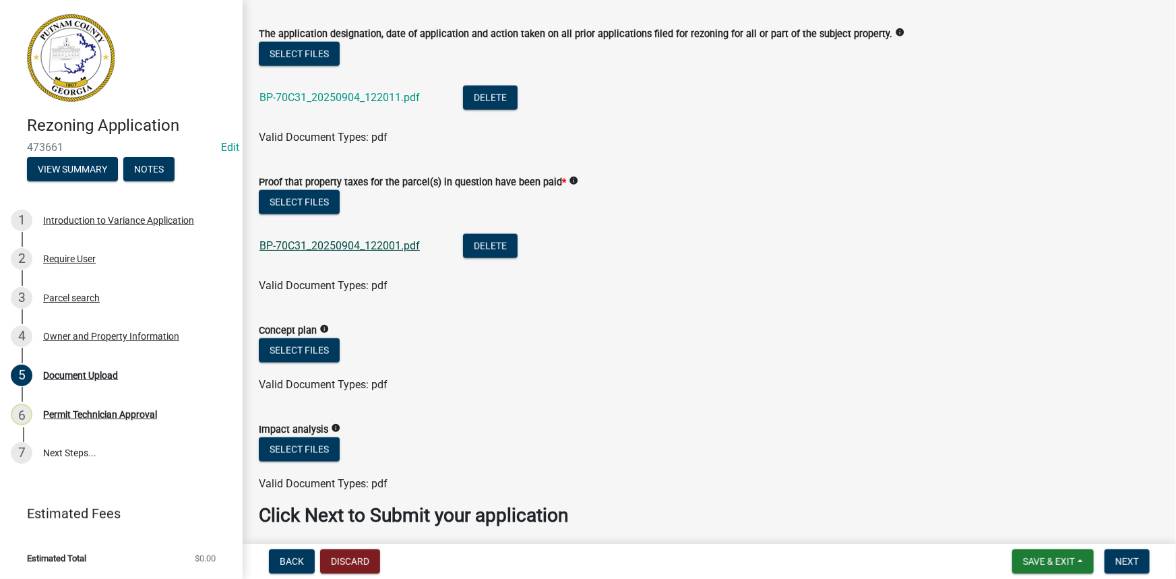
click at [355, 249] on link "BP-70C31_20250904_122001.pdf" at bounding box center [339, 245] width 160 height 13
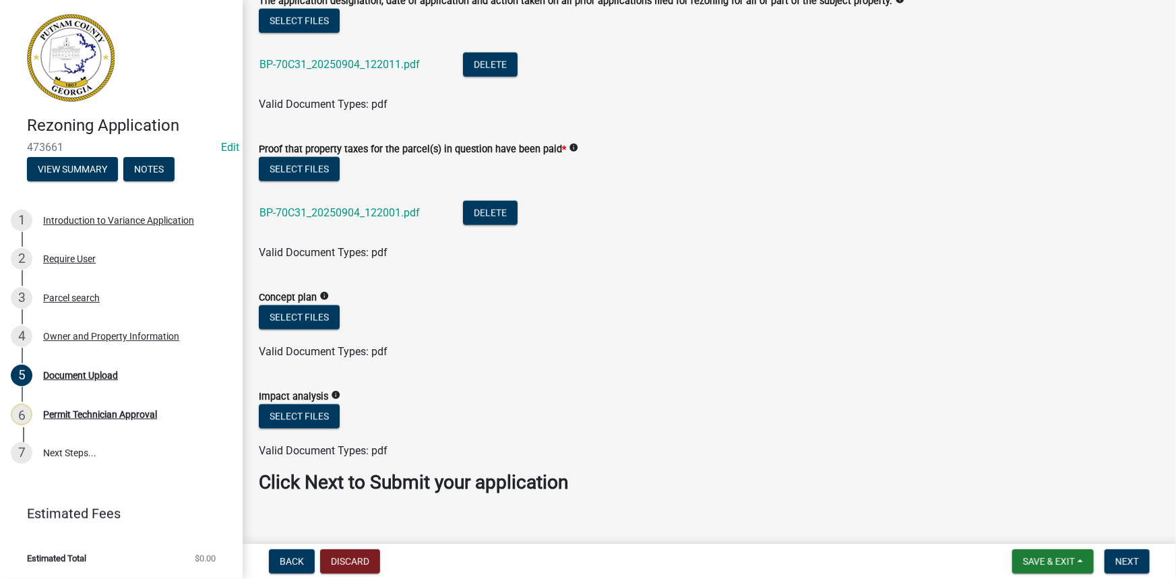
scroll to position [909, 0]
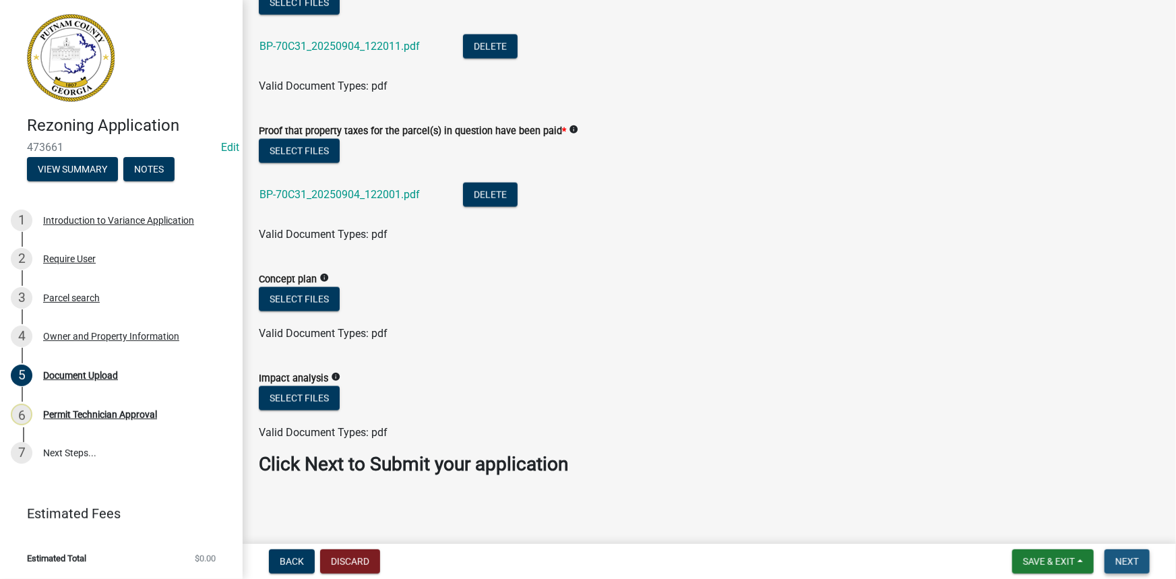
click at [1125, 556] on span "Next" at bounding box center [1127, 561] width 24 height 11
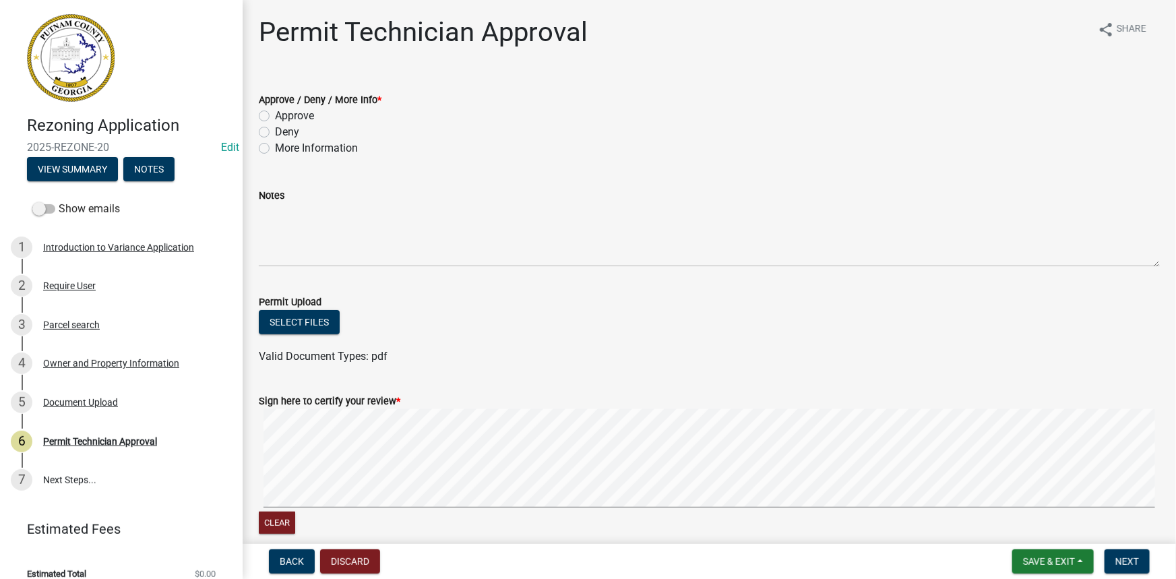
click at [291, 114] on label "Approve" at bounding box center [294, 116] width 39 height 16
click at [284, 114] on input "Approve" at bounding box center [279, 112] width 9 height 9
radio input "true"
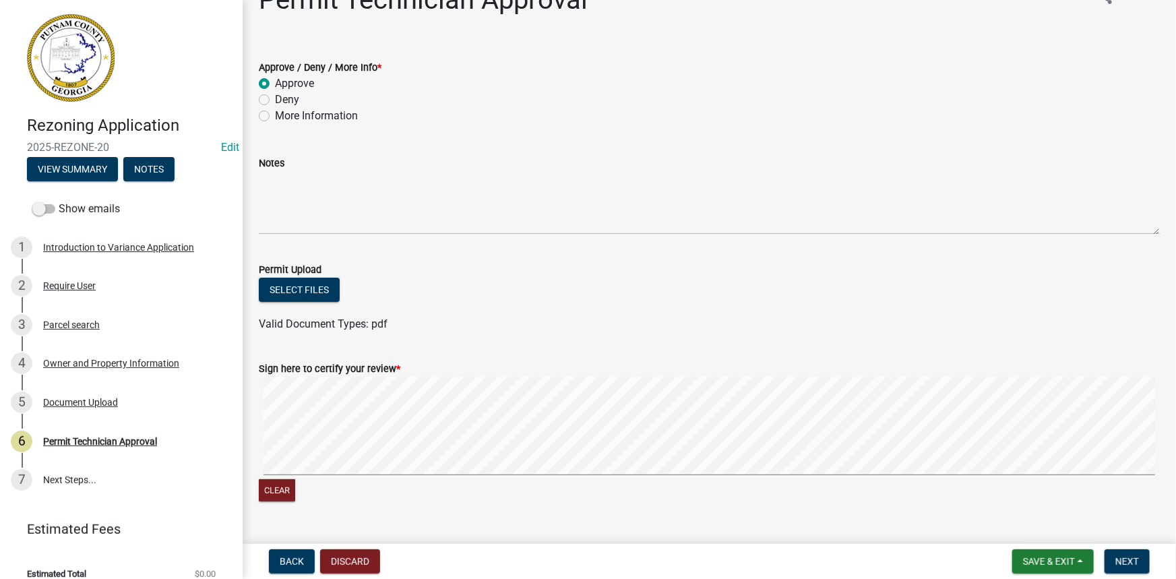
scroll to position [61, 0]
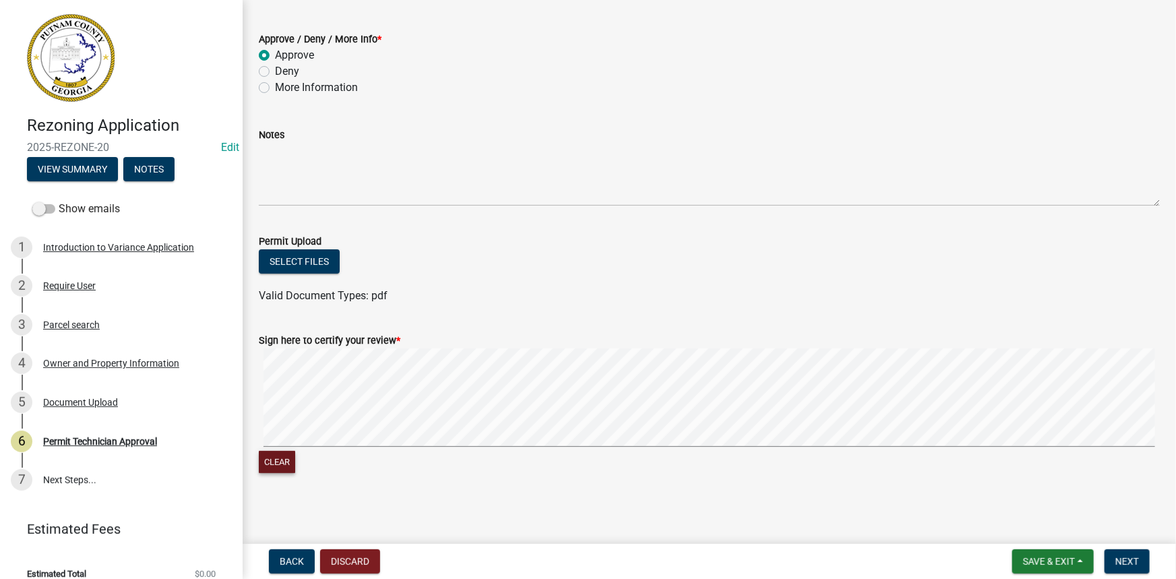
click at [274, 464] on button "Clear" at bounding box center [277, 462] width 36 height 22
click at [262, 463] on button "Clear" at bounding box center [277, 462] width 36 height 22
click at [274, 458] on button "Clear" at bounding box center [277, 462] width 36 height 22
click at [1113, 569] on button "Next" at bounding box center [1127, 561] width 45 height 24
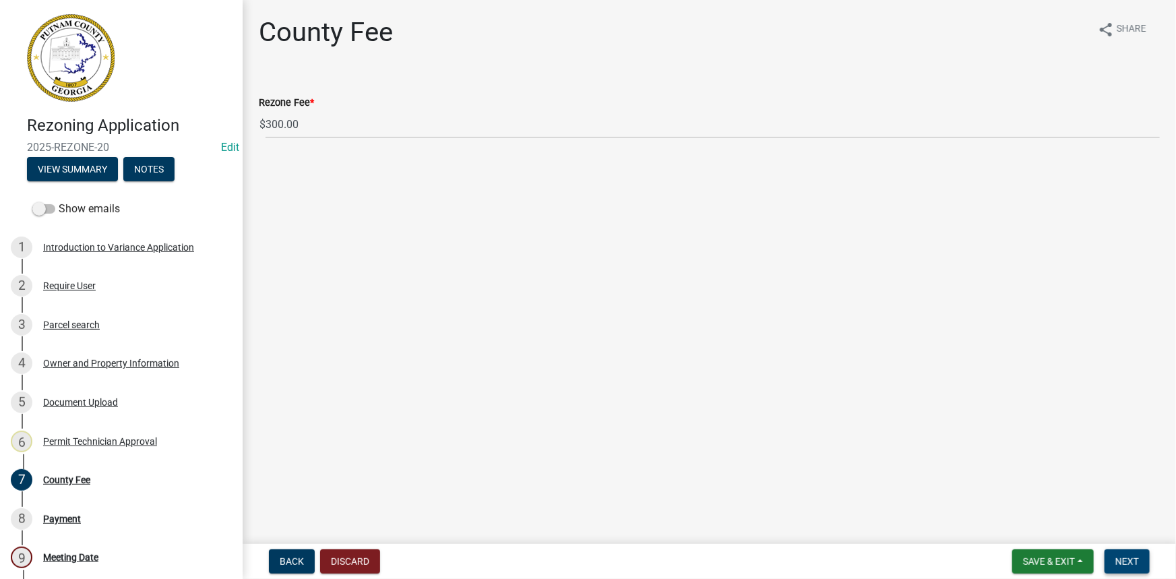
click at [1134, 568] on button "Next" at bounding box center [1127, 561] width 45 height 24
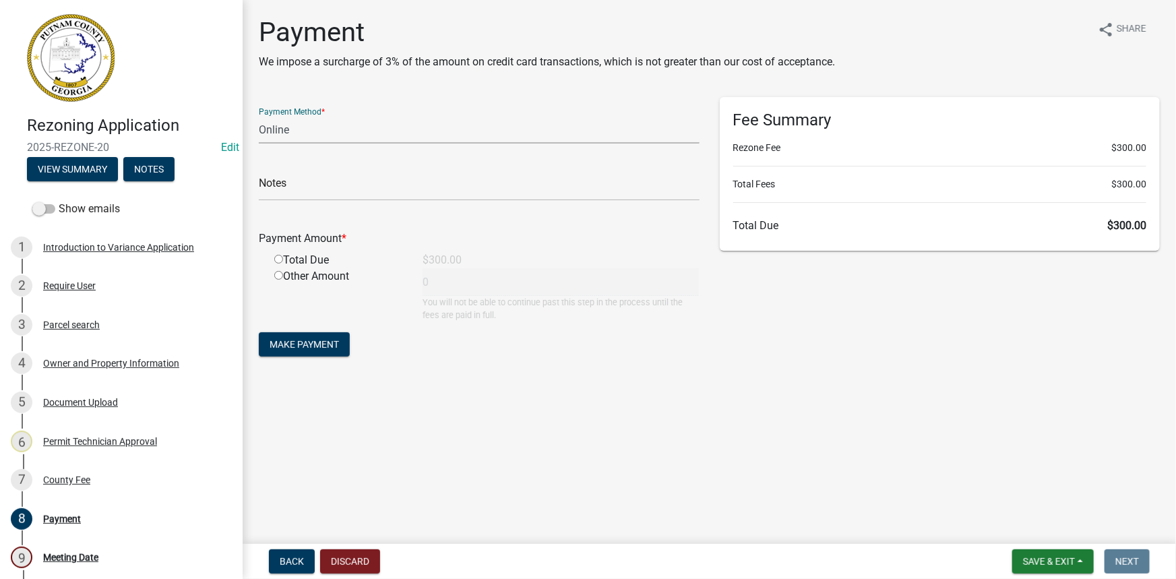
click at [355, 140] on select "Credit Card POS Check Cash Online" at bounding box center [479, 130] width 441 height 28
select select "1: 0"
click at [259, 116] on select "Credit Card POS Check Cash Online" at bounding box center [479, 130] width 441 height 28
click at [330, 192] on input "text" at bounding box center [479, 187] width 441 height 28
type input "1205"
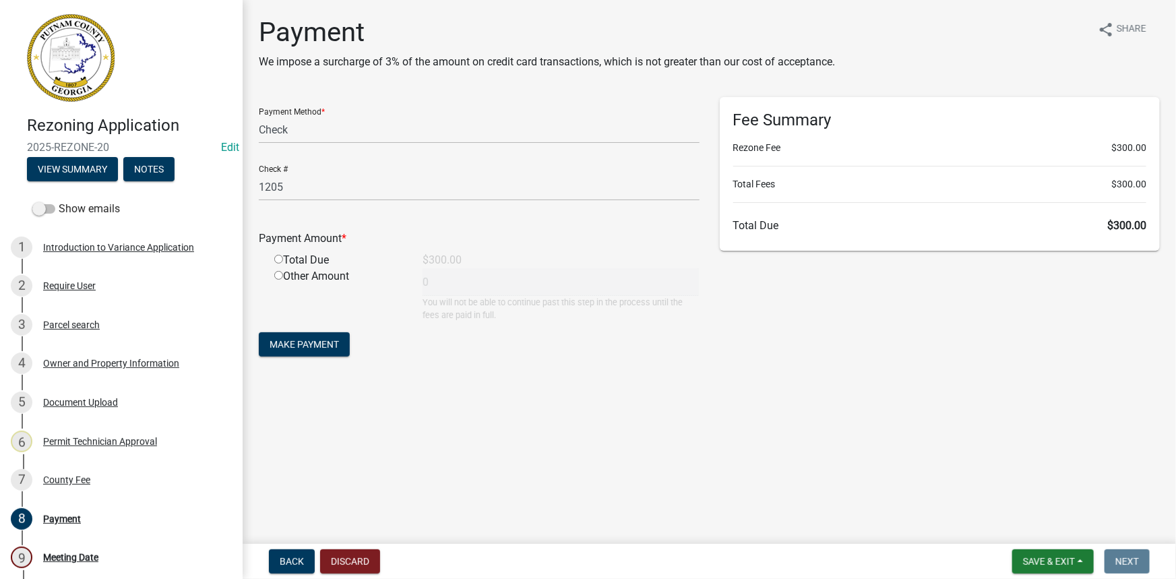
click at [278, 260] on input "radio" at bounding box center [278, 259] width 9 height 9
radio input "true"
type input "300"
click at [297, 341] on span "Make Payment" at bounding box center [304, 344] width 69 height 11
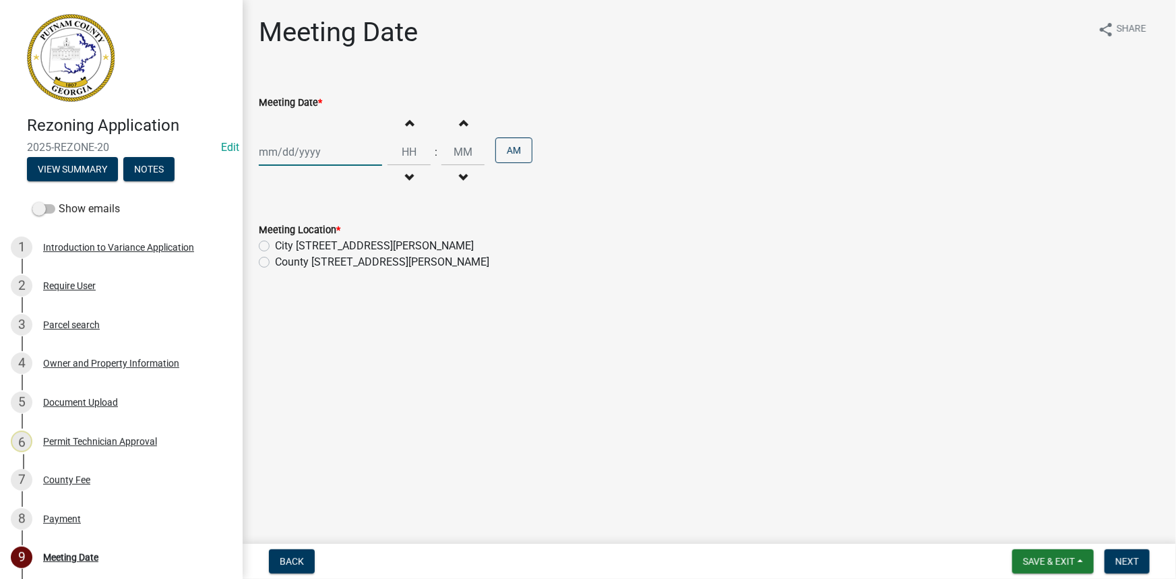
click at [307, 152] on div at bounding box center [320, 152] width 123 height 28
select select "9"
select select "2025"
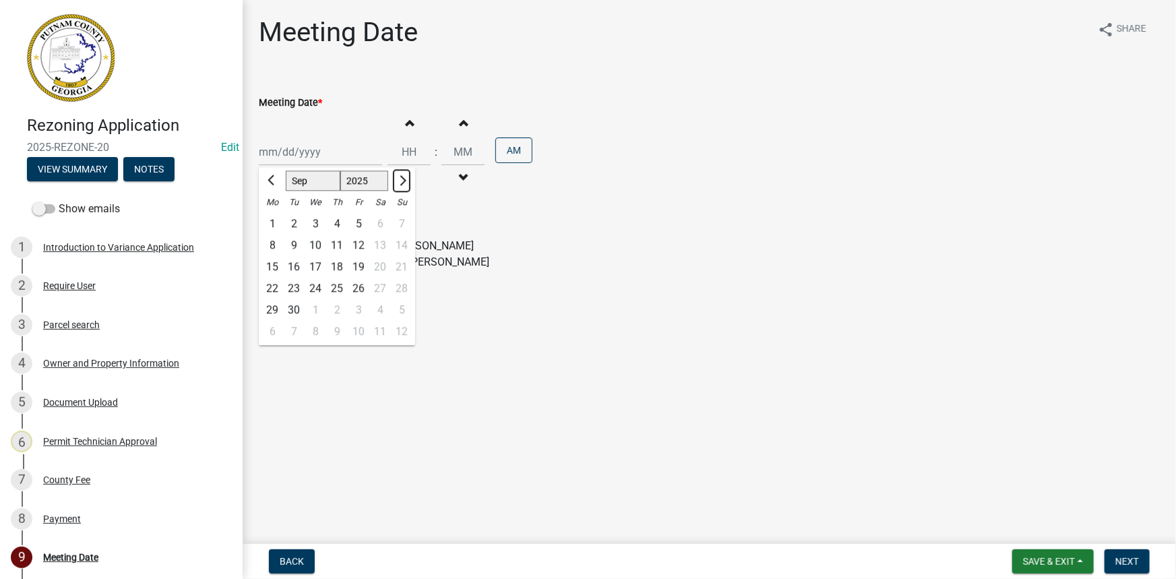
click at [408, 177] on button "Next month" at bounding box center [402, 181] width 16 height 22
click at [406, 179] on button "Next month" at bounding box center [402, 181] width 16 height 22
select select "11"
click at [339, 247] on div "6" at bounding box center [337, 246] width 22 height 22
type input "11/06/2025"
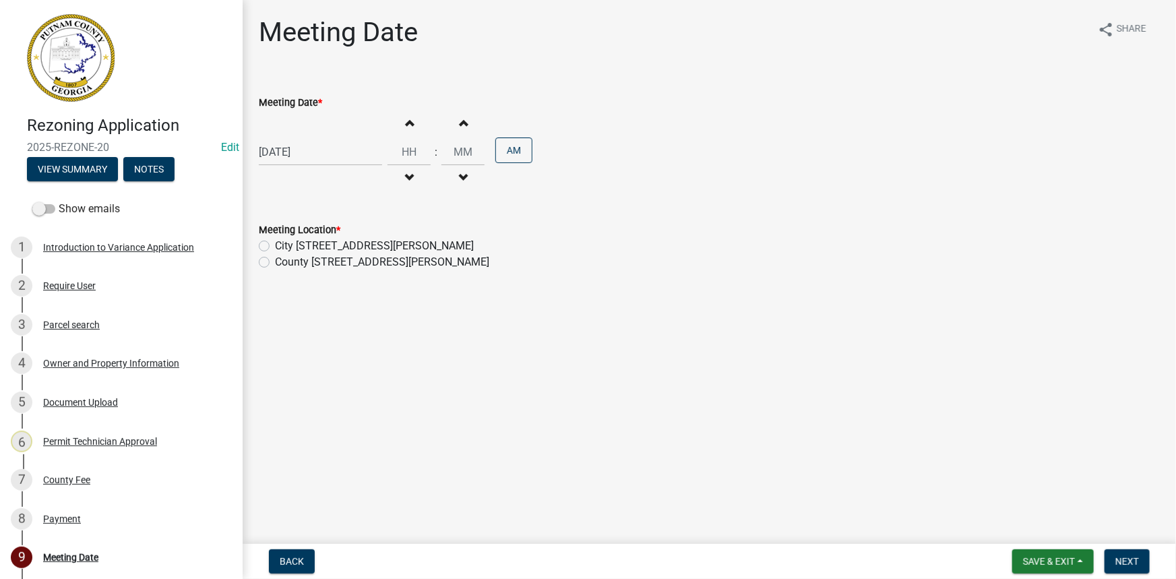
click at [339, 261] on label "County 117 Putnam Dr" at bounding box center [382, 262] width 214 height 16
click at [284, 261] on input "County 117 Putnam Dr" at bounding box center [279, 258] width 9 height 9
radio input "true"
click at [1126, 555] on button "Next" at bounding box center [1127, 561] width 45 height 24
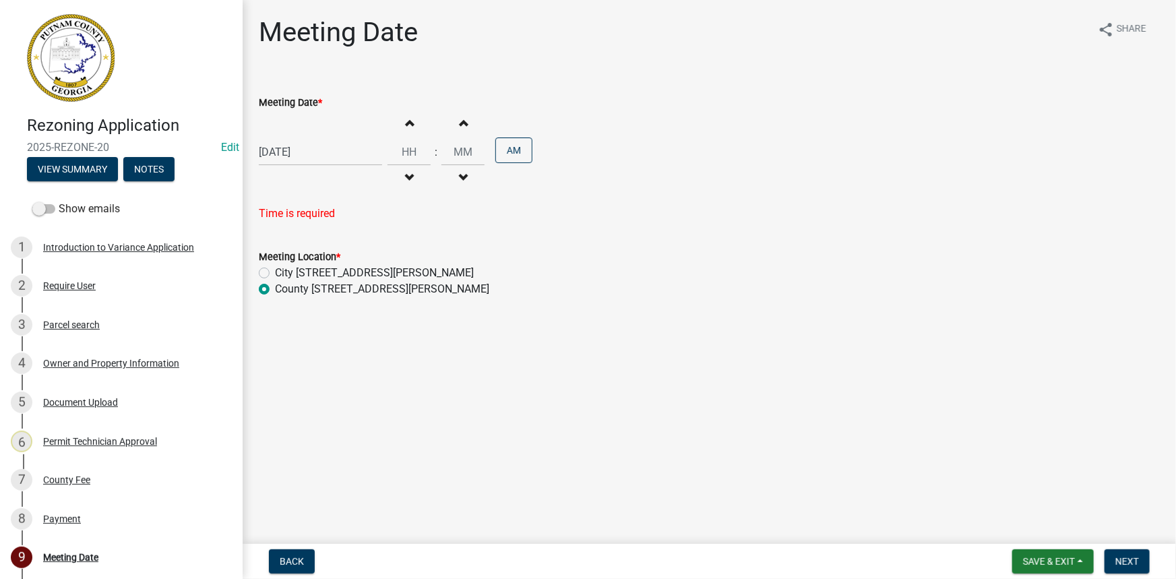
click at [403, 171] on button "Decrement hours" at bounding box center [409, 178] width 28 height 24
type input "11"
type input "00"
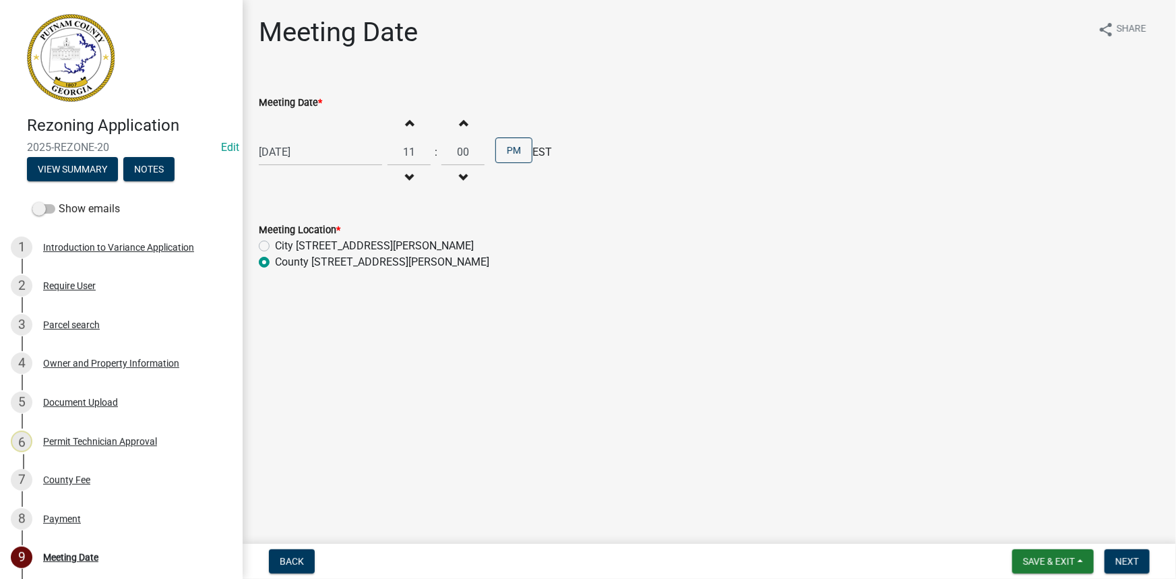
click at [406, 173] on span "button" at bounding box center [409, 178] width 7 height 11
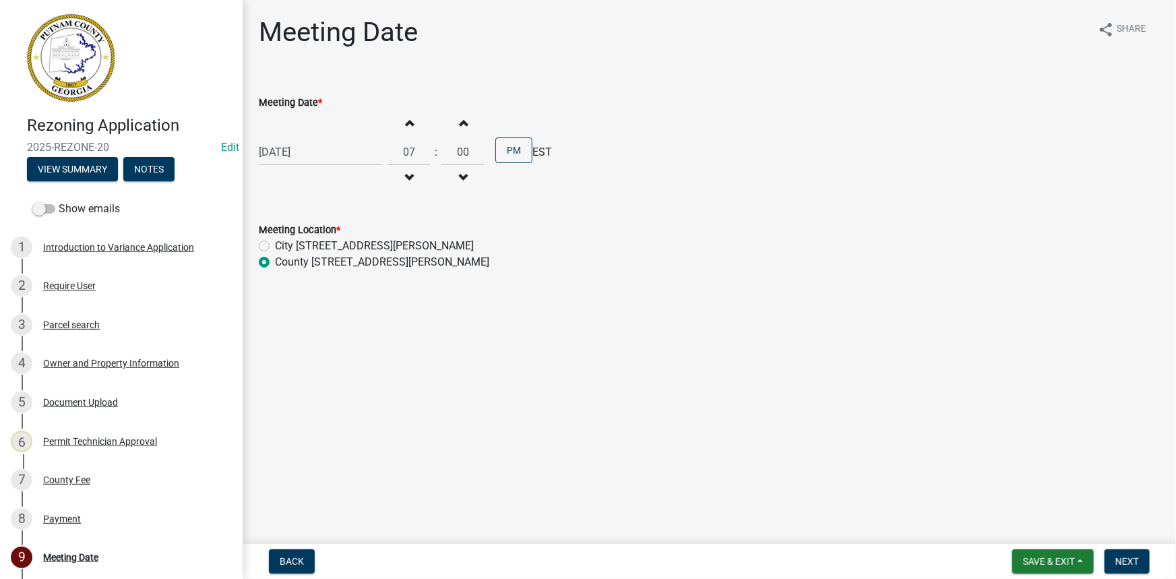
type input "06"
click at [465, 149] on input "00" at bounding box center [462, 152] width 43 height 28
type input "30"
click at [1099, 561] on form "Save & Exit Save Save & Exit Next" at bounding box center [1081, 561] width 148 height 24
click at [1112, 563] on button "Next" at bounding box center [1127, 561] width 45 height 24
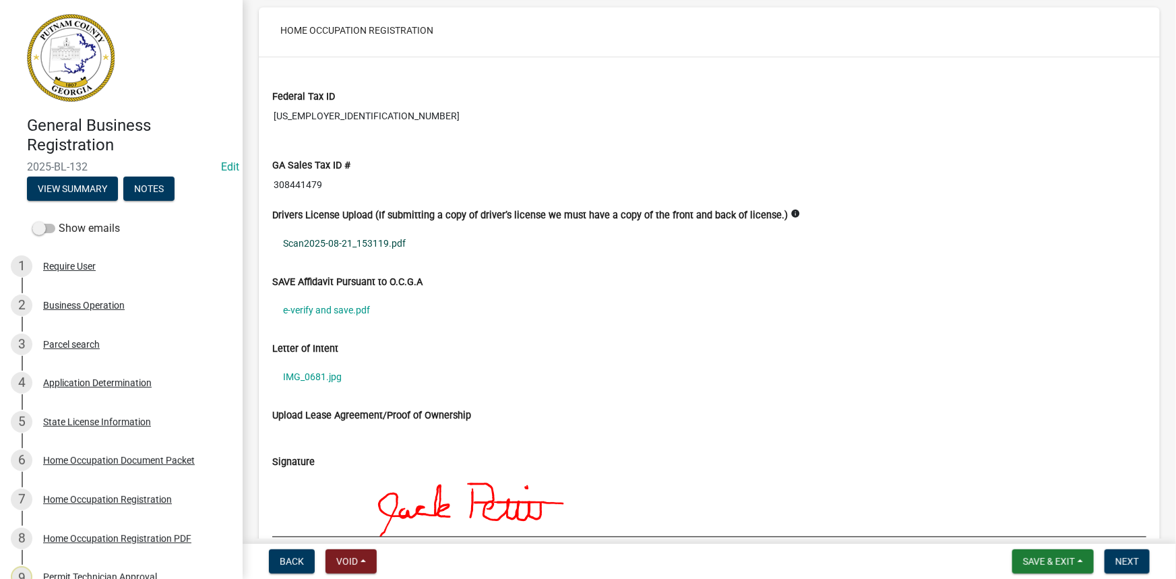
scroll to position [2696, 0]
click at [351, 231] on link "Scan2025-08-21_153119.pdf" at bounding box center [709, 242] width 874 height 31
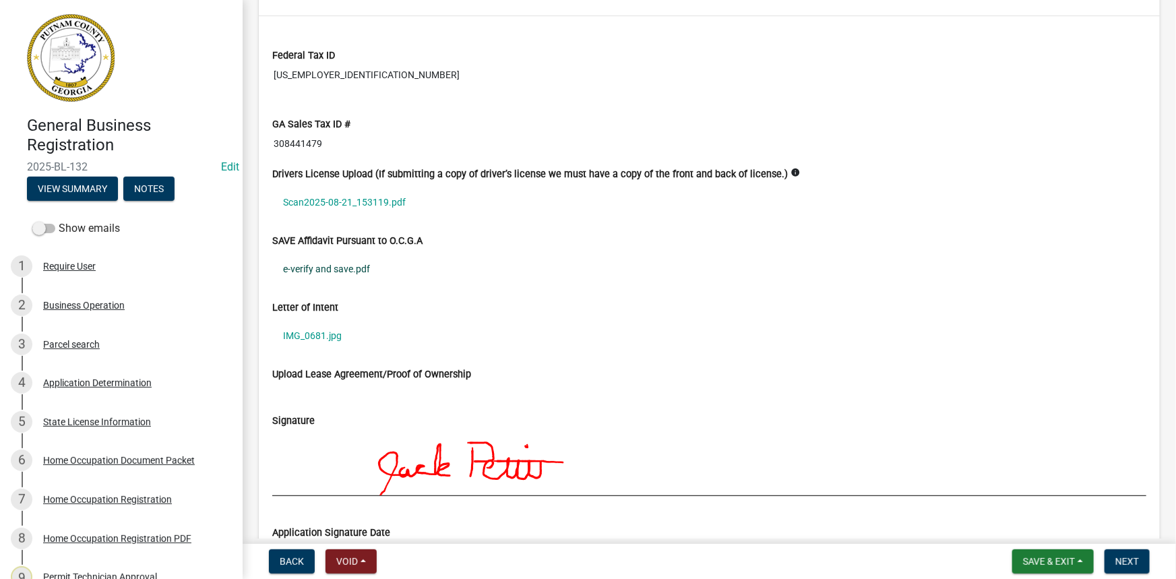
scroll to position [2757, 0]
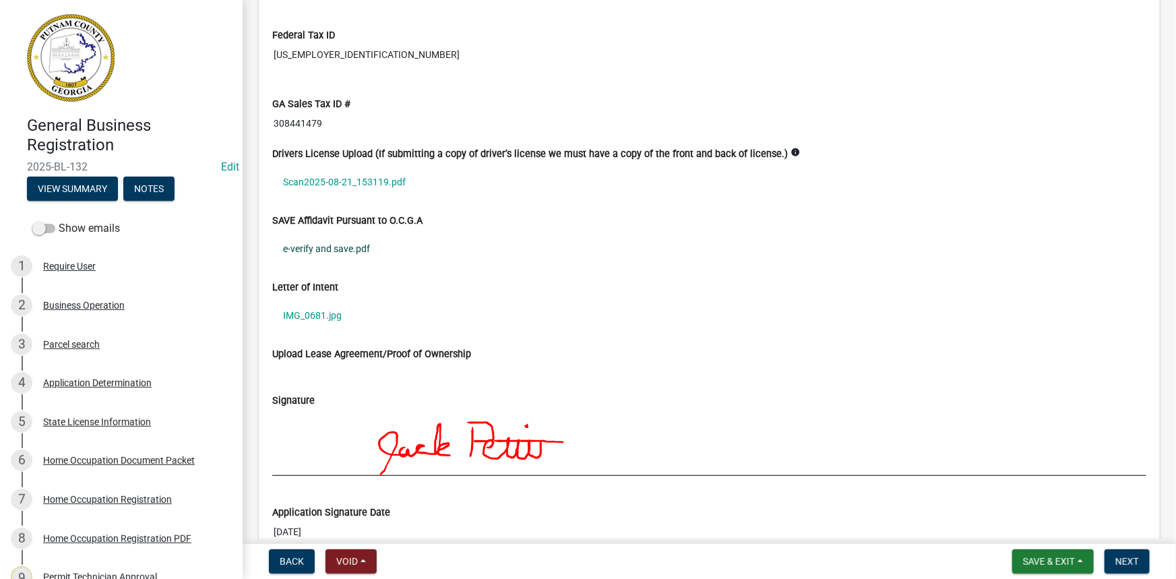
click at [357, 233] on link "e-verify and save.pdf" at bounding box center [709, 248] width 874 height 31
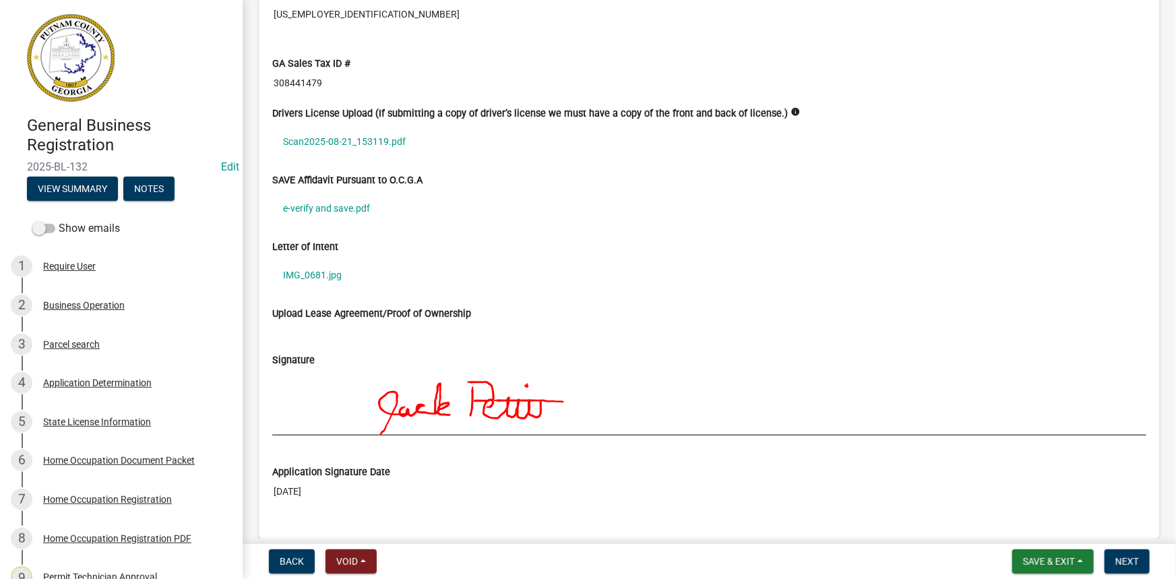
scroll to position [2818, 0]
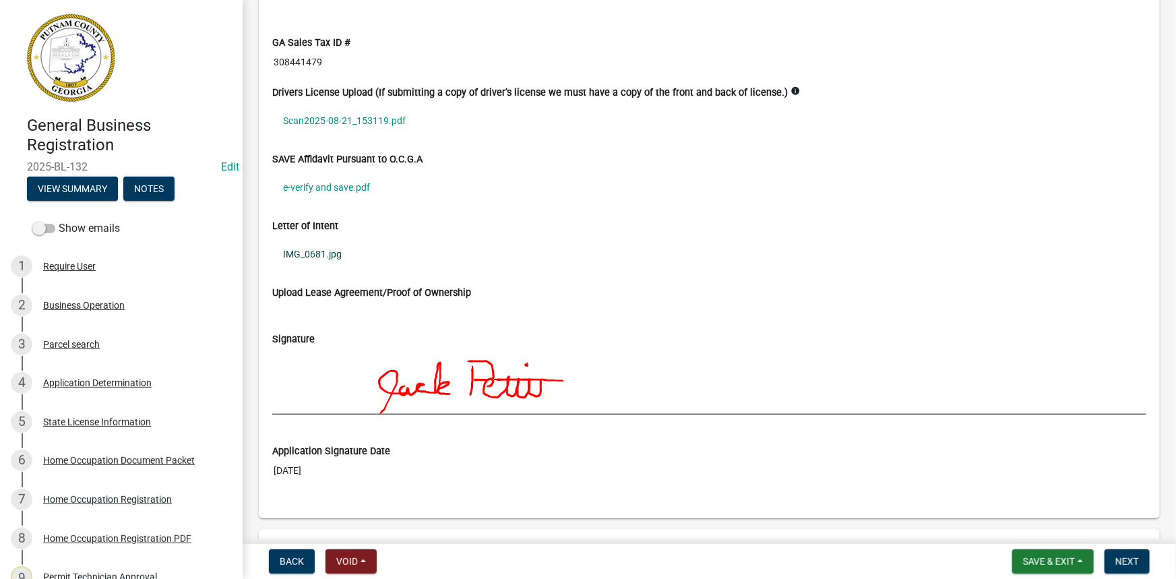
click at [323, 242] on link "IMG_0681.jpg" at bounding box center [709, 254] width 874 height 31
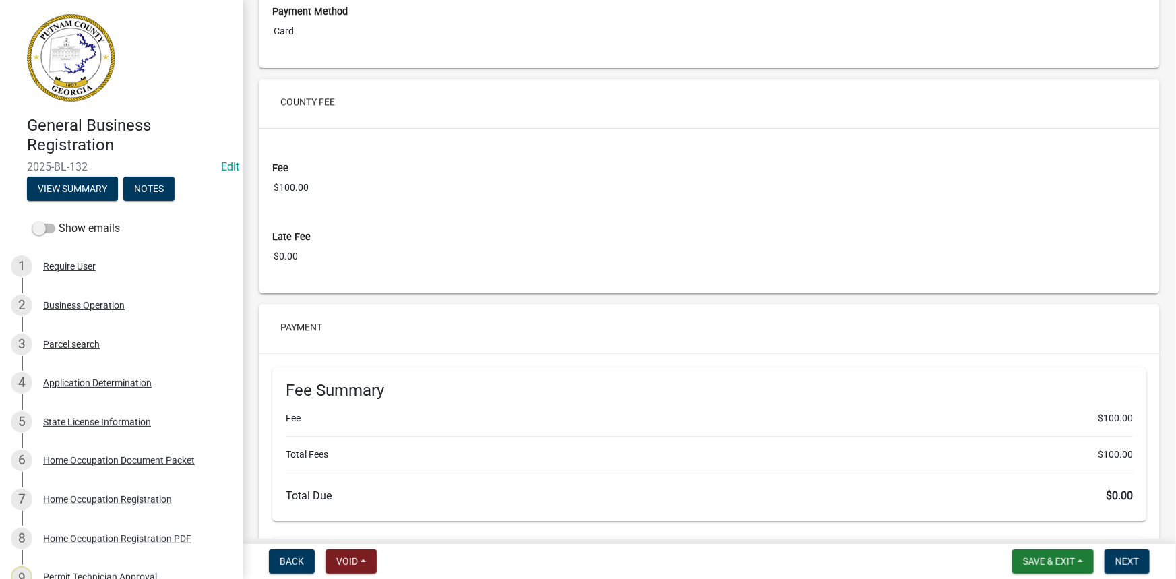
scroll to position [4289, 0]
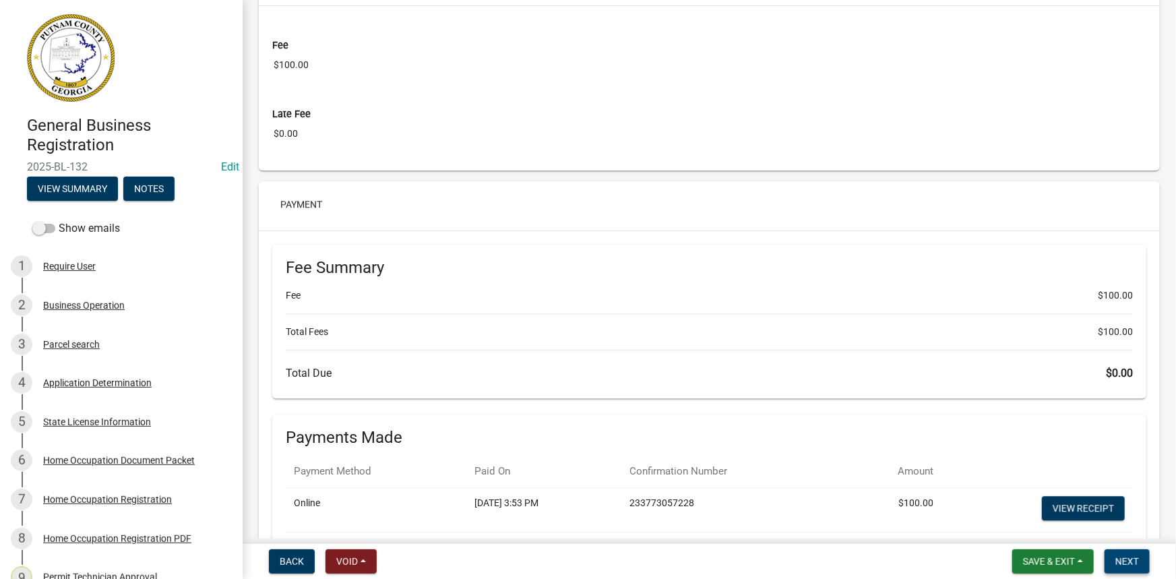
click at [1146, 559] on button "Next" at bounding box center [1127, 561] width 45 height 24
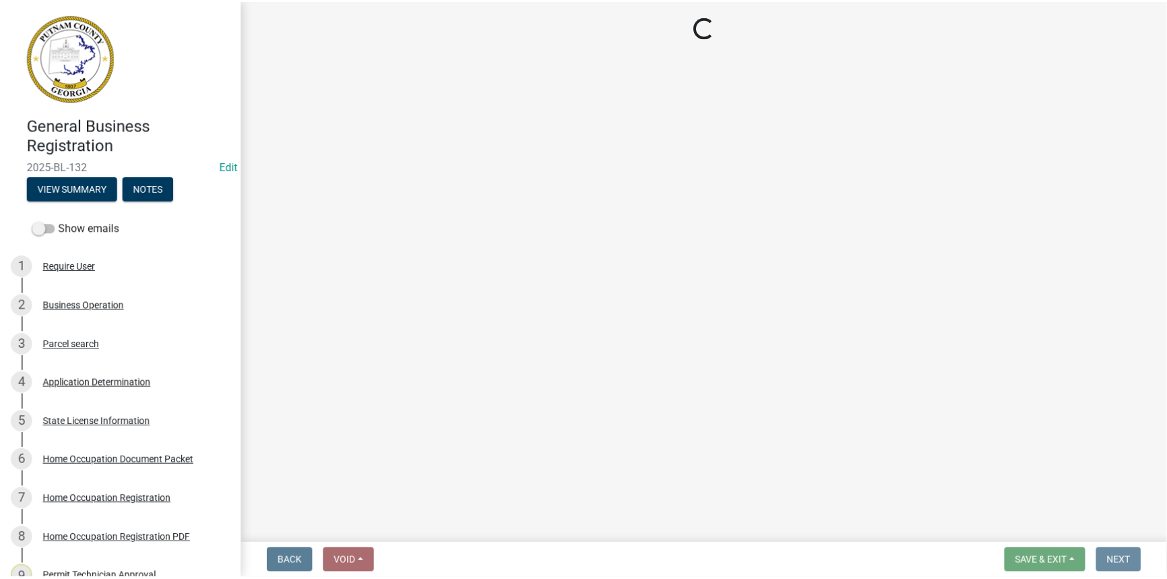
scroll to position [0, 0]
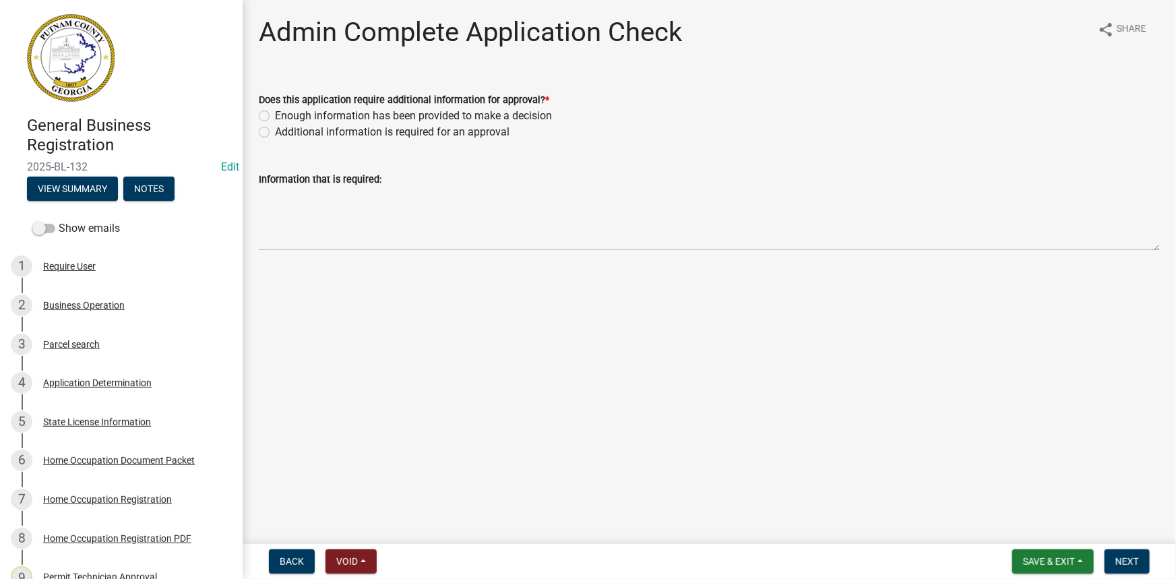
click at [327, 128] on label "Additional information is required for an approval" at bounding box center [392, 132] width 235 height 16
click at [284, 128] on input "Additional information is required for an approval" at bounding box center [279, 128] width 9 height 9
radio input "true"
click at [327, 120] on label "Enough information has been provided to make a decision" at bounding box center [413, 116] width 277 height 16
click at [284, 117] on input "Enough information has been provided to make a decision" at bounding box center [279, 112] width 9 height 9
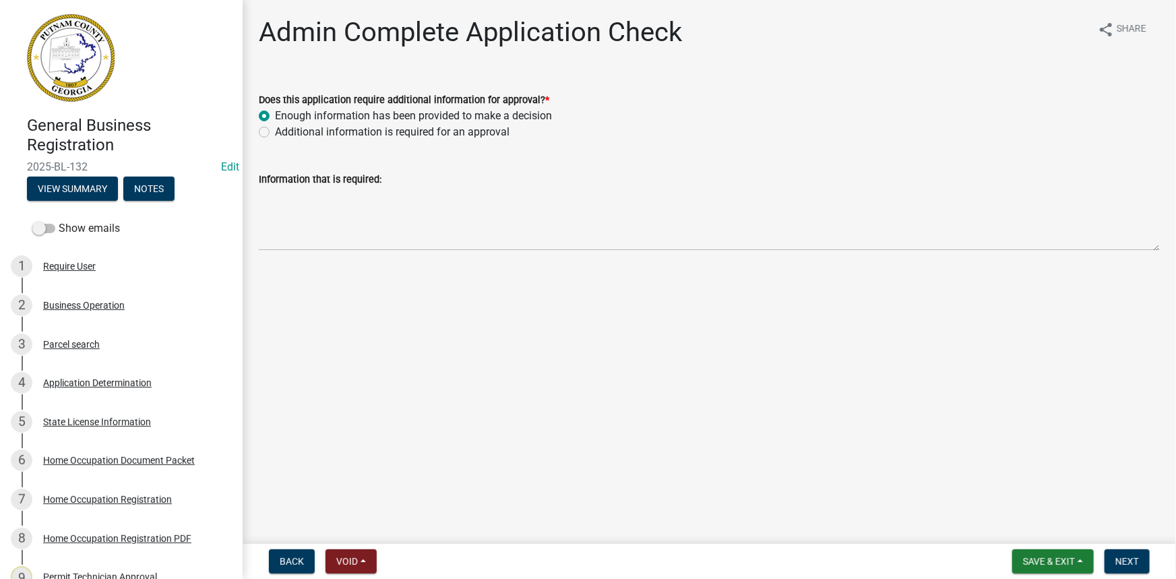
radio input "true"
click at [1136, 567] on span "Next" at bounding box center [1127, 561] width 24 height 11
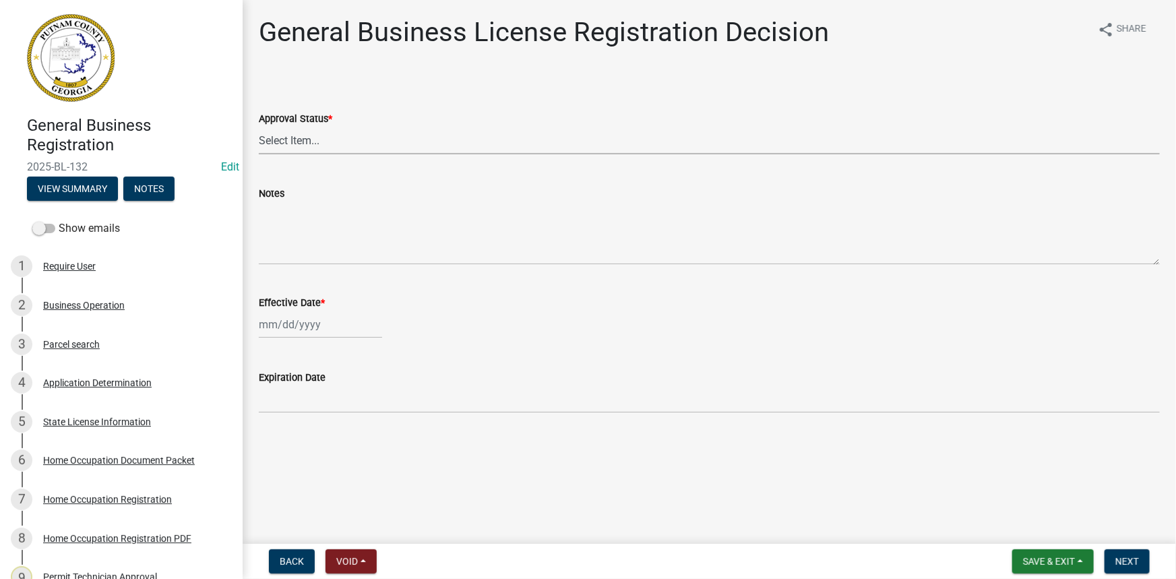
click at [378, 148] on select "Select Item... Approved Denied" at bounding box center [709, 141] width 901 height 28
click at [259, 127] on select "Select Item... Approved Denied" at bounding box center [709, 141] width 901 height 28
select select "4b86b809-39dd-4c68-9f3d-fdb3e7050482"
click at [307, 324] on div at bounding box center [320, 325] width 123 height 28
select select "9"
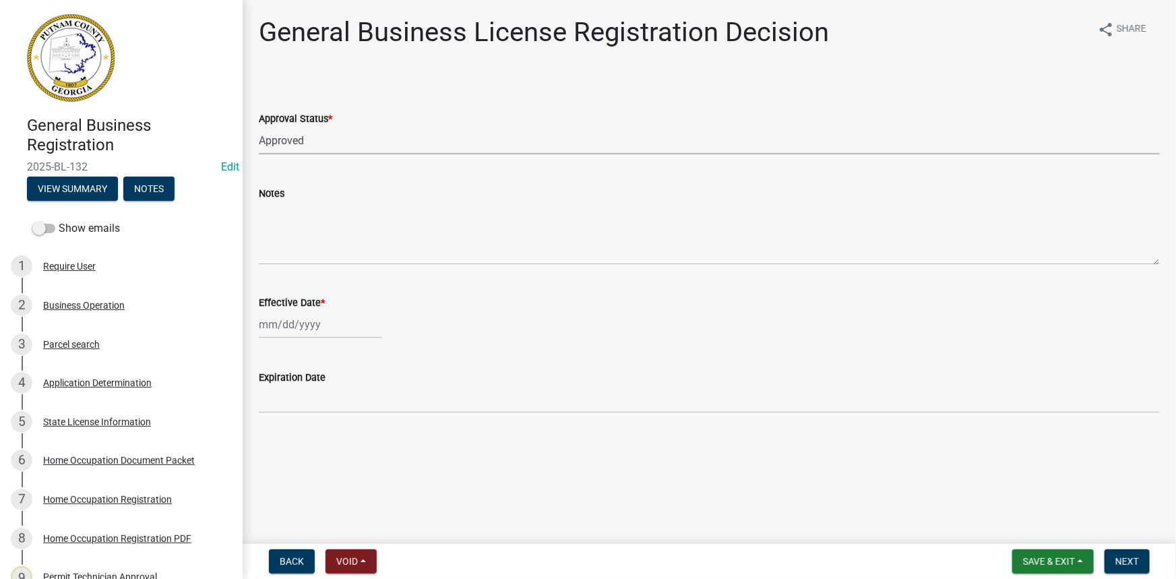
select select "2025"
click at [340, 398] on div "4" at bounding box center [337, 397] width 22 height 22
type input "[DATE]"
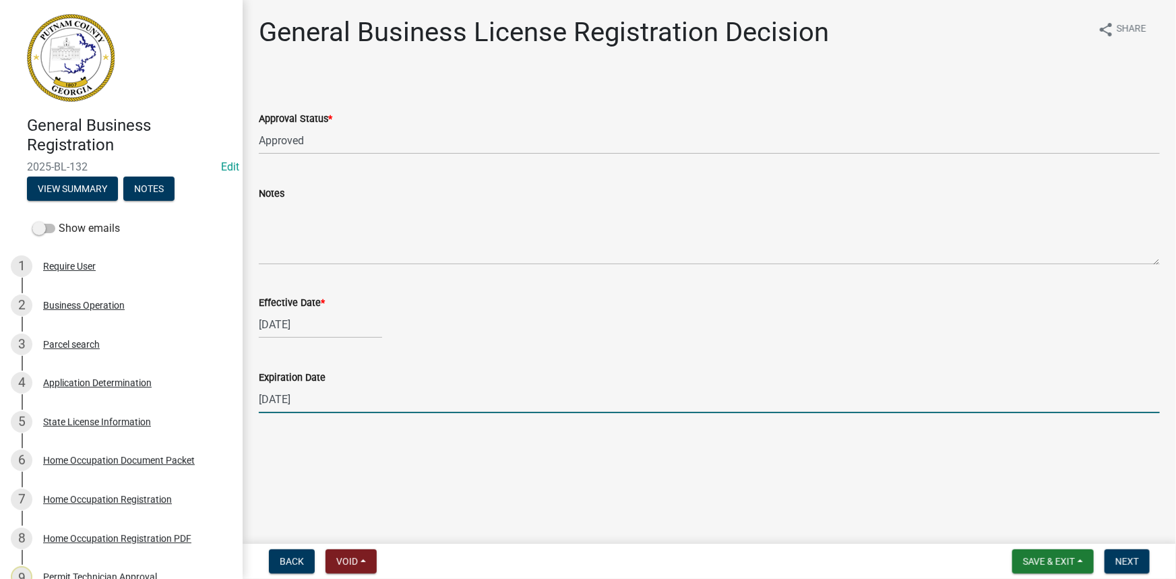
click at [357, 391] on input "[DATE]" at bounding box center [709, 400] width 901 height 28
click at [1132, 566] on span "Next" at bounding box center [1127, 561] width 24 height 11
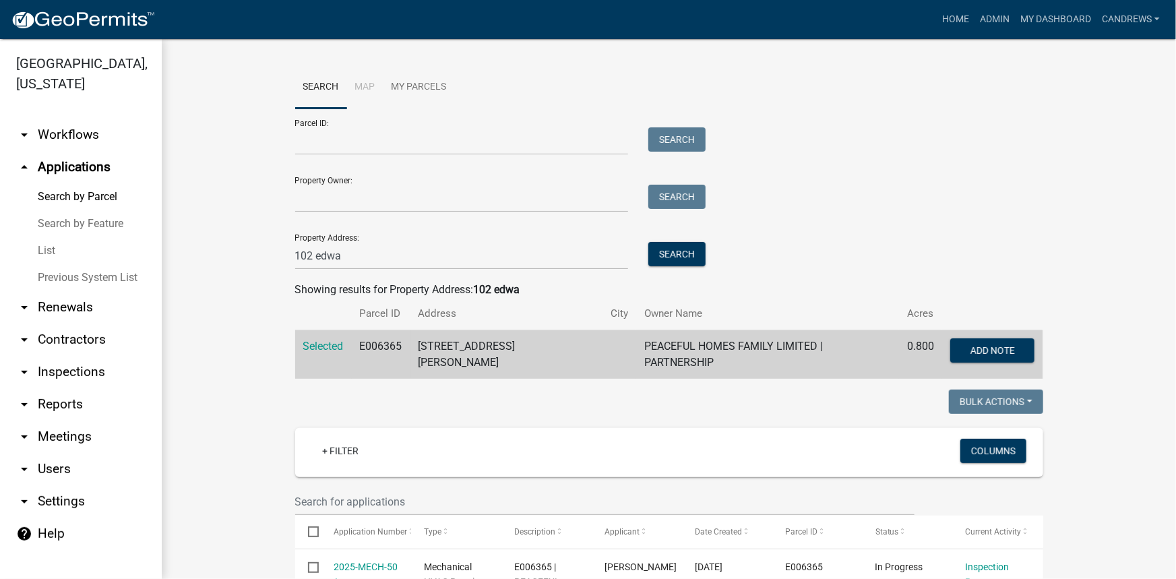
scroll to position [1281, 0]
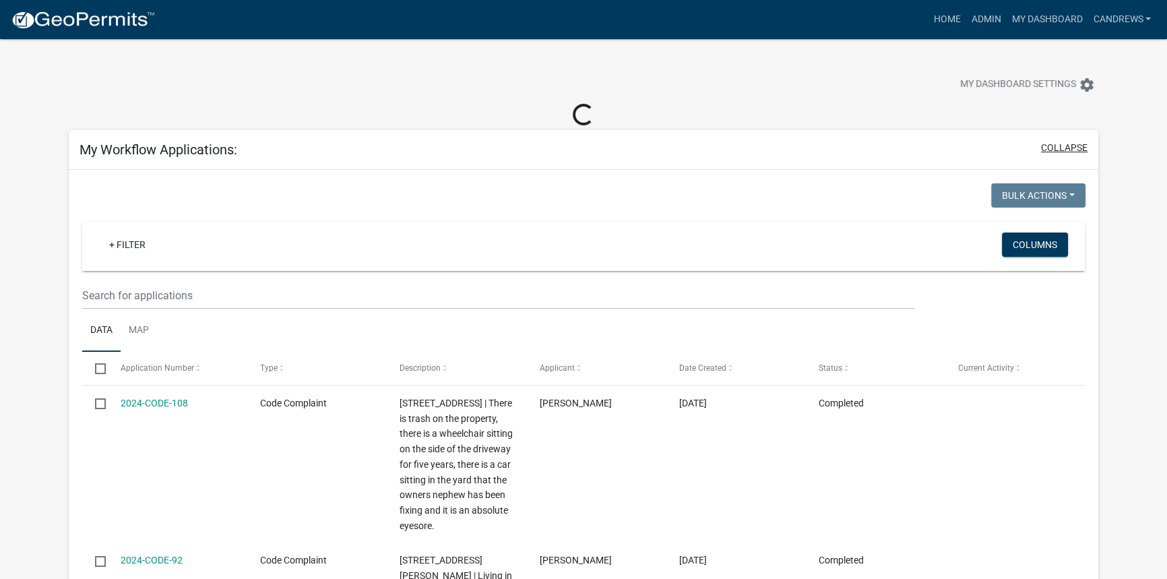
click at [1065, 150] on button "collapse" at bounding box center [1064, 148] width 47 height 14
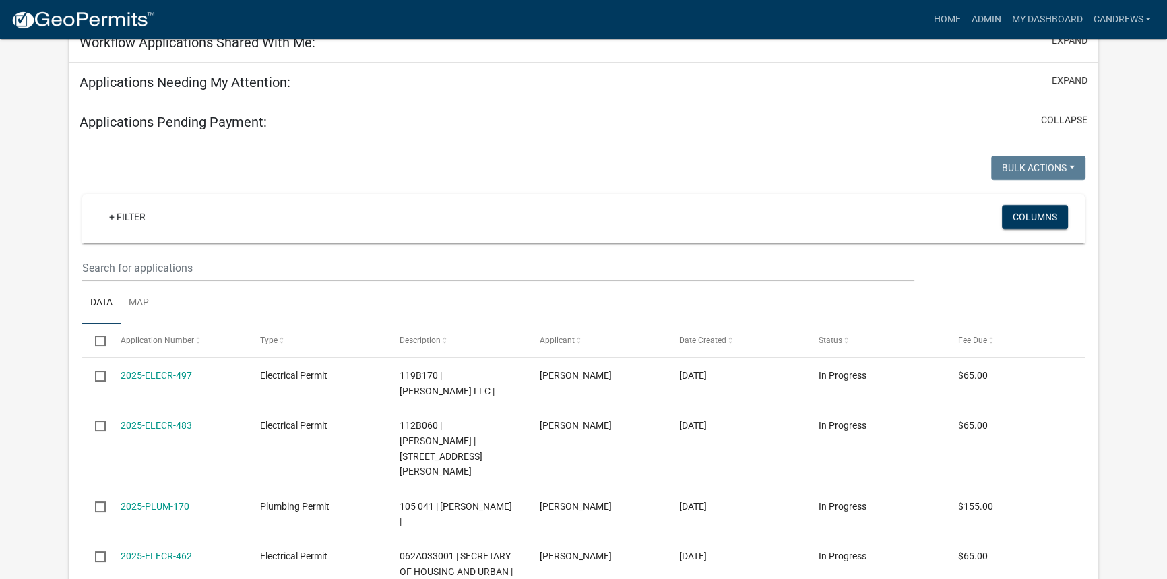
scroll to position [122, 0]
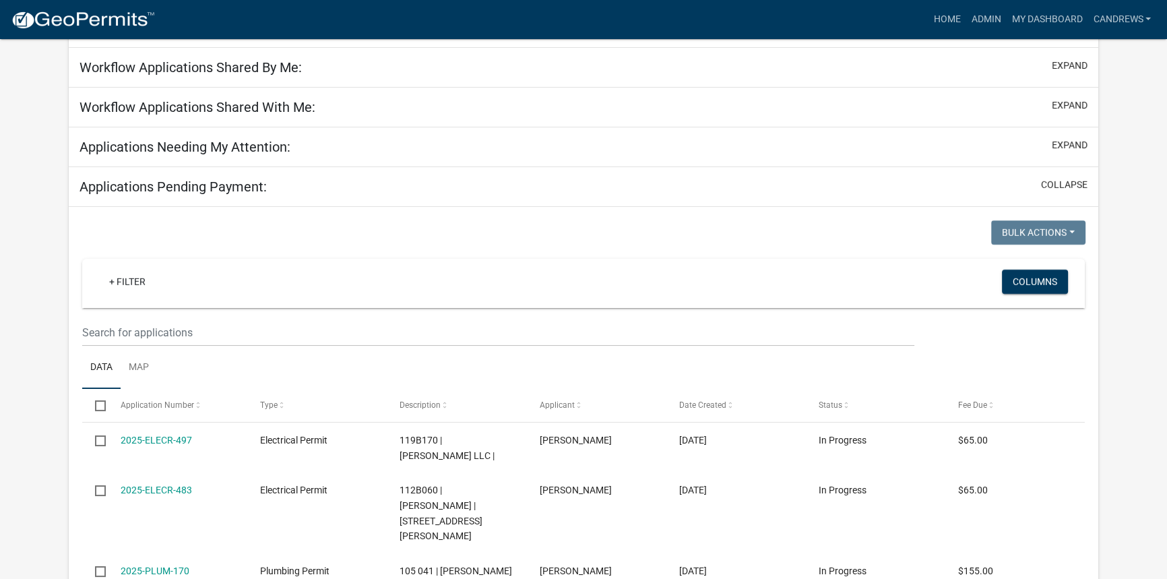
select select "2: 50"
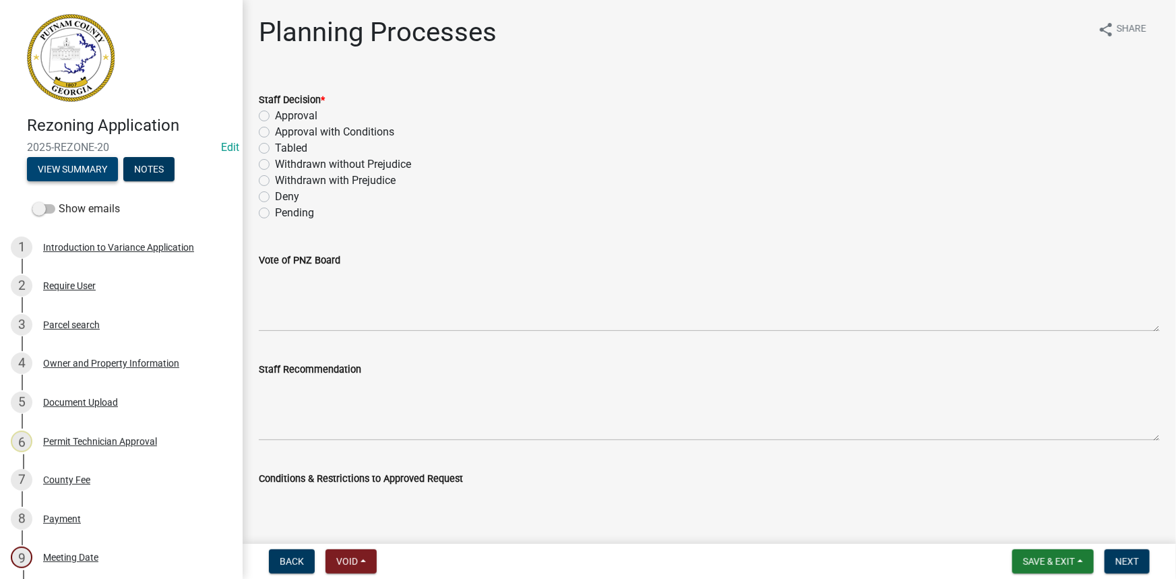
click at [105, 165] on button "View Summary" at bounding box center [72, 169] width 91 height 24
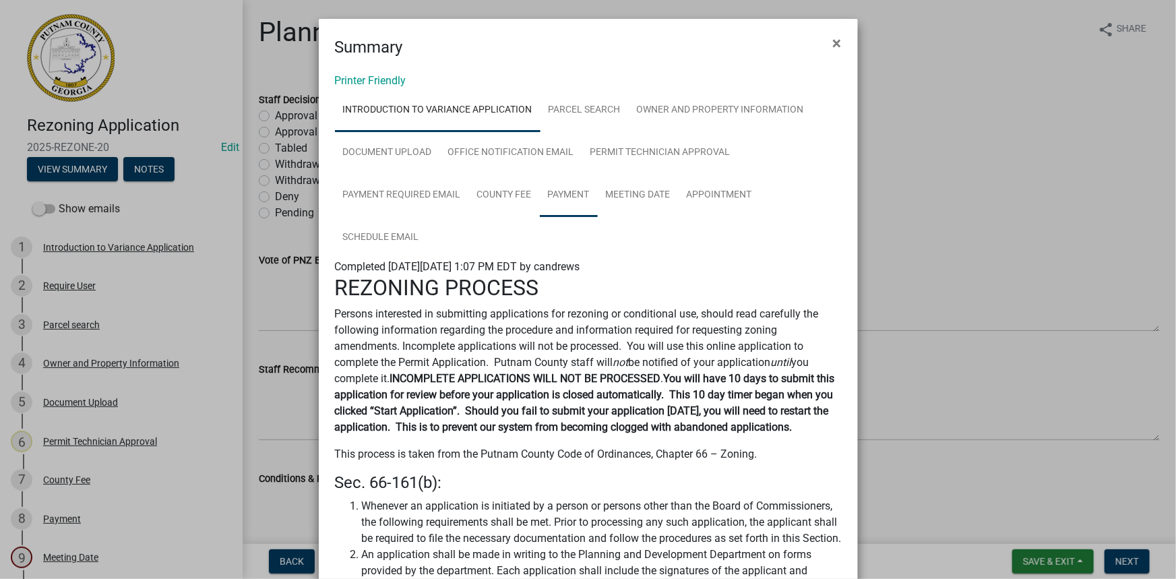
click at [560, 190] on link "Payment" at bounding box center [569, 195] width 58 height 43
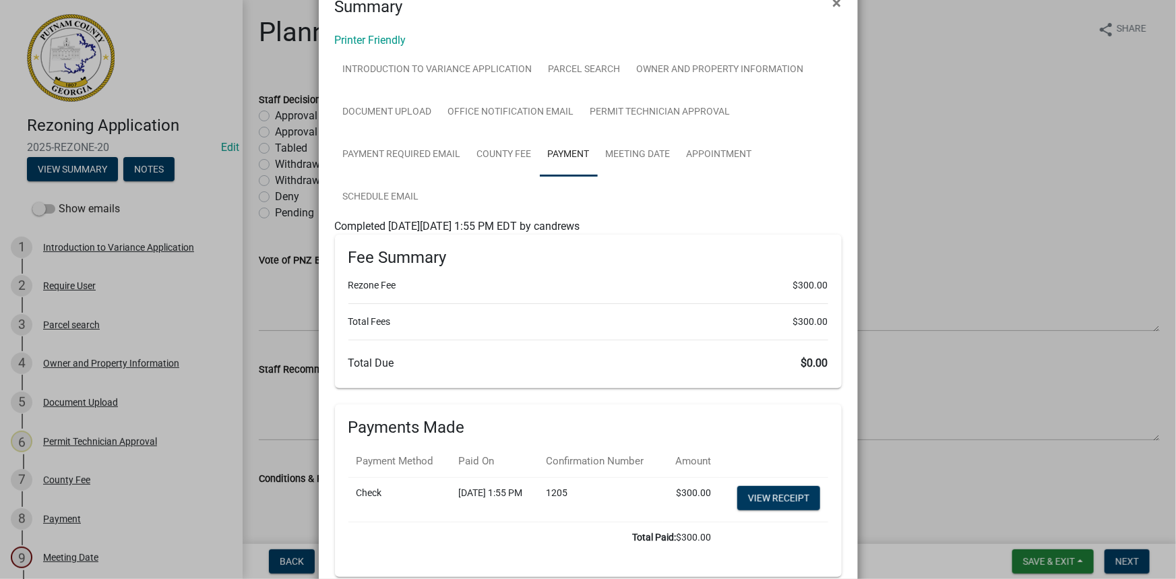
scroll to position [61, 0]
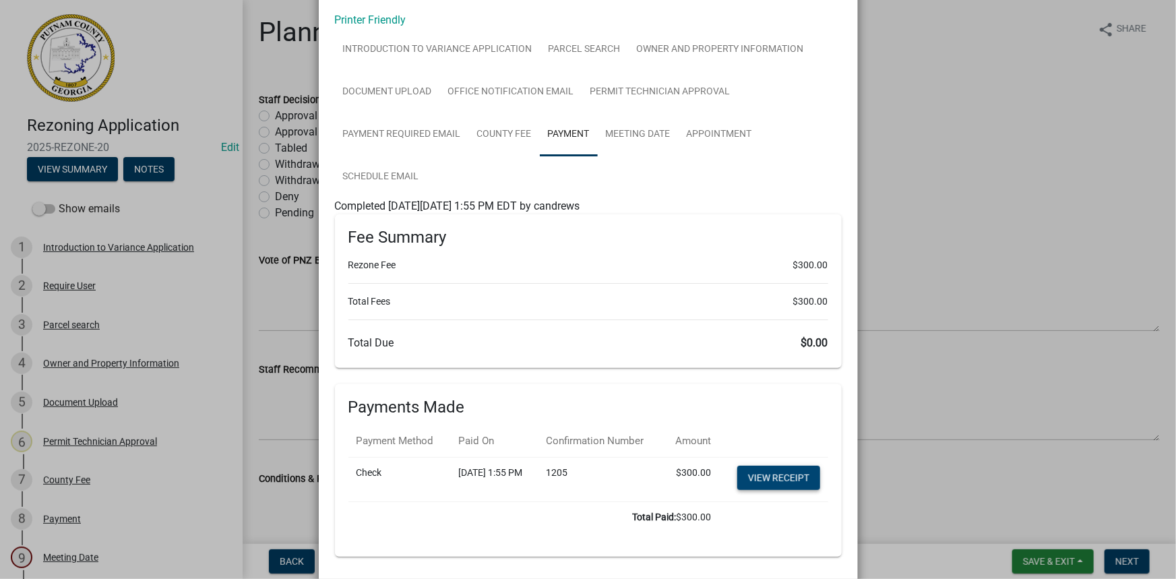
click at [764, 490] on link "View receipt" at bounding box center [778, 478] width 83 height 24
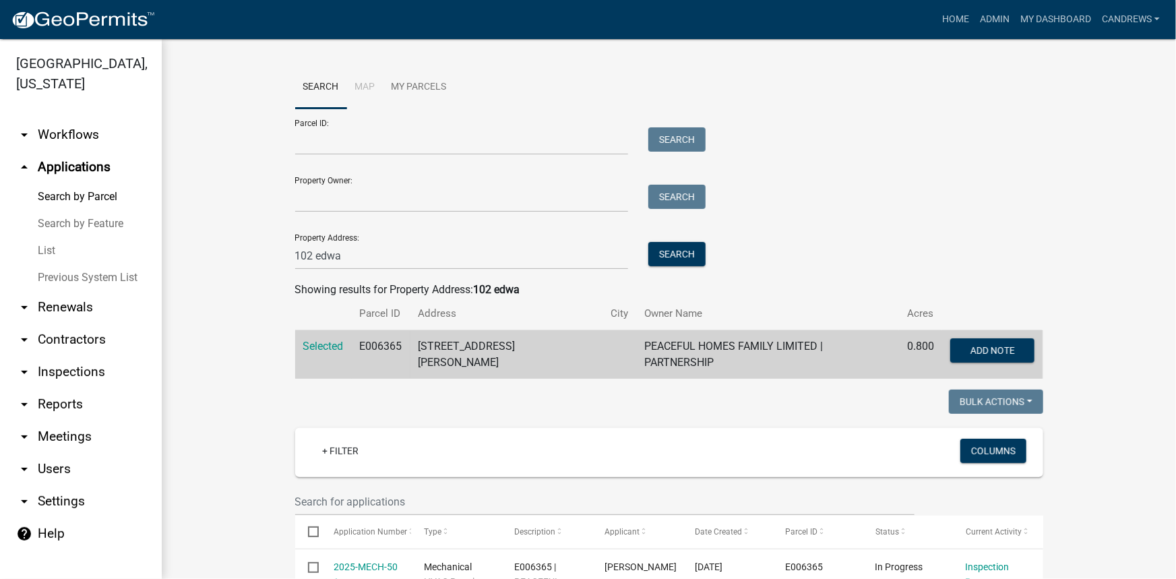
scroll to position [1281, 0]
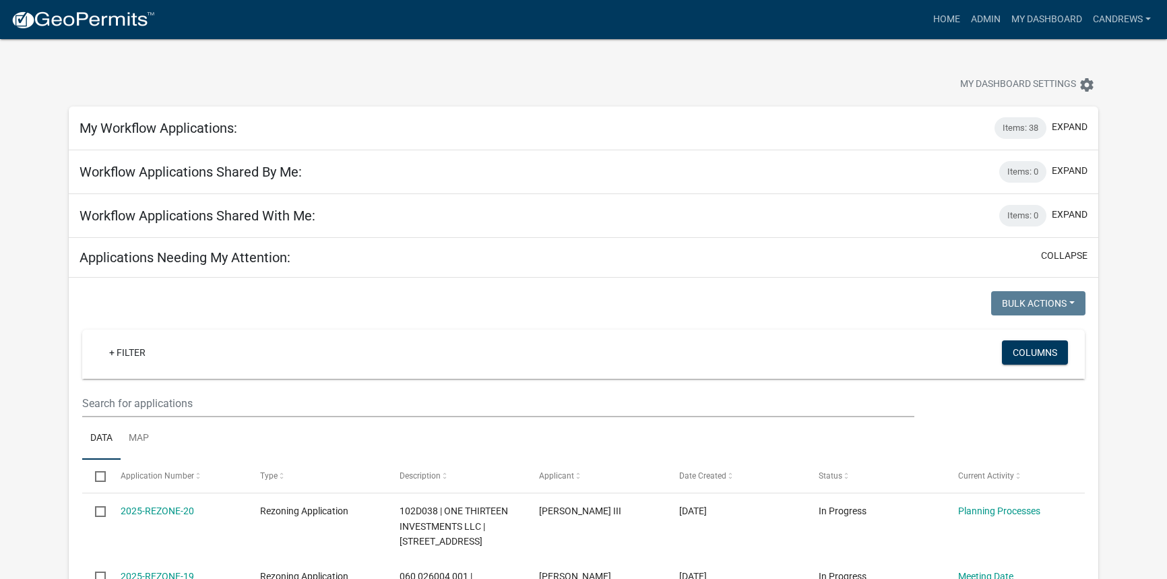
select select "2: 50"
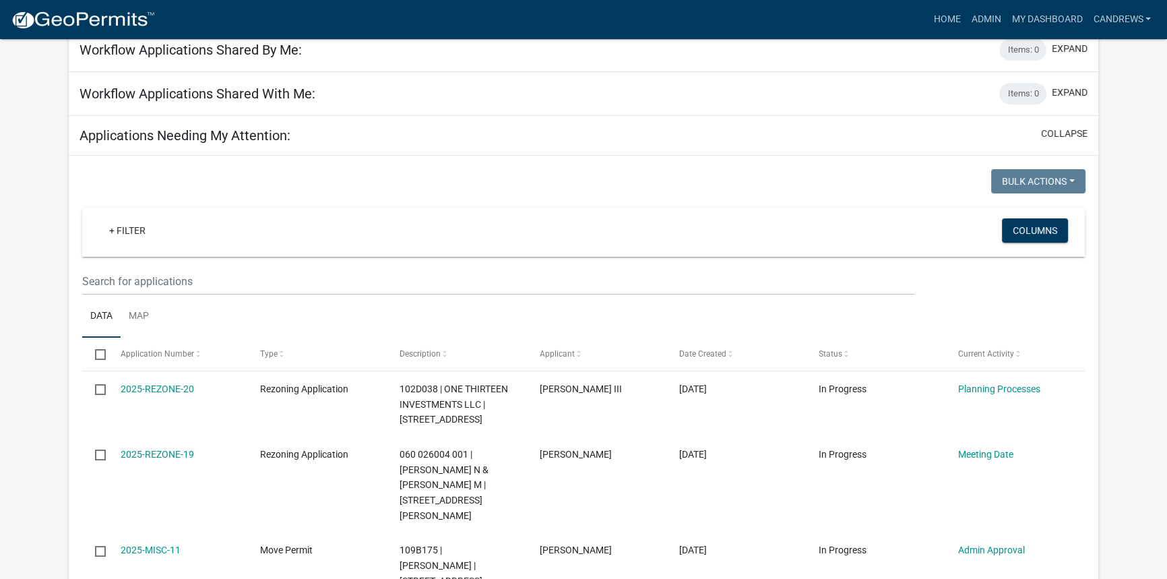
scroll to position [122, 0]
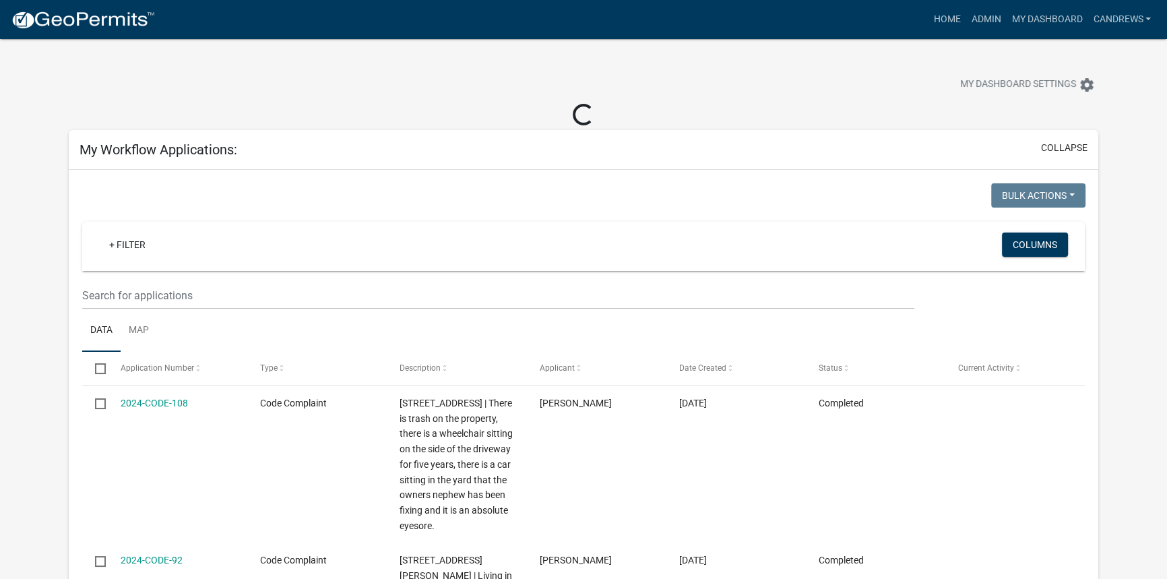
select select "2: 50"
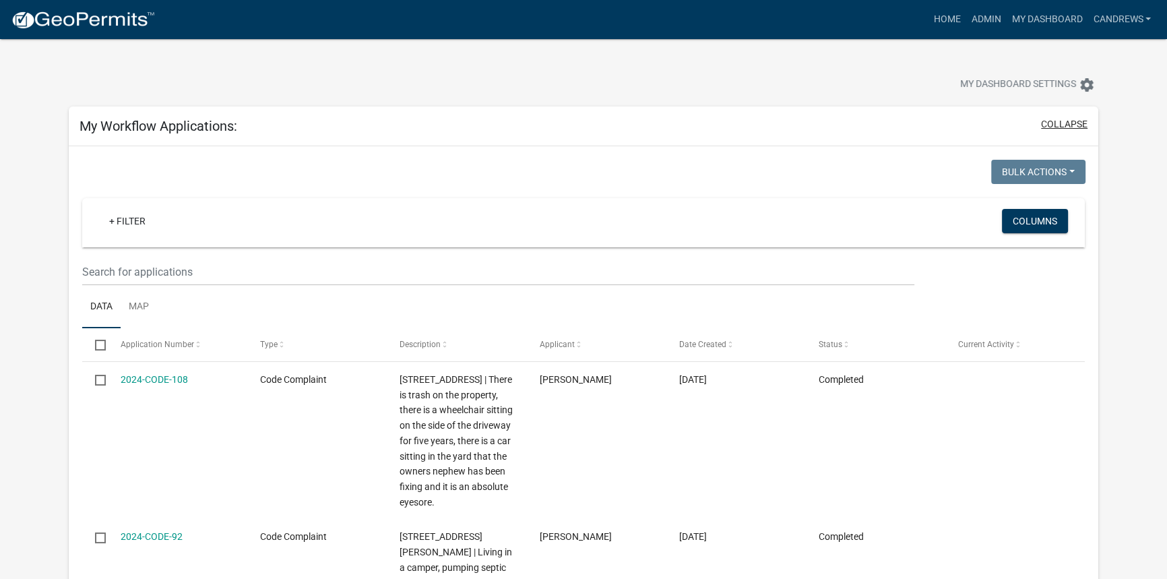
click at [1076, 121] on button "collapse" at bounding box center [1064, 124] width 47 height 14
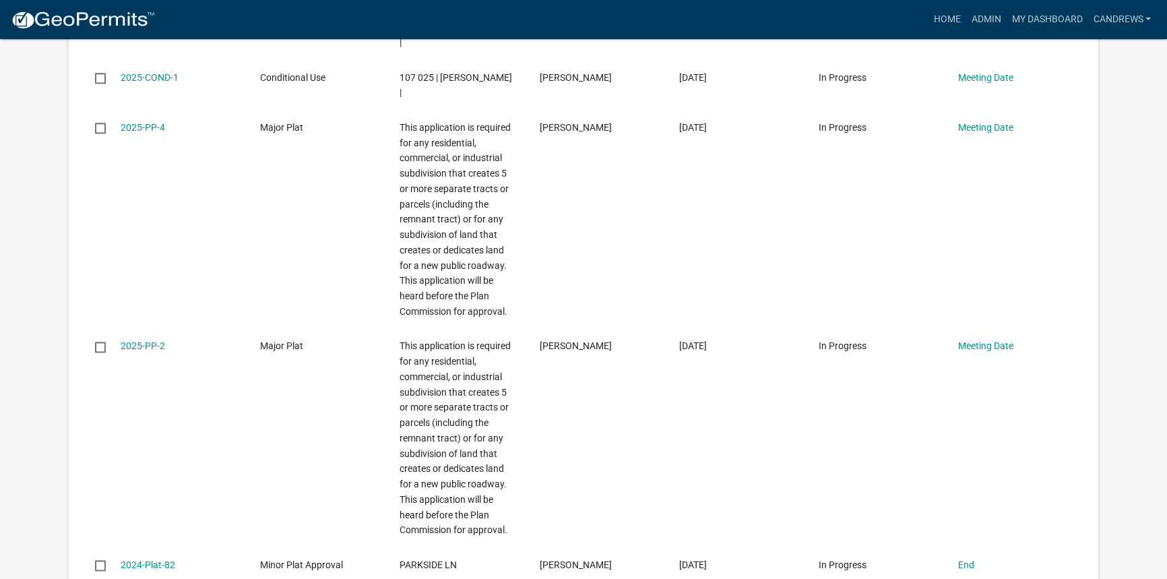
scroll to position [2512, 0]
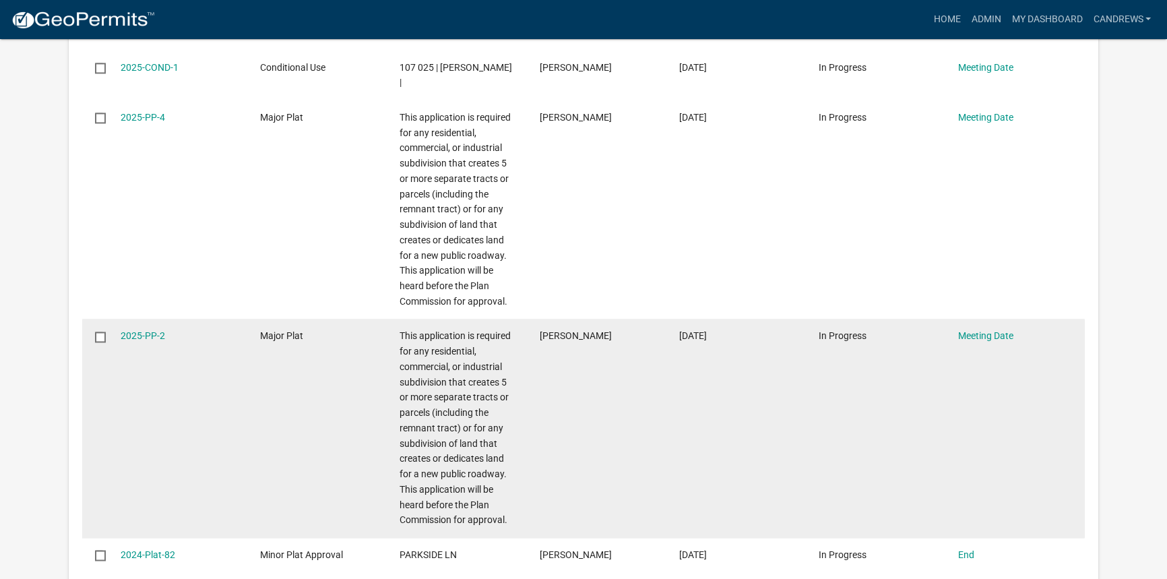
drag, startPoint x: 832, startPoint y: 205, endPoint x: 686, endPoint y: 218, distance: 146.9
click at [686, 319] on datatable-body-cell "[DATE]" at bounding box center [736, 428] width 140 height 219
